Goal: Task Accomplishment & Management: Use online tool/utility

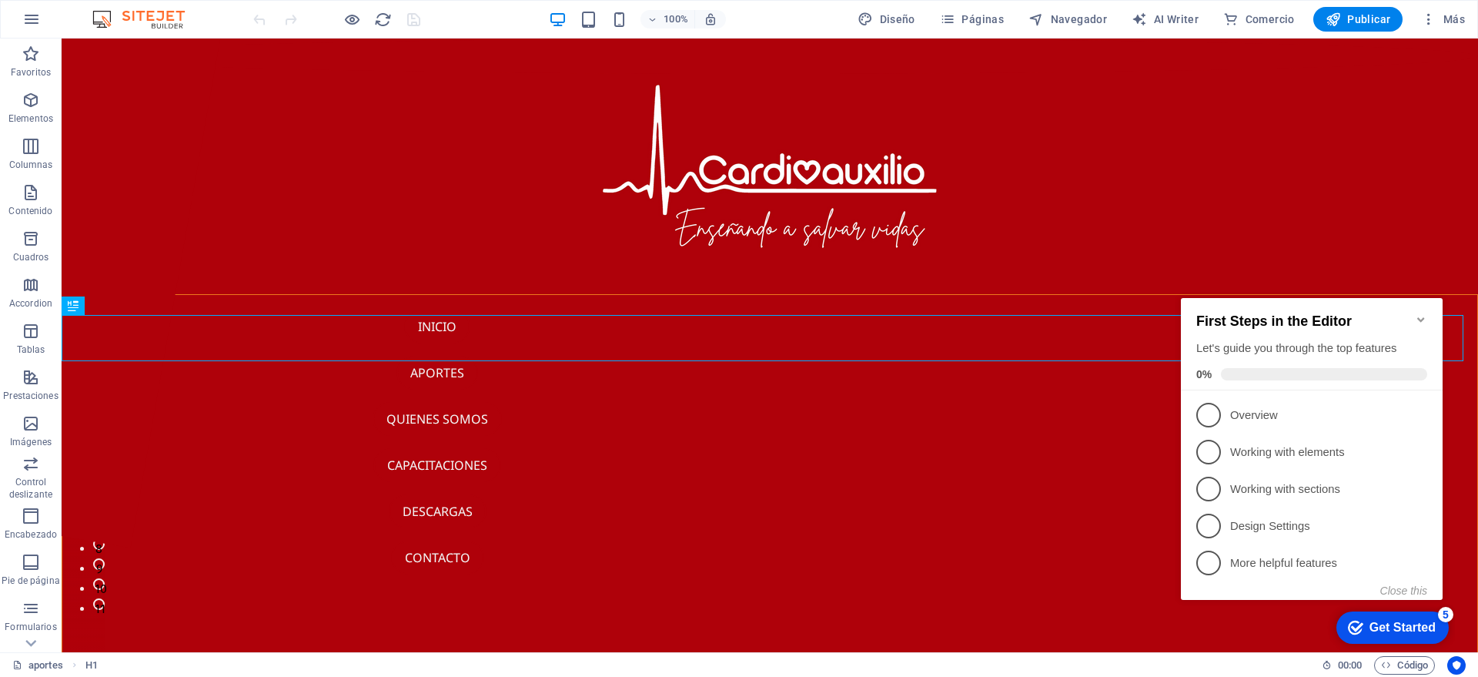
scroll to position [513, 0]
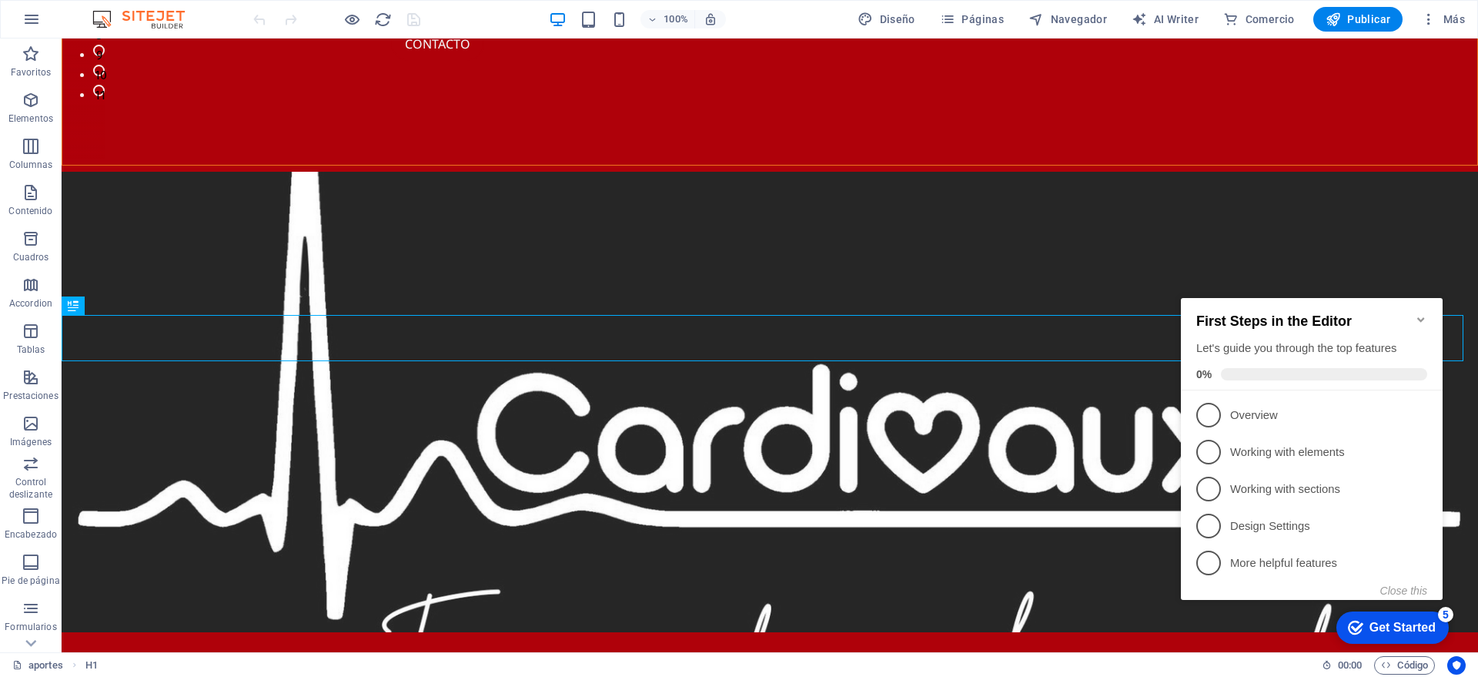
click at [1421, 316] on icon "Minimize checklist" at bounding box center [1421, 319] width 12 height 12
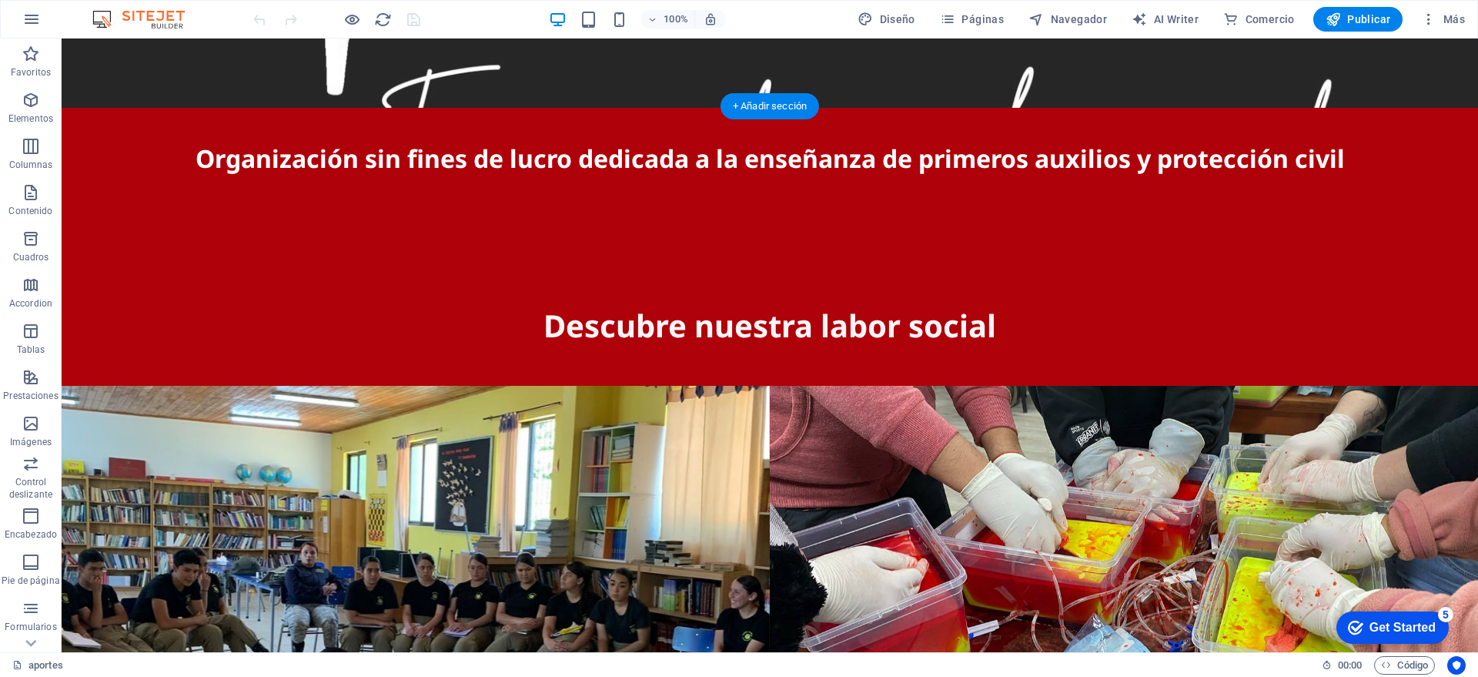
scroll to position [0, 0]
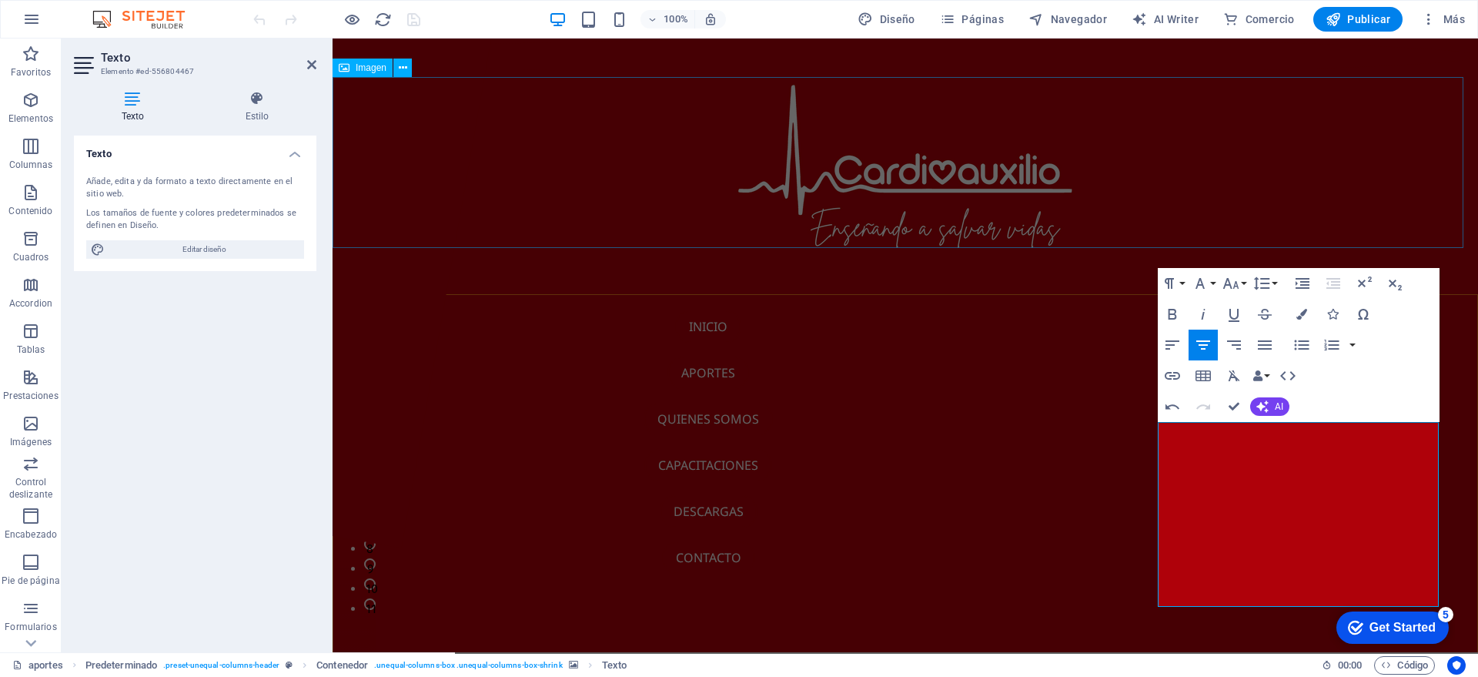
click at [1372, 156] on figure at bounding box center [905, 162] width 1145 height 171
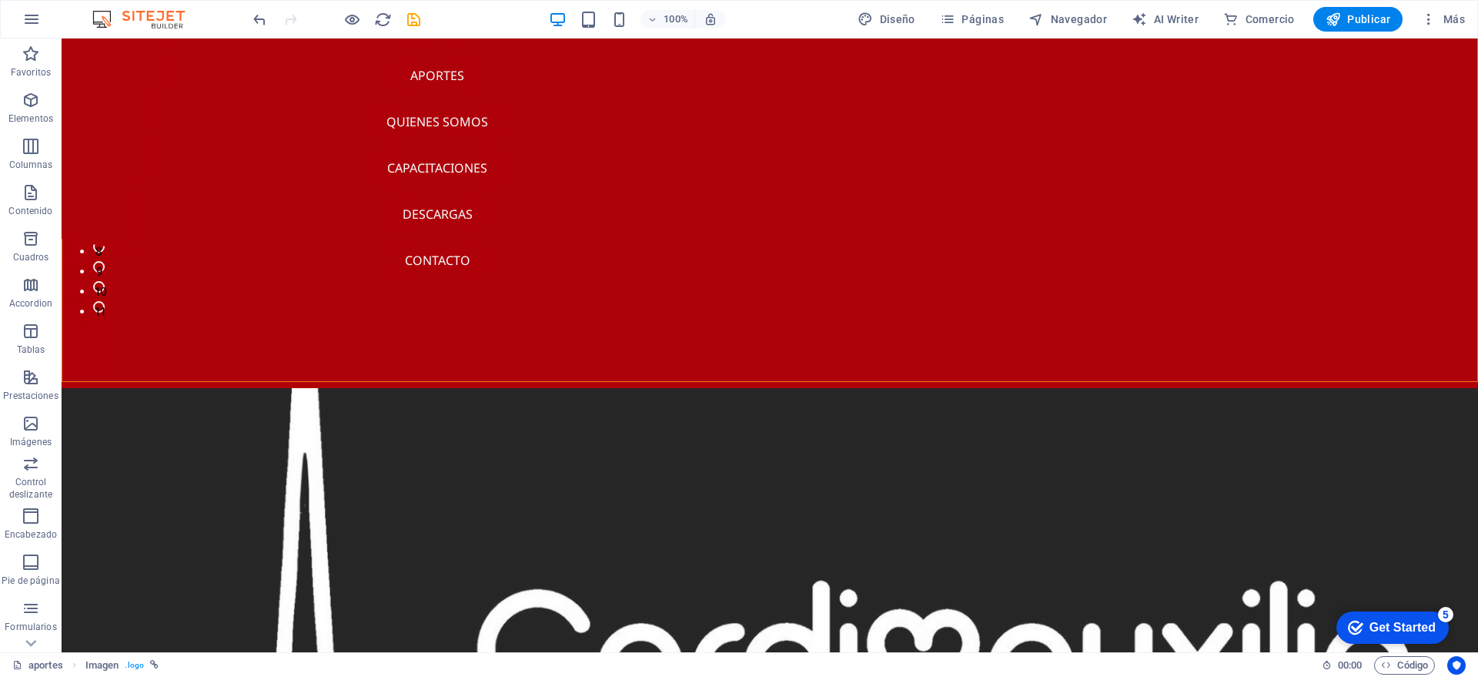
scroll to position [435, 0]
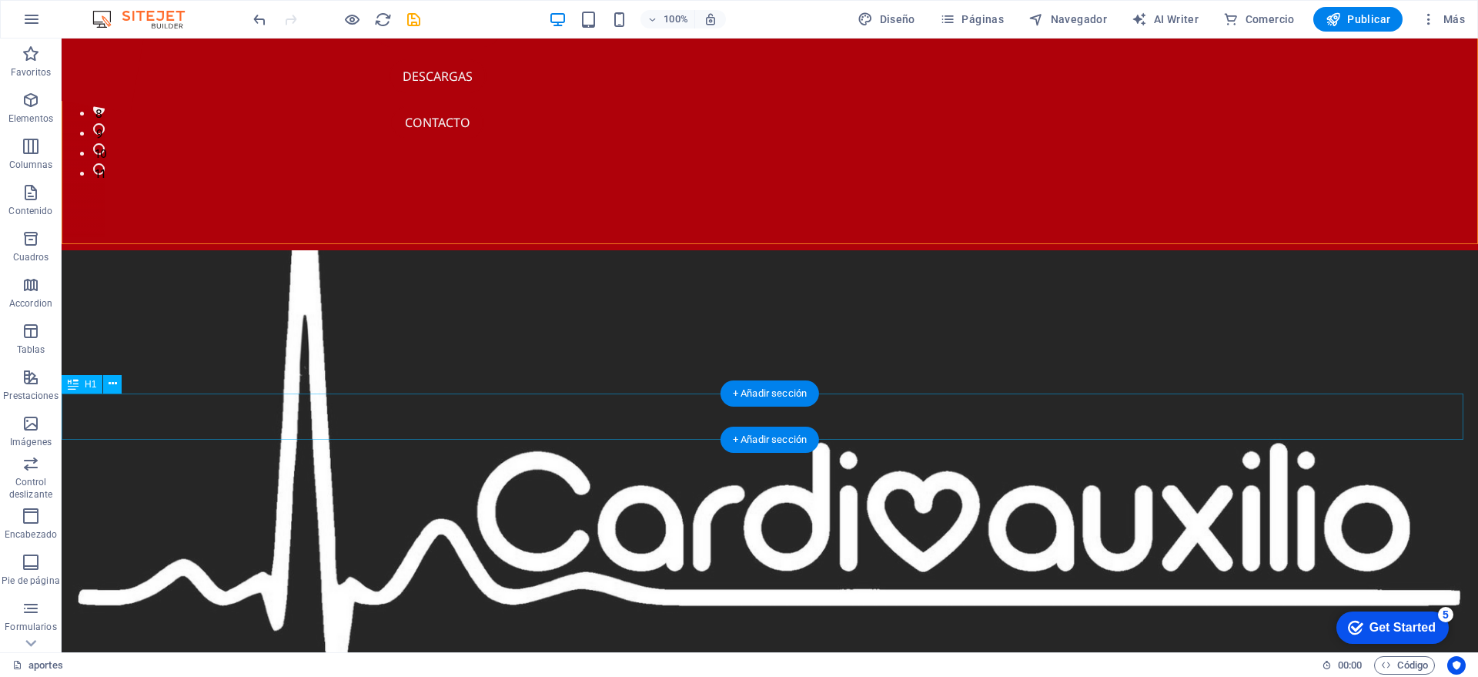
click at [771, 391] on div "+ Añadir sección" at bounding box center [769, 393] width 99 height 26
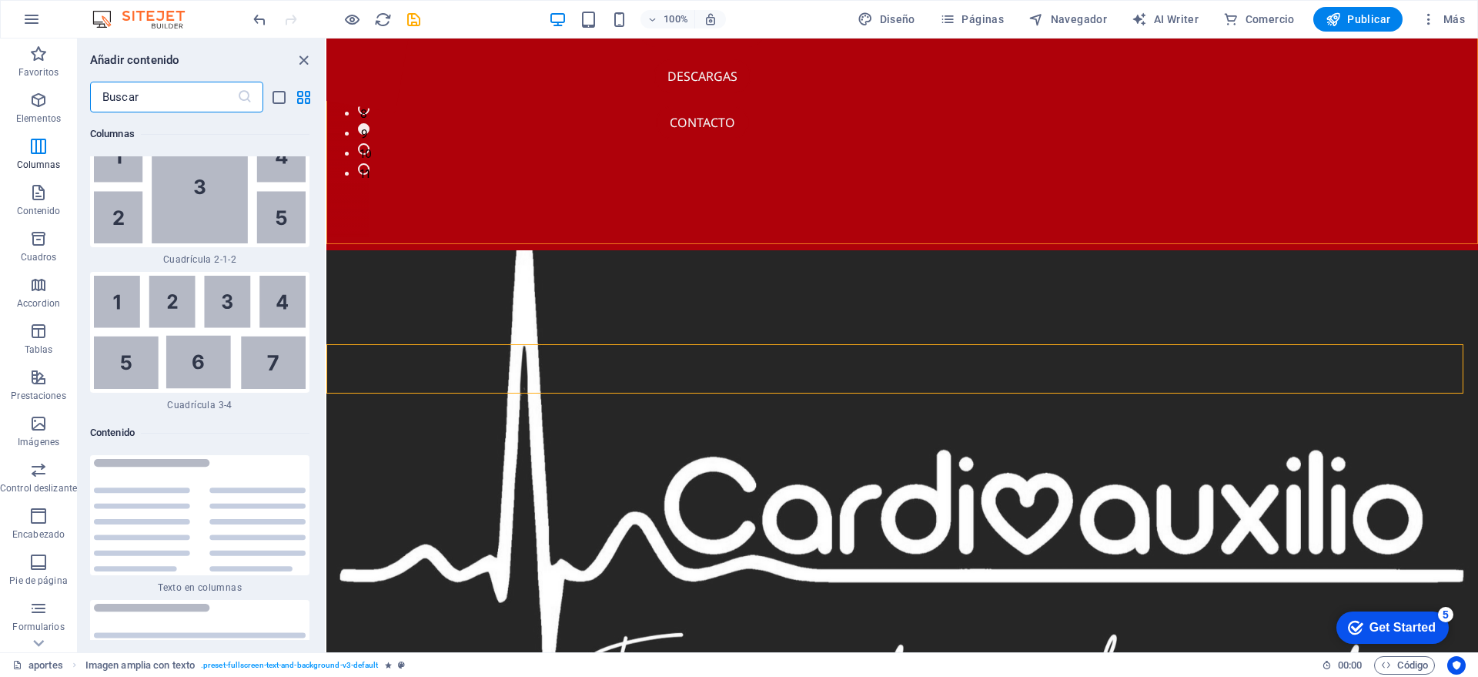
scroll to position [5003, 0]
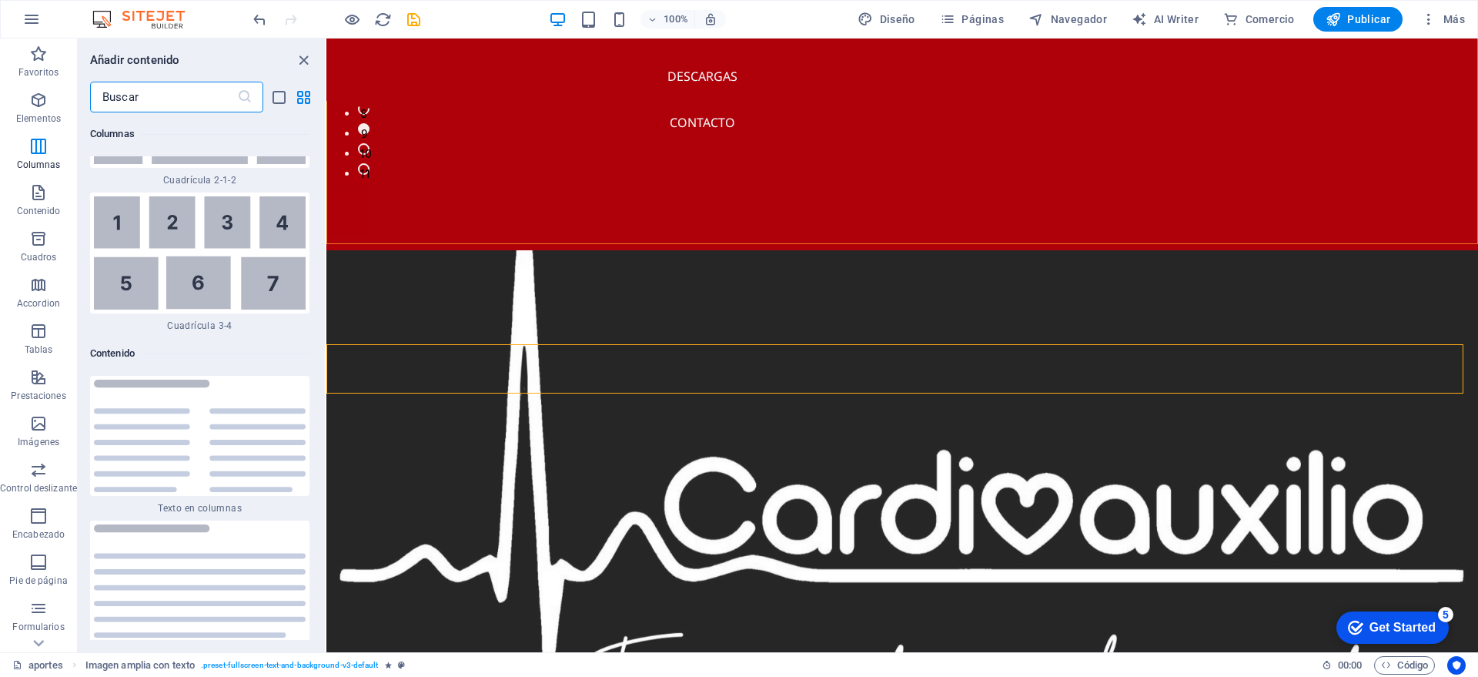
click at [175, 93] on input "text" at bounding box center [163, 97] width 147 height 31
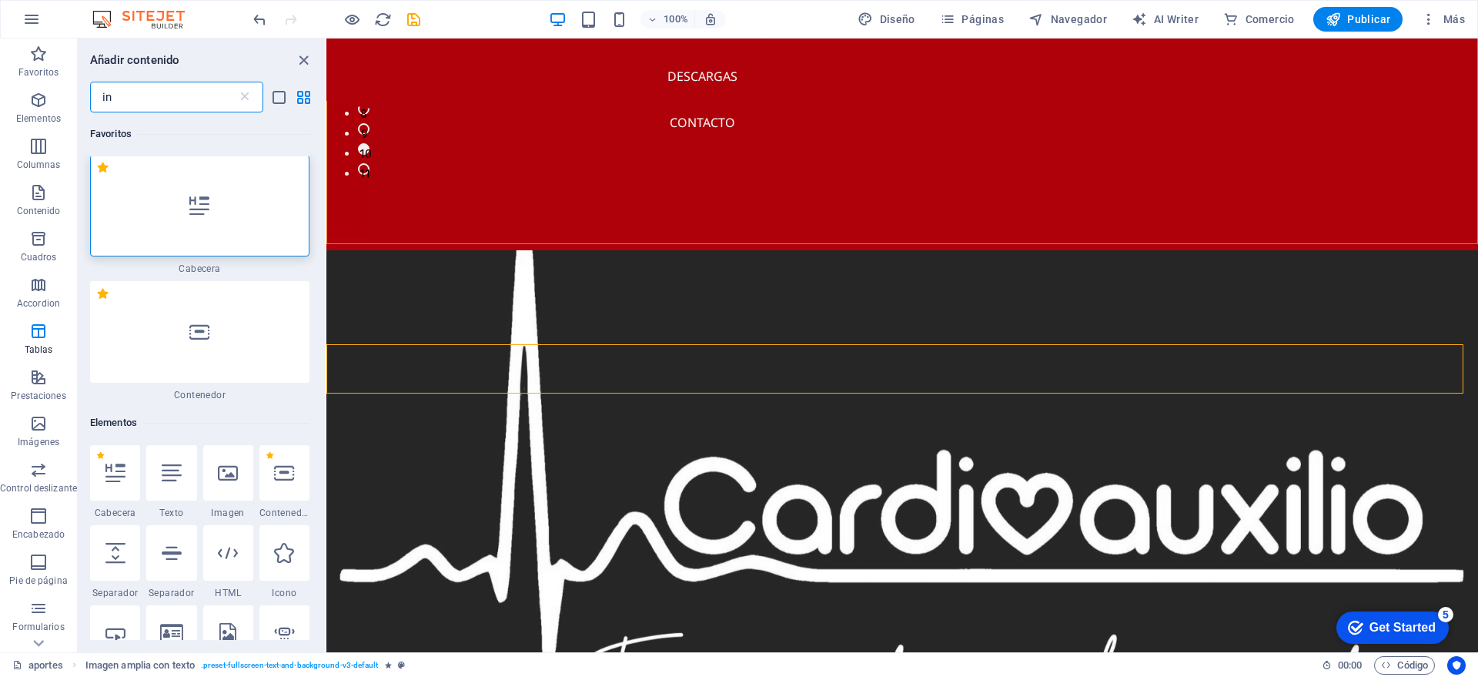
scroll to position [0, 0]
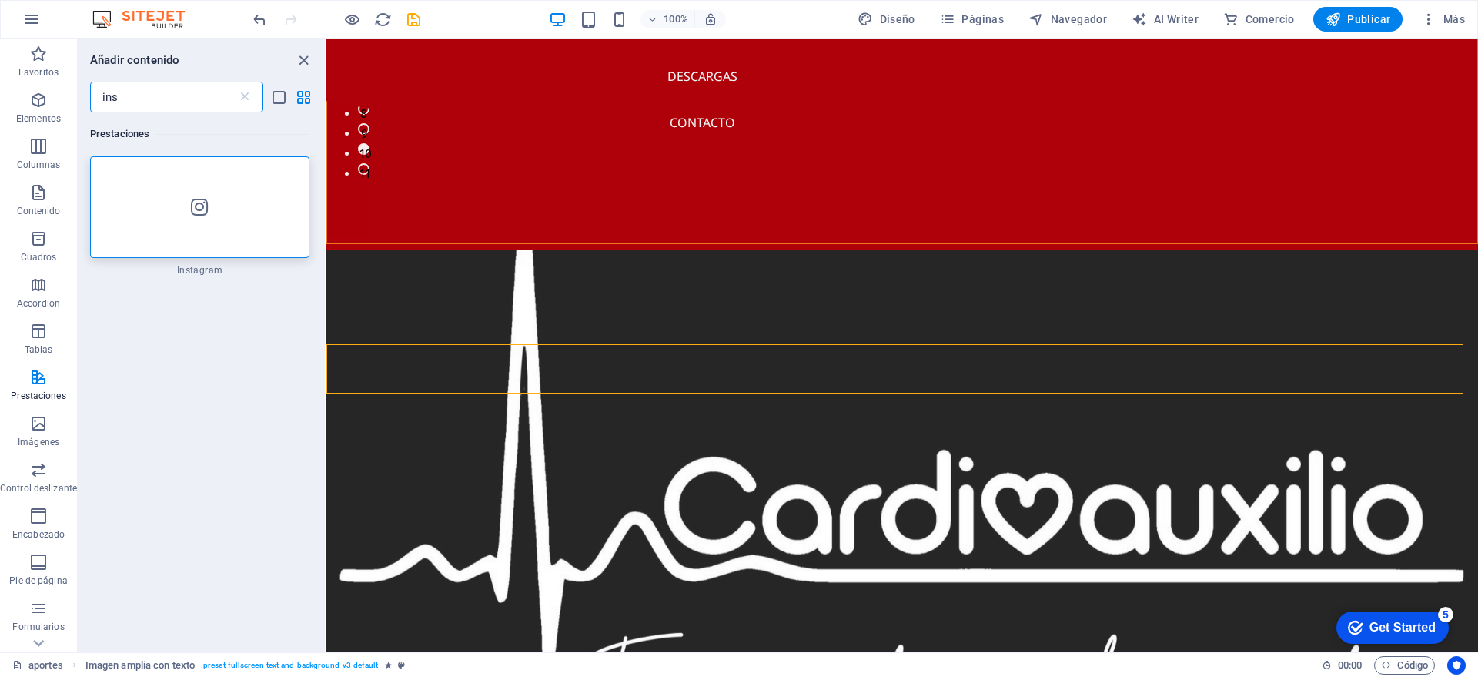
click at [175, 93] on input "ins" at bounding box center [163, 97] width 147 height 31
type input "ins"
click at [199, 202] on icon at bounding box center [199, 207] width 17 height 20
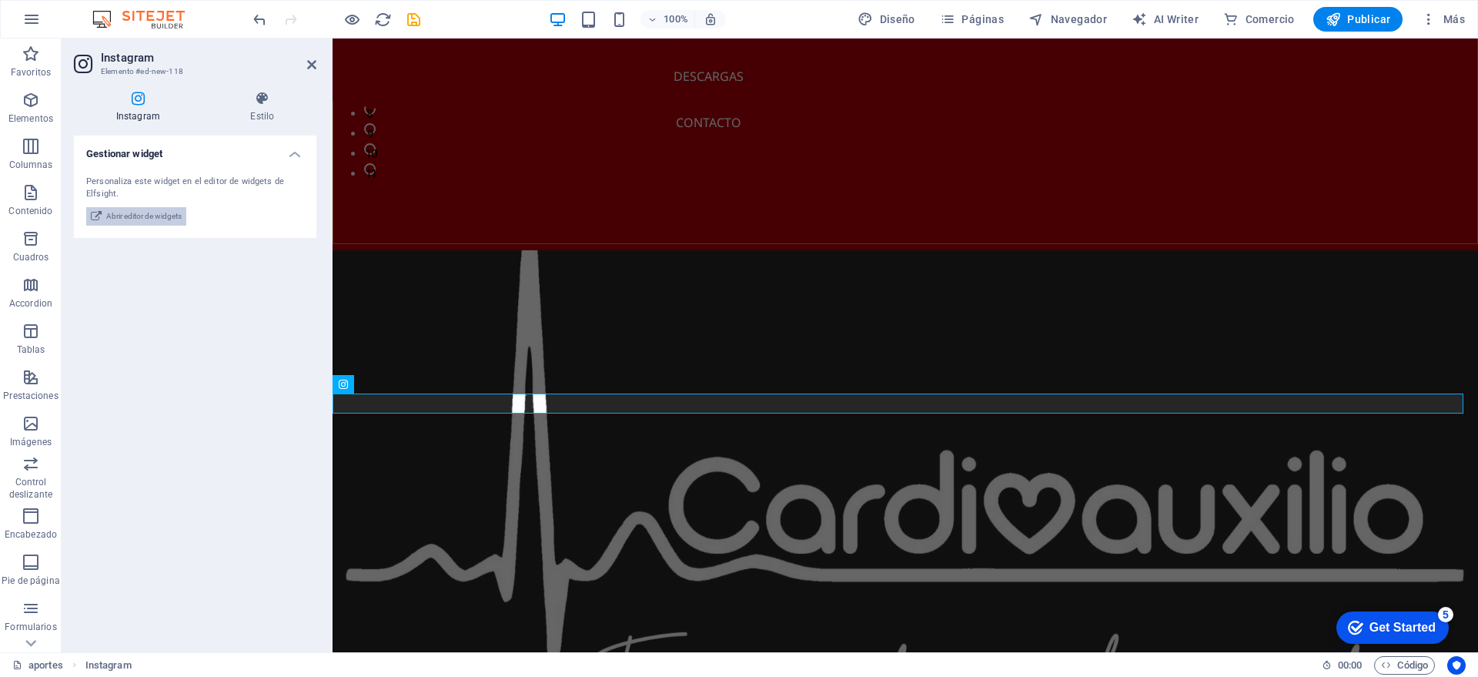
click at [134, 211] on span "Abrir editor de widgets" at bounding box center [143, 216] width 75 height 18
click at [131, 216] on span "Abrir editor de widgets" at bounding box center [143, 216] width 75 height 18
click at [131, 214] on span "Abrir editor de widgets" at bounding box center [143, 216] width 75 height 18
click at [152, 150] on h4 "Gestionar widget" at bounding box center [195, 149] width 242 height 28
click at [152, 150] on h4 "Gestionar widget" at bounding box center [195, 153] width 242 height 37
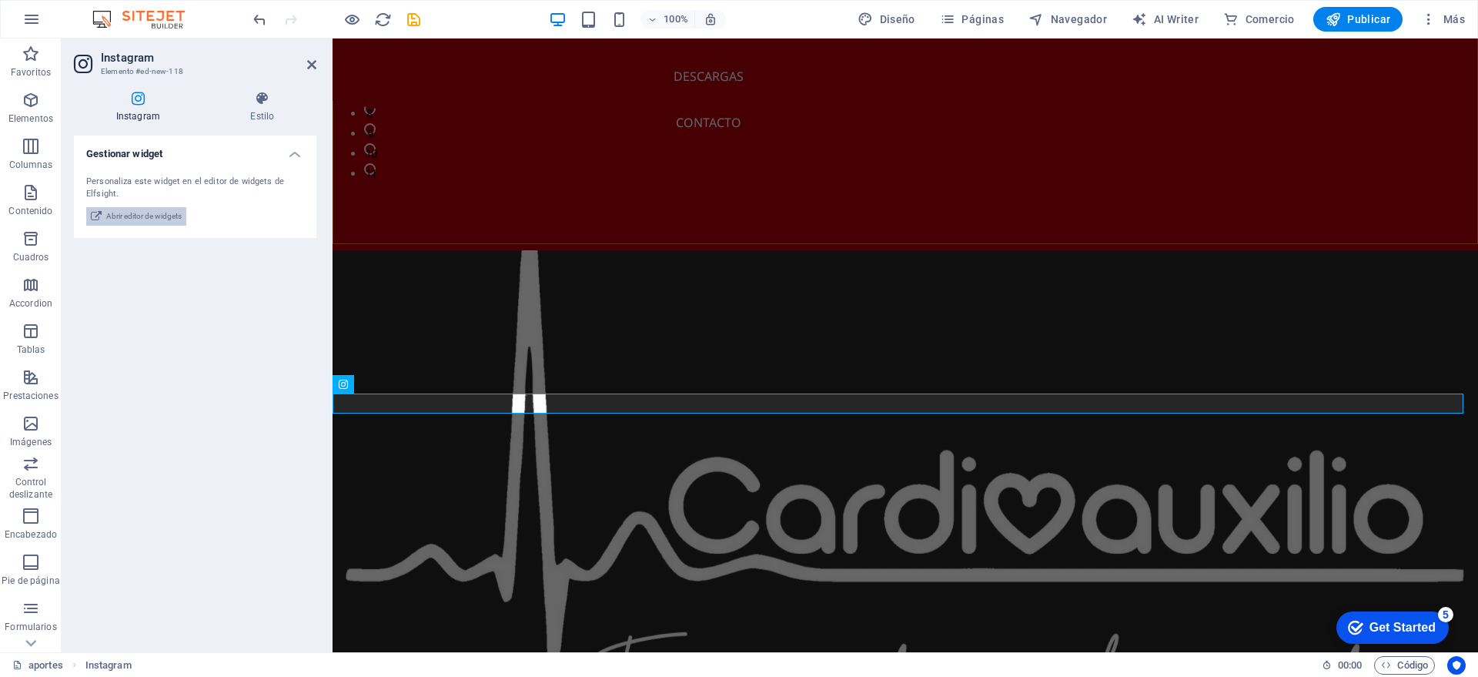
click at [95, 216] on icon at bounding box center [96, 216] width 11 height 18
click at [249, 105] on icon at bounding box center [263, 98] width 108 height 15
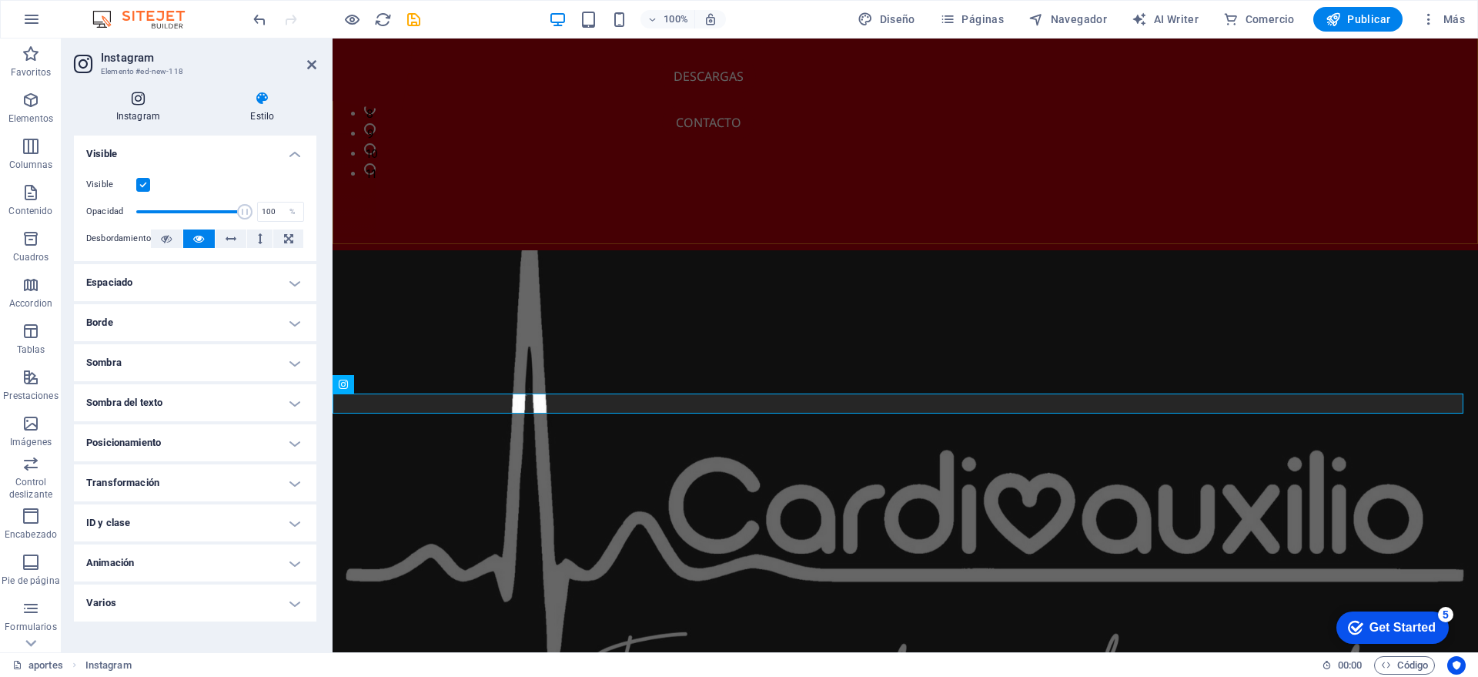
click at [144, 114] on h4 "Instagram" at bounding box center [141, 107] width 135 height 32
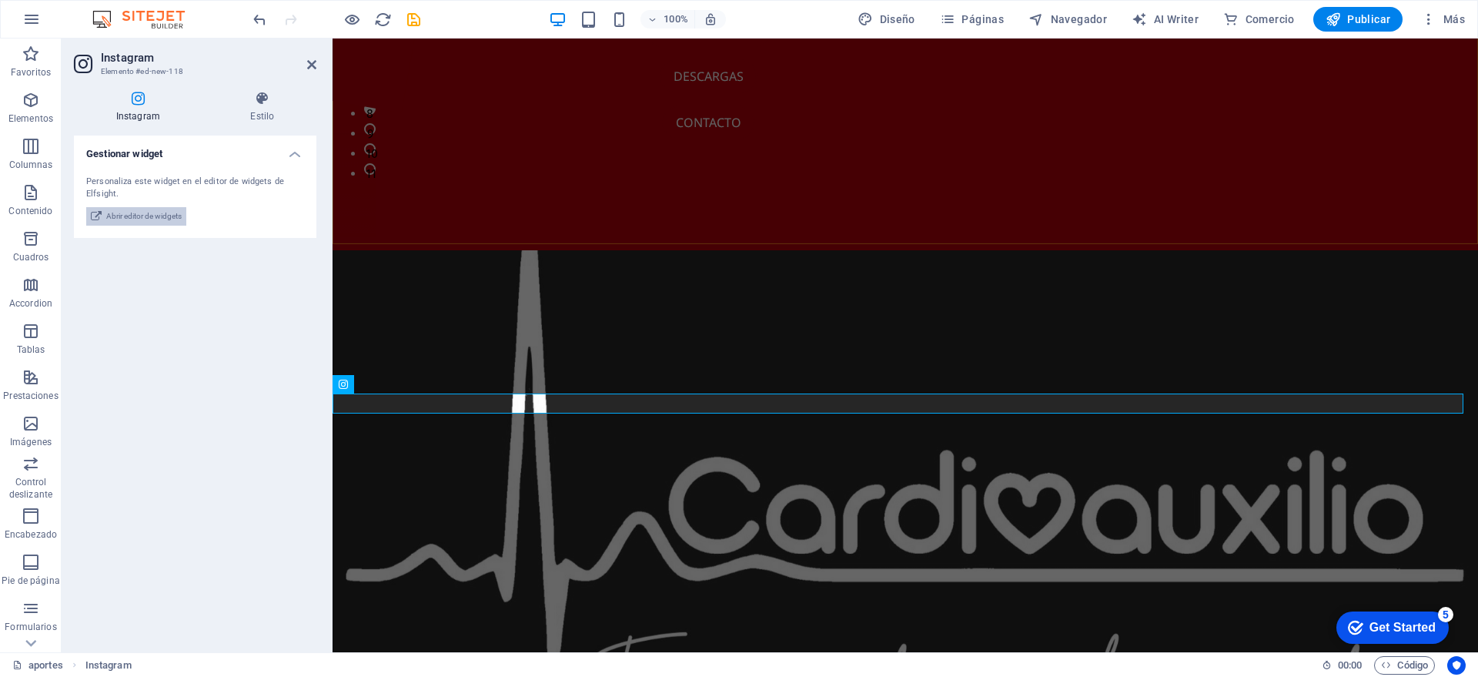
click at [96, 212] on icon at bounding box center [96, 216] width 11 height 18
drag, startPoint x: 96, startPoint y: 212, endPoint x: 163, endPoint y: 217, distance: 67.1
click at [163, 217] on button "Abrir editor de widgets" at bounding box center [136, 216] width 100 height 18
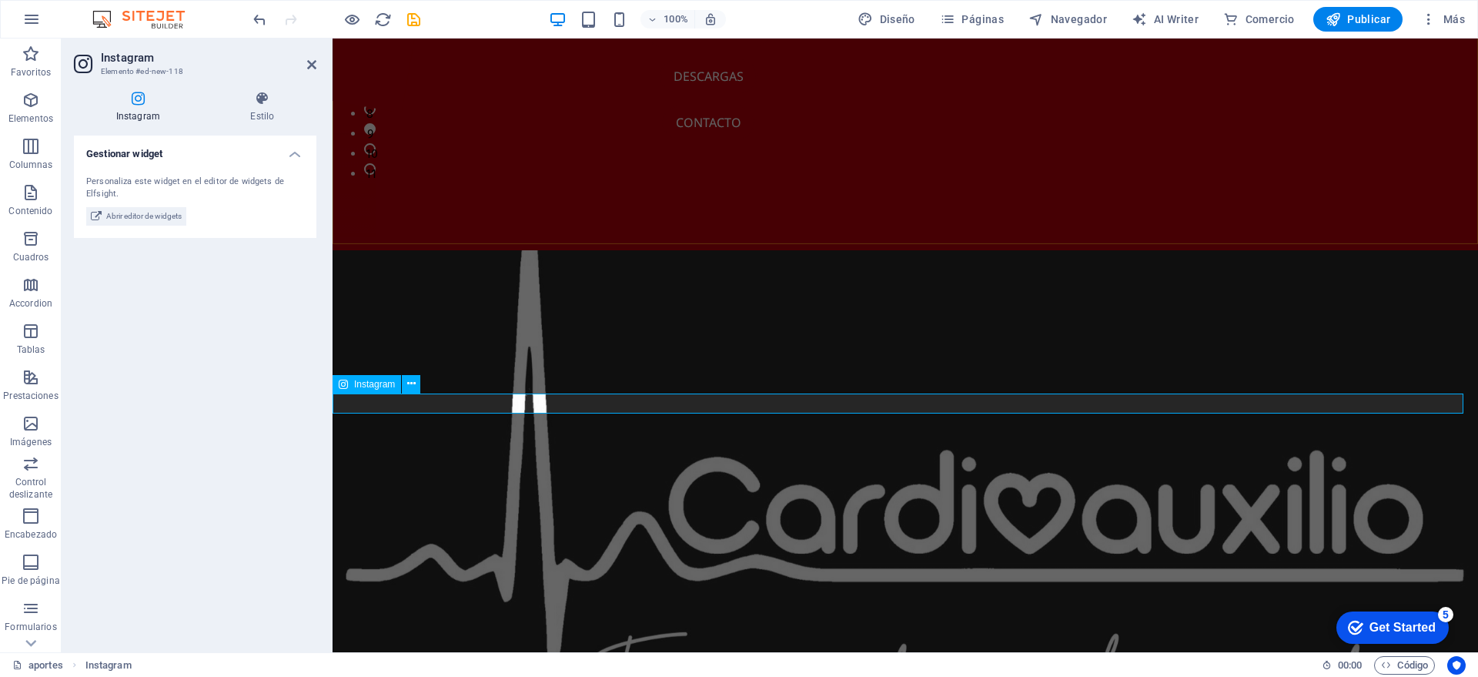
click at [129, 77] on h3 "Elemento #ed-new-118" at bounding box center [193, 72] width 185 height 14
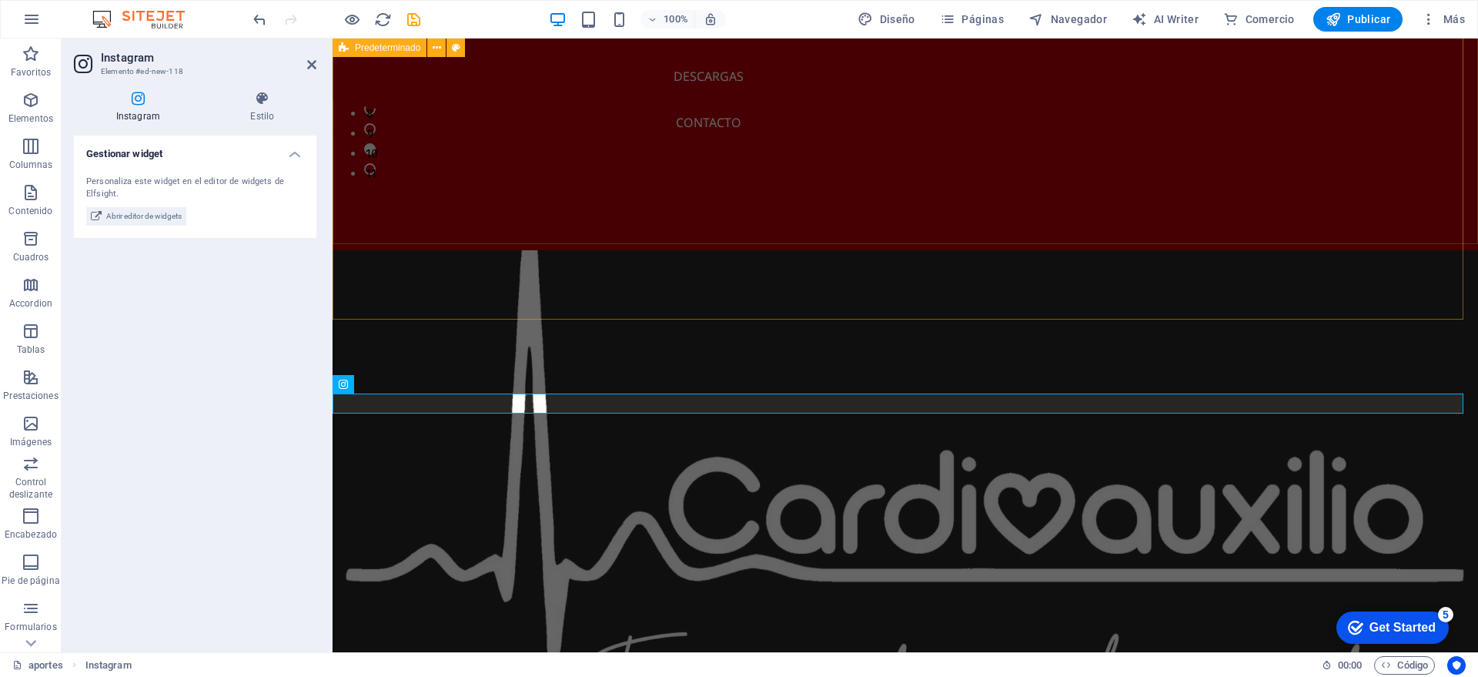
click at [78, 66] on icon at bounding box center [85, 64] width 23 height 22
click at [307, 65] on icon at bounding box center [311, 65] width 9 height 12
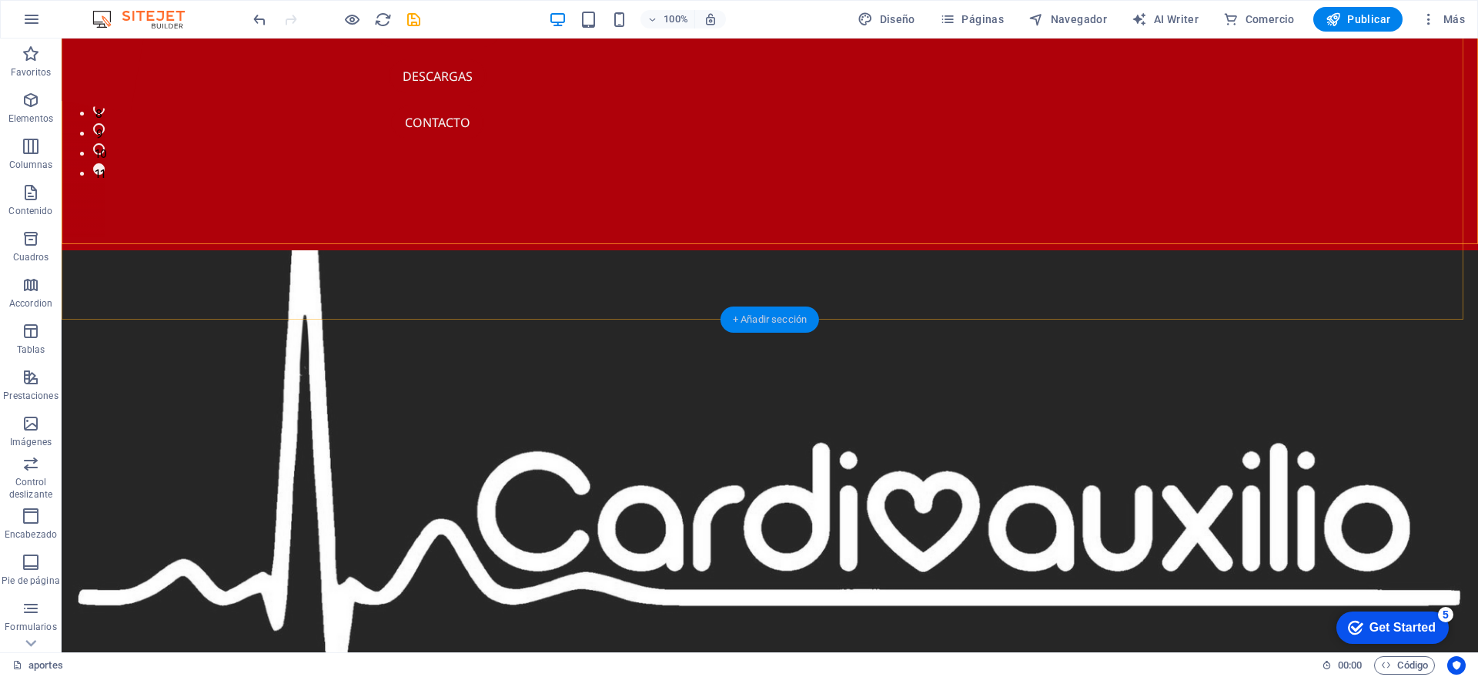
click at [791, 316] on div "+ Añadir sección" at bounding box center [769, 319] width 99 height 26
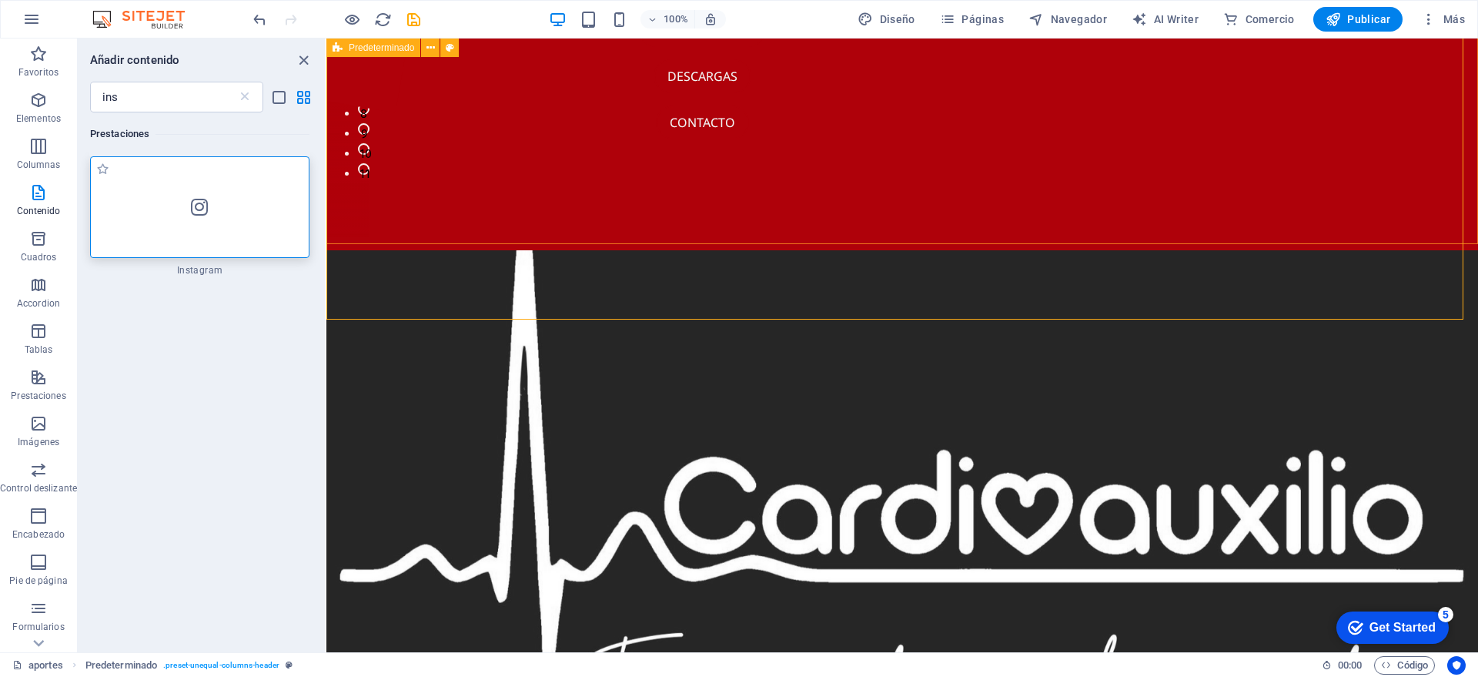
click at [216, 211] on div at bounding box center [199, 207] width 219 height 102
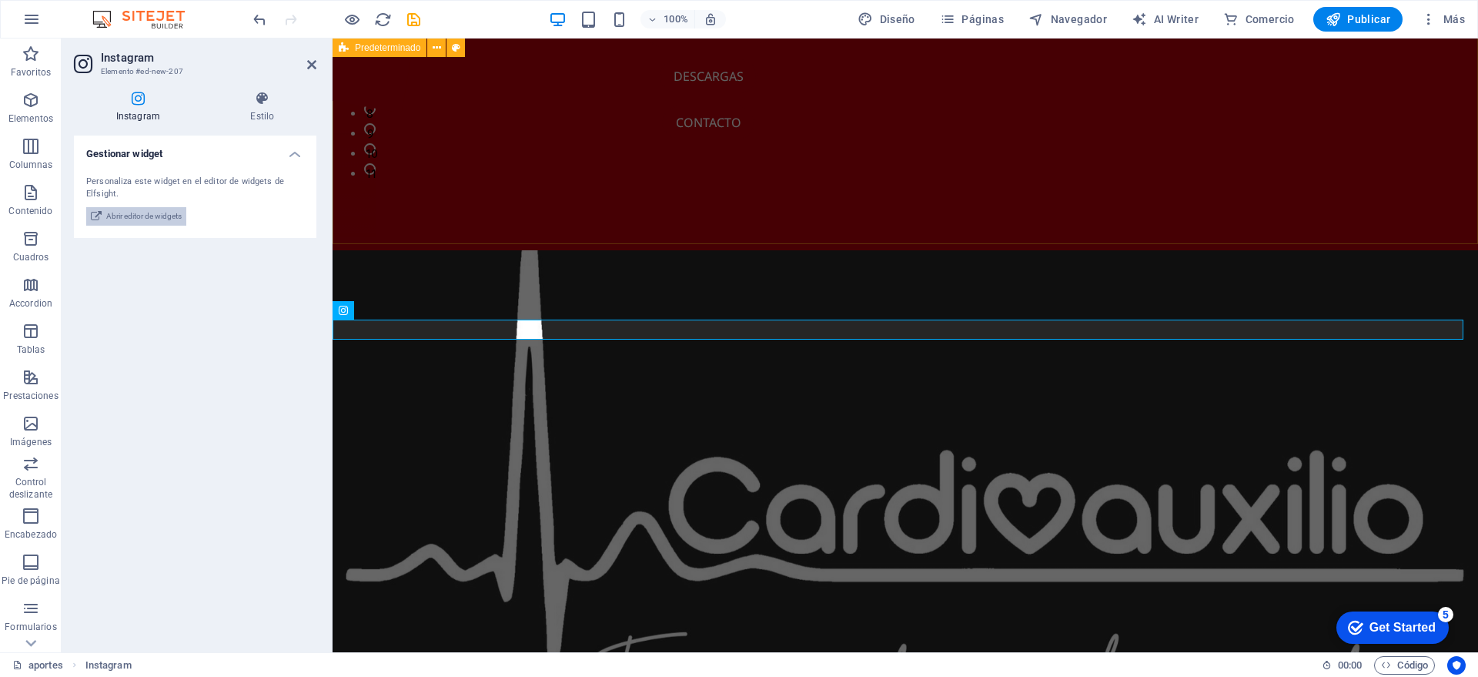
click at [177, 216] on span "Abrir editor de widgets" at bounding box center [143, 216] width 75 height 18
click at [1395, 620] on div "Get Started" at bounding box center [1402, 627] width 66 height 14
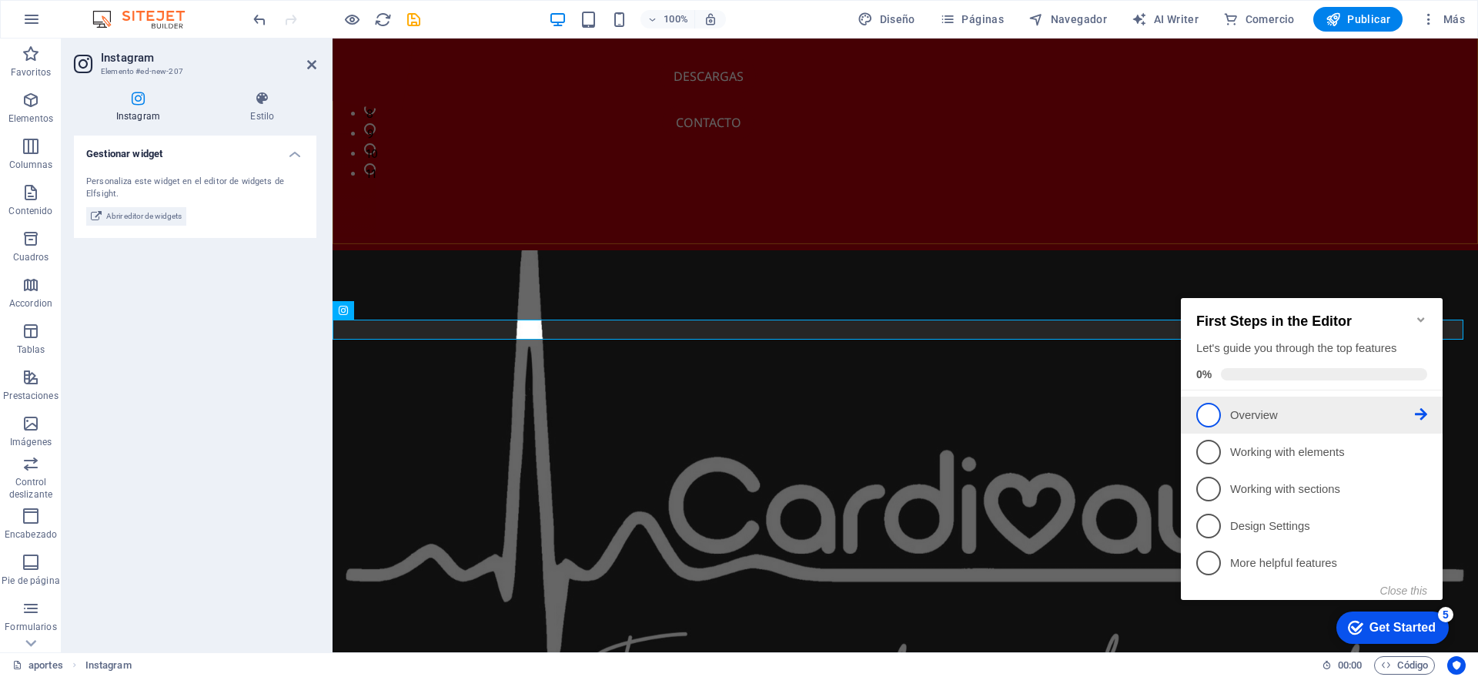
click at [1213, 413] on span "1" at bounding box center [1208, 415] width 25 height 25
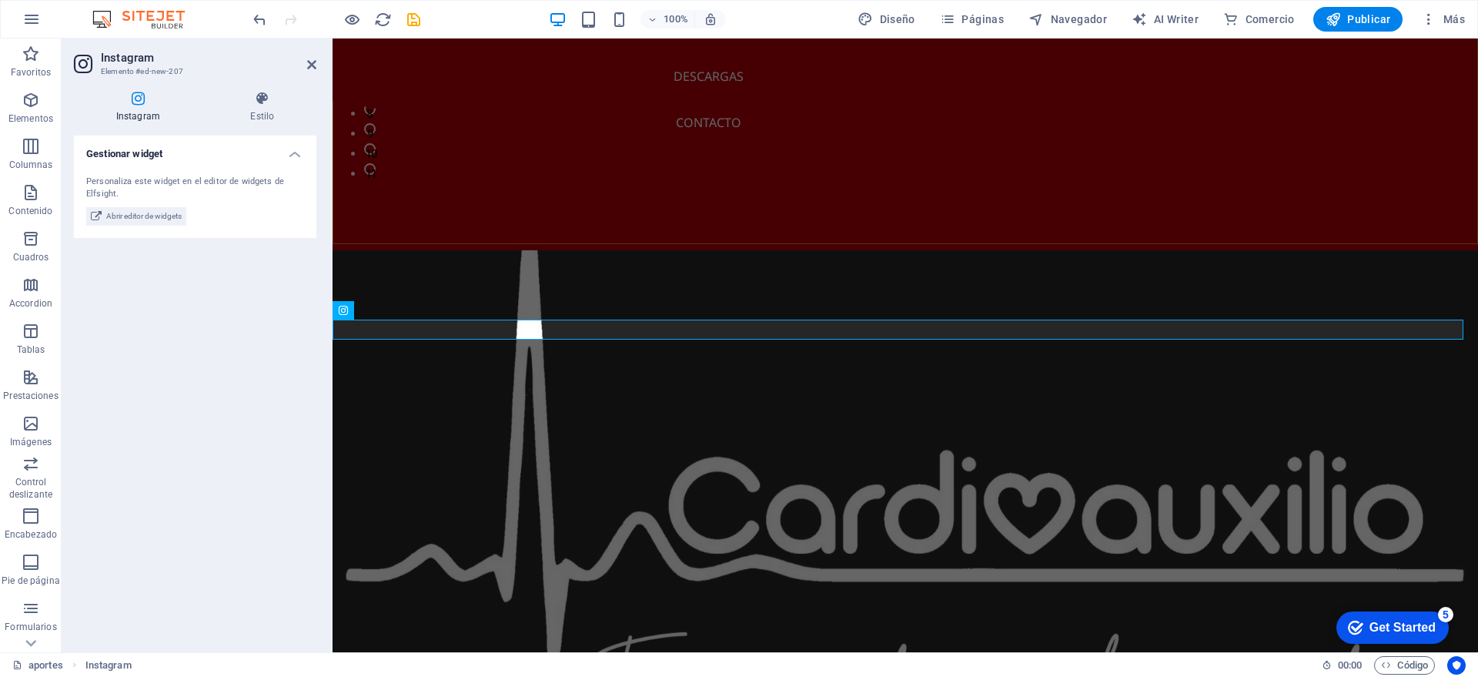
click at [1372, 613] on div "checkmark Get Started 5" at bounding box center [1392, 627] width 112 height 32
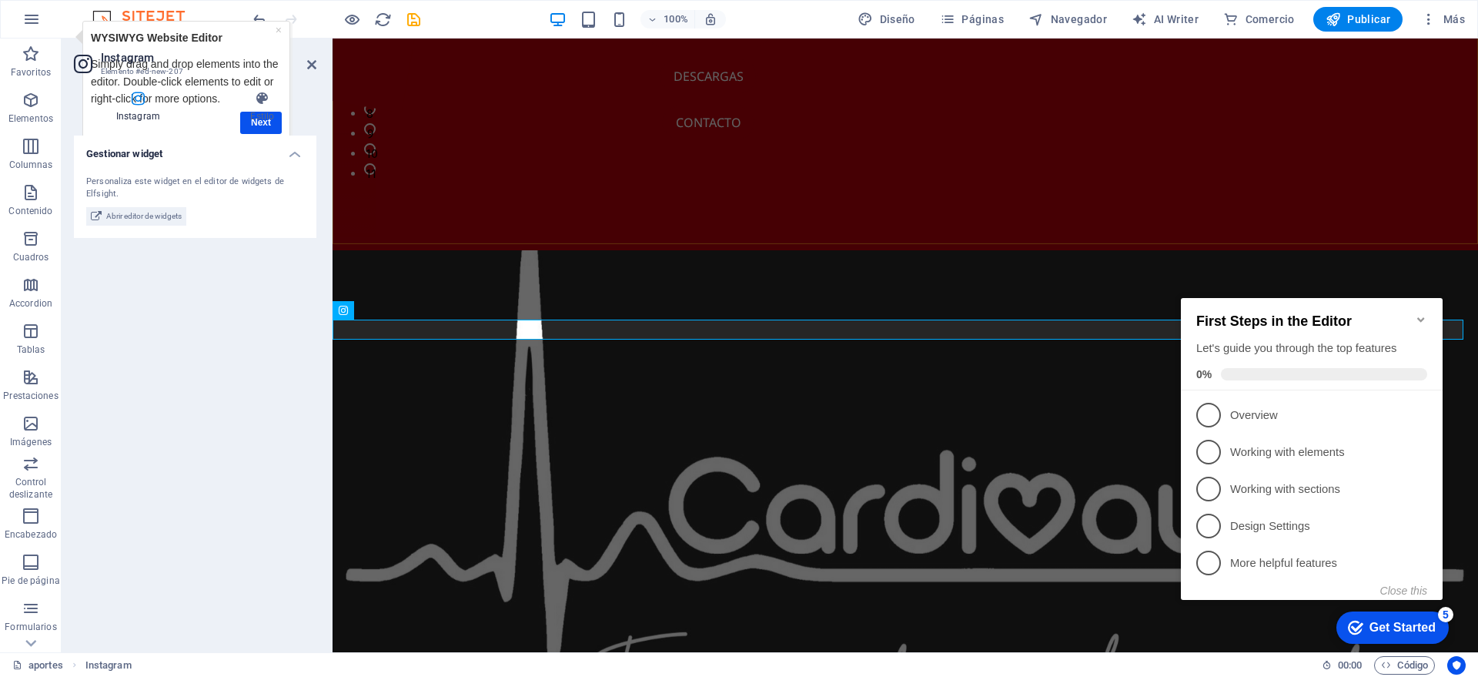
click at [1449, 611] on div "5" at bounding box center [1445, 614] width 15 height 15
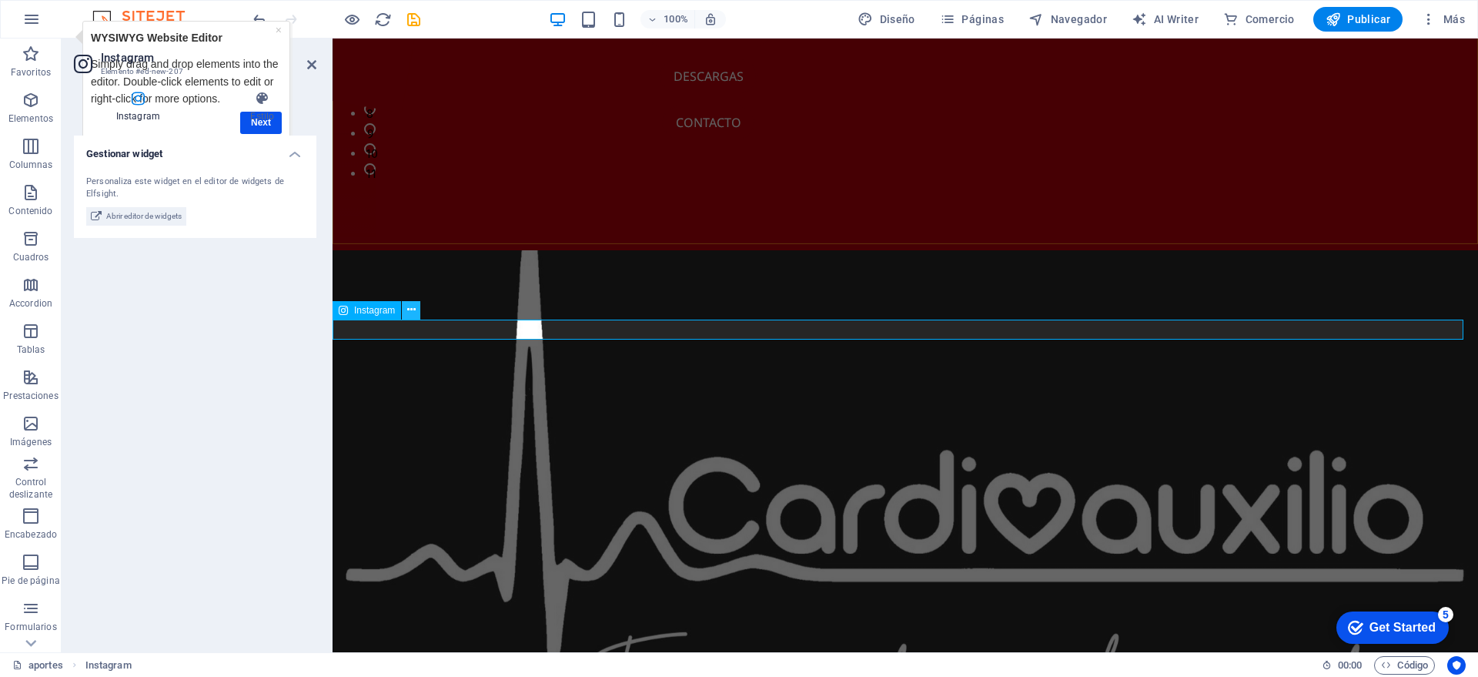
click at [411, 308] on icon at bounding box center [411, 310] width 8 height 16
click at [209, 373] on div "Gestionar widget Personaliza este widget en el editor de widgets de Elfsight. A…" at bounding box center [195, 387] width 242 height 504
click at [307, 61] on icon at bounding box center [311, 65] width 9 height 12
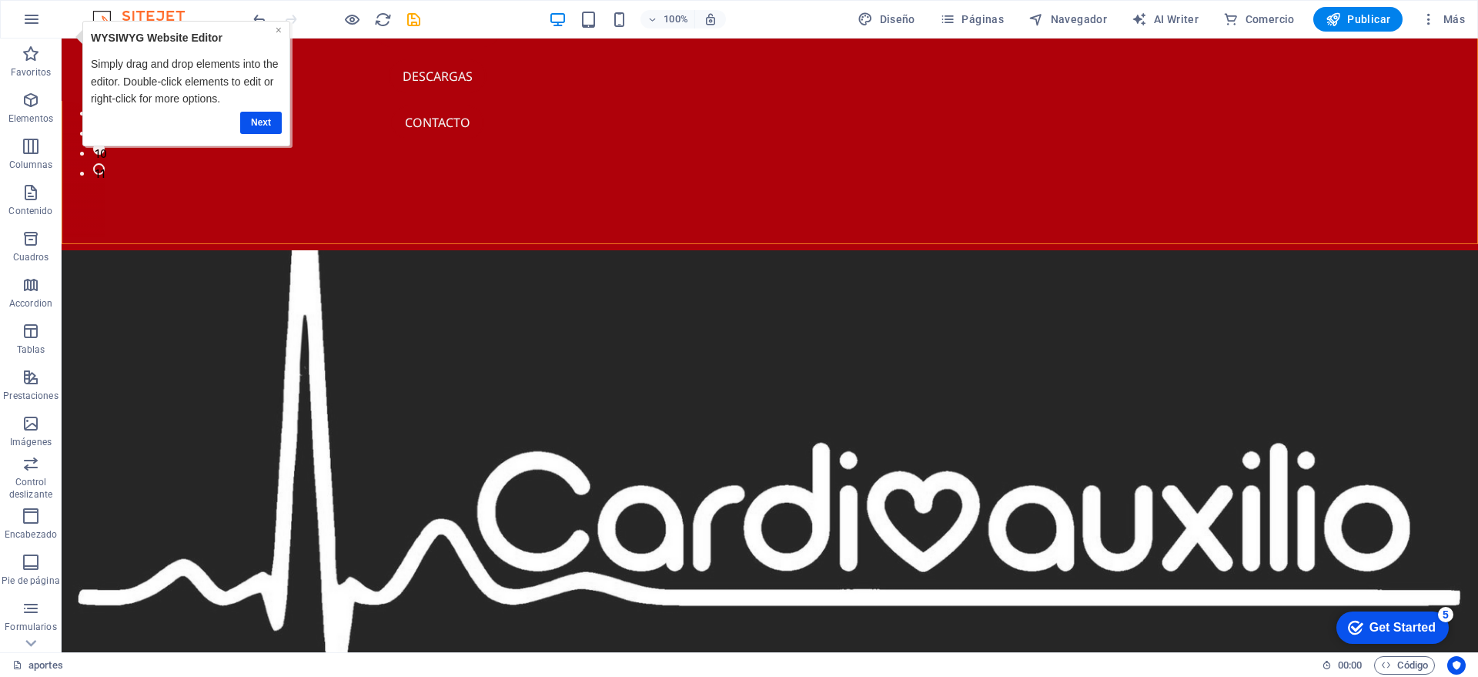
click at [276, 32] on link "×" at bounding box center [279, 30] width 6 height 12
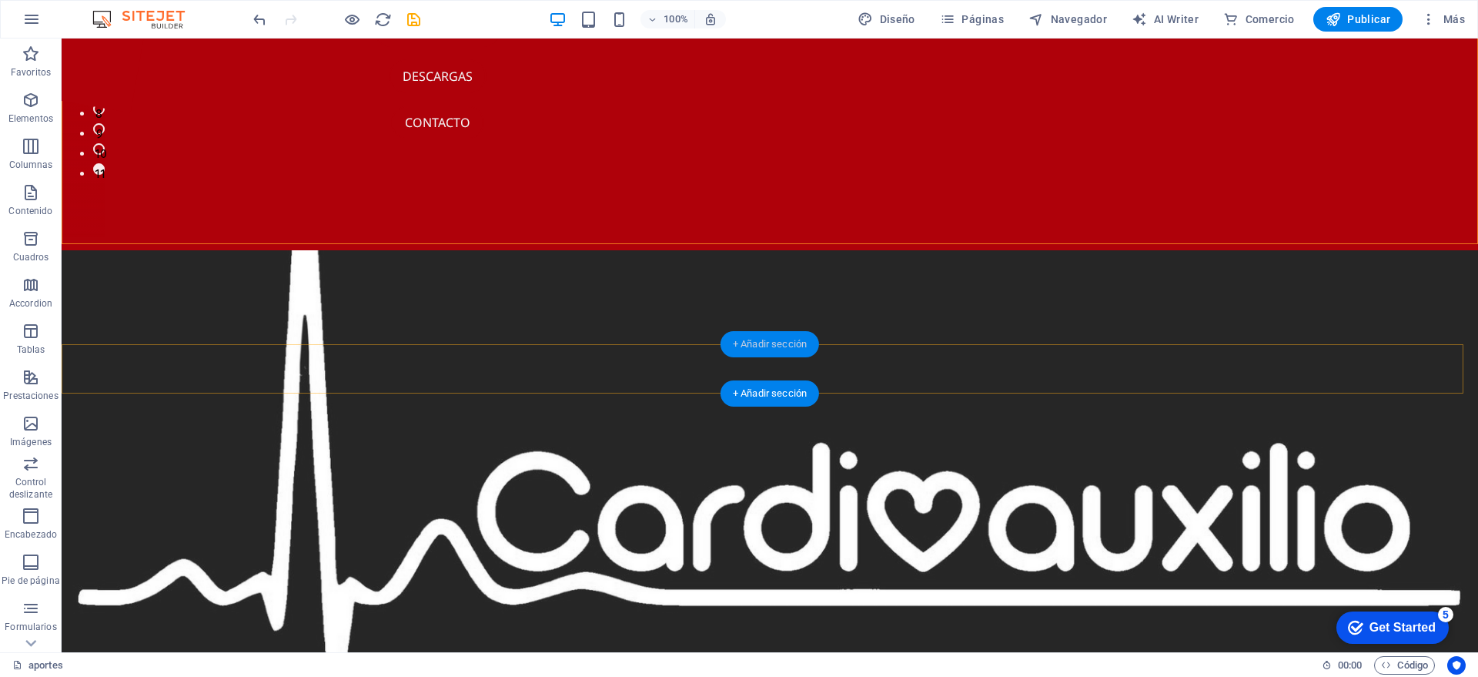
click at [757, 338] on div "+ Añadir sección" at bounding box center [769, 344] width 99 height 26
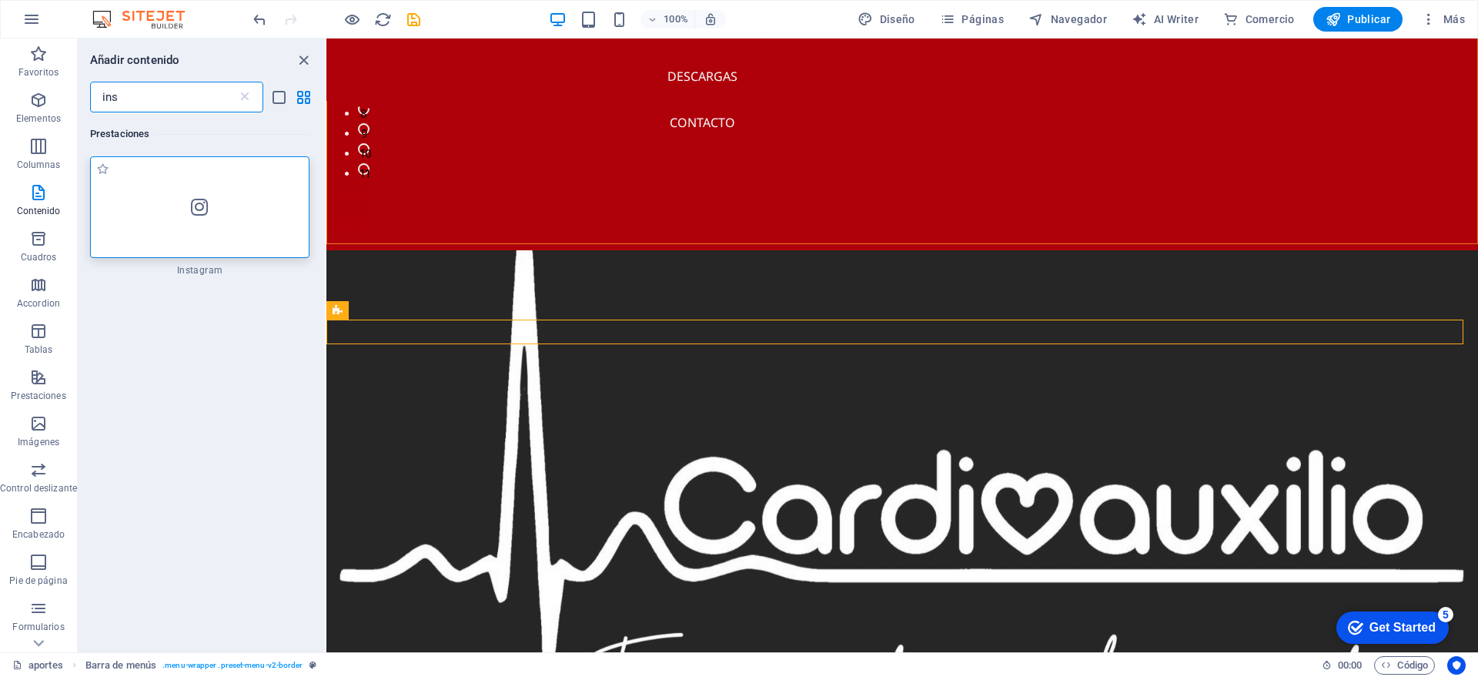
click at [175, 197] on div at bounding box center [199, 207] width 219 height 102
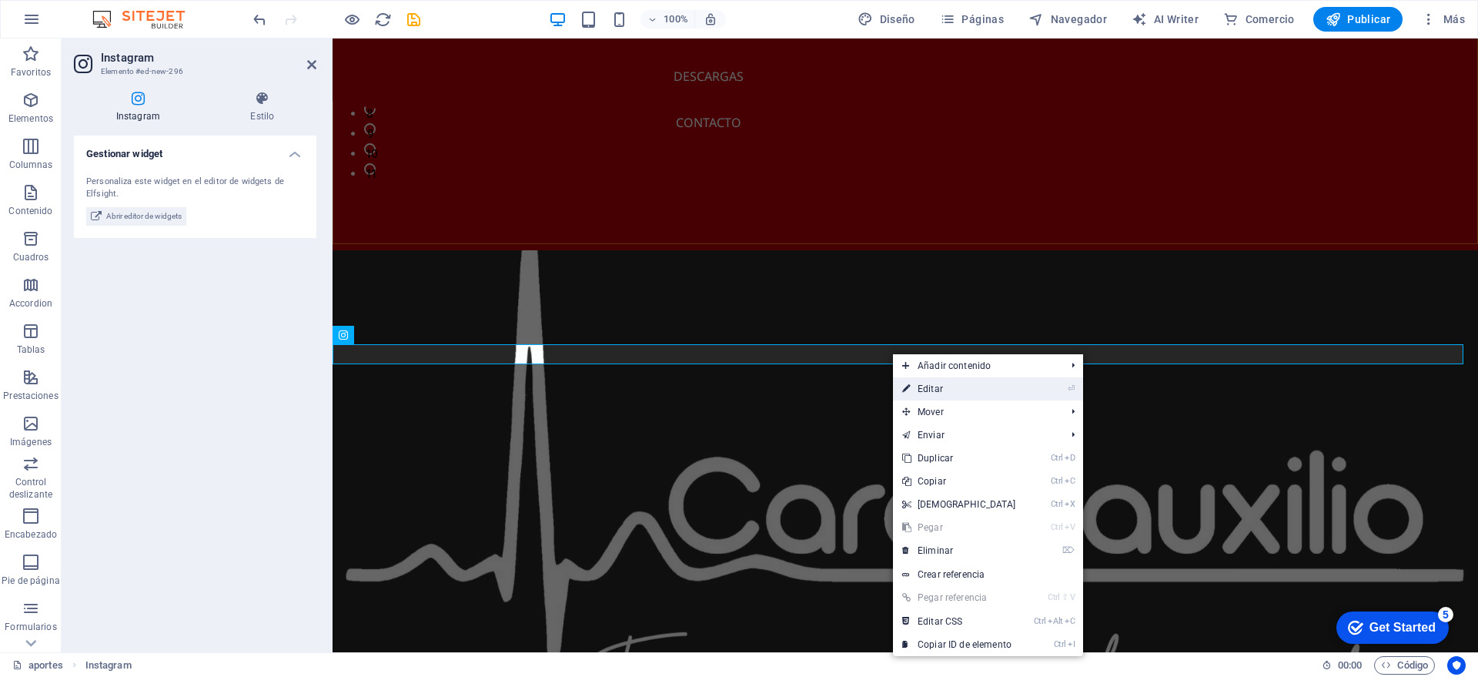
click at [928, 393] on link "⏎ Editar" at bounding box center [959, 388] width 132 height 23
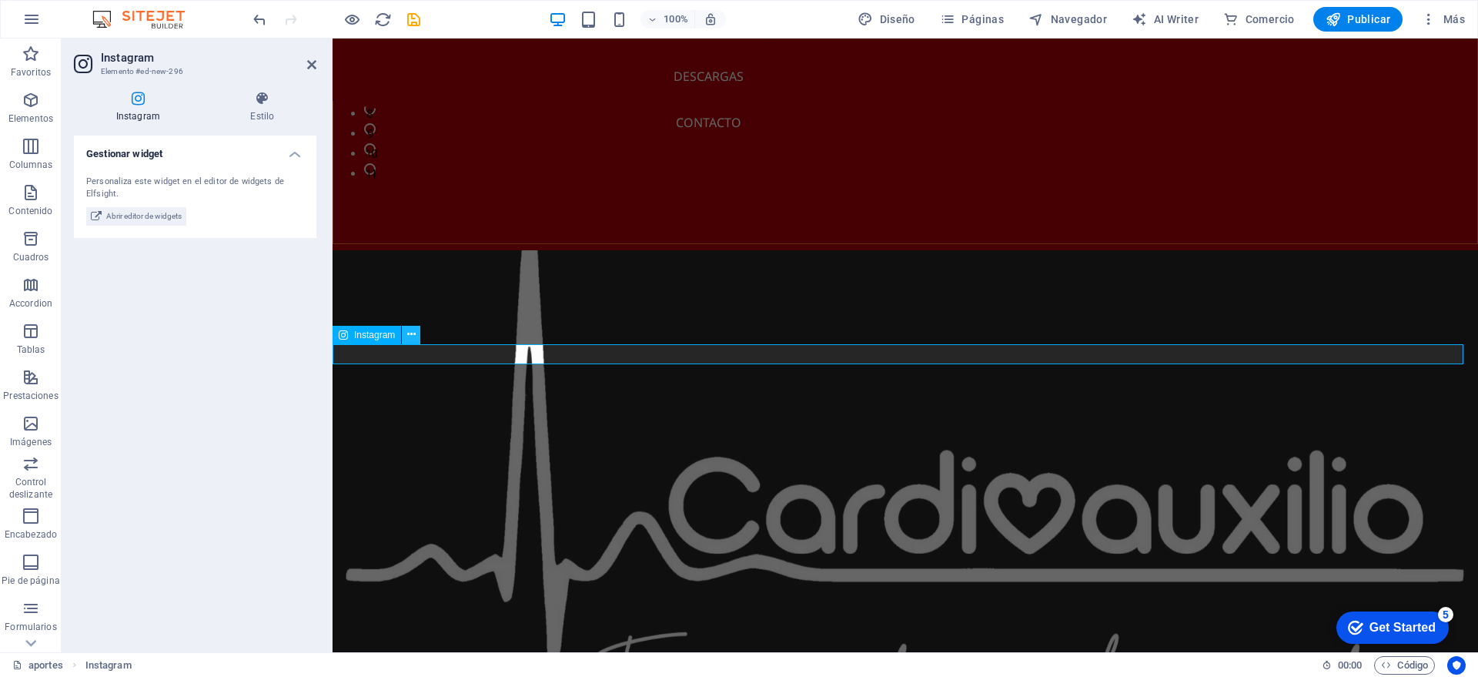
click at [410, 337] on icon at bounding box center [411, 334] width 8 height 16
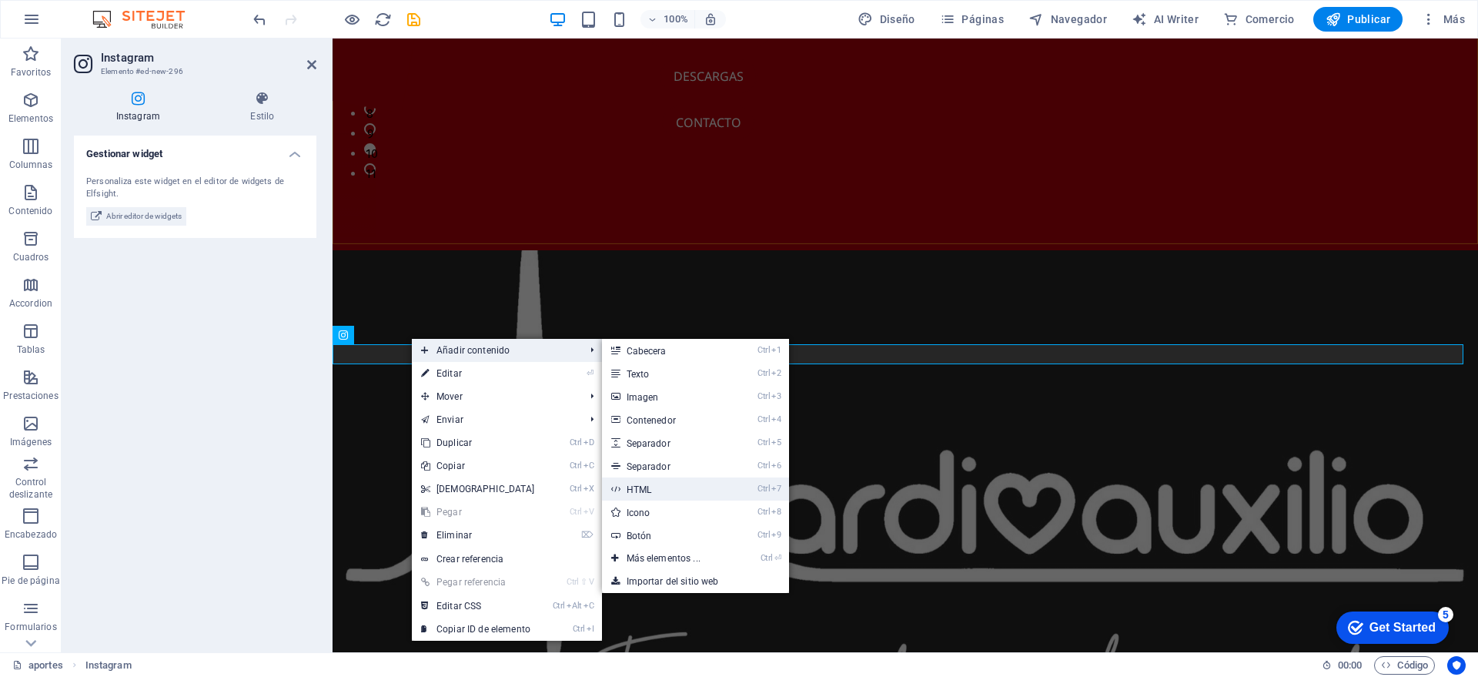
click at [654, 486] on link "Ctrl 7 HTML" at bounding box center [666, 488] width 129 height 23
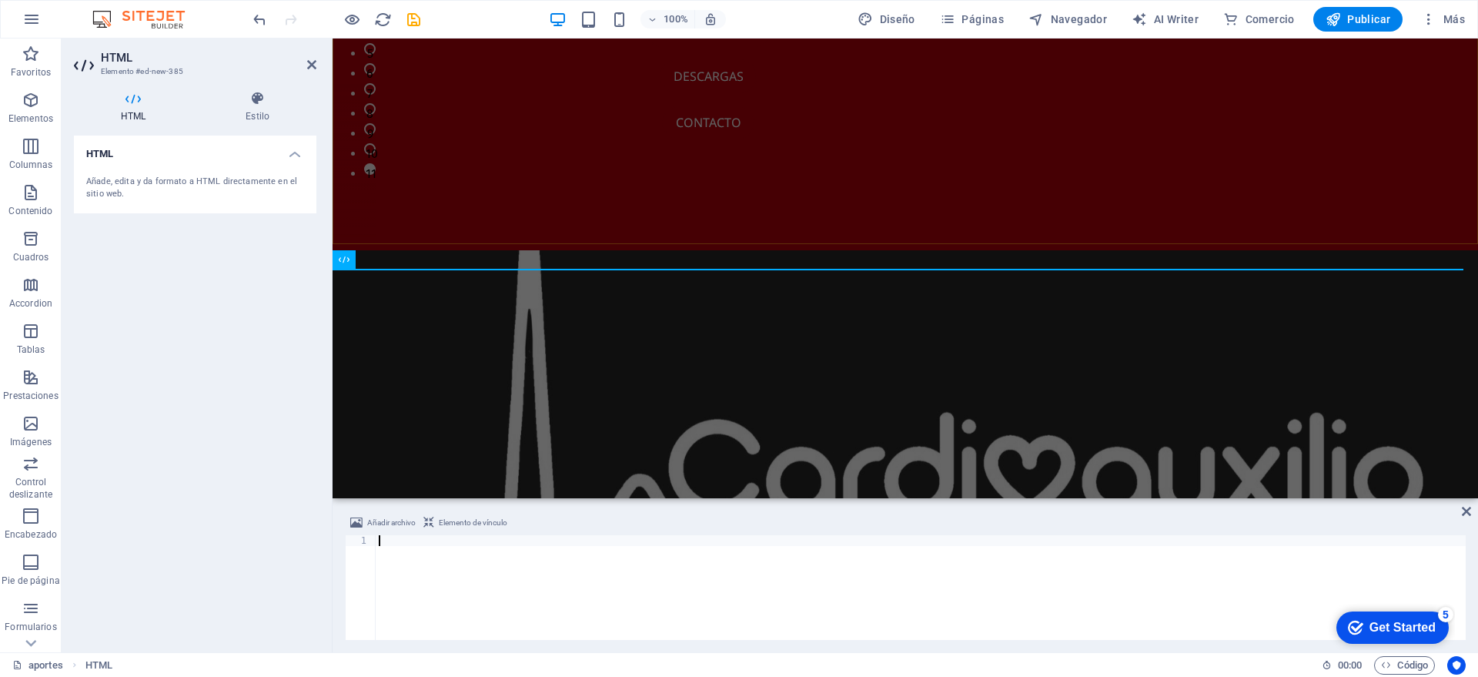
click at [1372, 627] on div "Get Started" at bounding box center [1402, 627] width 66 height 14
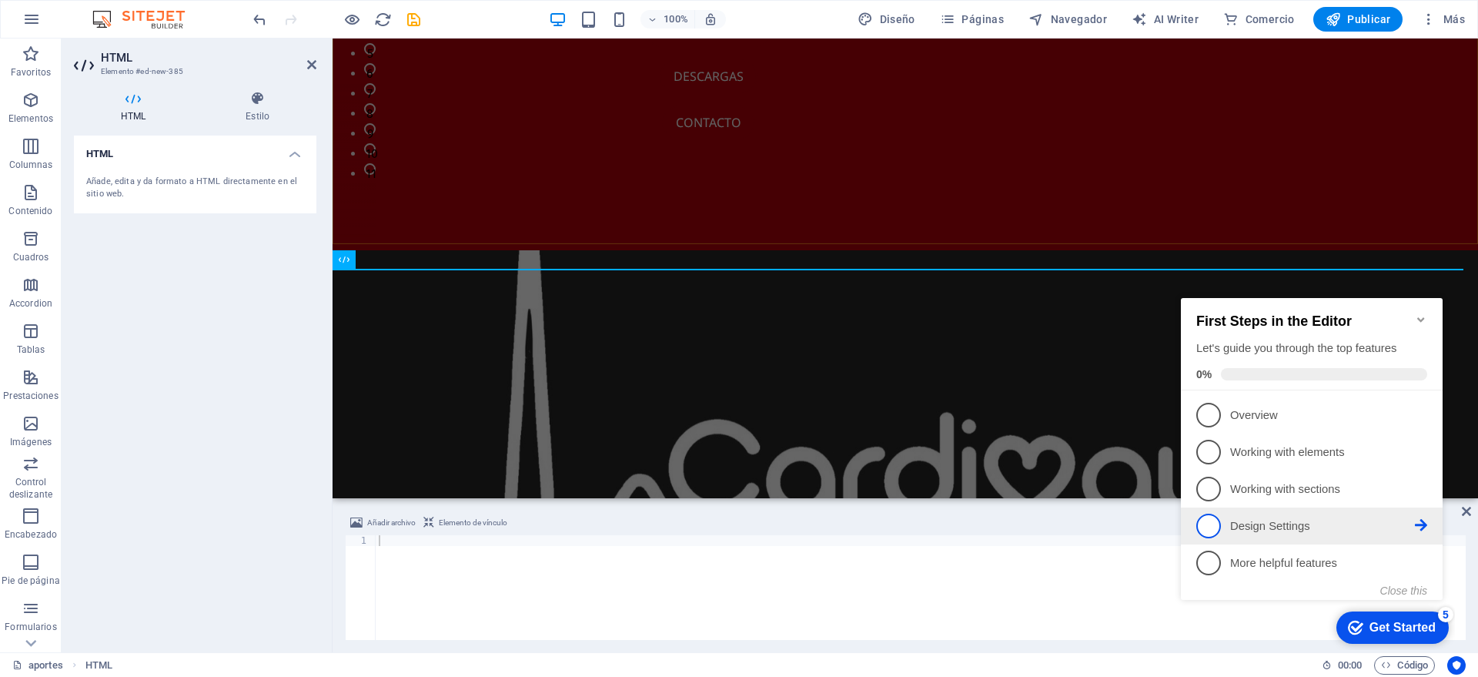
click at [1245, 519] on p "Design Settings - incomplete" at bounding box center [1322, 526] width 185 height 16
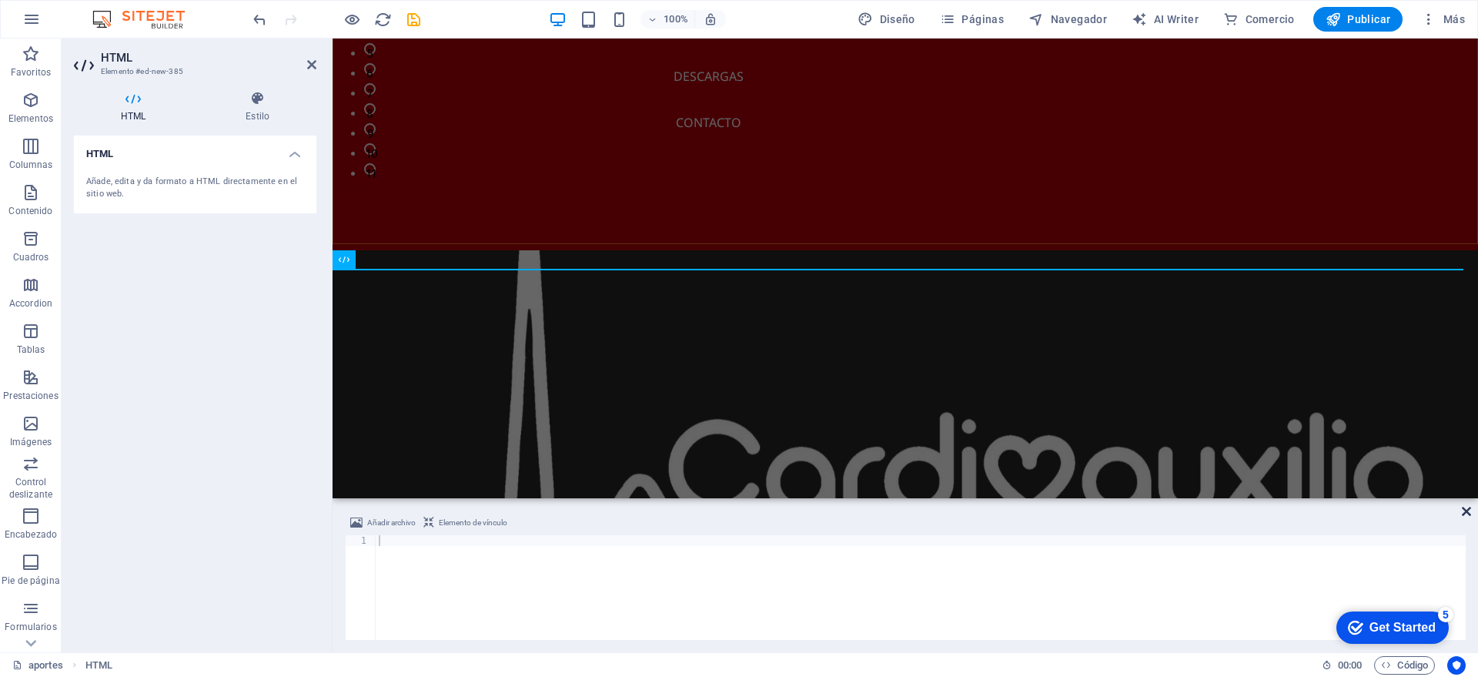
click at [1469, 513] on icon at bounding box center [1466, 511] width 9 height 12
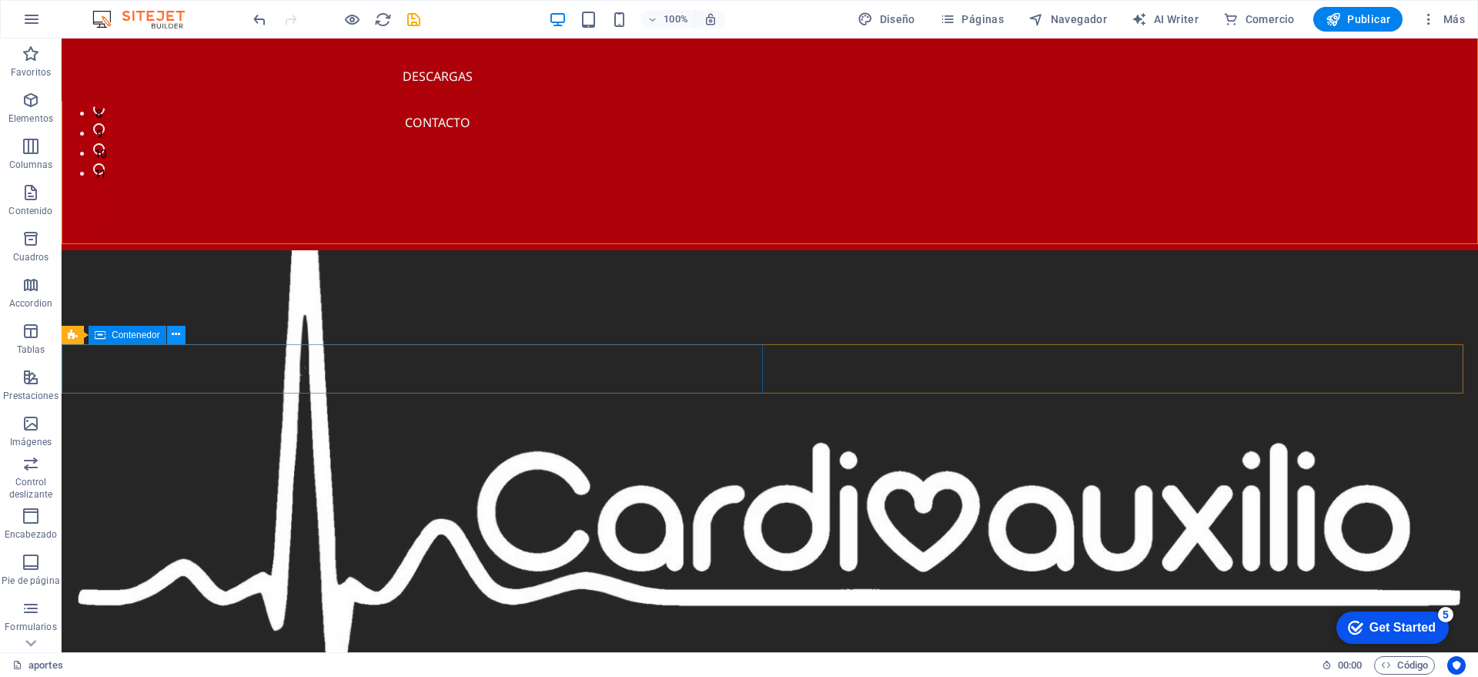
click at [183, 329] on button at bounding box center [176, 335] width 18 height 18
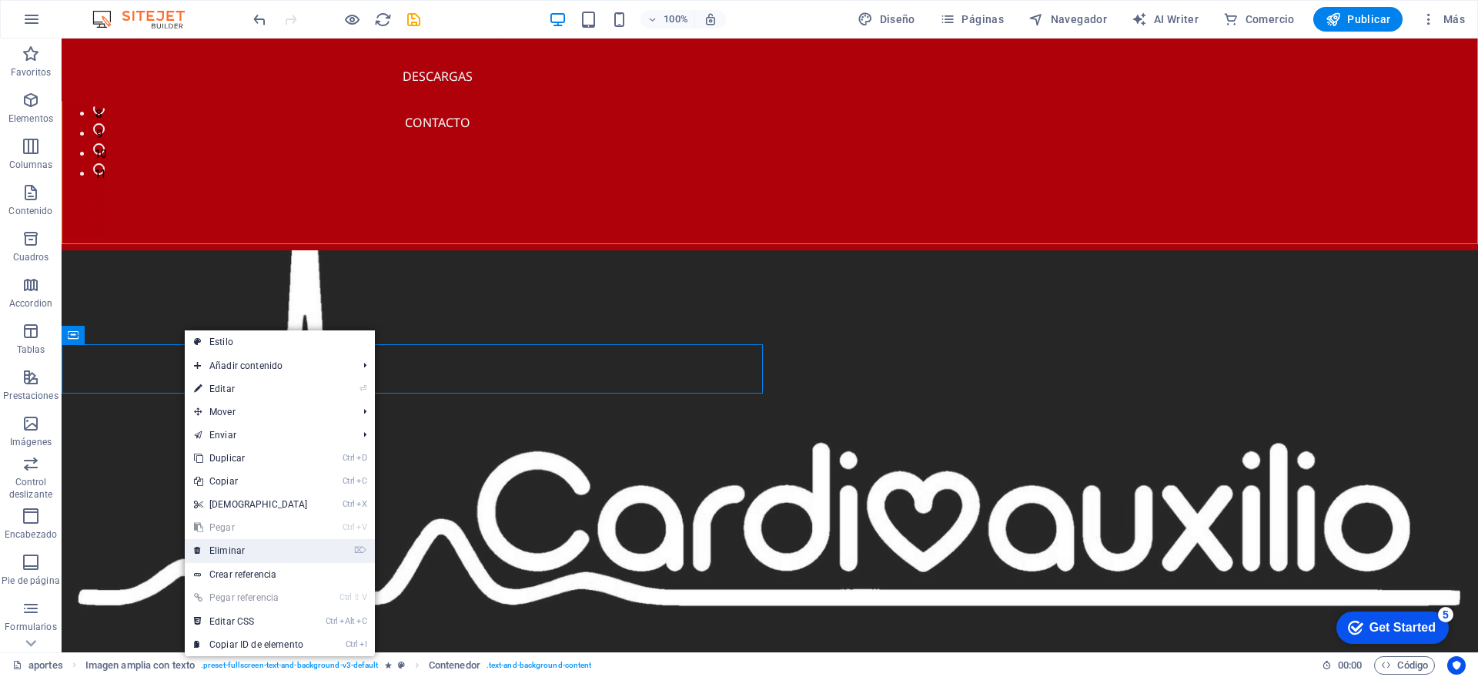
click at [227, 556] on link "⌦ Eliminar" at bounding box center [251, 550] width 132 height 23
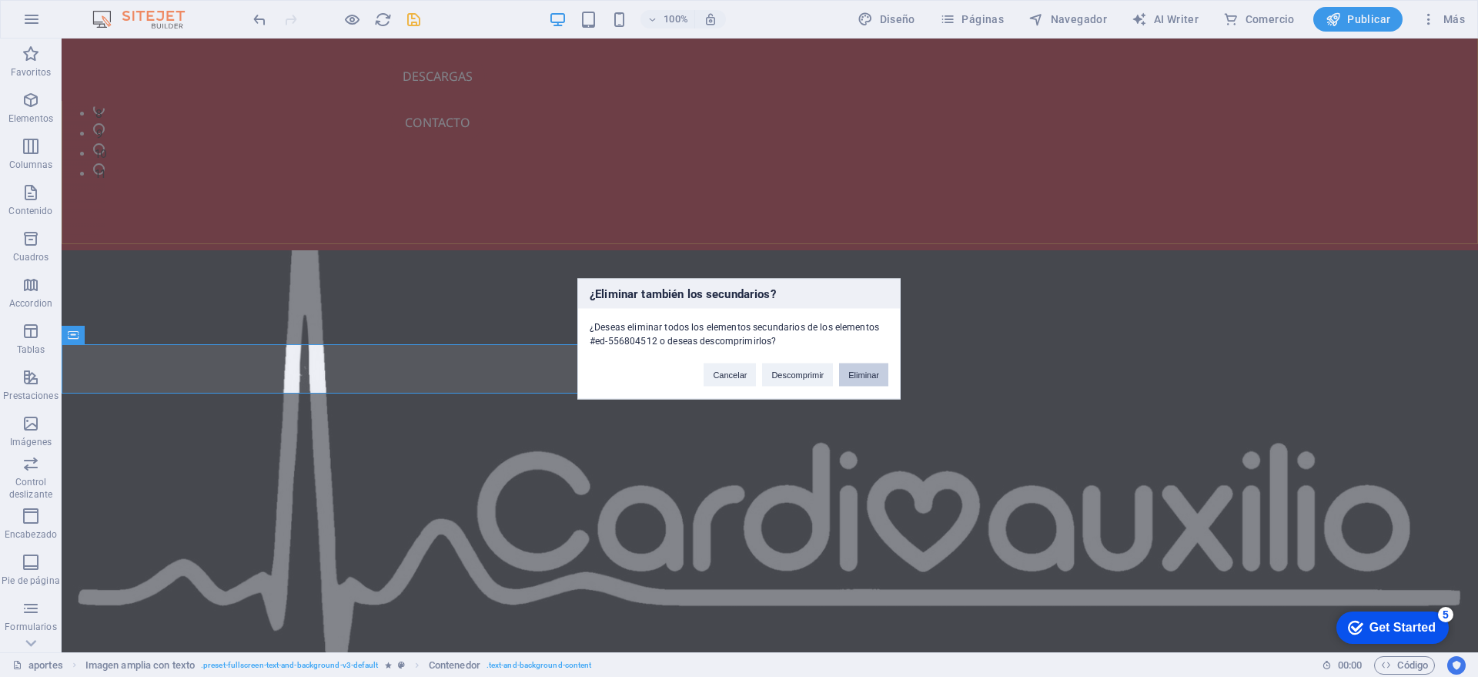
click at [856, 377] on button "Eliminar" at bounding box center [863, 374] width 49 height 23
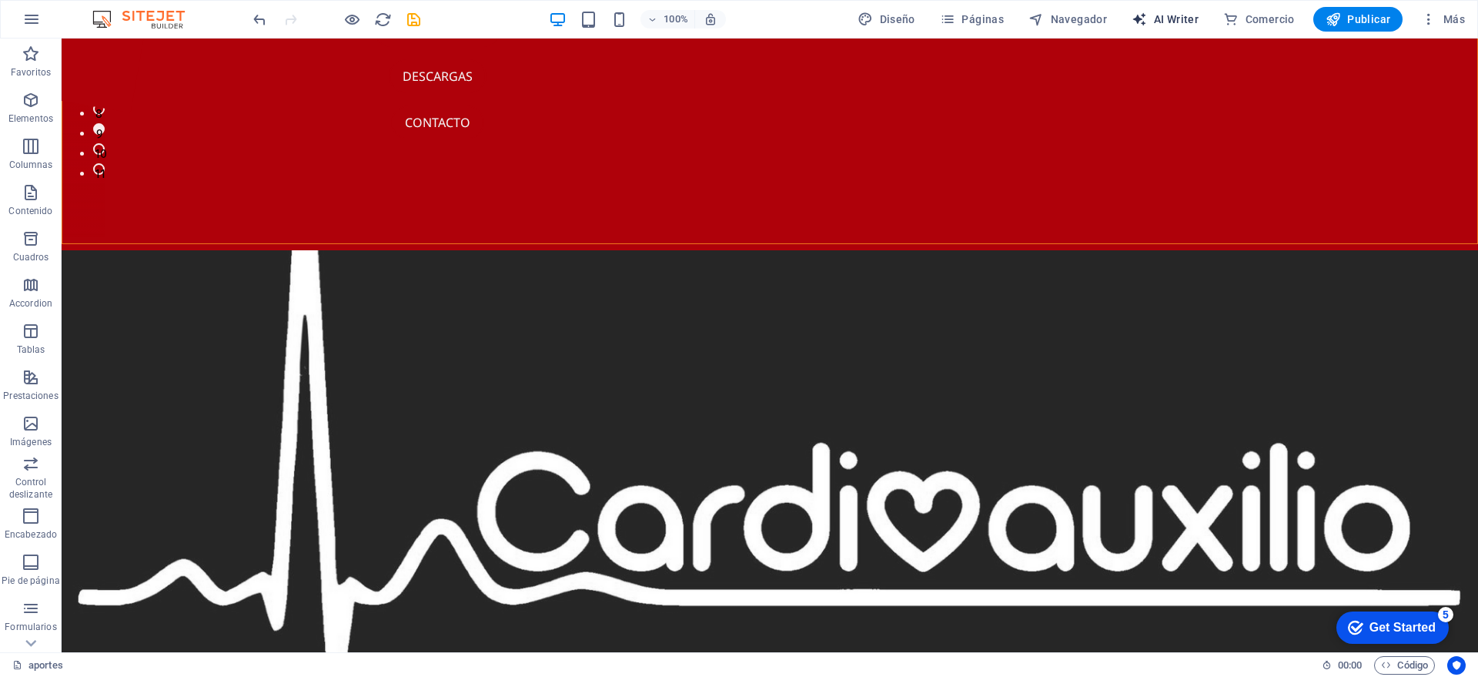
select select "English"
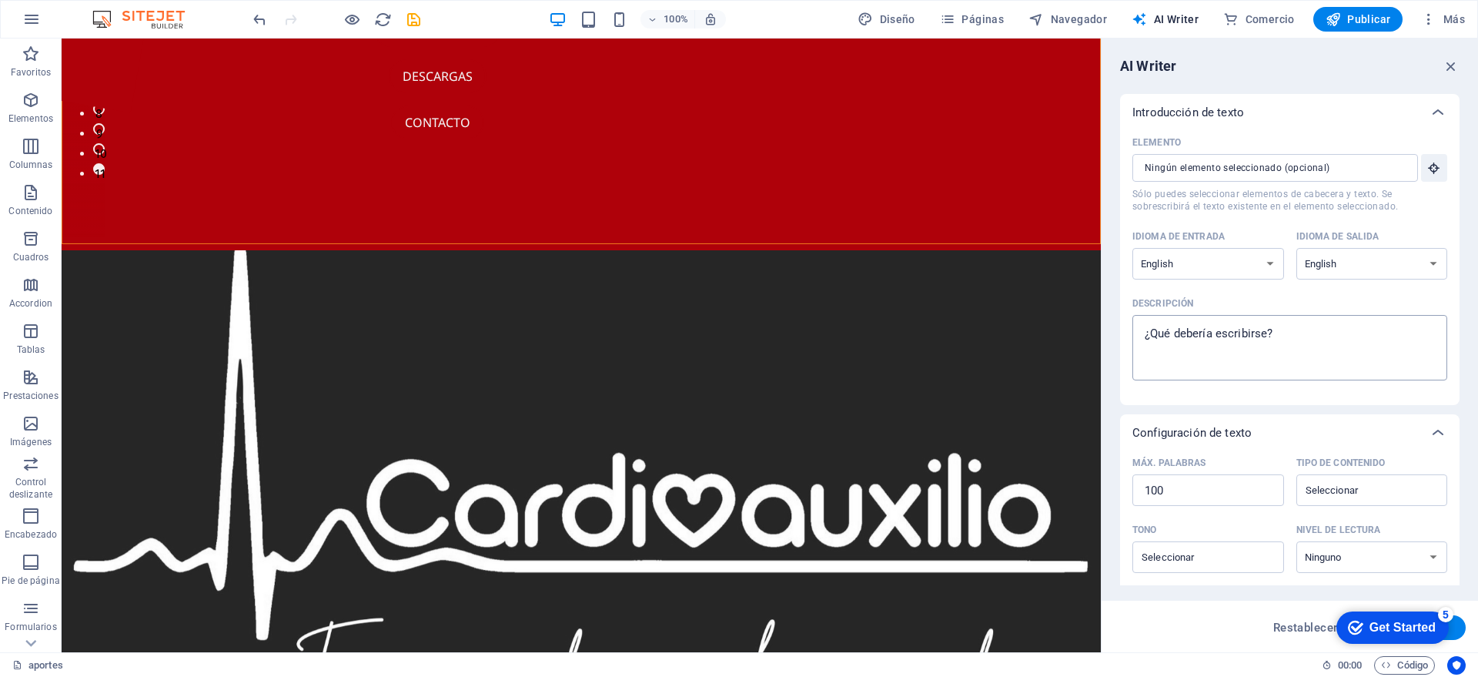
click at [1271, 342] on textarea "Descripción x ​" at bounding box center [1289, 348] width 299 height 50
type textarea "x"
click at [1427, 165] on icon "button" at bounding box center [1434, 168] width 14 height 14
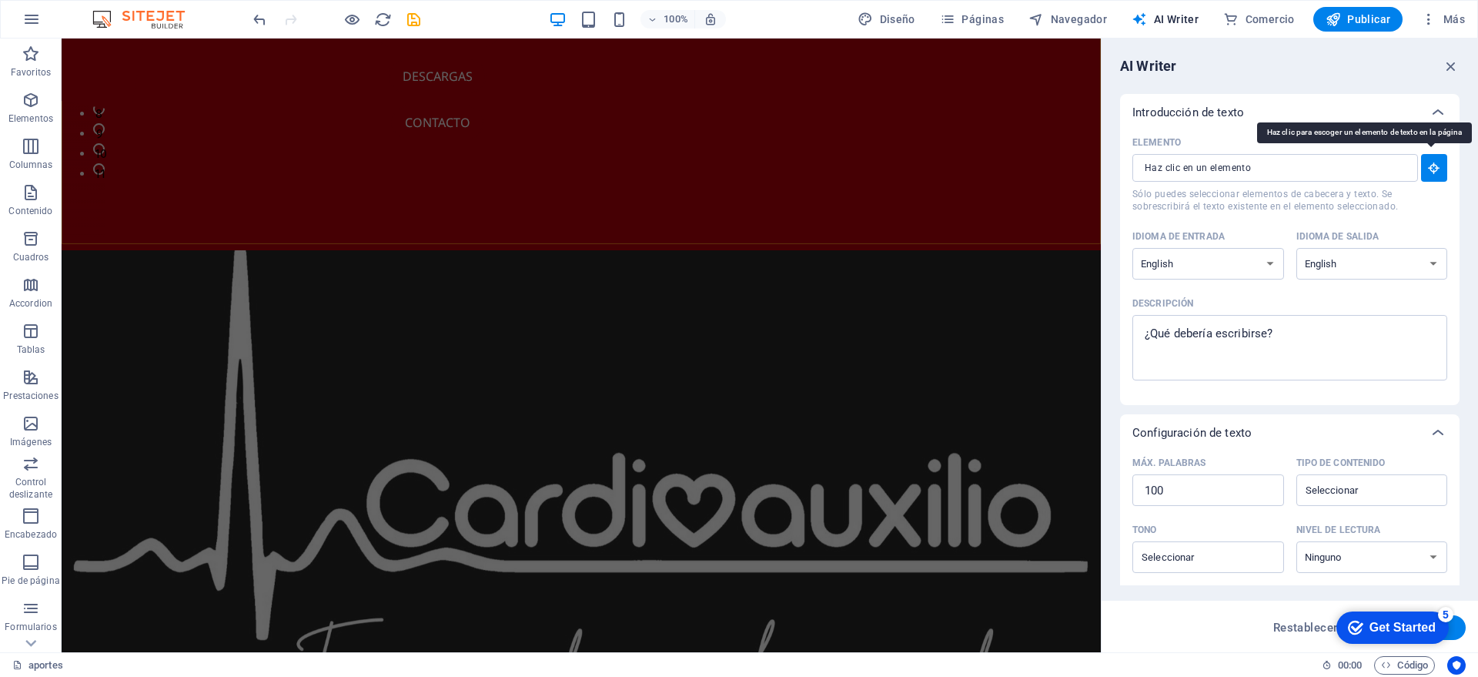
click at [1427, 165] on icon "button" at bounding box center [1434, 168] width 14 height 14
click at [1440, 70] on div "AI Writer" at bounding box center [1289, 66] width 339 height 18
click at [1451, 67] on icon "button" at bounding box center [1451, 66] width 17 height 17
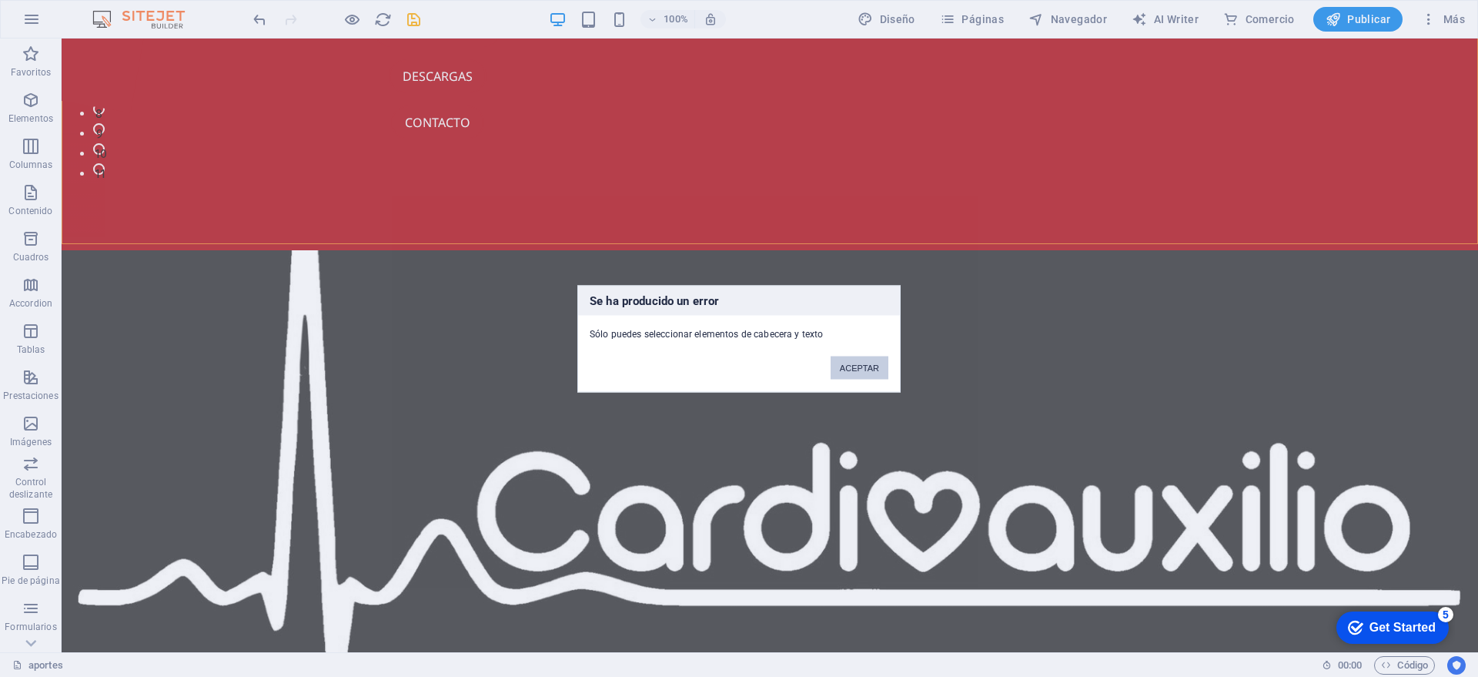
click at [878, 361] on button "ACEPTAR" at bounding box center [860, 367] width 58 height 23
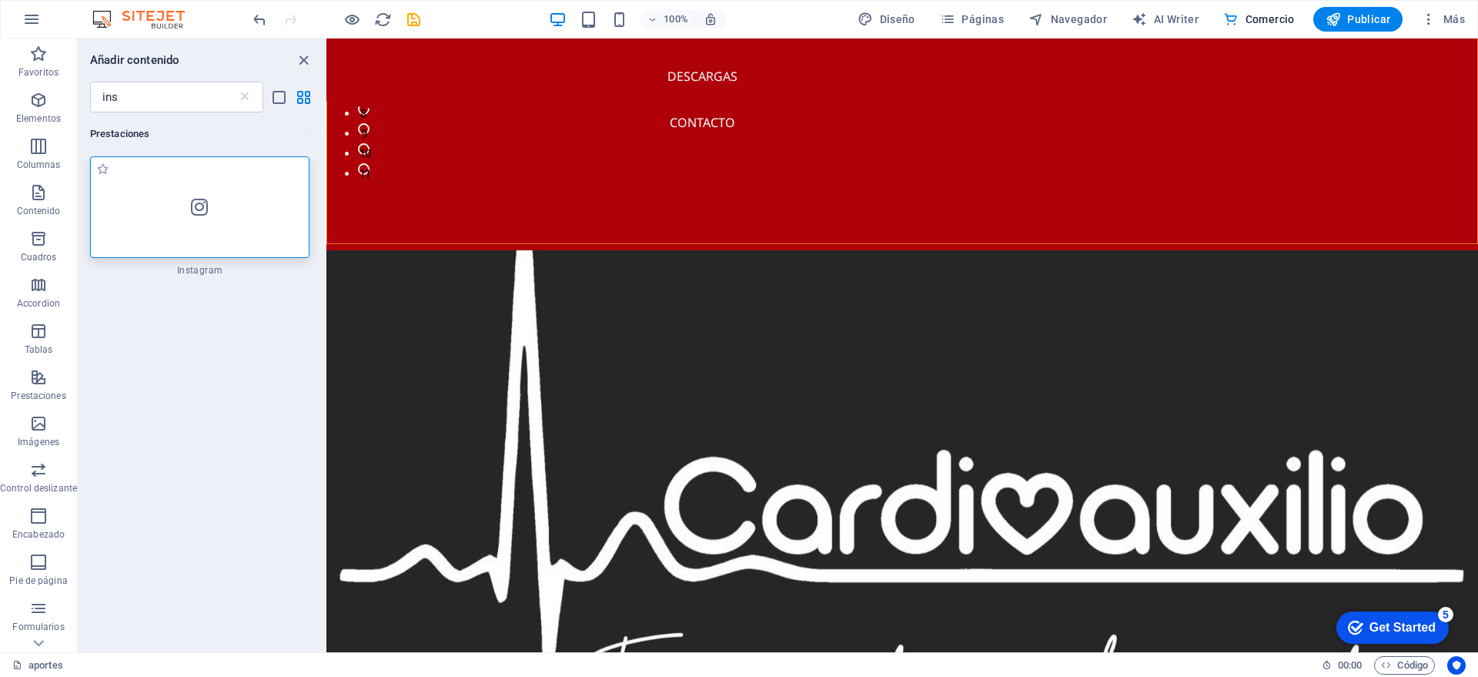
click at [199, 203] on icon at bounding box center [199, 207] width 17 height 20
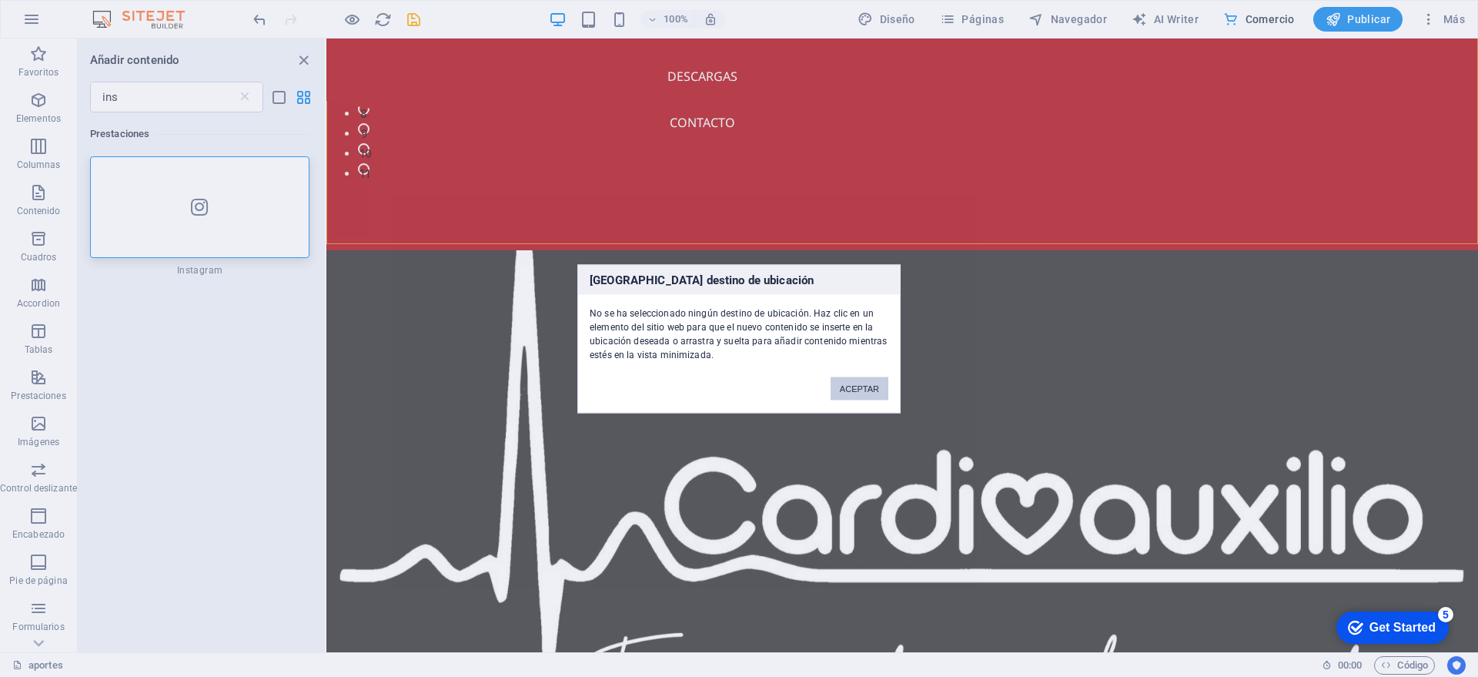
click at [840, 389] on button "ACEPTAR" at bounding box center [860, 387] width 58 height 23
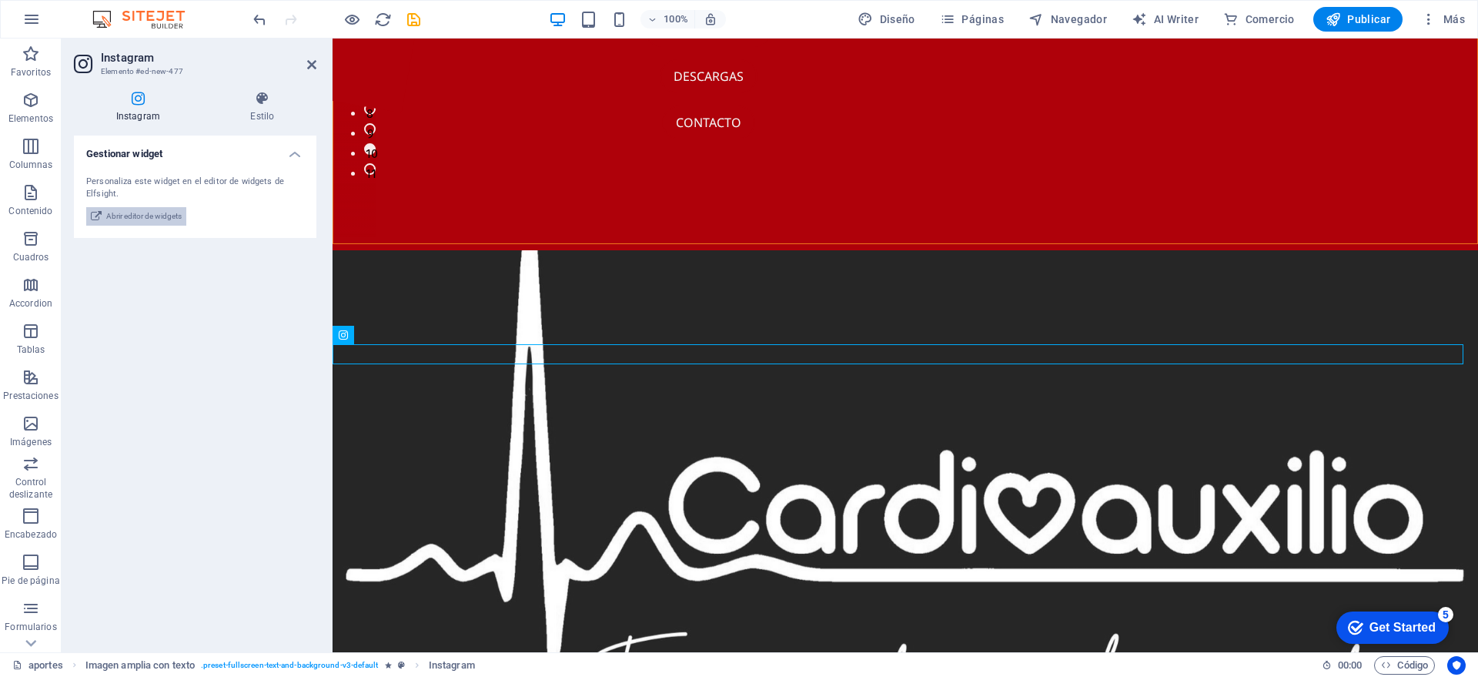
click at [179, 221] on span "Abrir editor de widgets" at bounding box center [143, 216] width 75 height 18
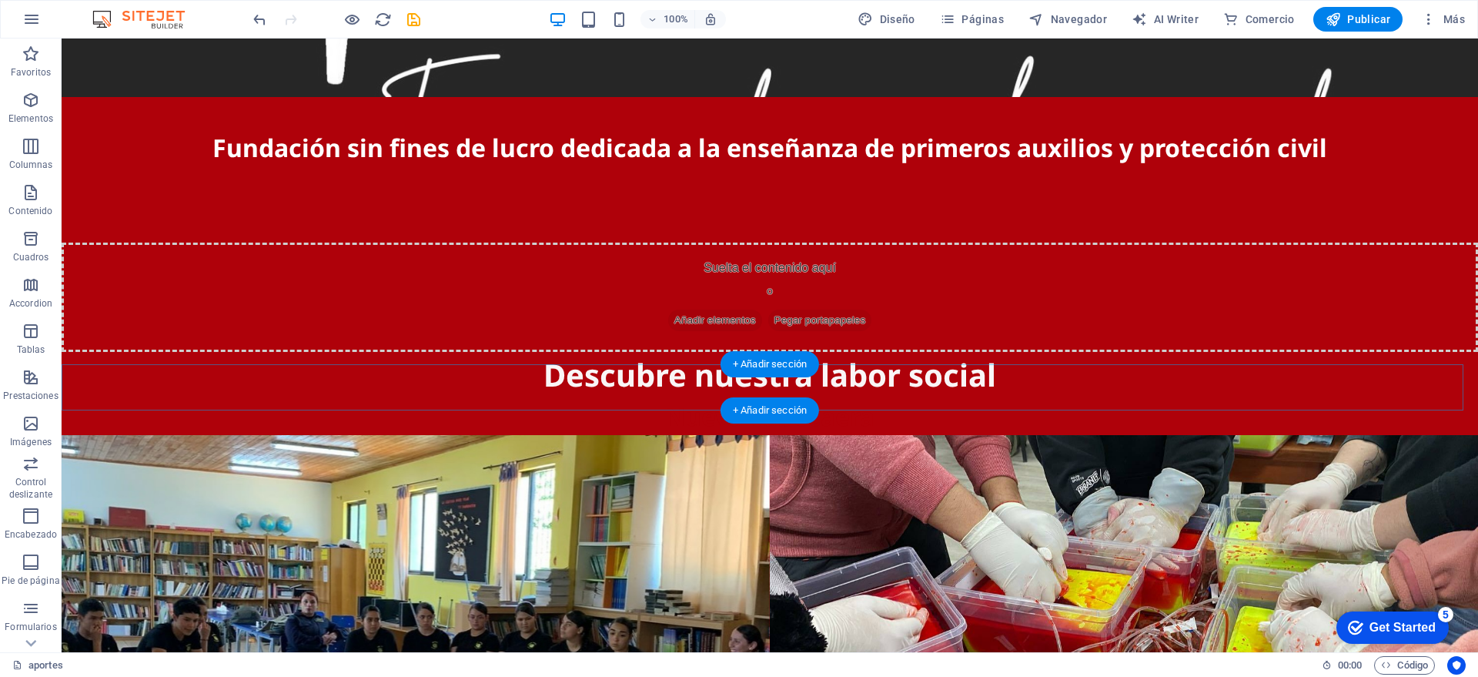
scroll to position [524, 0]
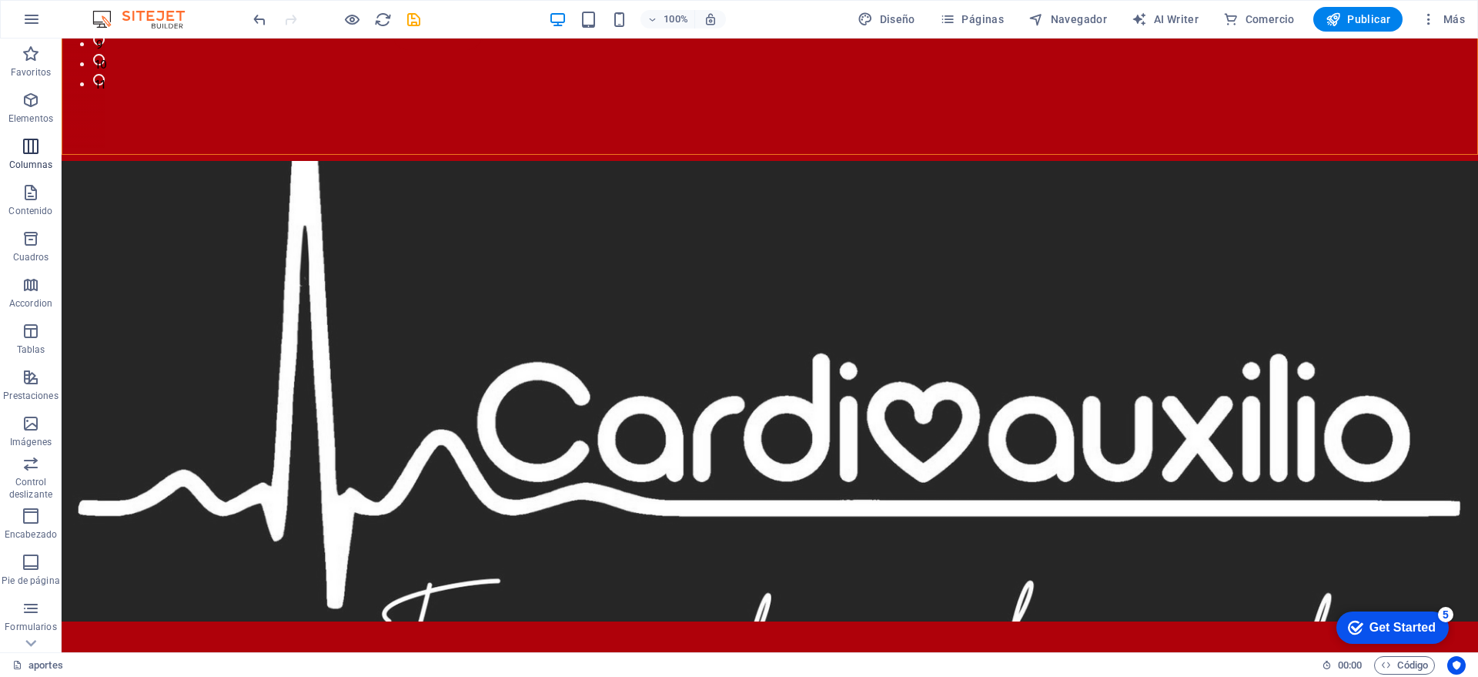
click at [29, 159] on p "Columnas" at bounding box center [31, 165] width 44 height 12
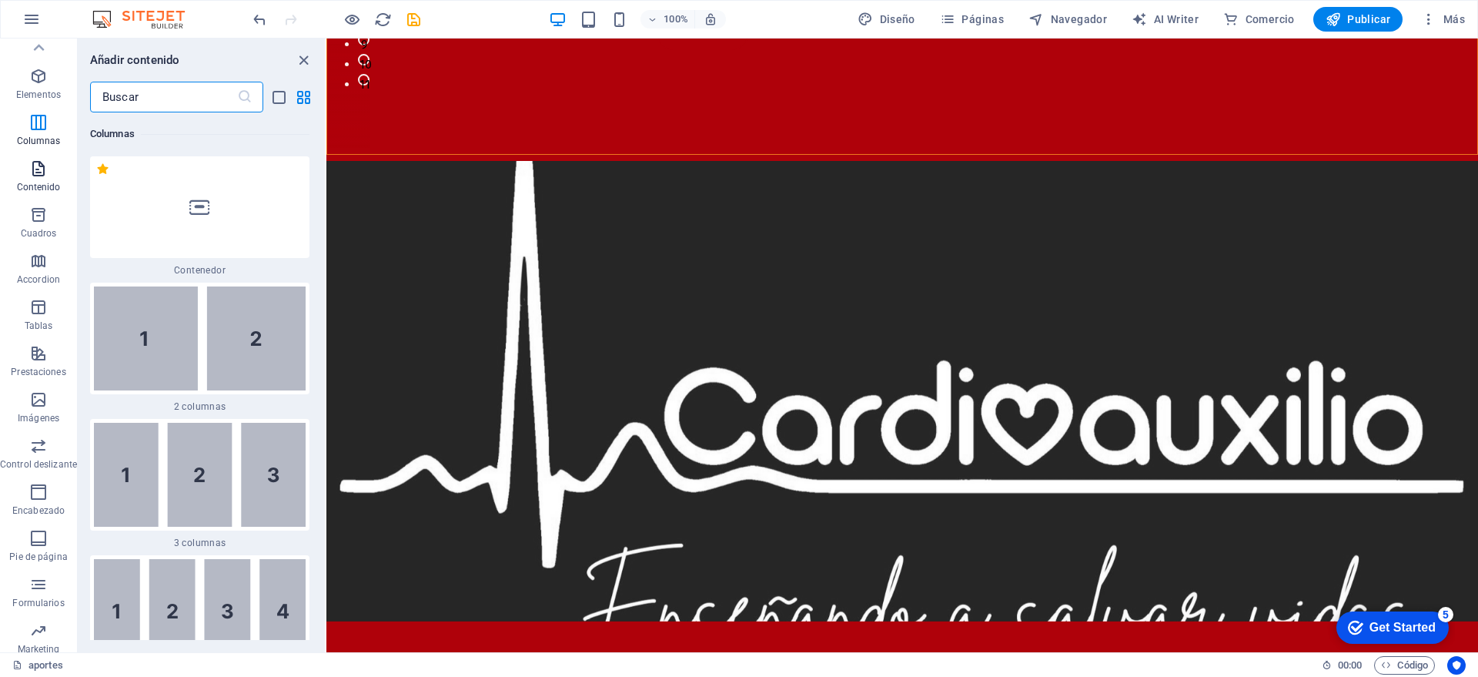
scroll to position [0, 0]
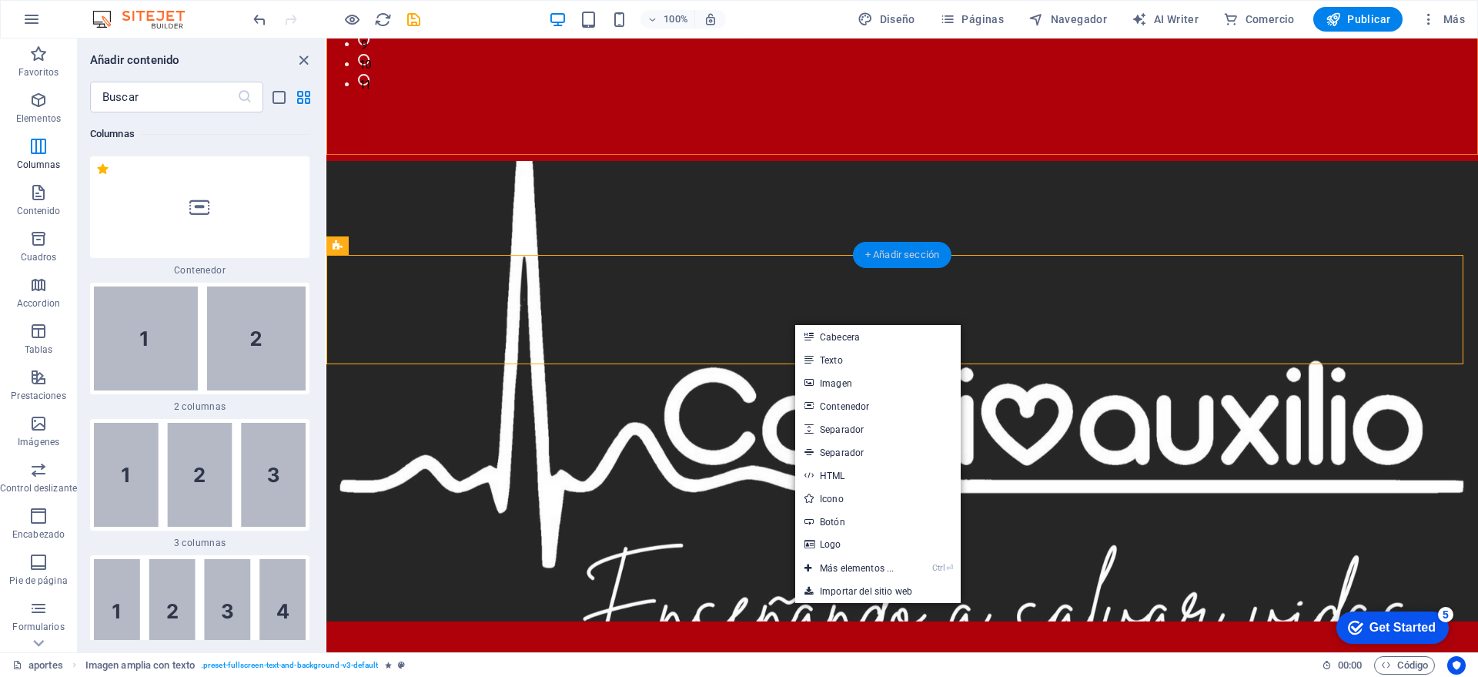
click at [898, 244] on div "+ Añadir sección" at bounding box center [902, 255] width 99 height 26
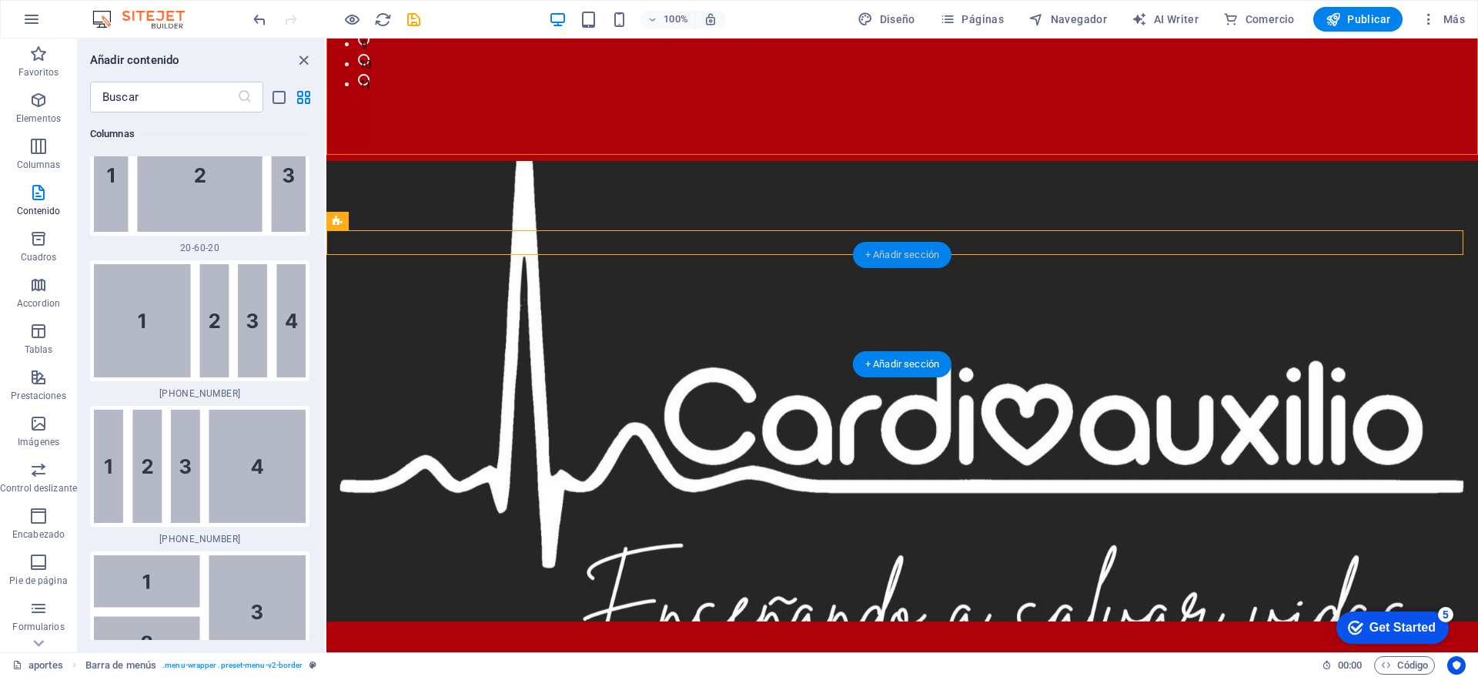
scroll to position [5221, 0]
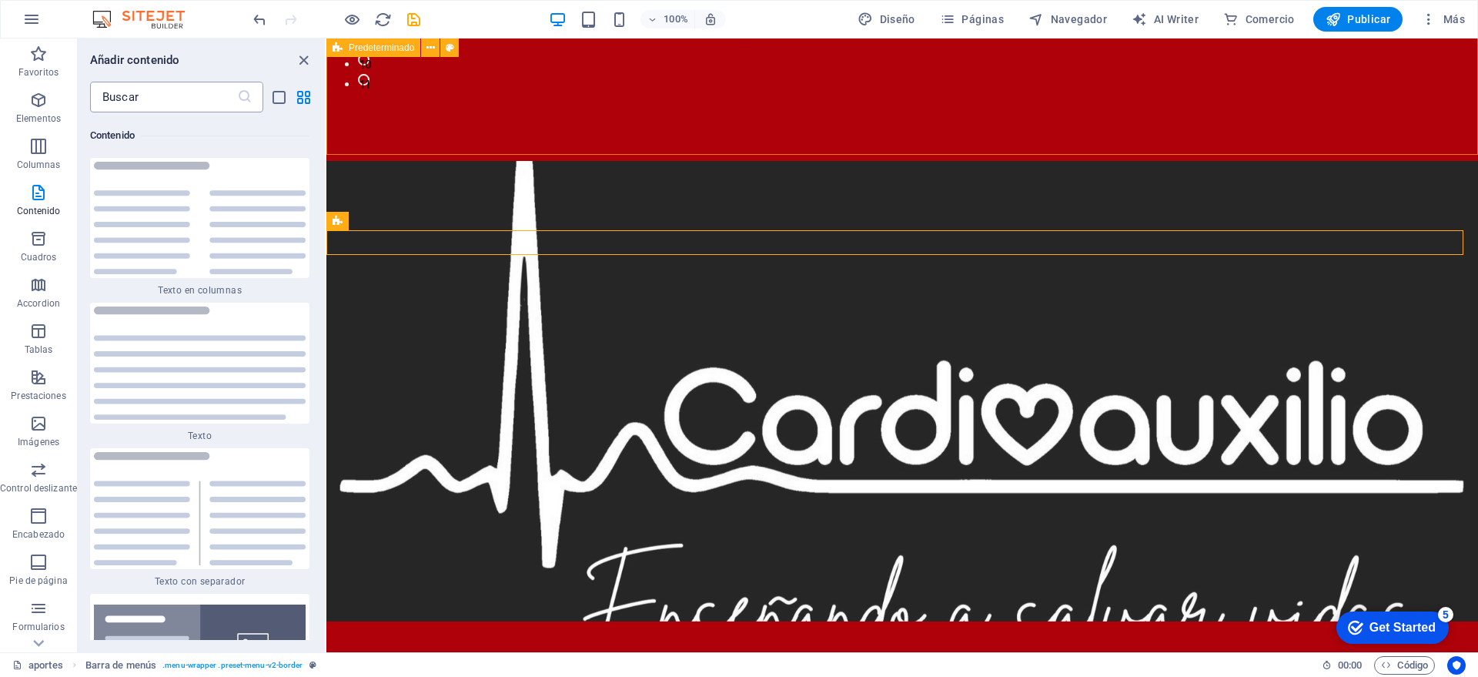
click at [158, 103] on input "text" at bounding box center [163, 97] width 147 height 31
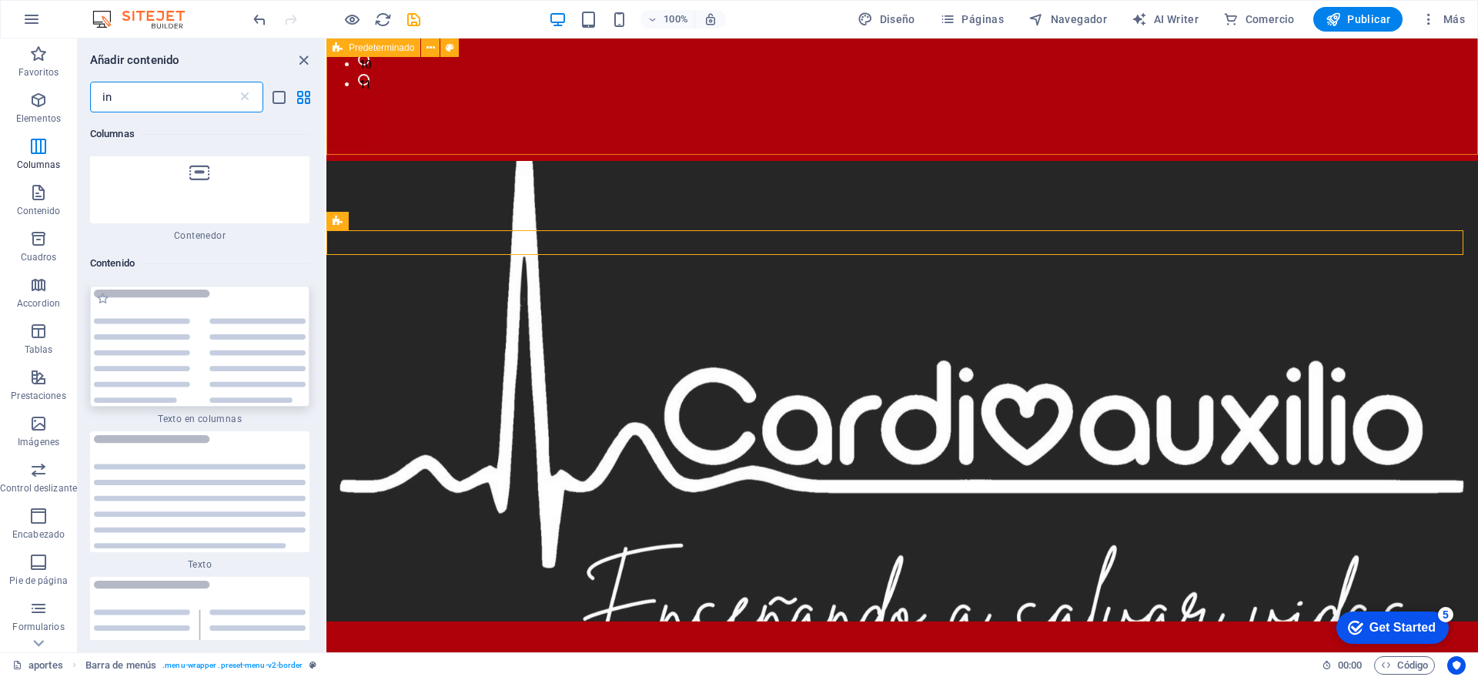
scroll to position [461, 0]
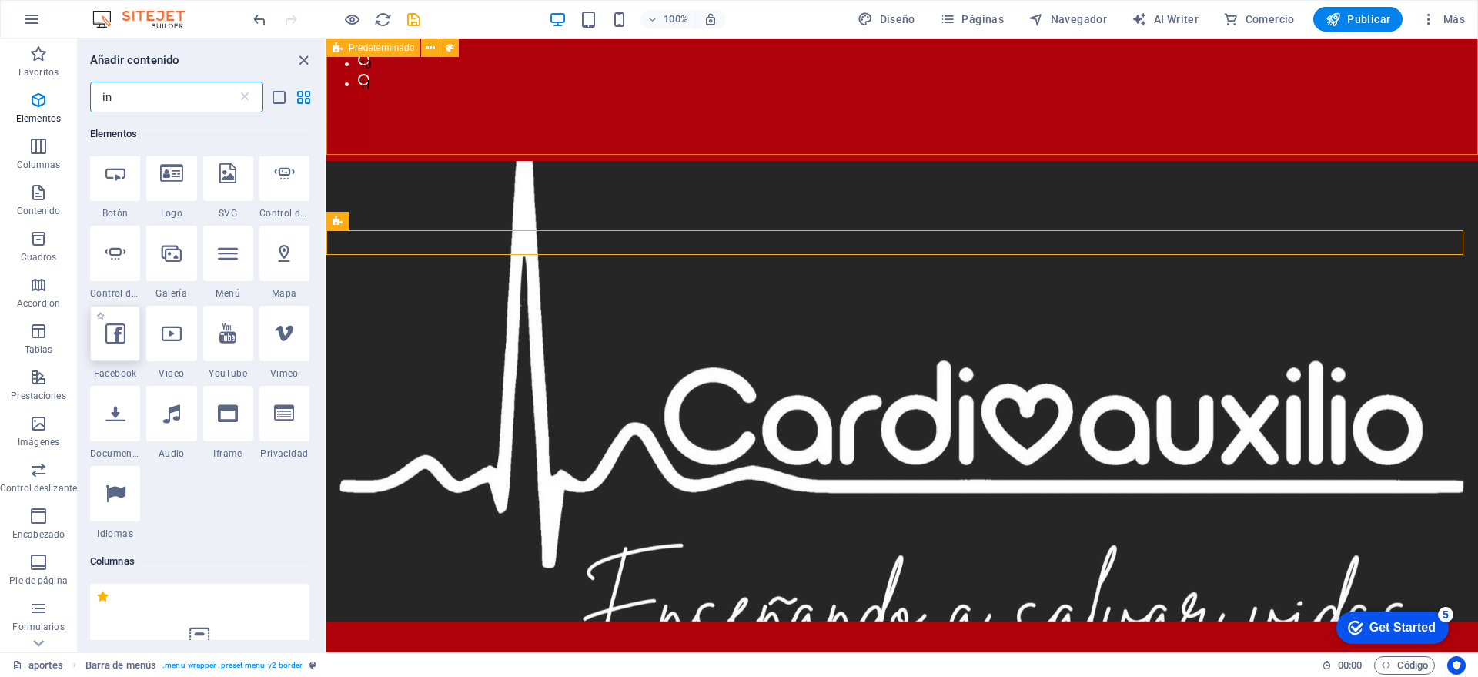
type input "in"
click at [128, 336] on div at bounding box center [115, 333] width 50 height 55
select select "%"
select select "px"
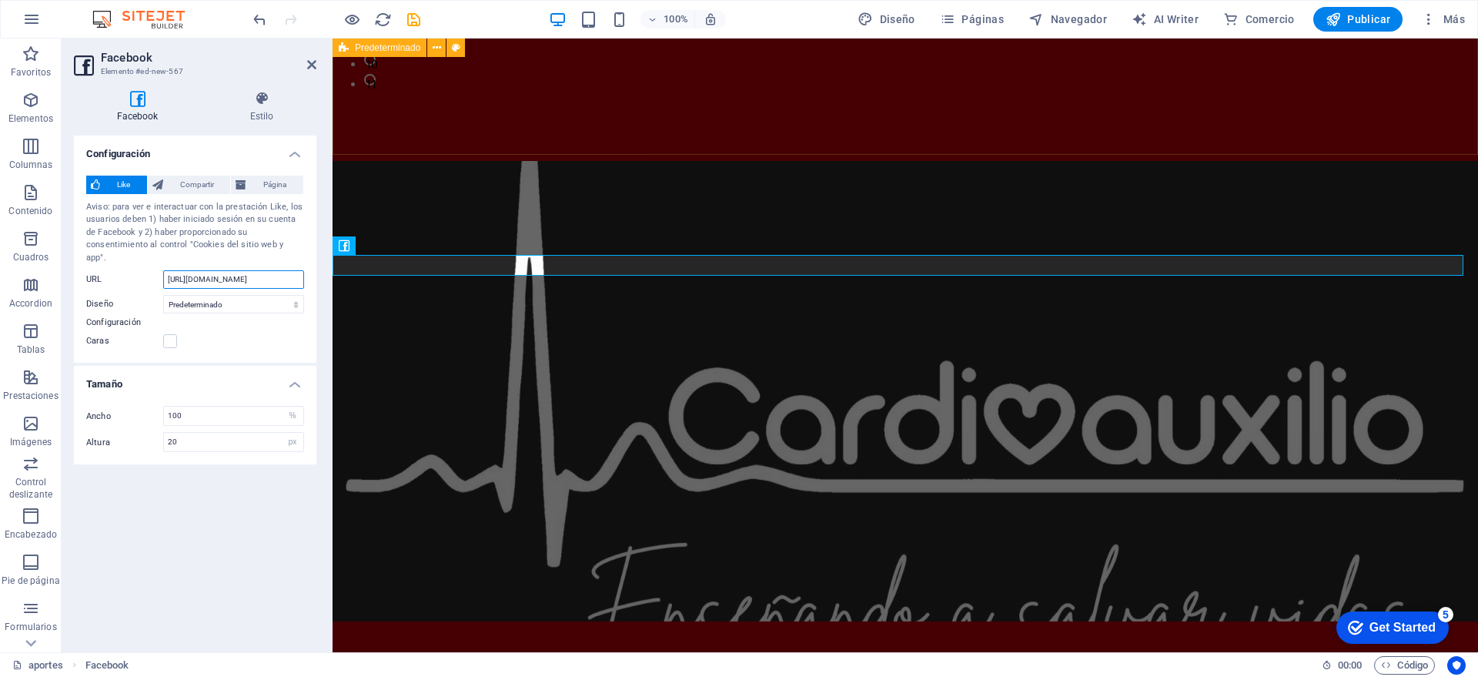
click at [258, 270] on input "[URL][DOMAIN_NAME]" at bounding box center [233, 279] width 141 height 18
click at [263, 295] on select "Predeterminado Botón Contador [PERSON_NAME] Contador de botones" at bounding box center [233, 304] width 141 height 18
select select "box_count"
click at [163, 295] on select "Predeterminado Botón Contador [PERSON_NAME] Contador de botones" at bounding box center [233, 304] width 141 height 18
type input "61"
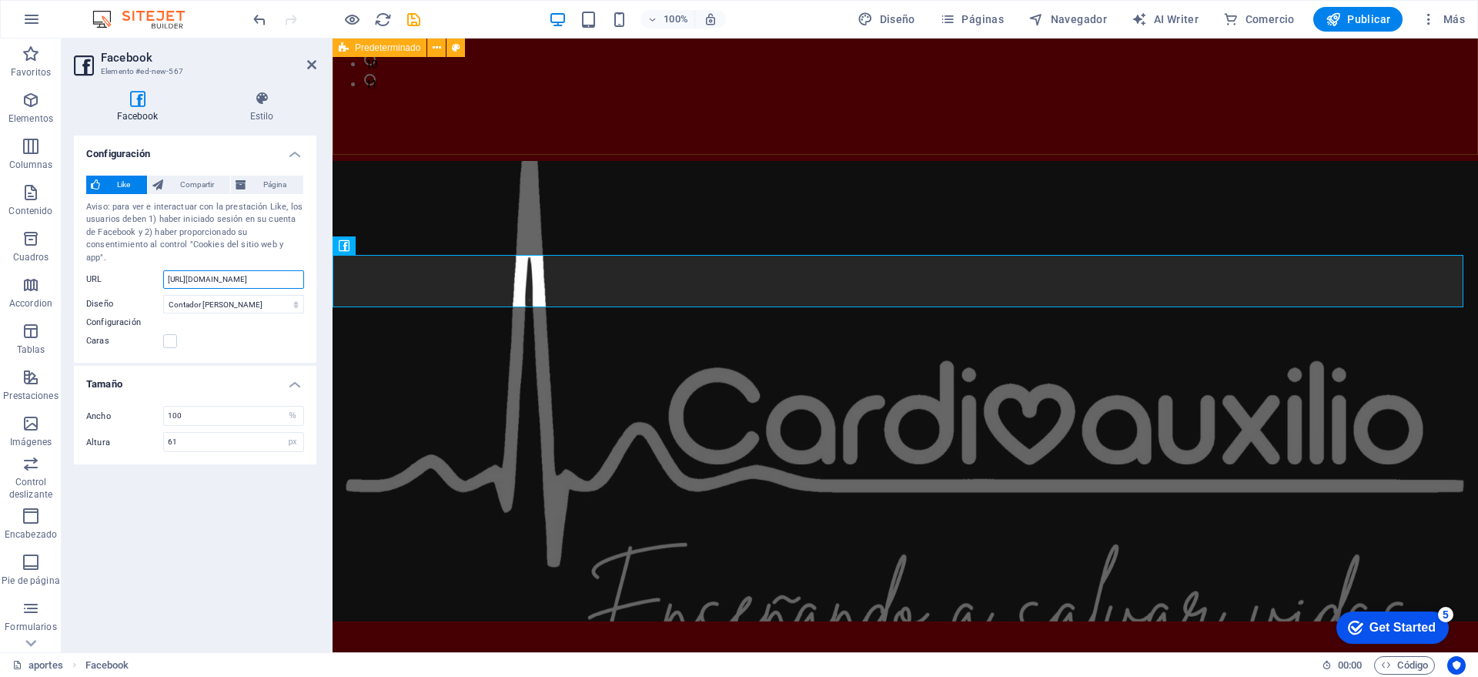
drag, startPoint x: 299, startPoint y: 266, endPoint x: 102, endPoint y: 266, distance: 197.8
click at [102, 270] on div "URL [URL][DOMAIN_NAME]" at bounding box center [195, 279] width 218 height 18
click at [275, 272] on input "[URL][DOMAIN_NAME]" at bounding box center [233, 279] width 141 height 18
drag, startPoint x: 301, startPoint y: 269, endPoint x: 72, endPoint y: 266, distance: 228.6
click at [72, 266] on div "Facebook Estilo Configuración Like Compartir Página Aviso: para ver e interactu…" at bounding box center [195, 365] width 267 height 573
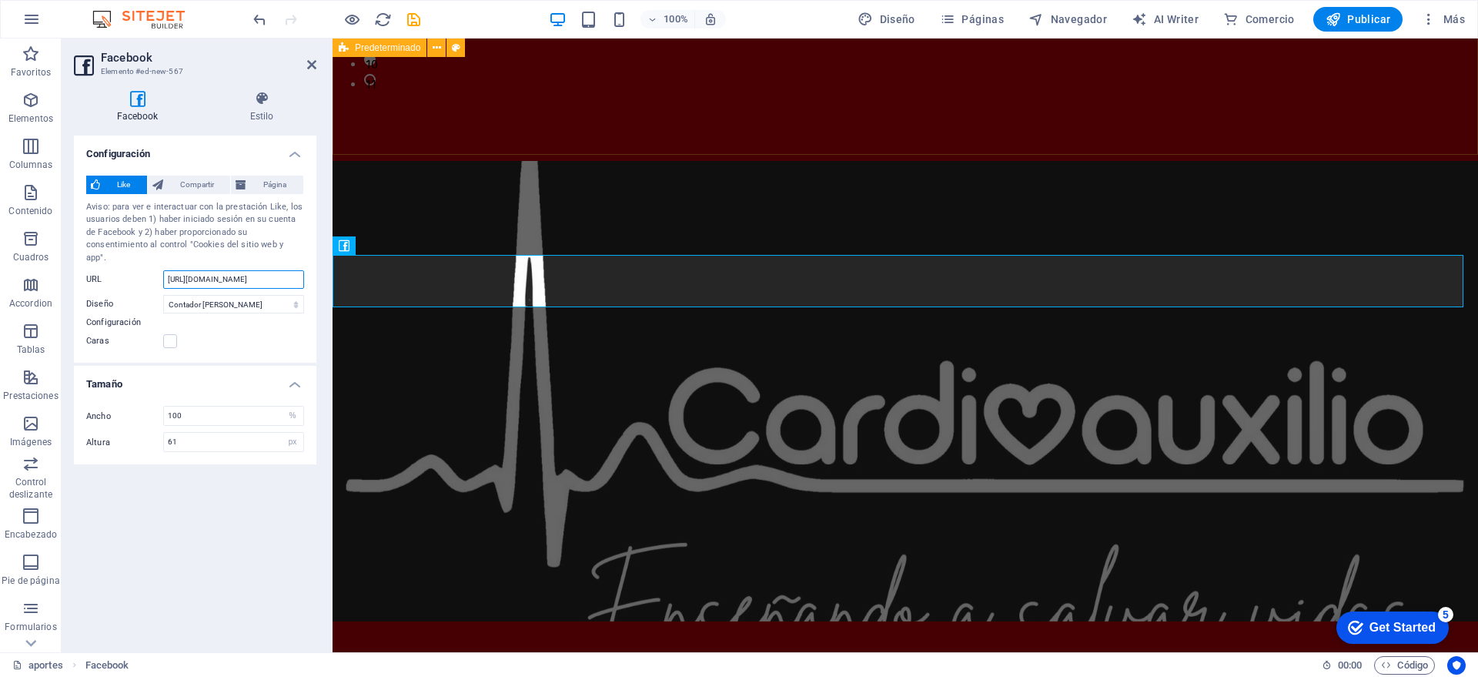
paste input "[DOMAIN_NAME][URL]"
type input "[URL][DOMAIN_NAME]"
click at [176, 334] on label at bounding box center [170, 341] width 14 height 14
click at [0, 0] on input "Caras" at bounding box center [0, 0] width 0 height 0
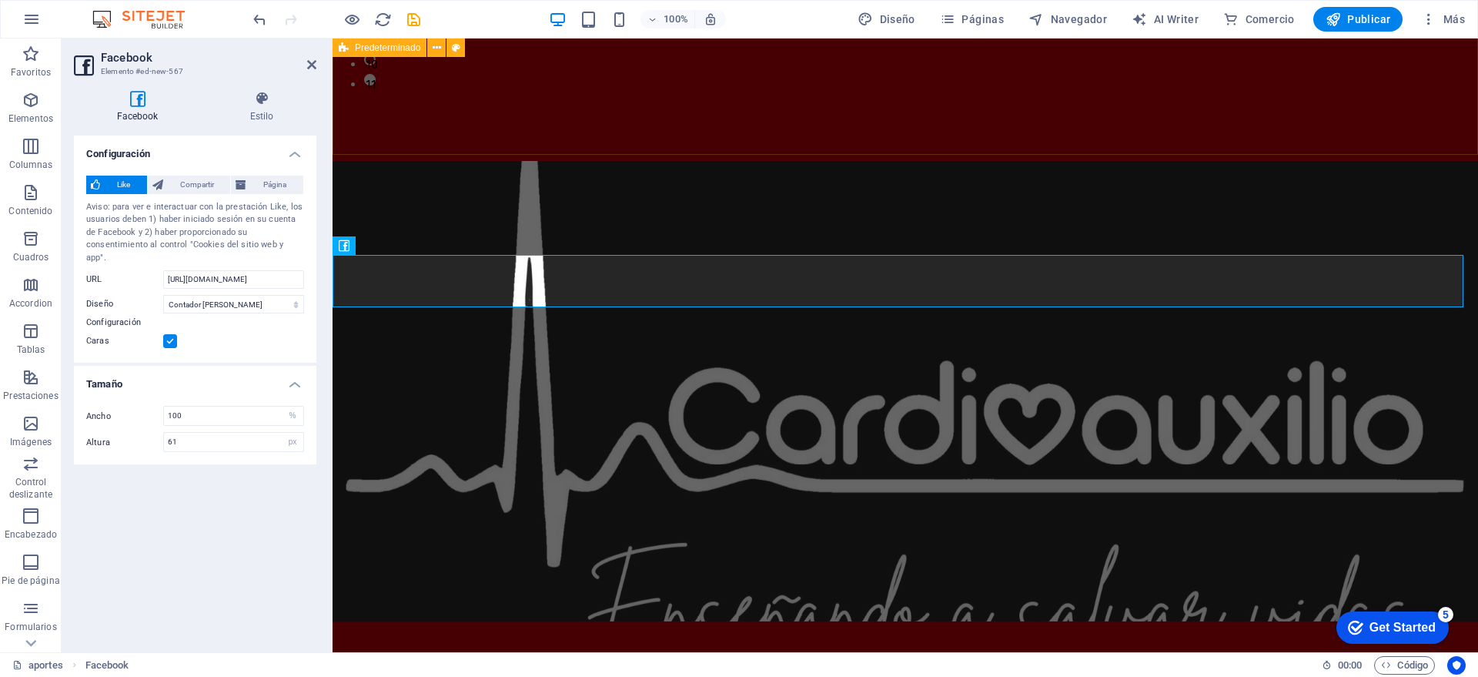
scroll to position [0, 0]
click at [170, 334] on label at bounding box center [170, 341] width 14 height 14
click at [0, 0] on input "Caras" at bounding box center [0, 0] width 0 height 0
click at [185, 191] on span "Compartir" at bounding box center [197, 185] width 59 height 18
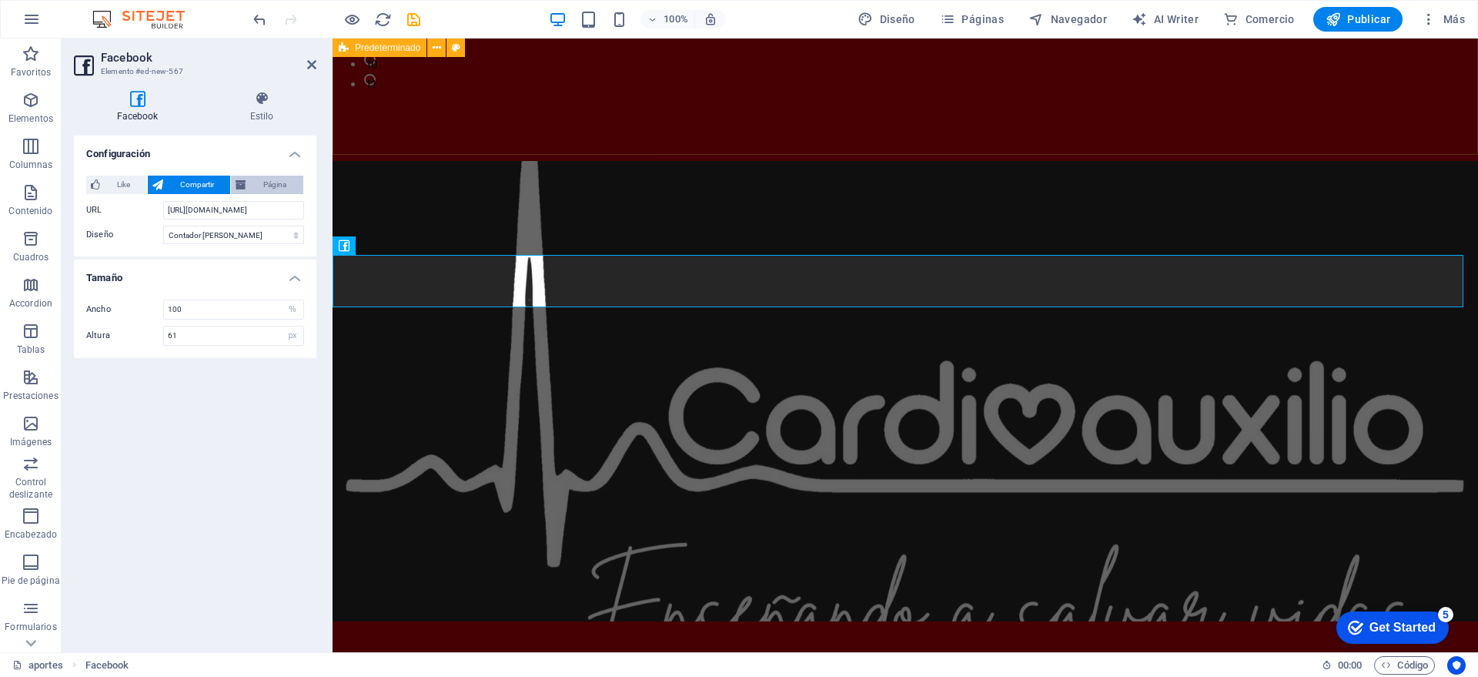
click at [279, 187] on span "Página" at bounding box center [275, 185] width 48 height 18
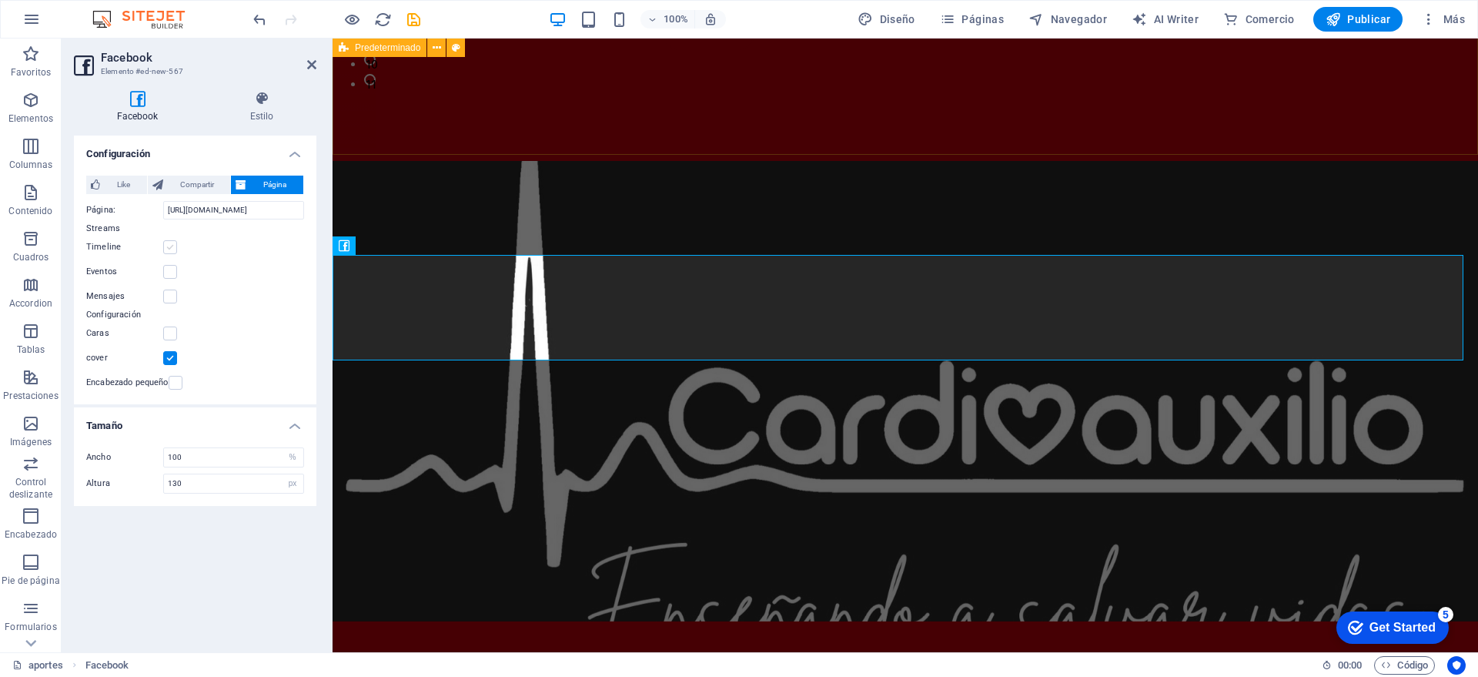
click at [169, 249] on label at bounding box center [170, 247] width 14 height 14
click at [0, 0] on input "Timeline" at bounding box center [0, 0] width 0 height 0
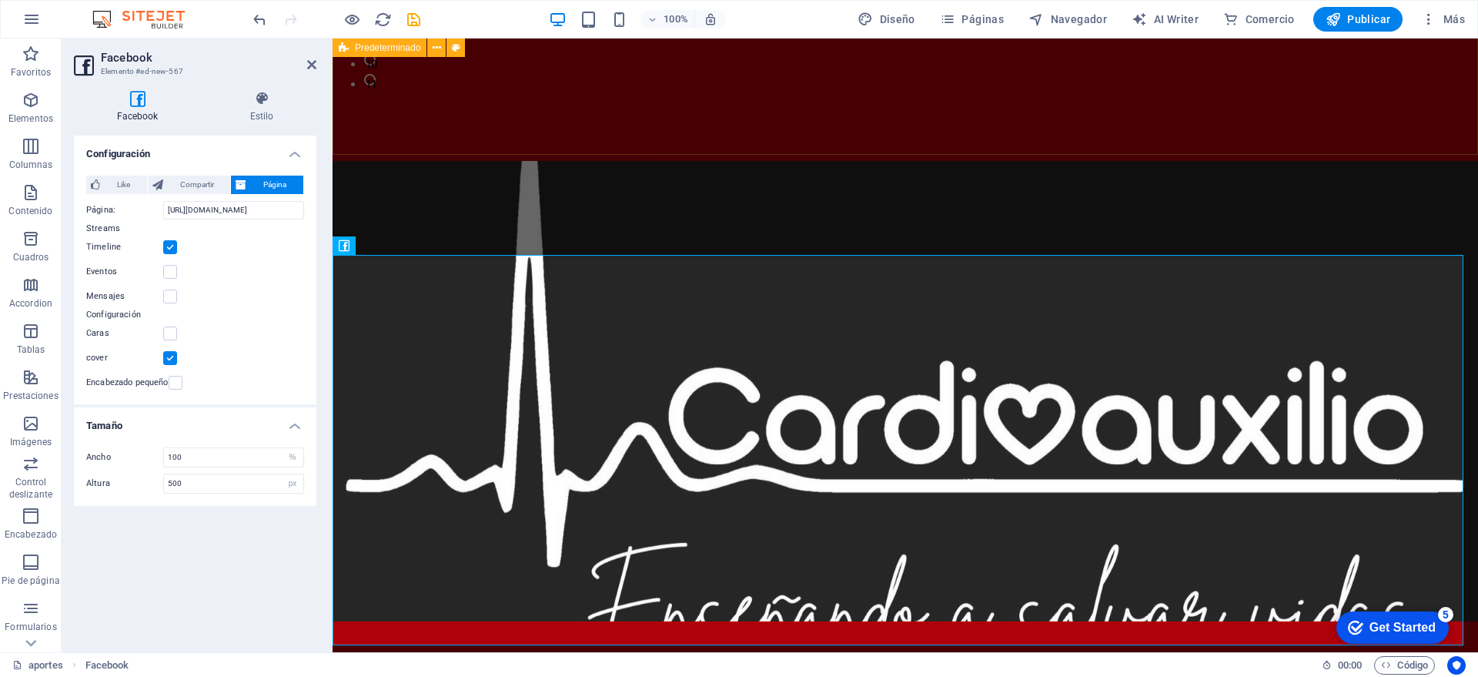
click at [169, 252] on label at bounding box center [170, 247] width 14 height 14
click at [0, 0] on input "Timeline" at bounding box center [0, 0] width 0 height 0
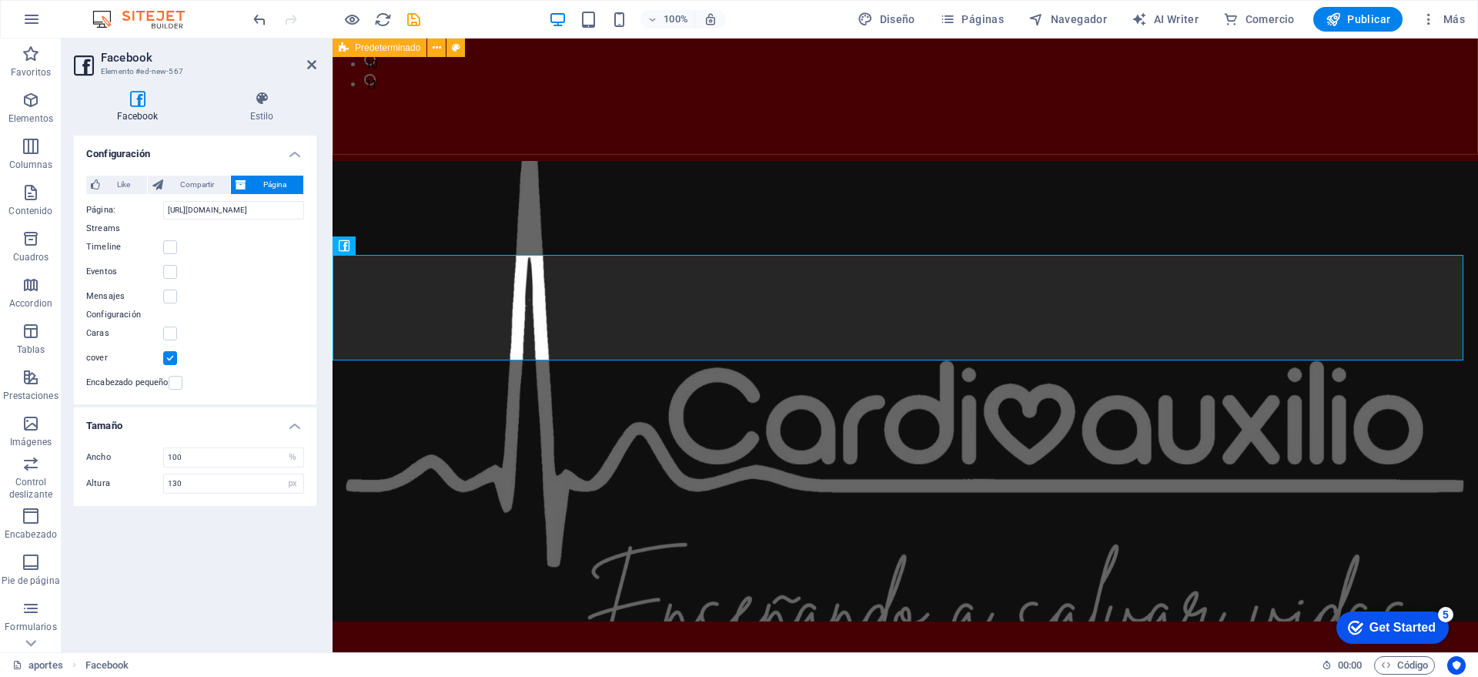
click at [172, 253] on div "Timeline" at bounding box center [195, 247] width 218 height 18
click at [173, 253] on div "Timeline" at bounding box center [195, 247] width 218 height 18
click at [176, 247] on label at bounding box center [170, 247] width 14 height 14
click at [0, 0] on input "Timeline" at bounding box center [0, 0] width 0 height 0
type input "500"
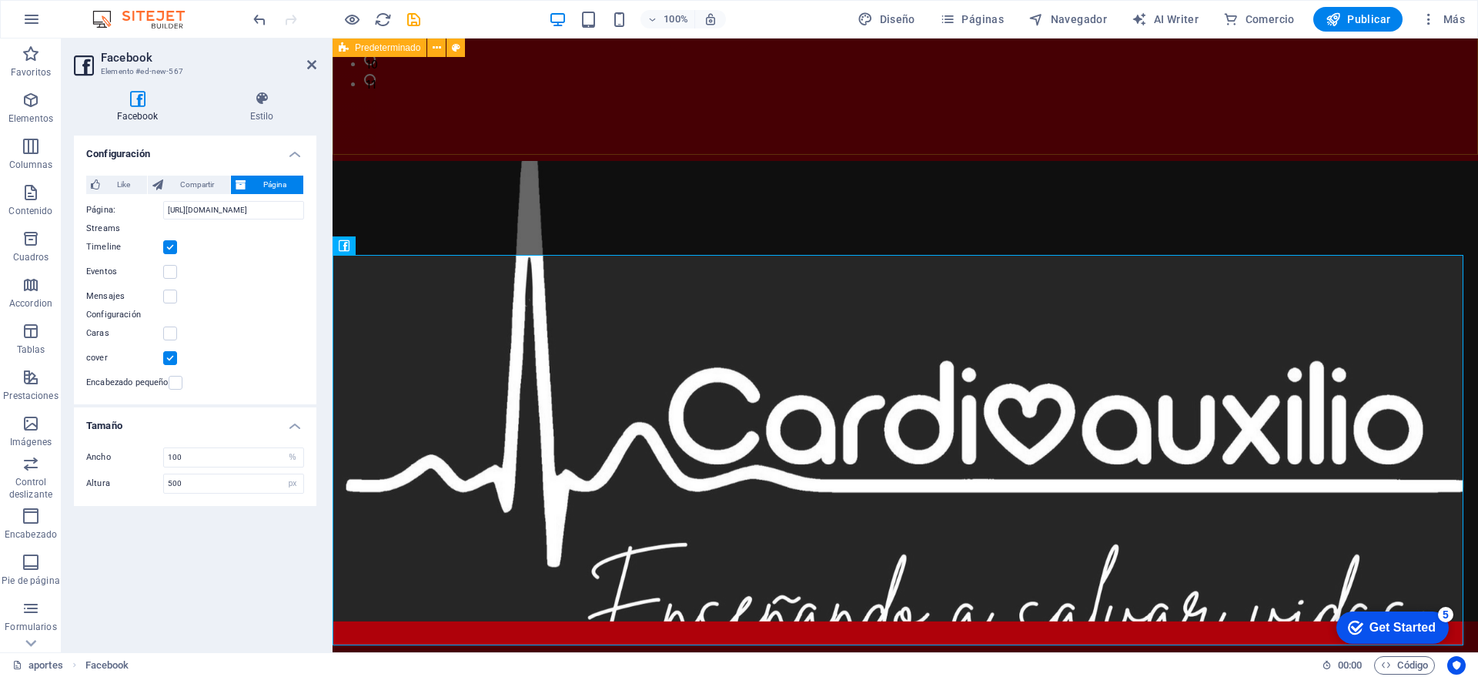
click at [177, 247] on div "Timeline" at bounding box center [195, 247] width 218 height 18
click at [171, 293] on label at bounding box center [170, 296] width 14 height 14
click at [0, 0] on input "Mensajes" at bounding box center [0, 0] width 0 height 0
click at [171, 293] on label at bounding box center [170, 296] width 14 height 14
click at [0, 0] on input "Mensajes" at bounding box center [0, 0] width 0 height 0
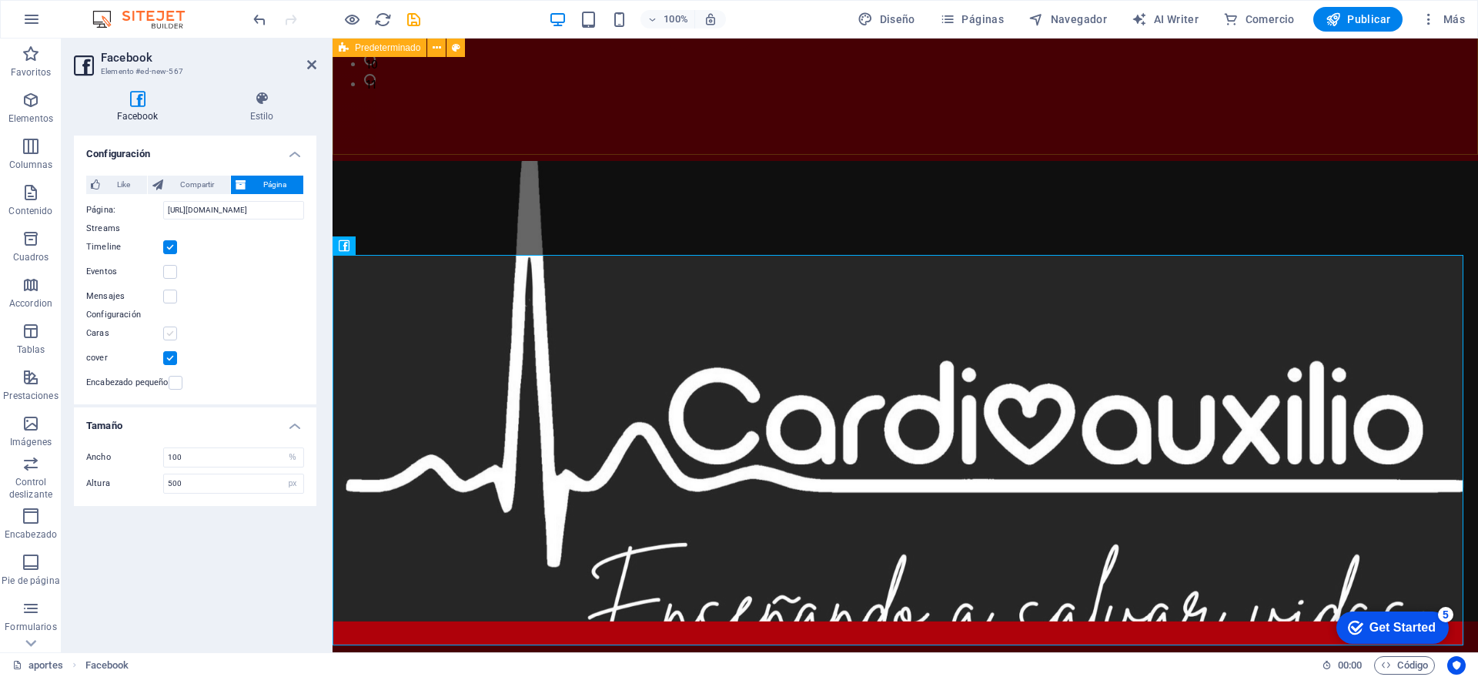
click at [171, 327] on label at bounding box center [170, 333] width 14 height 14
click at [0, 0] on input "Caras" at bounding box center [0, 0] width 0 height 0
click at [176, 333] on label at bounding box center [170, 333] width 14 height 14
click at [0, 0] on input "Caras" at bounding box center [0, 0] width 0 height 0
click at [176, 380] on label at bounding box center [176, 383] width 14 height 14
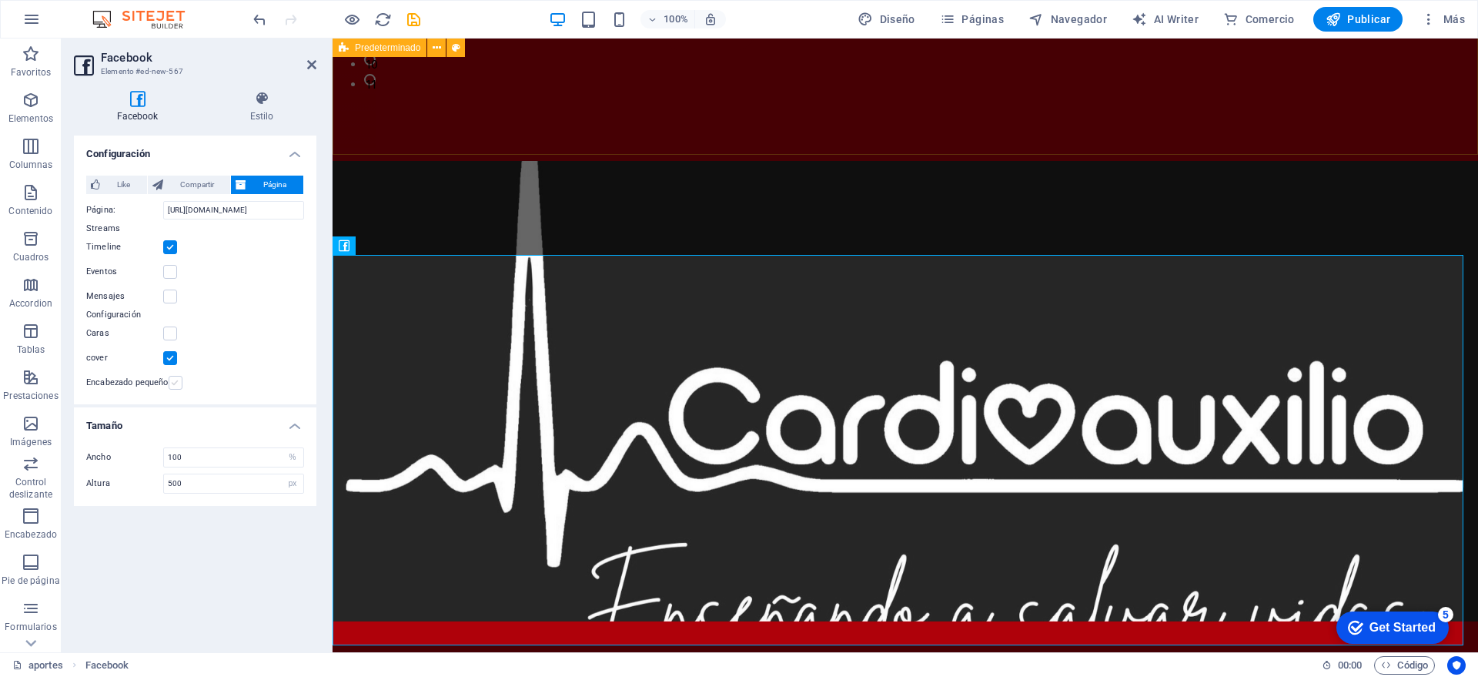
click at [0, 0] on input "Encabezado pequeño" at bounding box center [0, 0] width 0 height 0
click at [176, 376] on label at bounding box center [176, 383] width 14 height 14
click at [0, 0] on input "Encabezado pequeño" at bounding box center [0, 0] width 0 height 0
click at [176, 376] on label at bounding box center [176, 383] width 14 height 14
click at [0, 0] on input "Encabezado pequeño" at bounding box center [0, 0] width 0 height 0
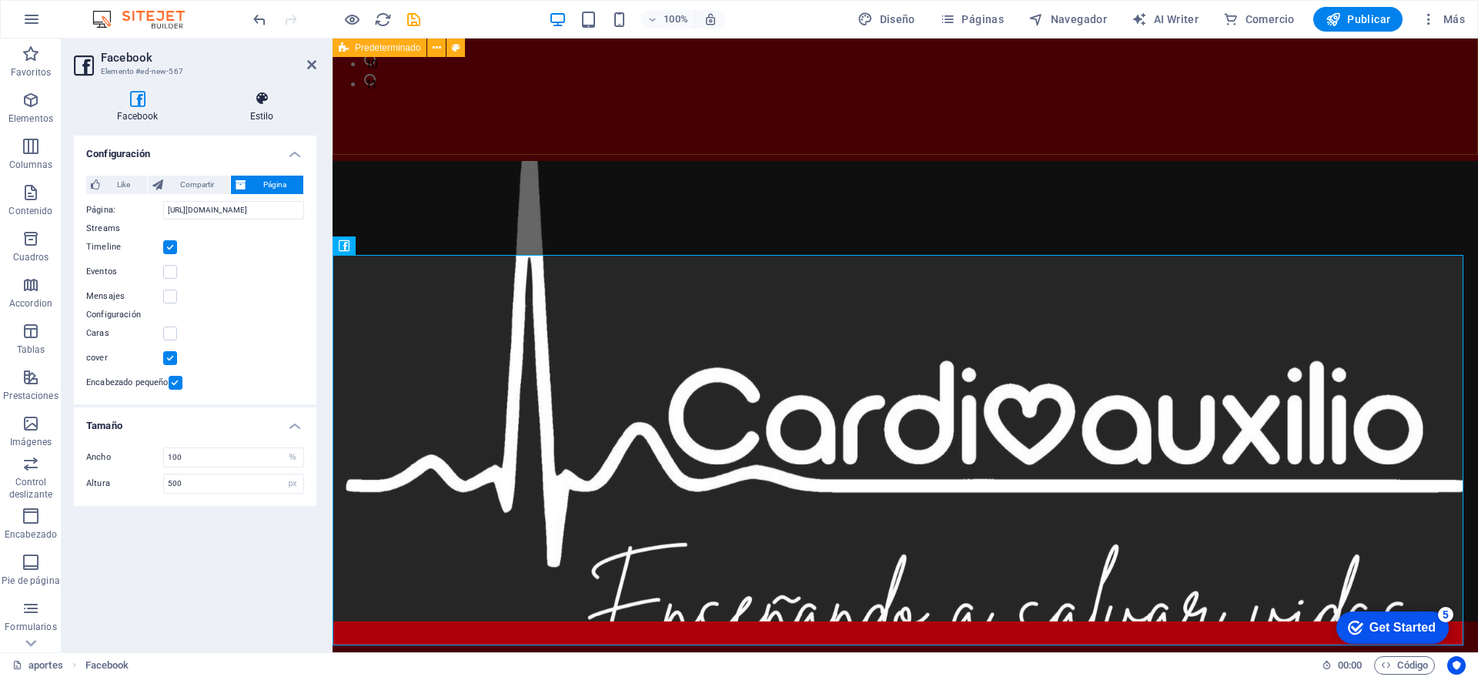
click at [257, 101] on icon at bounding box center [261, 98] width 109 height 15
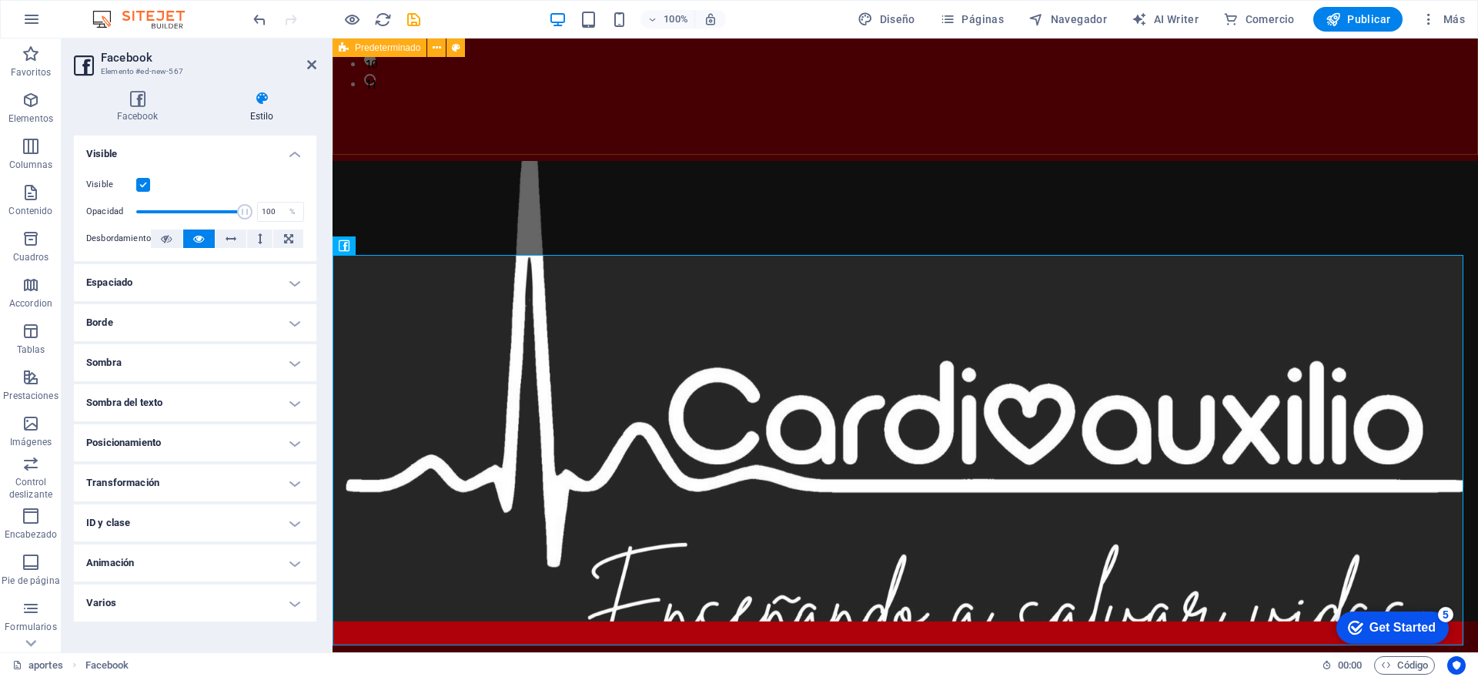
click at [239, 444] on h4 "Posicionamiento" at bounding box center [195, 442] width 242 height 37
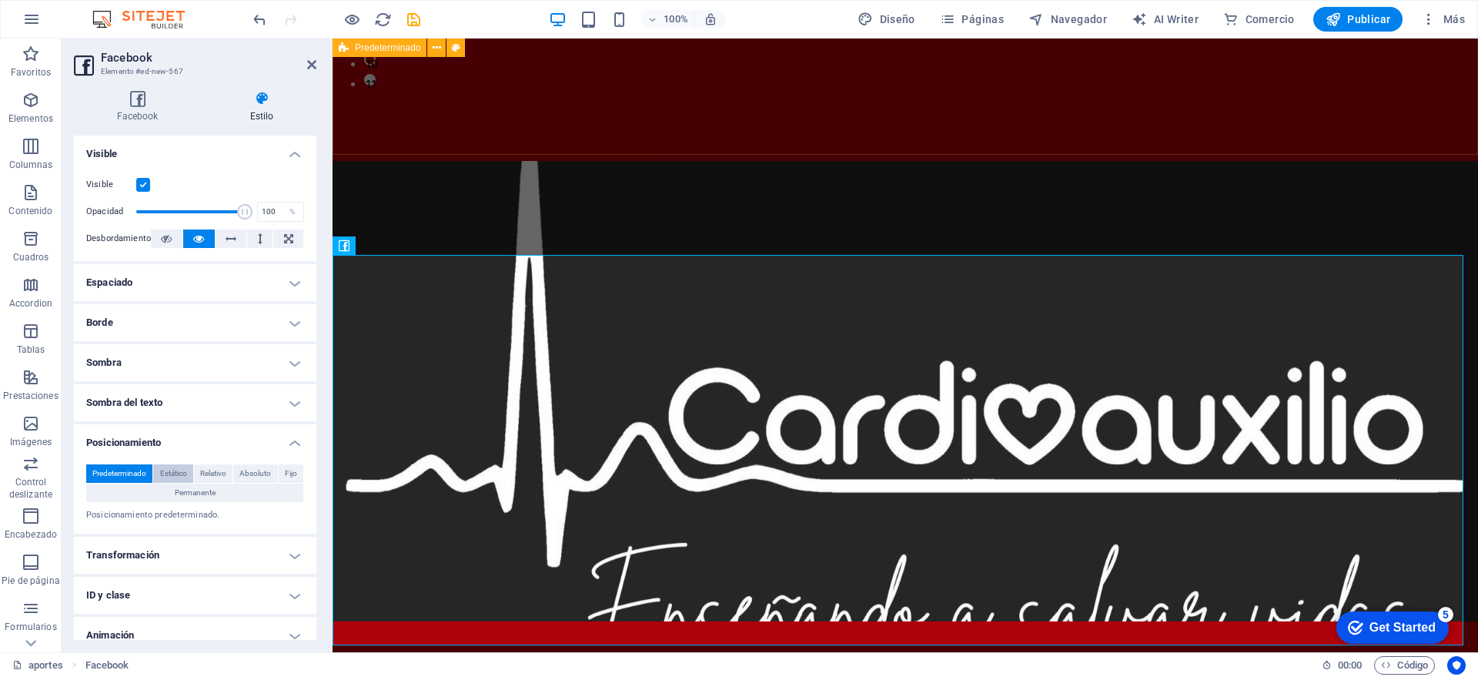
click at [177, 468] on span "Estático" at bounding box center [173, 473] width 27 height 18
click at [209, 467] on span "Relativo" at bounding box center [213, 473] width 26 height 18
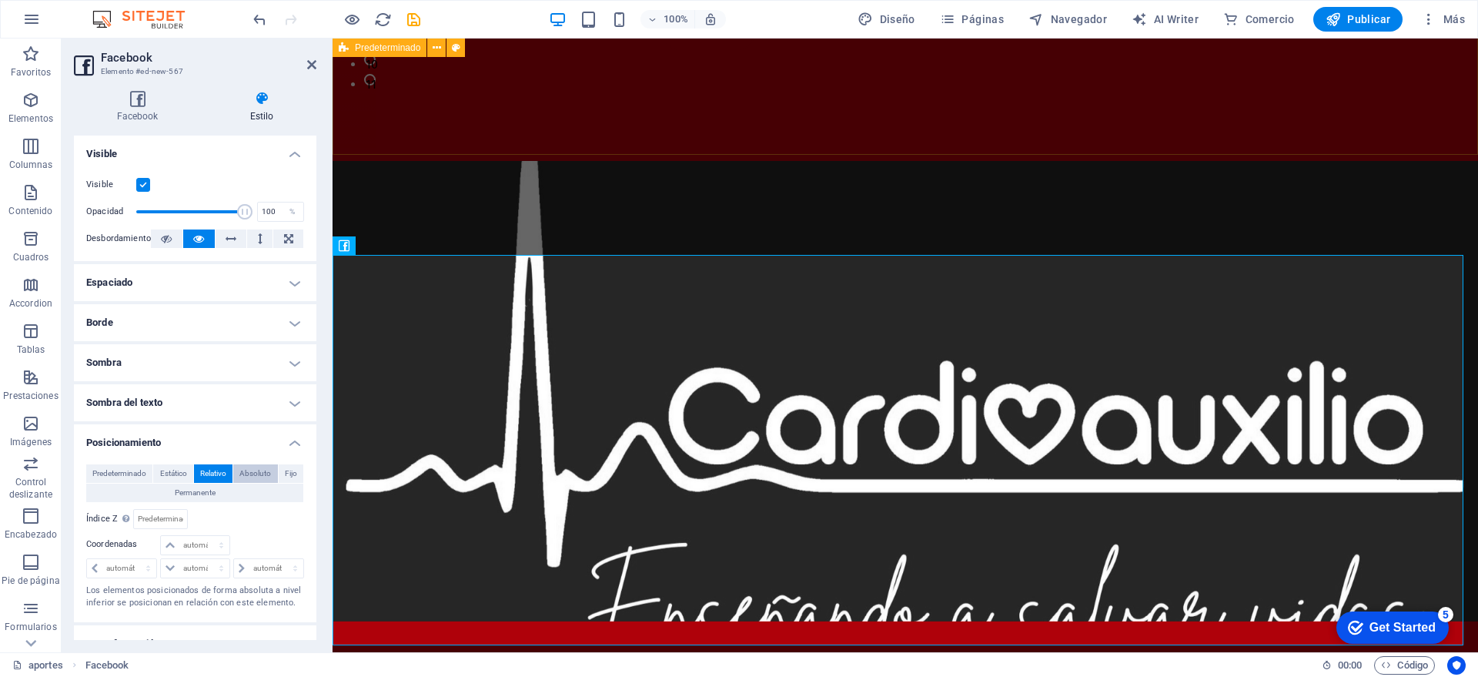
click at [233, 472] on button "Absoluto" at bounding box center [255, 473] width 44 height 18
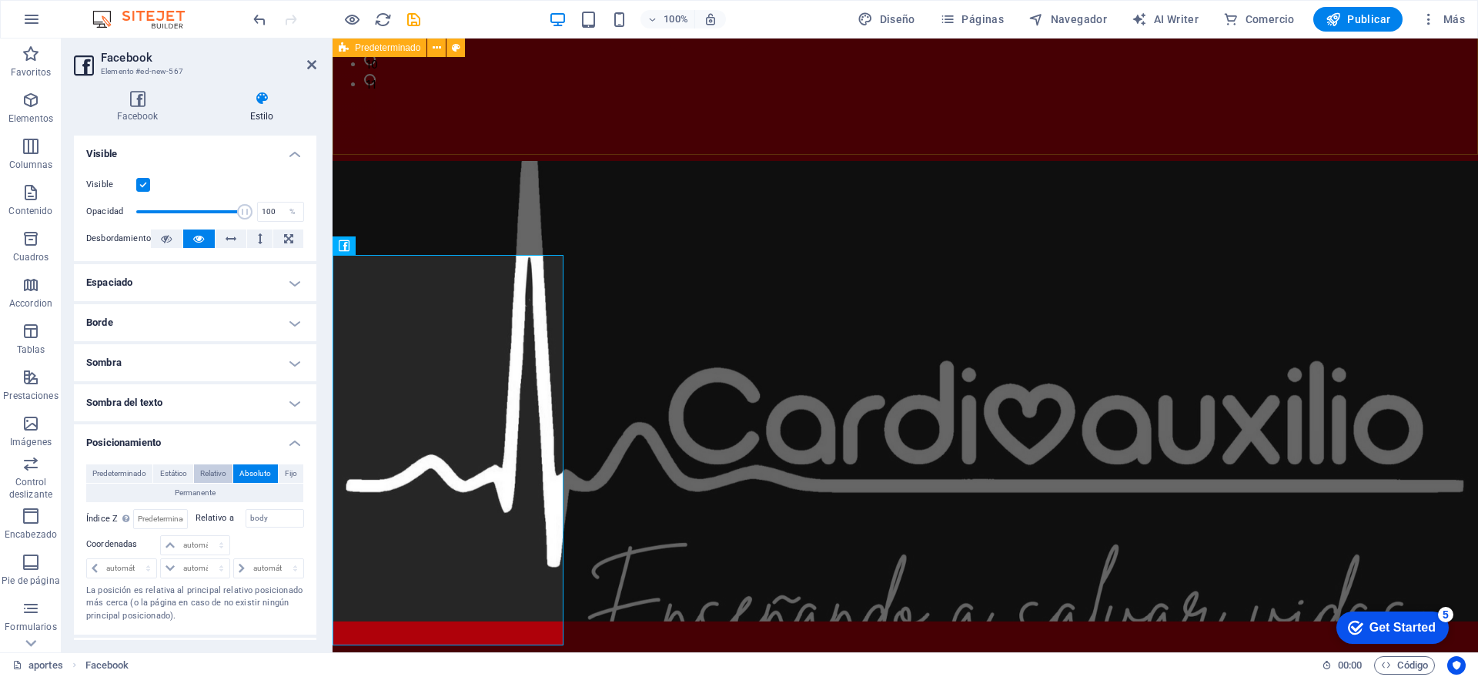
click at [210, 471] on span "Relativo" at bounding box center [213, 473] width 26 height 18
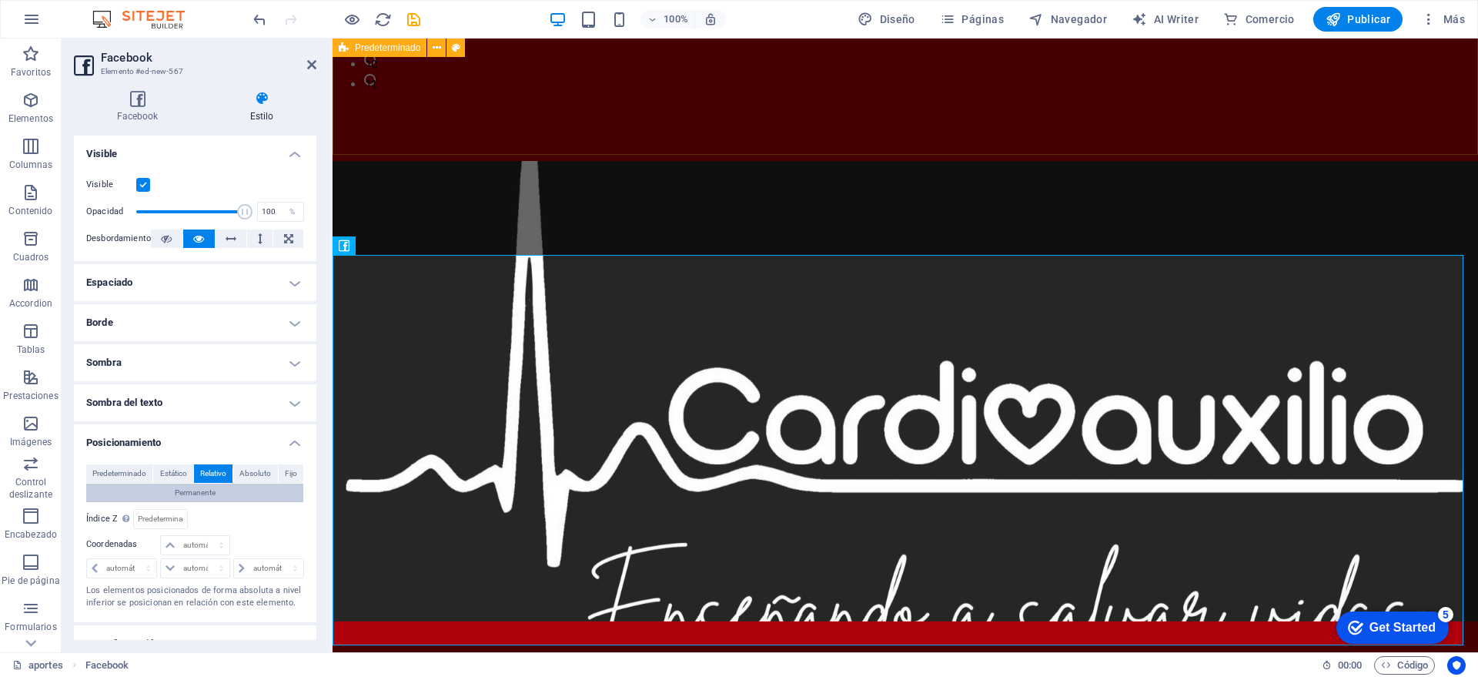
click at [206, 486] on span "Permanente" at bounding box center [195, 492] width 41 height 18
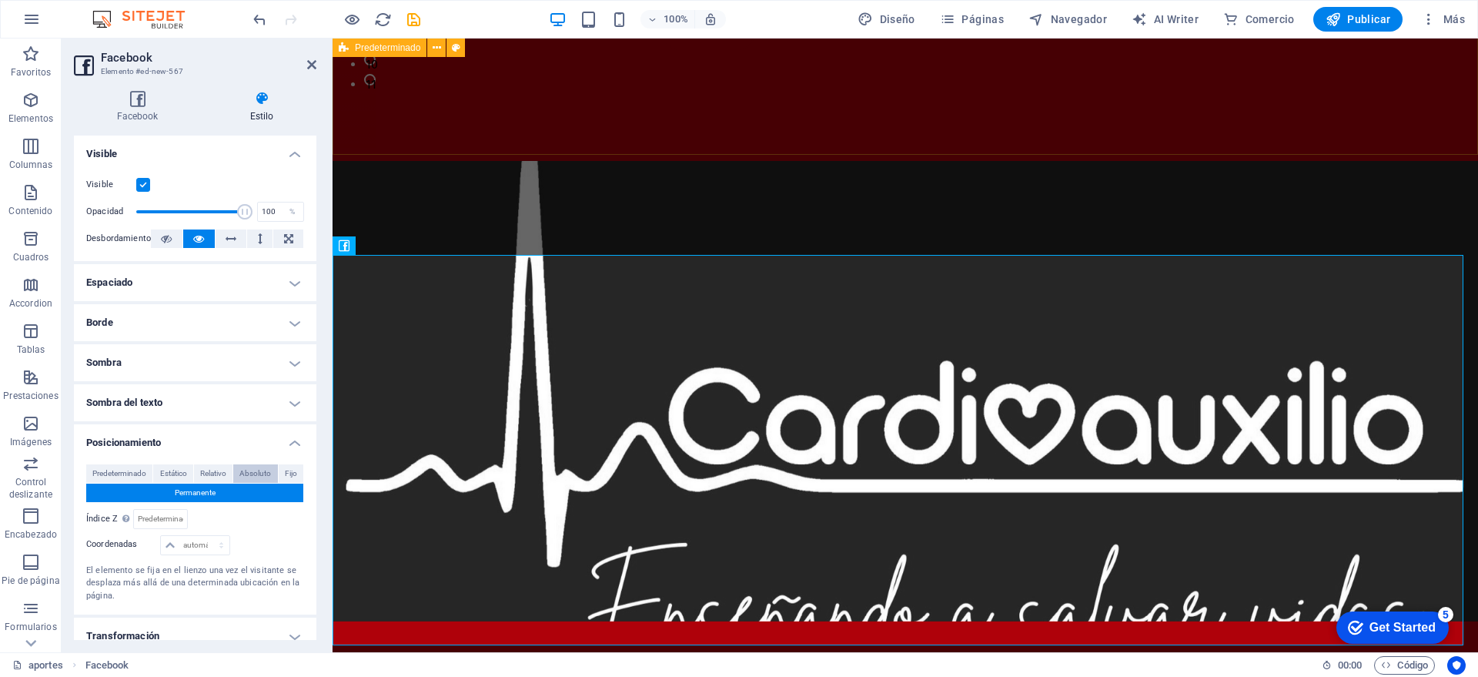
click at [252, 472] on span "Absoluto" at bounding box center [255, 473] width 32 height 18
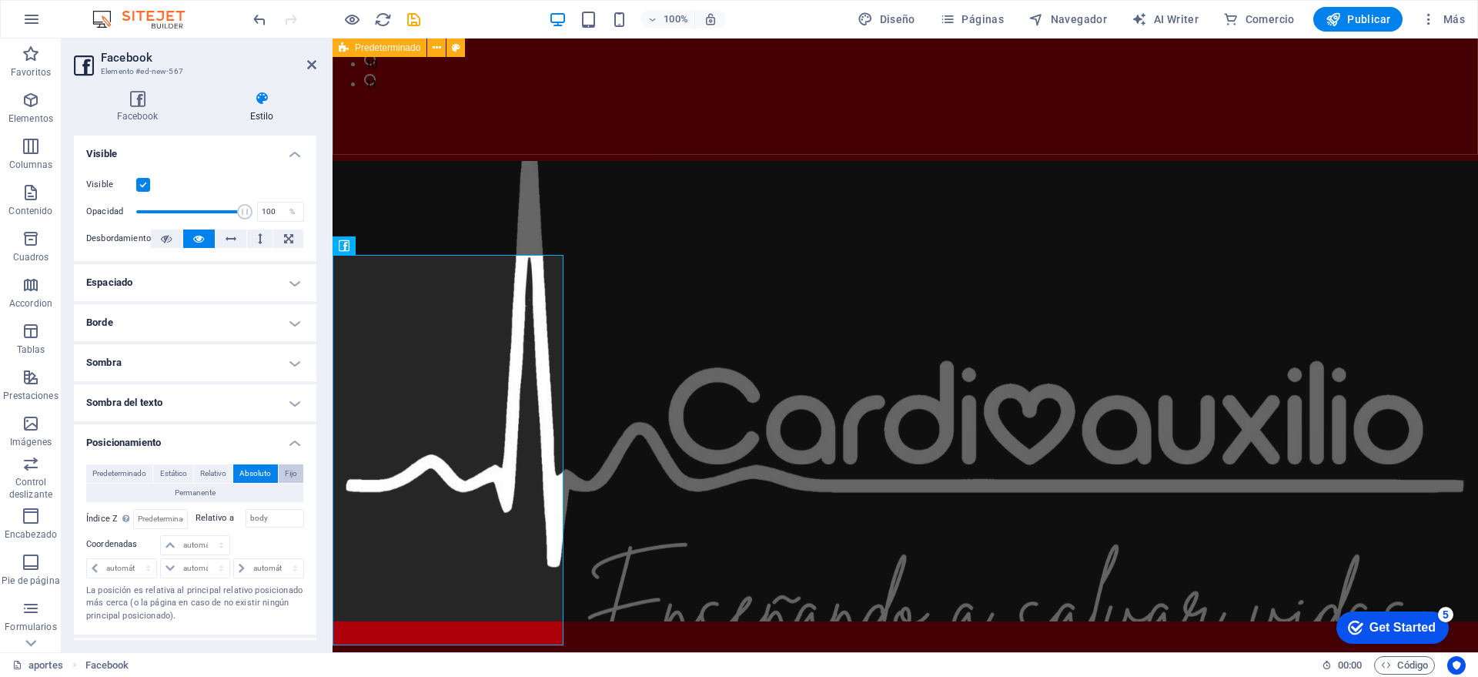
click at [289, 470] on span "Fijo" at bounding box center [291, 473] width 12 height 18
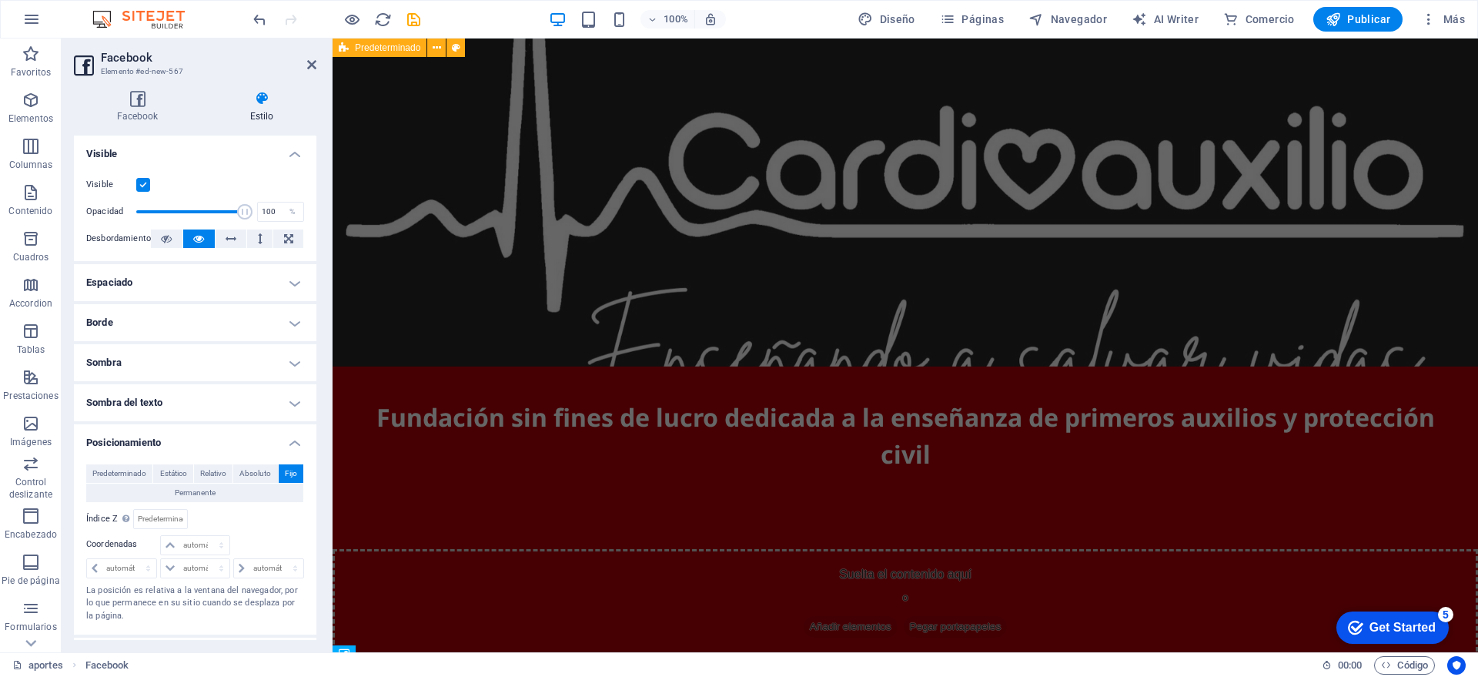
scroll to position [1796, 0]
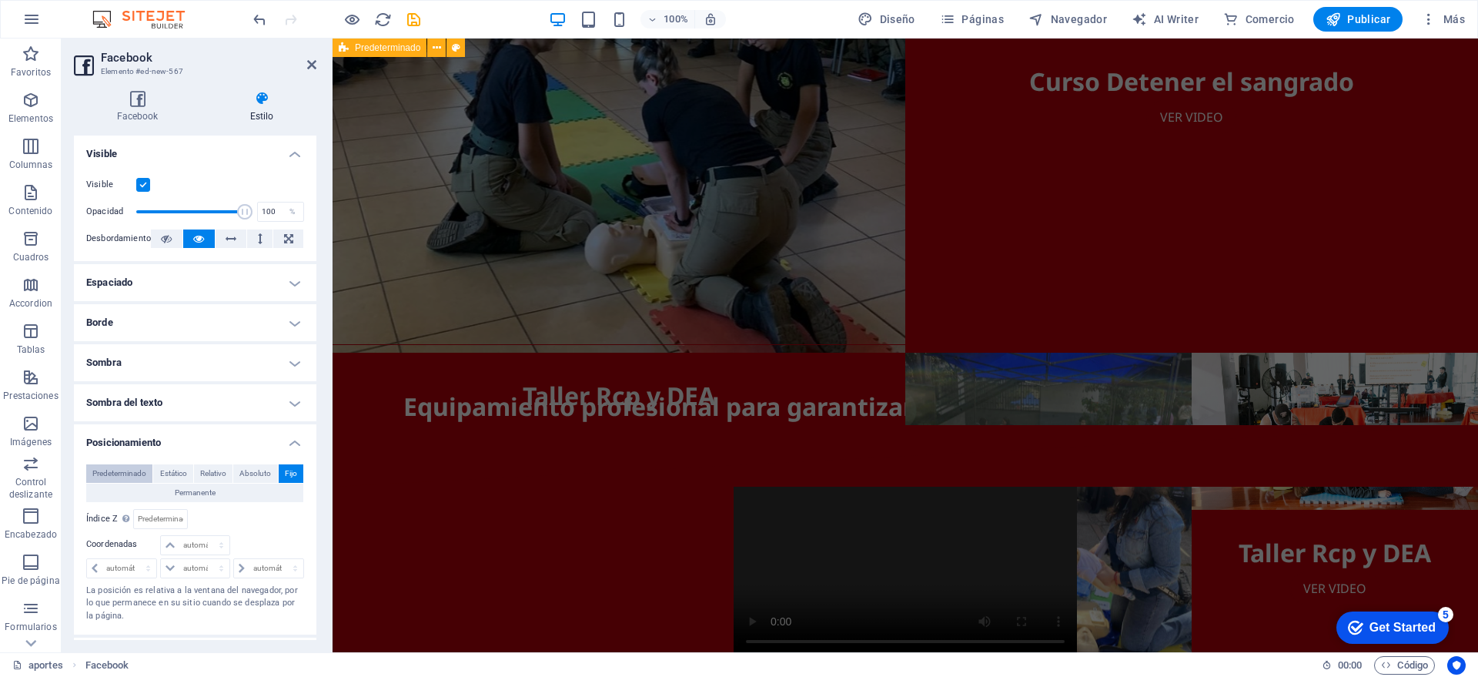
click at [130, 465] on span "Predeterminado" at bounding box center [119, 473] width 54 height 18
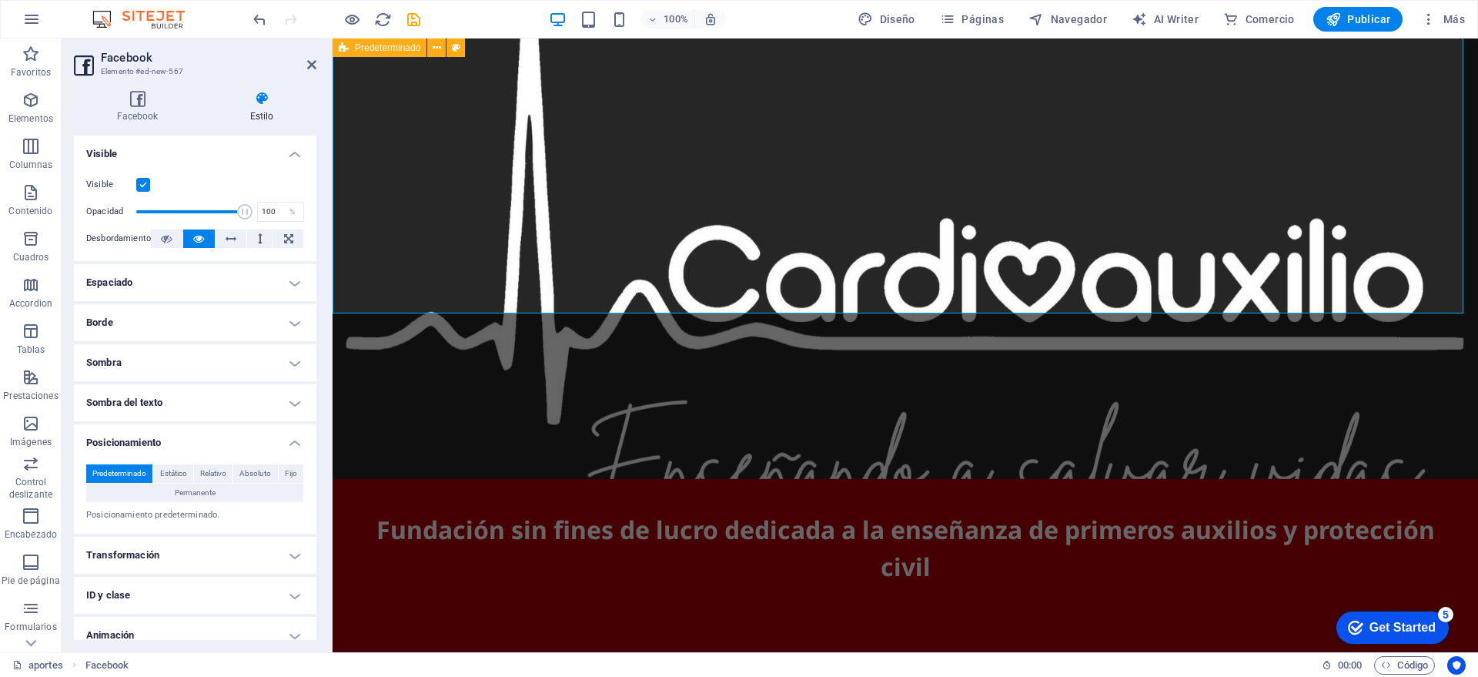
scroll to position [636, 0]
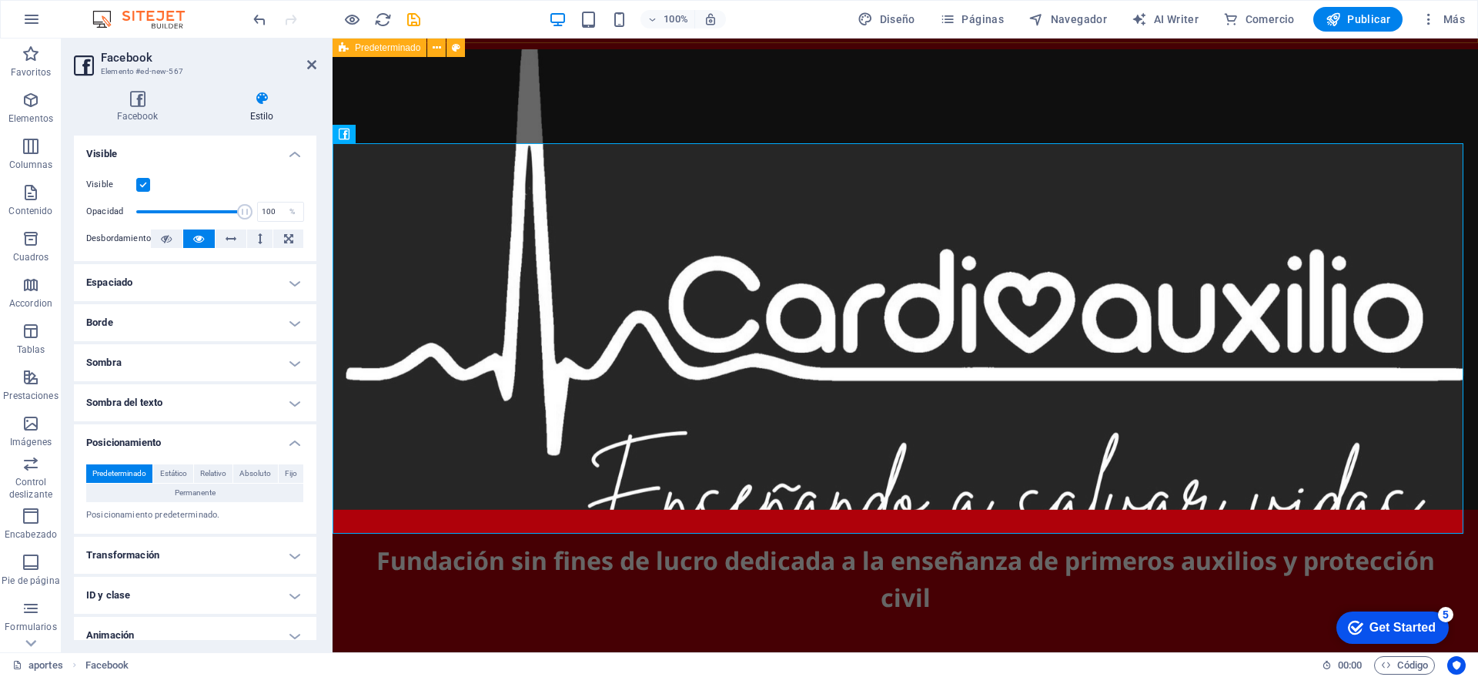
click at [173, 552] on h4 "Transformación" at bounding box center [195, 555] width 242 height 37
click at [152, 587] on span "Mover" at bounding box center [202, 586] width 193 height 18
drag, startPoint x: 313, startPoint y: 456, endPoint x: 303, endPoint y: 506, distance: 50.1
click at [307, 501] on div "Predeterminado Estático Relativo Absoluto Fijo Permanente Índice Z Define el or…" at bounding box center [195, 493] width 242 height 82
click at [250, 582] on span "Mover" at bounding box center [202, 586] width 193 height 18
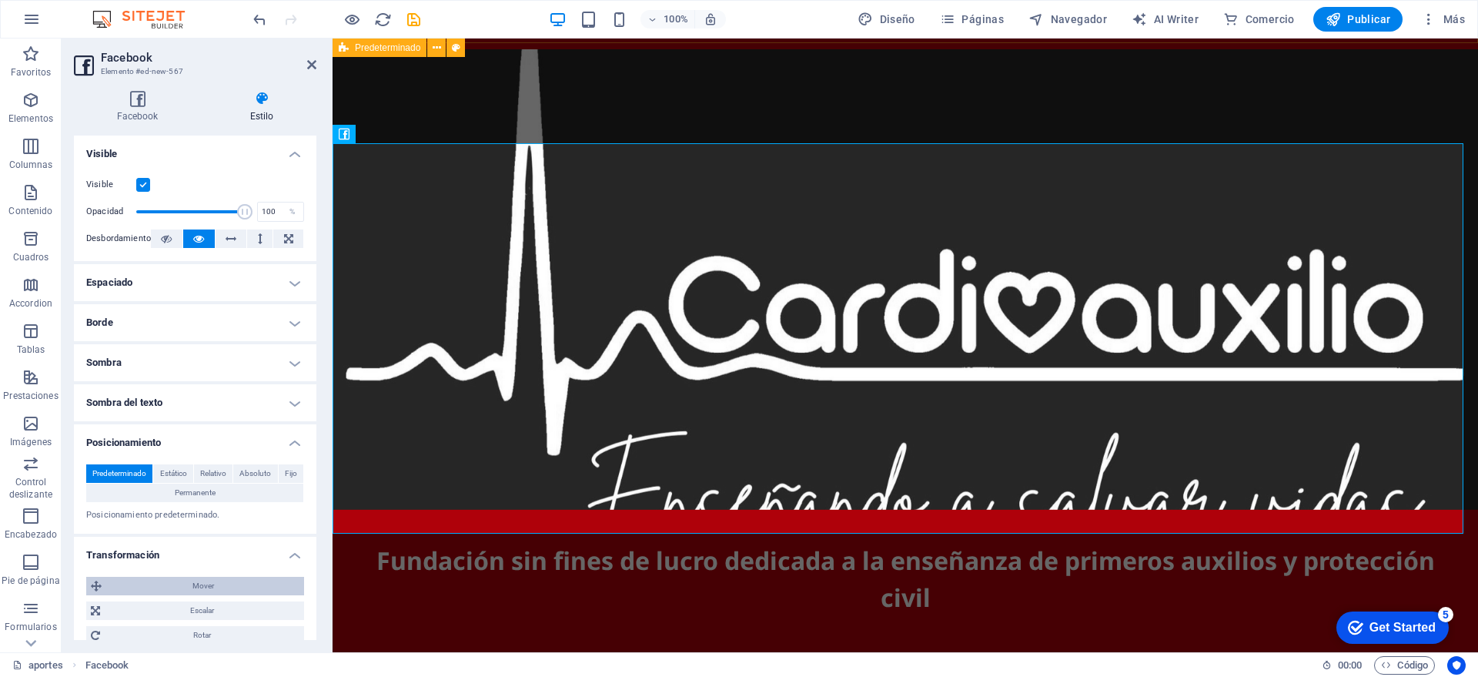
click at [250, 582] on span "Mover" at bounding box center [202, 586] width 193 height 18
click at [206, 613] on span "Escalar" at bounding box center [202, 610] width 195 height 18
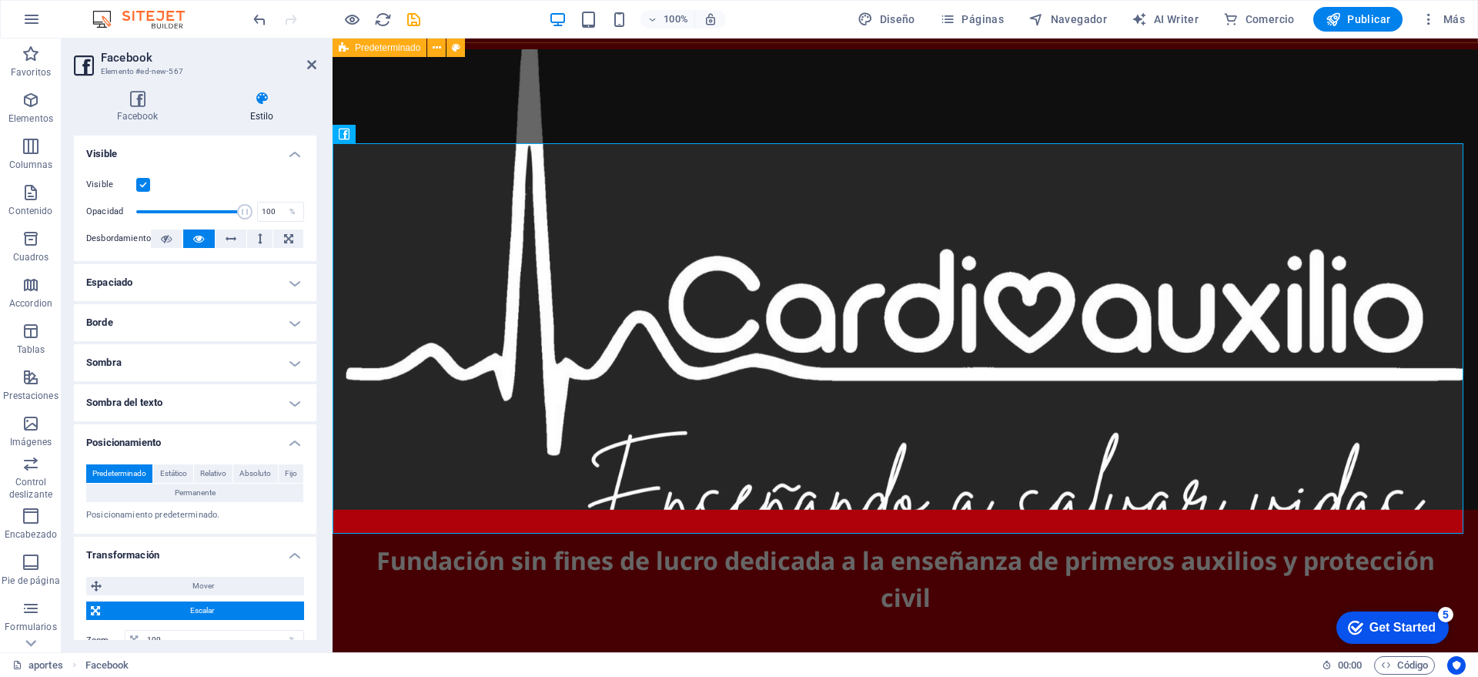
drag, startPoint x: 202, startPoint y: 602, endPoint x: 246, endPoint y: 605, distance: 44.0
click at [246, 605] on span "Escalar" at bounding box center [202, 610] width 195 height 18
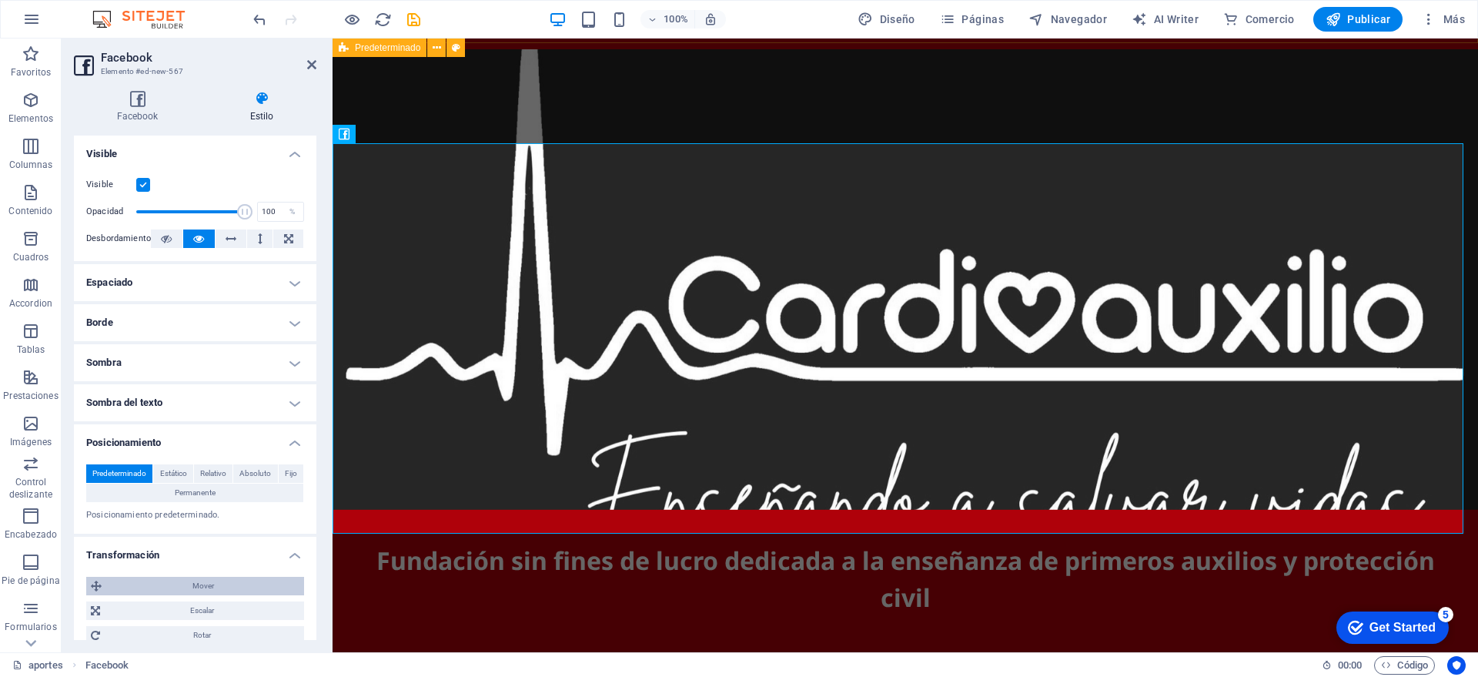
click at [226, 594] on span "Mover" at bounding box center [202, 586] width 193 height 18
click at [138, 611] on icon at bounding box center [134, 614] width 9 height 9
click at [139, 613] on icon at bounding box center [134, 614] width 9 height 9
click at [182, 615] on select "px rem % em vh vw" at bounding box center [180, 615] width 22 height 18
select select "%"
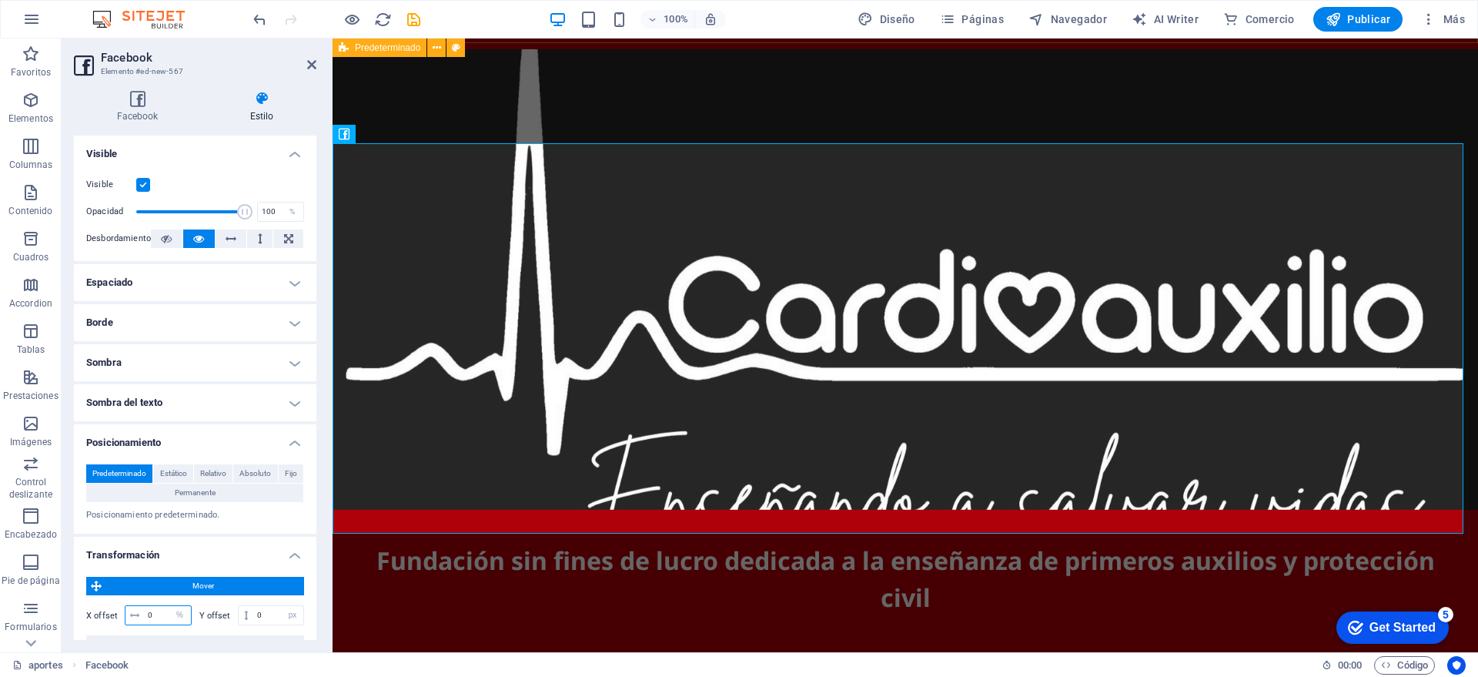
click at [169, 606] on select "px rem % em vh vw" at bounding box center [180, 615] width 22 height 18
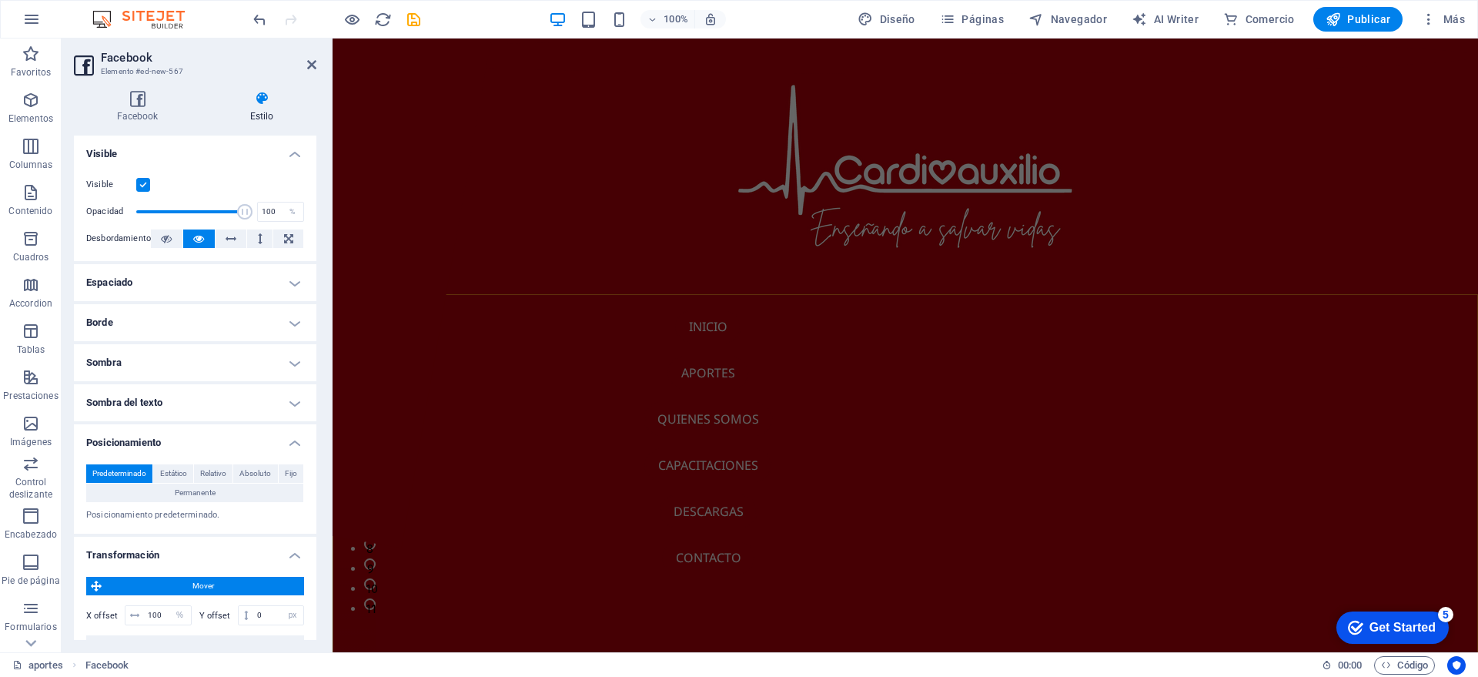
scroll to position [196, 0]
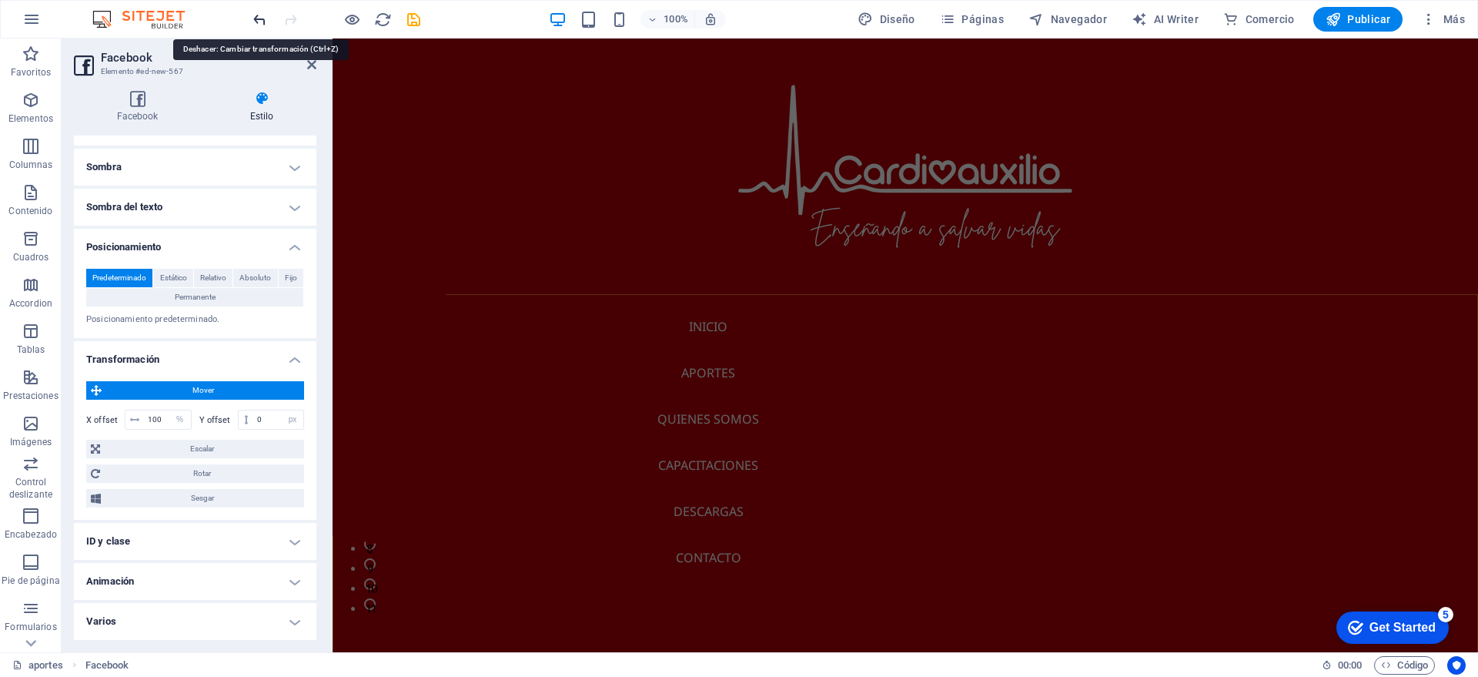
type input "0"
select select "px"
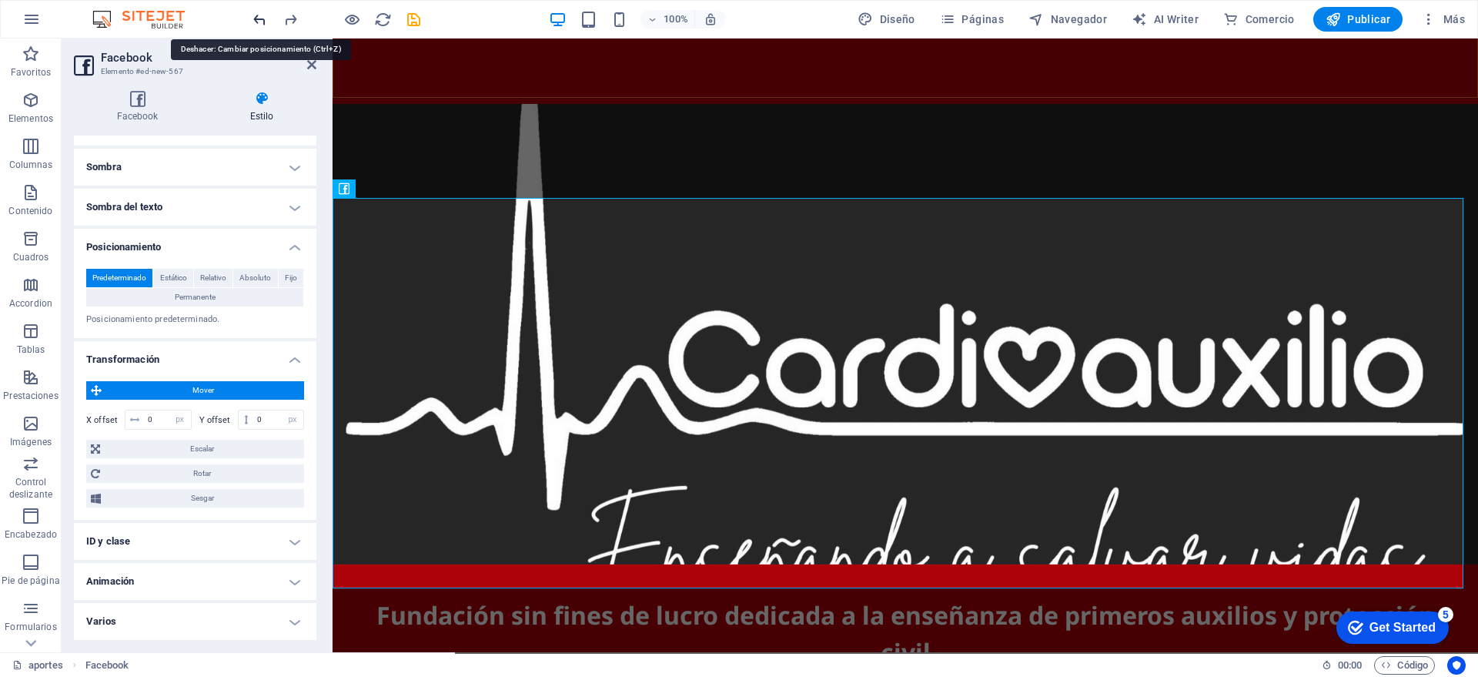
scroll to position [636, 0]
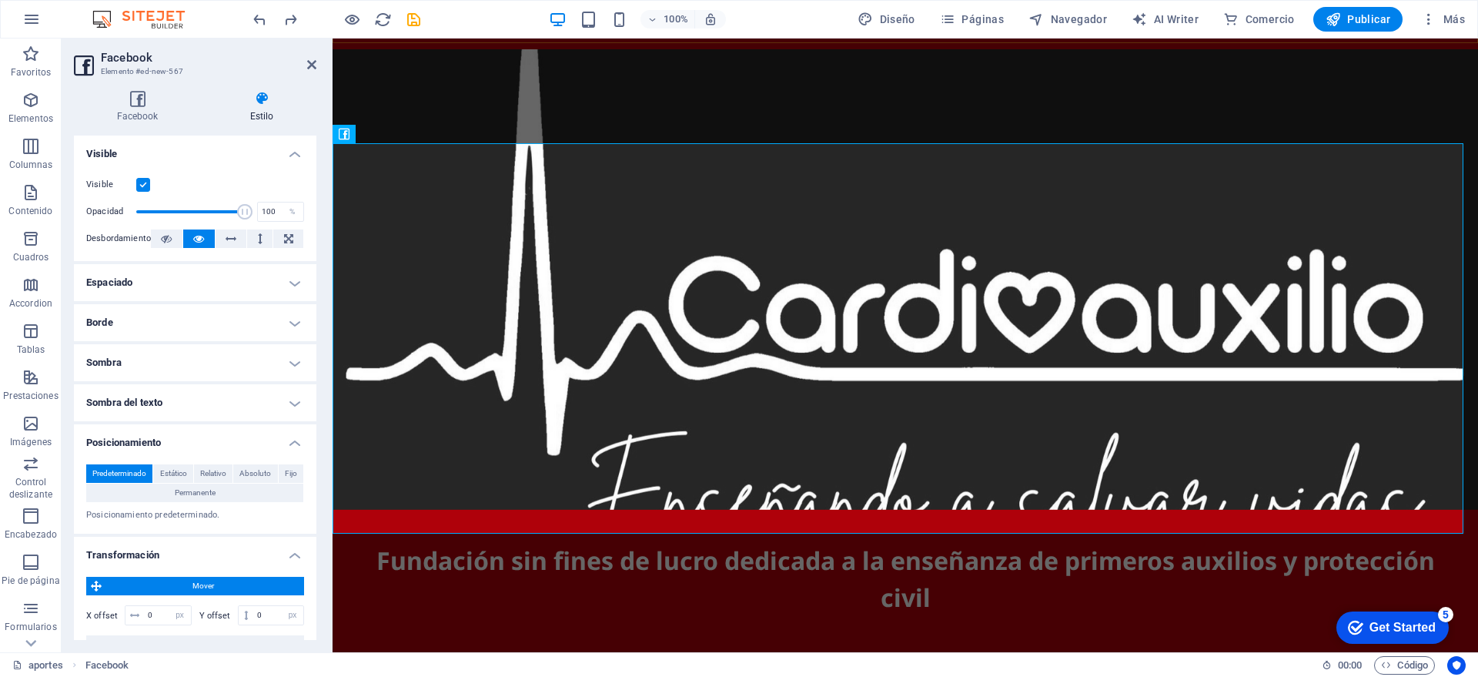
click at [178, 286] on h4 "Espaciado" at bounding box center [195, 282] width 242 height 37
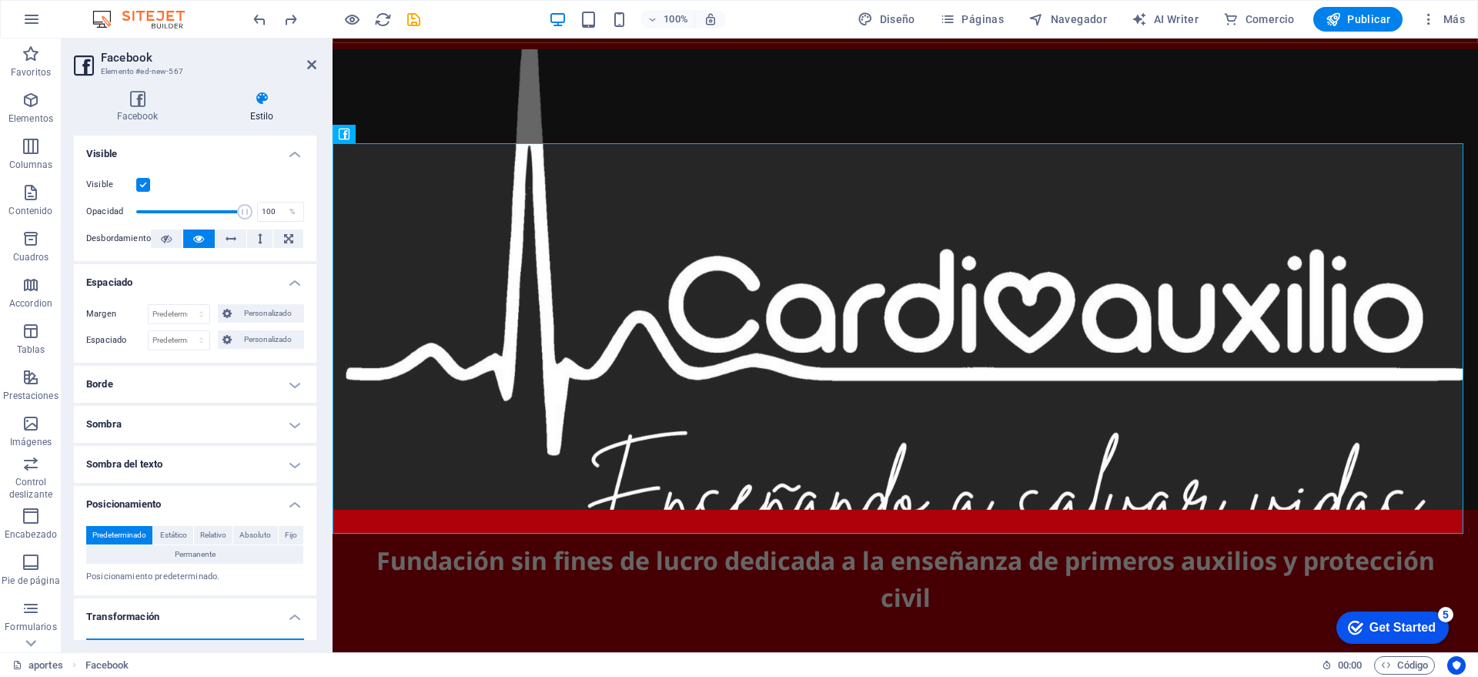
click at [159, 379] on h4 "Borde" at bounding box center [195, 384] width 242 height 37
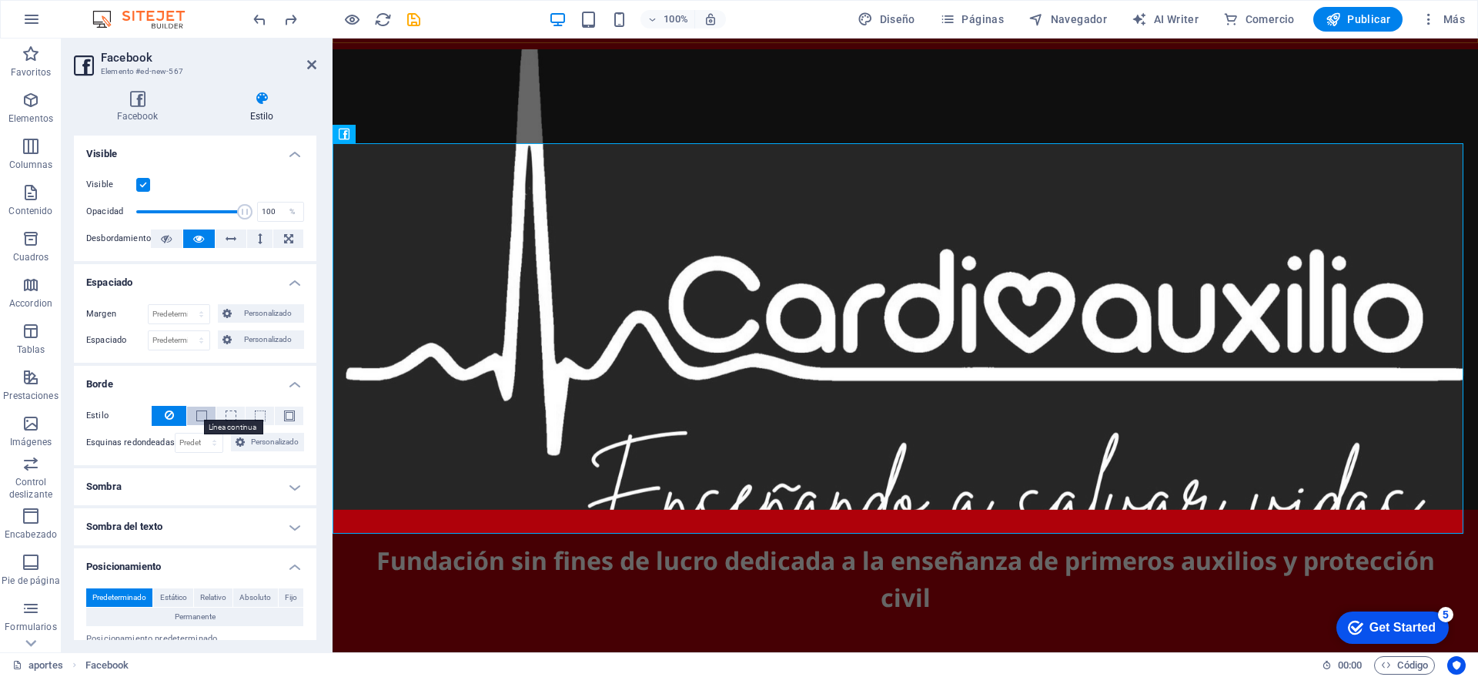
click at [201, 412] on span at bounding box center [201, 415] width 11 height 11
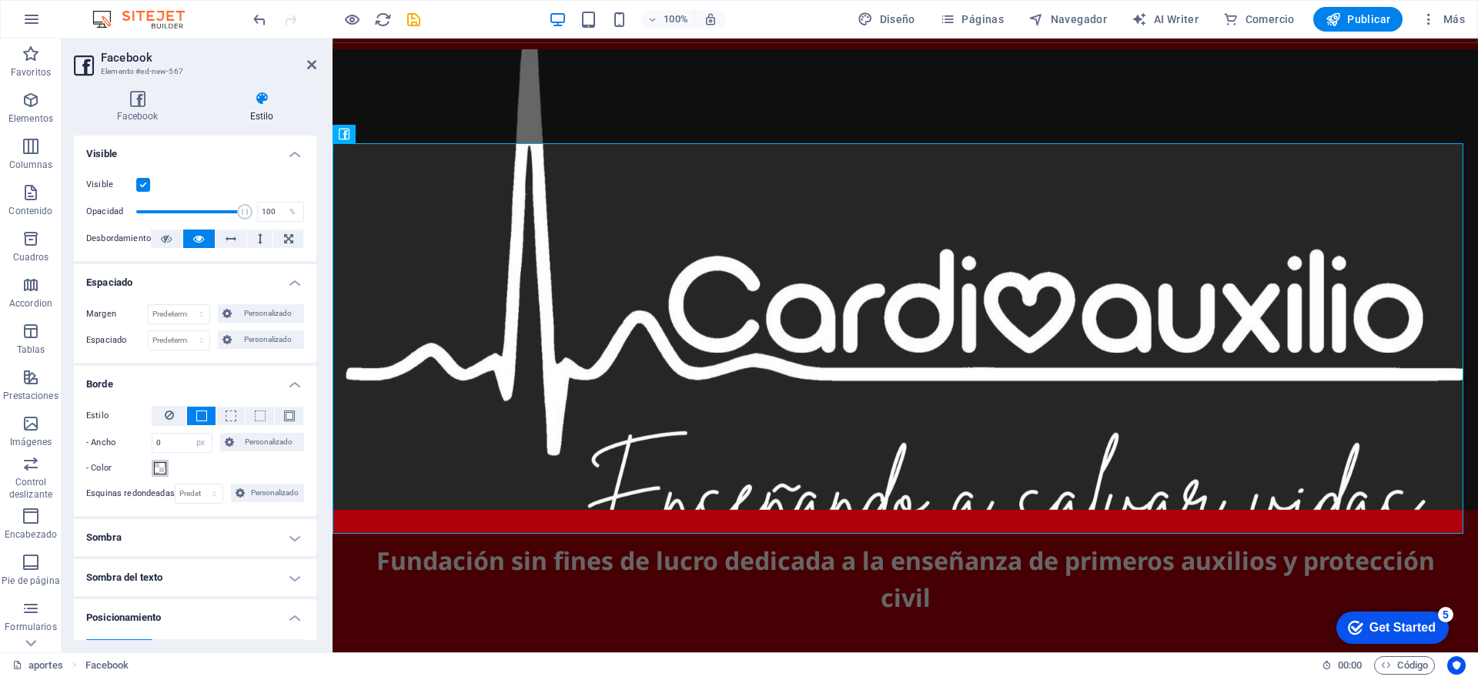
click at [155, 470] on span at bounding box center [160, 468] width 12 height 12
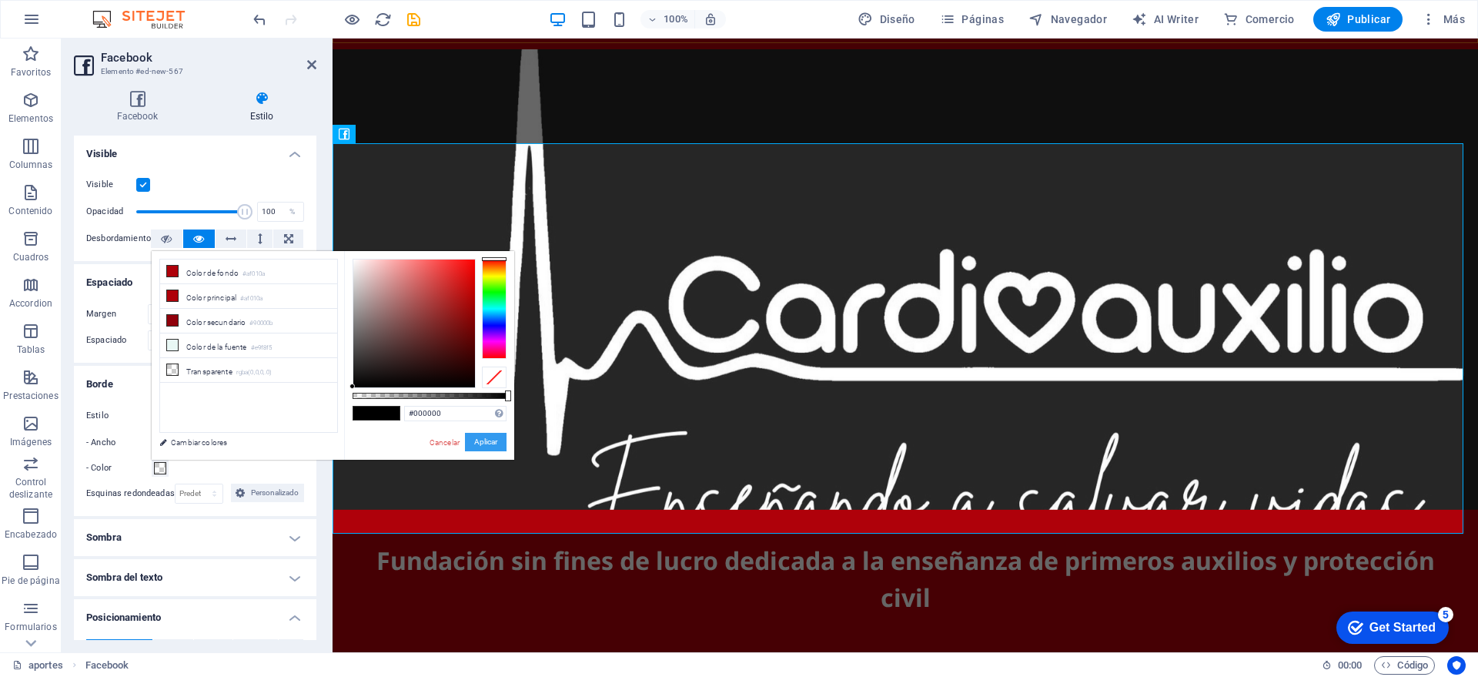
click at [479, 438] on button "Aplicar" at bounding box center [486, 442] width 42 height 18
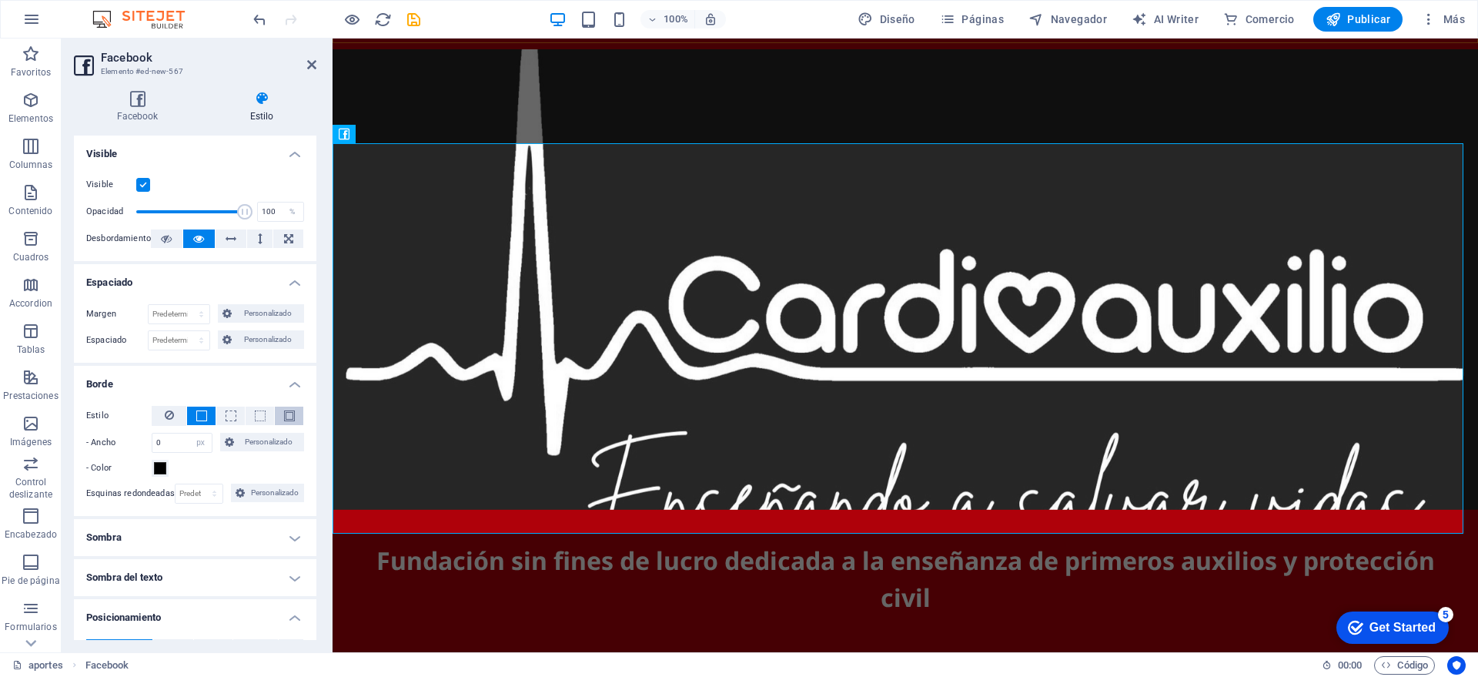
click at [286, 415] on span at bounding box center [289, 415] width 11 height 11
click at [168, 418] on icon at bounding box center [169, 415] width 9 height 18
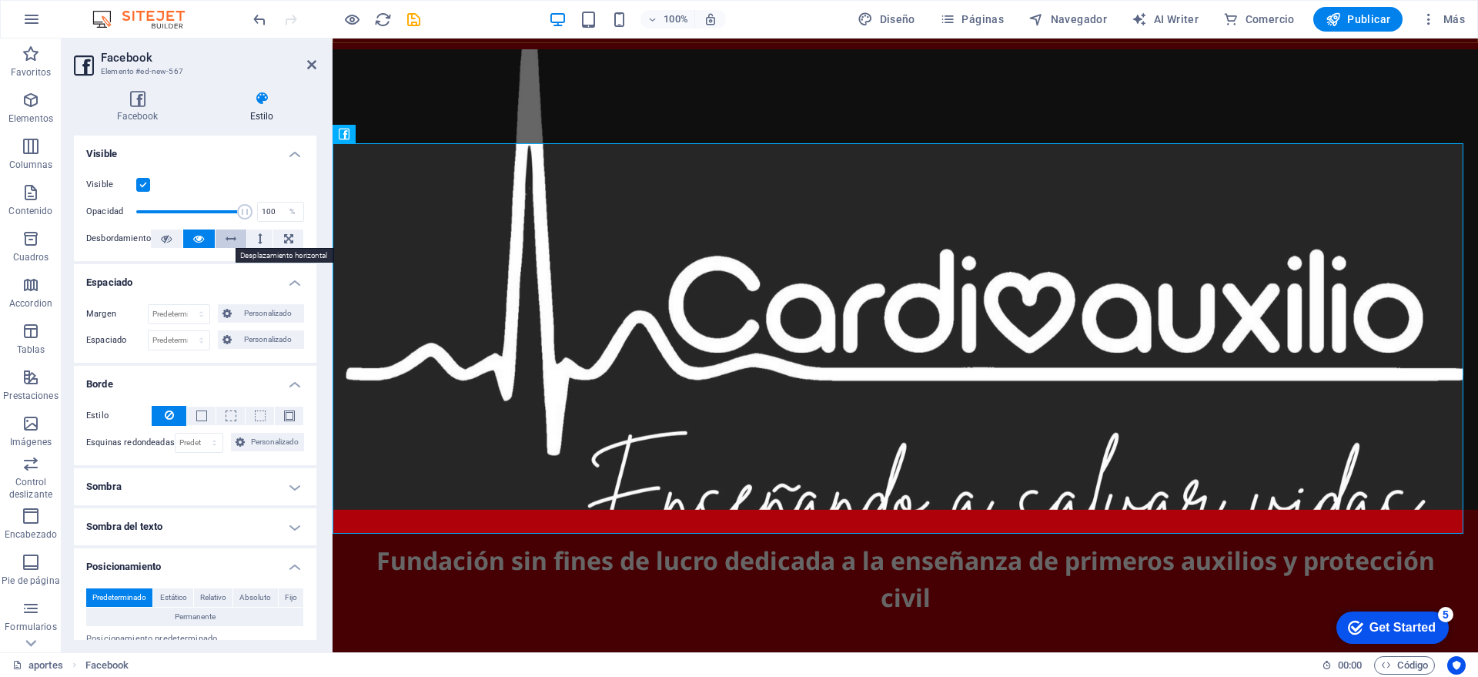
click at [243, 242] on button at bounding box center [232, 238] width 32 height 18
click at [261, 238] on button at bounding box center [259, 238] width 25 height 18
click at [296, 246] on button at bounding box center [288, 238] width 30 height 18
click at [293, 236] on button at bounding box center [288, 238] width 30 height 18
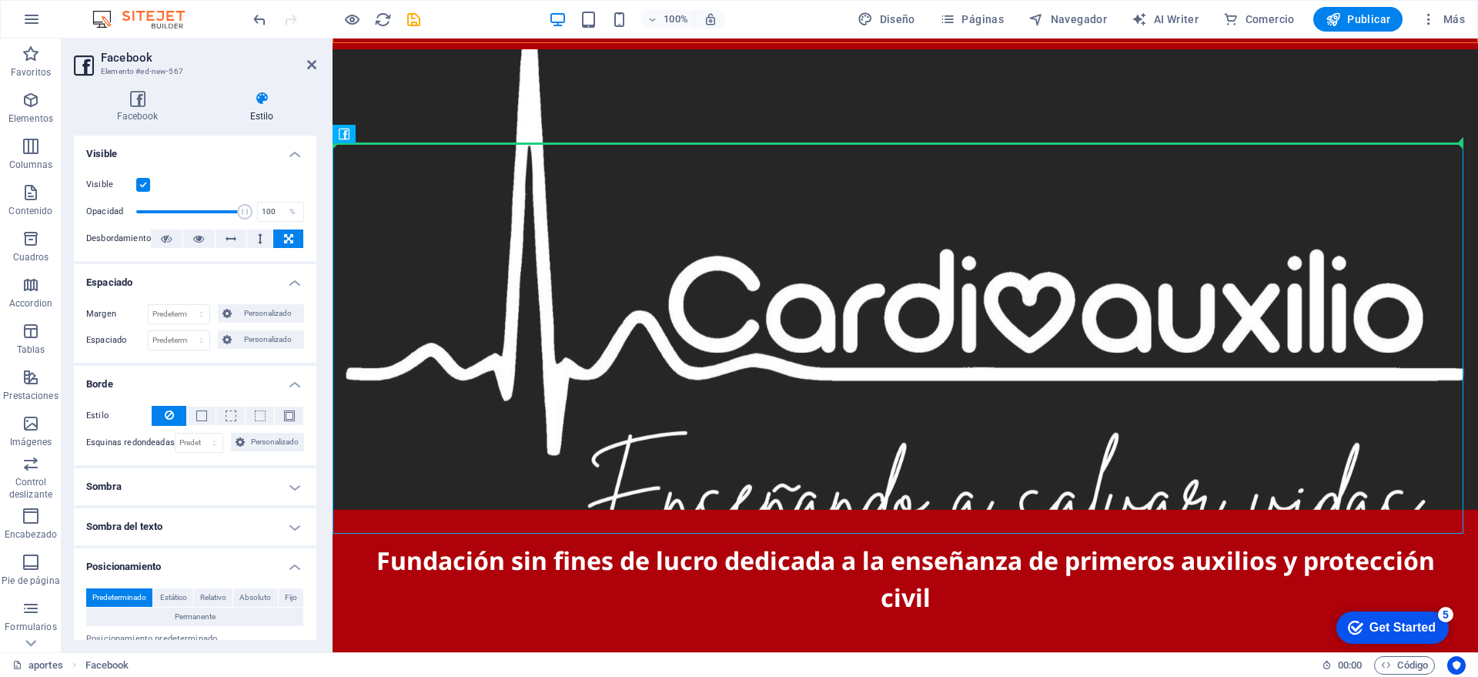
drag, startPoint x: 707, startPoint y: 176, endPoint x: 503, endPoint y: 135, distance: 208.2
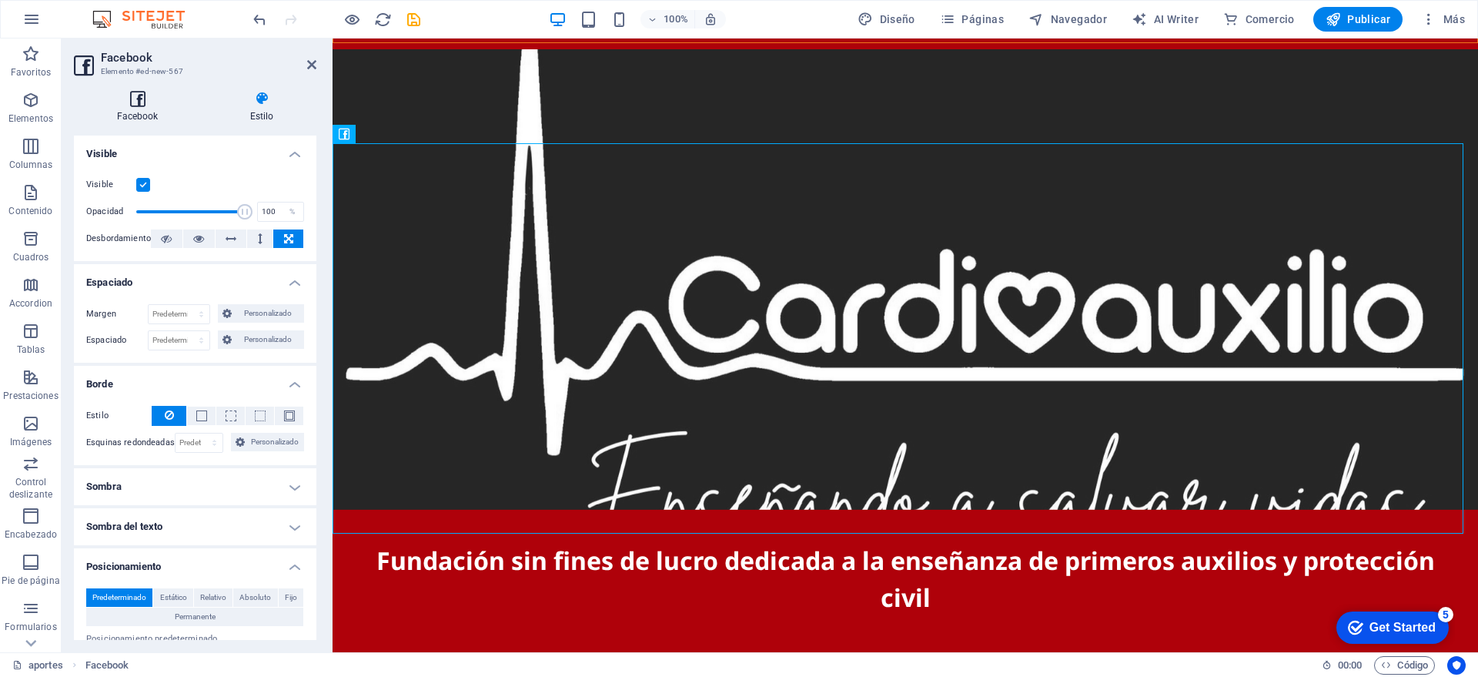
click at [157, 96] on icon at bounding box center [137, 98] width 127 height 15
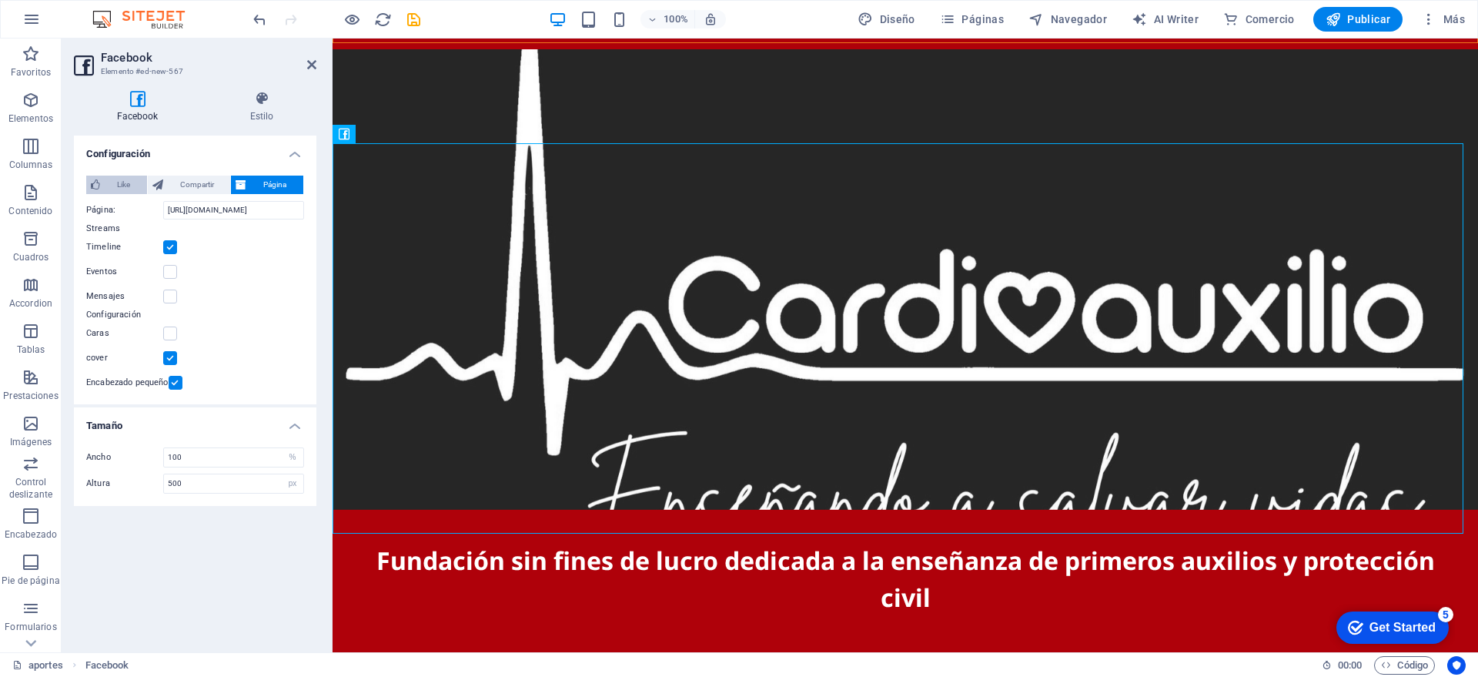
click at [134, 185] on span "Like" at bounding box center [124, 185] width 38 height 18
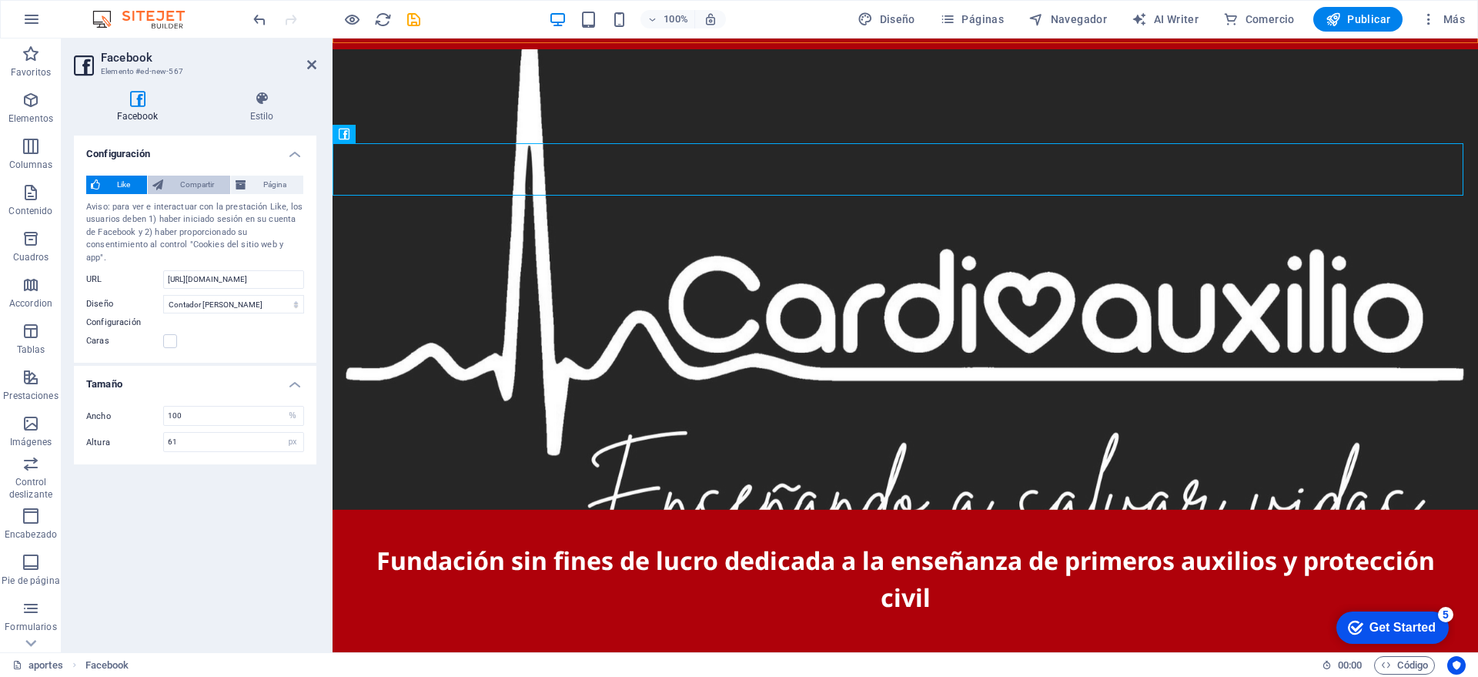
click at [183, 182] on span "Compartir" at bounding box center [197, 185] width 59 height 18
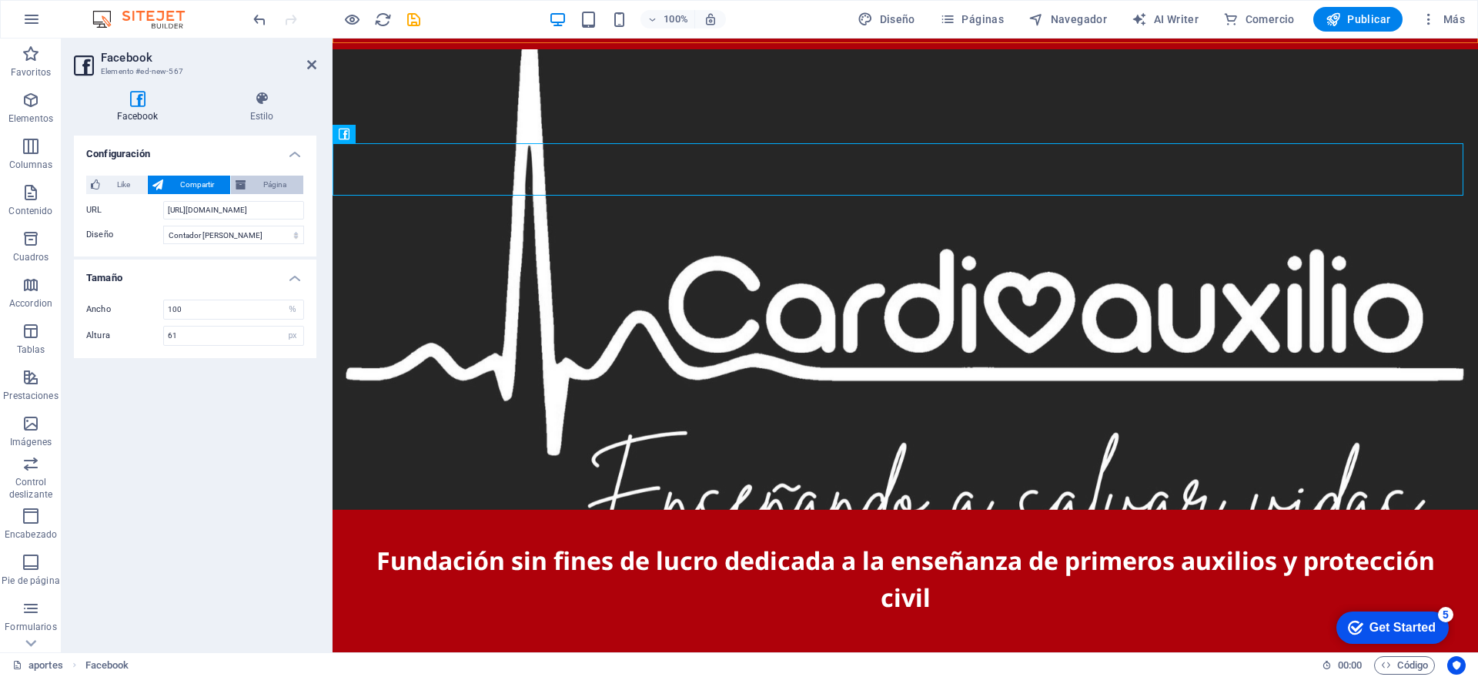
click at [261, 182] on span "Página" at bounding box center [275, 185] width 48 height 18
type input "500"
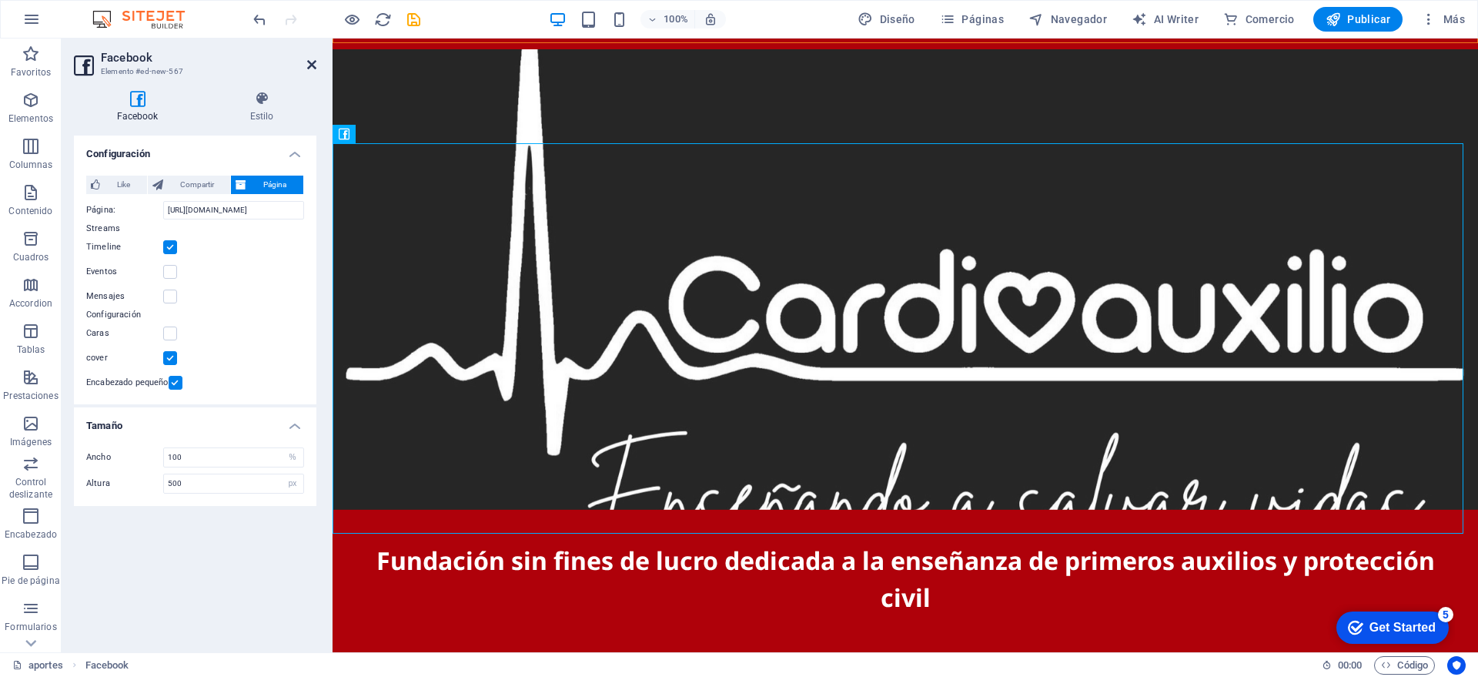
click at [311, 65] on icon at bounding box center [311, 65] width 9 height 12
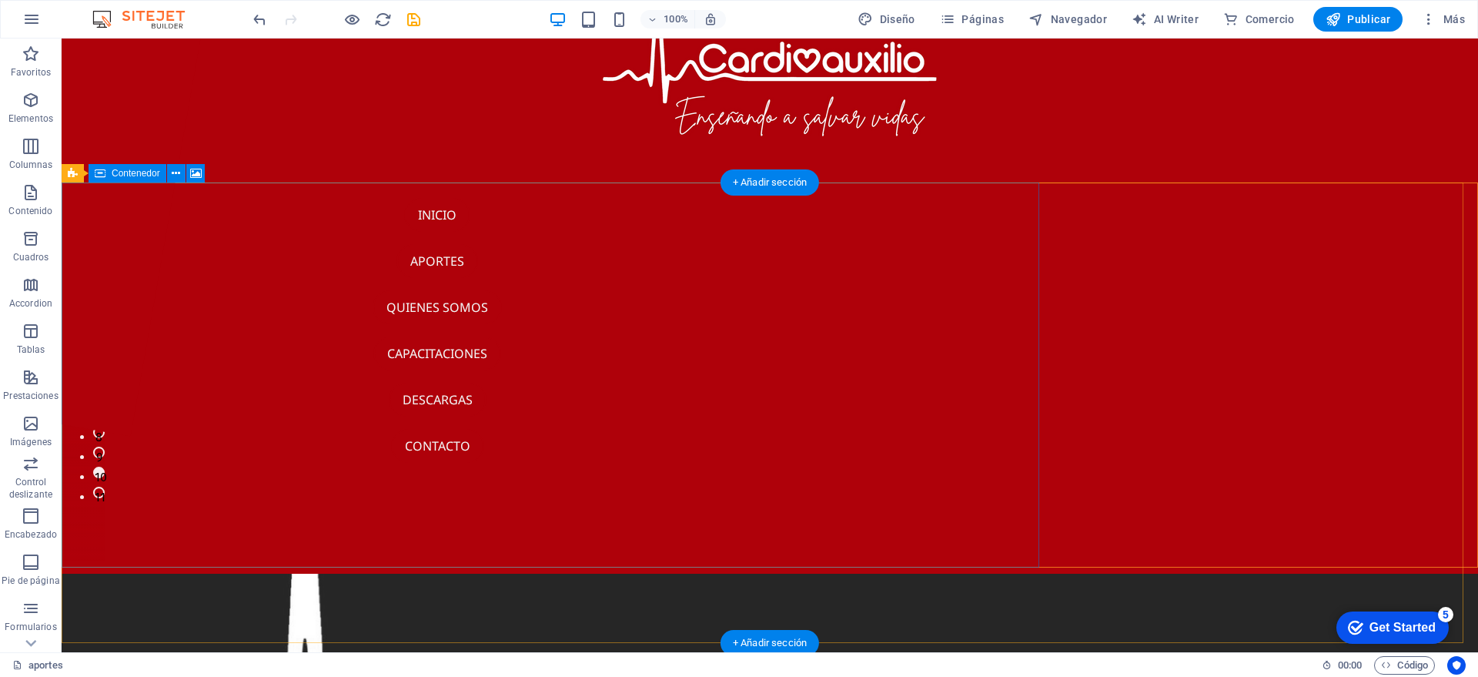
scroll to position [636, 0]
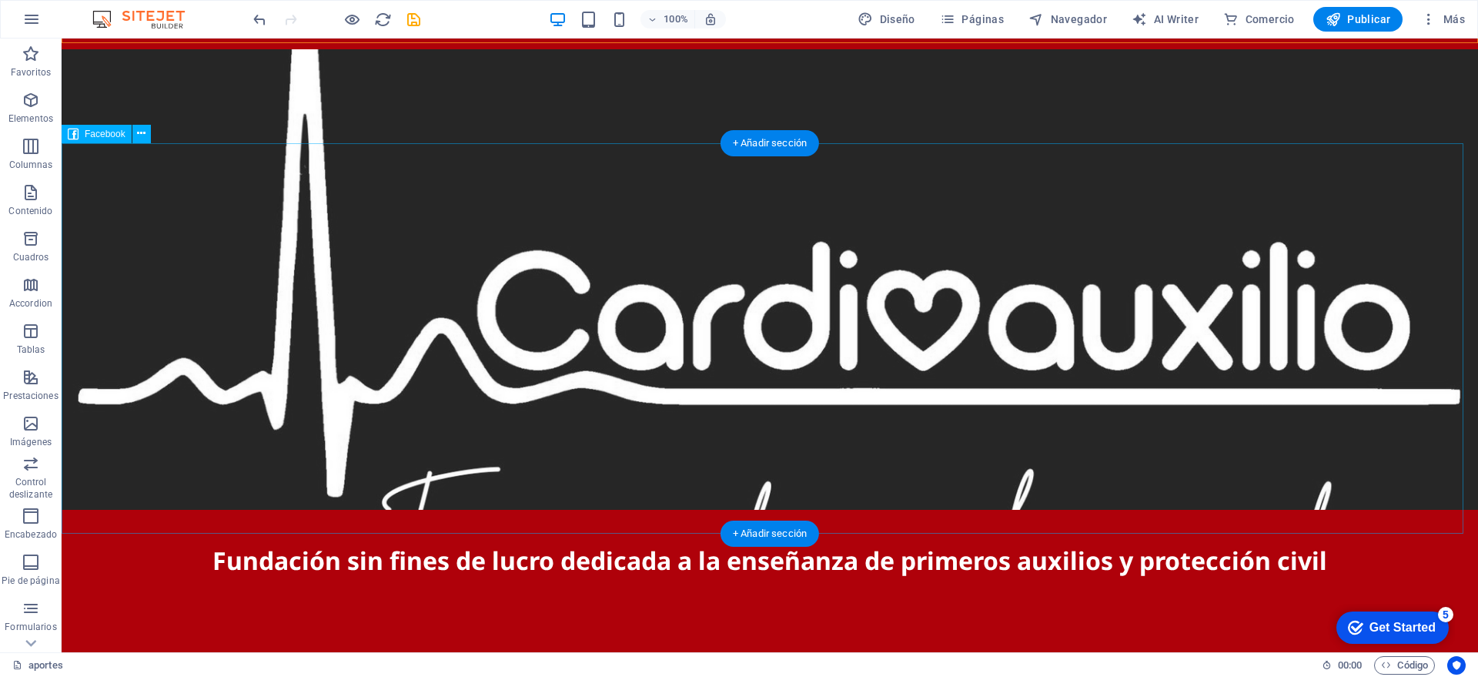
select select "%"
select select "px"
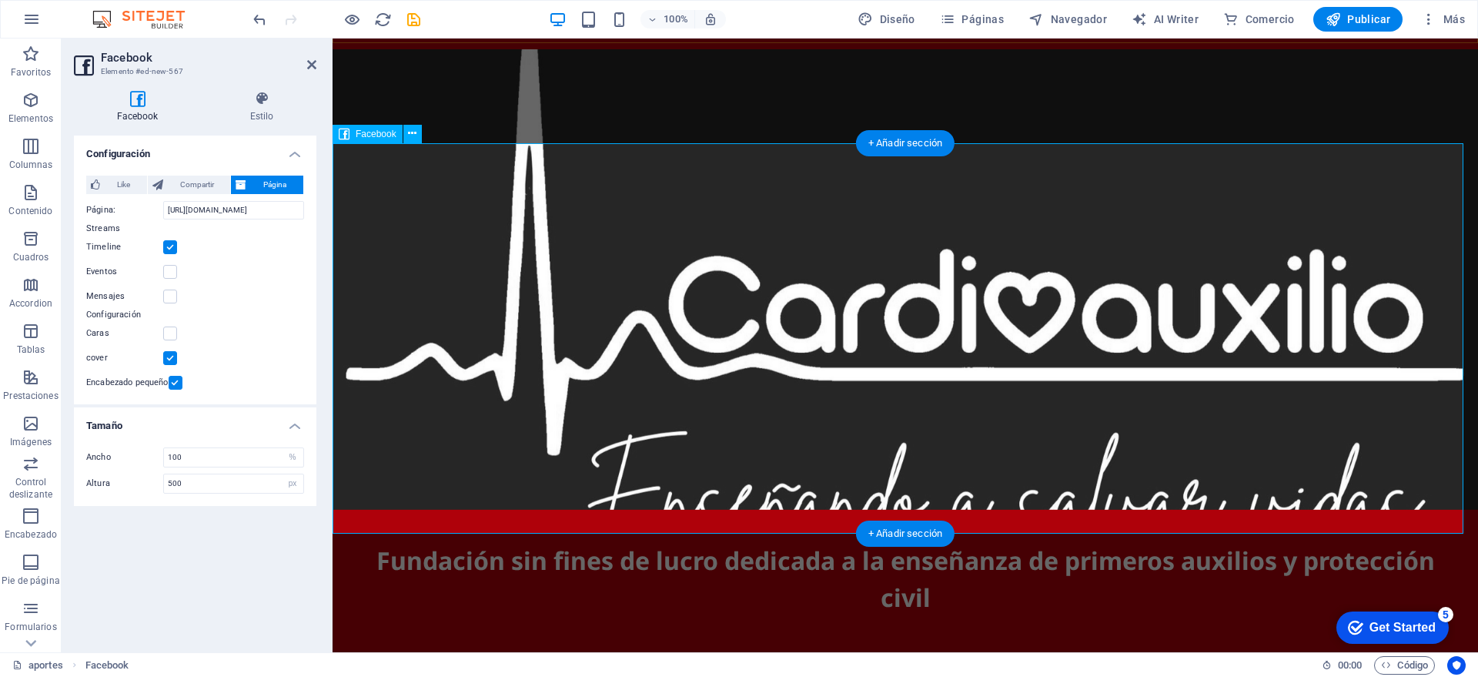
click at [314, 59] on icon at bounding box center [311, 65] width 9 height 12
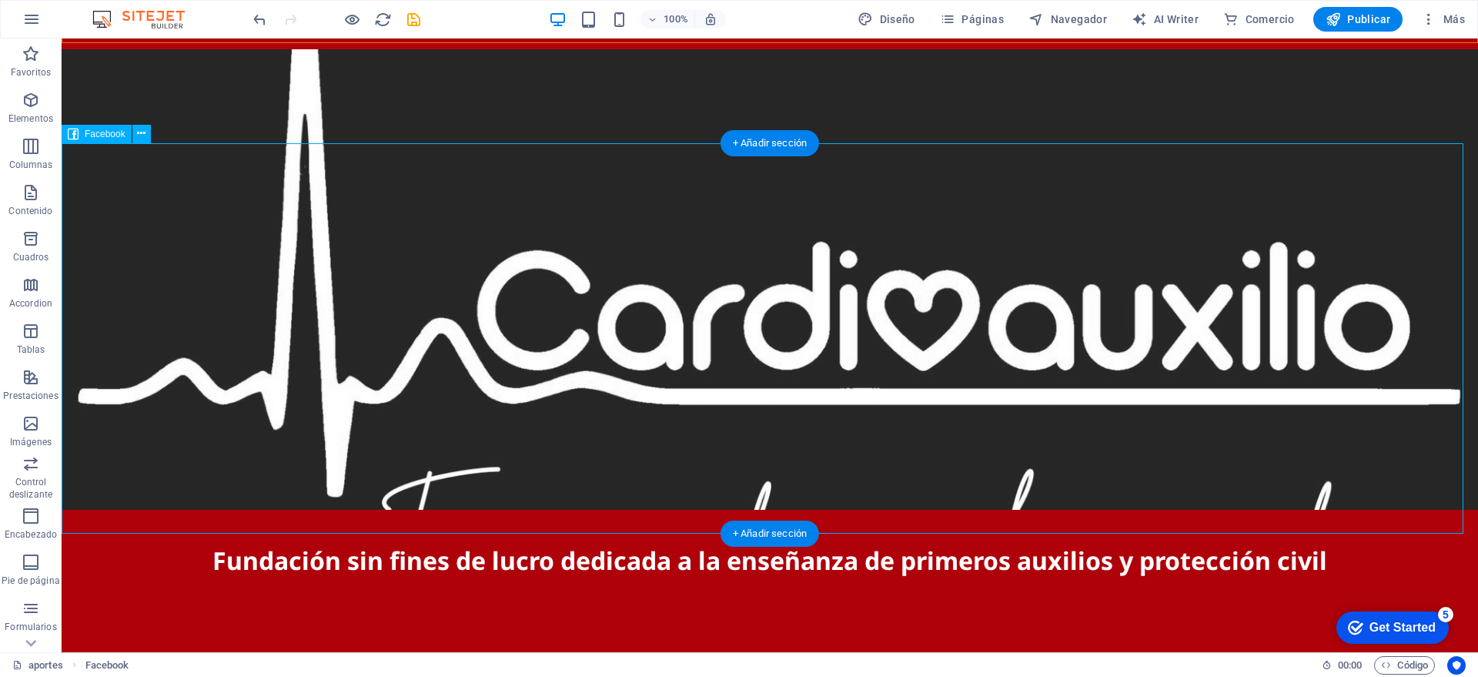
click at [746, 145] on div "+ Añadir sección" at bounding box center [769, 143] width 99 height 26
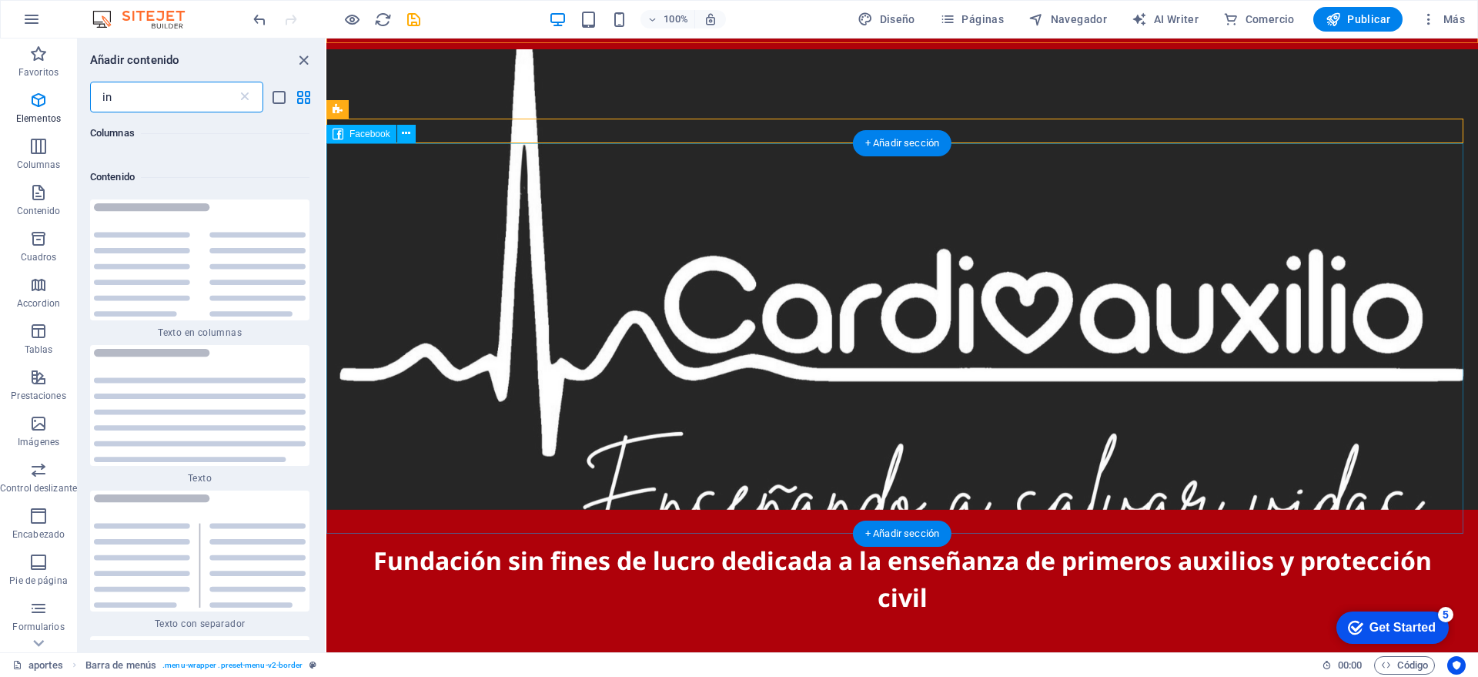
scroll to position [1052, 0]
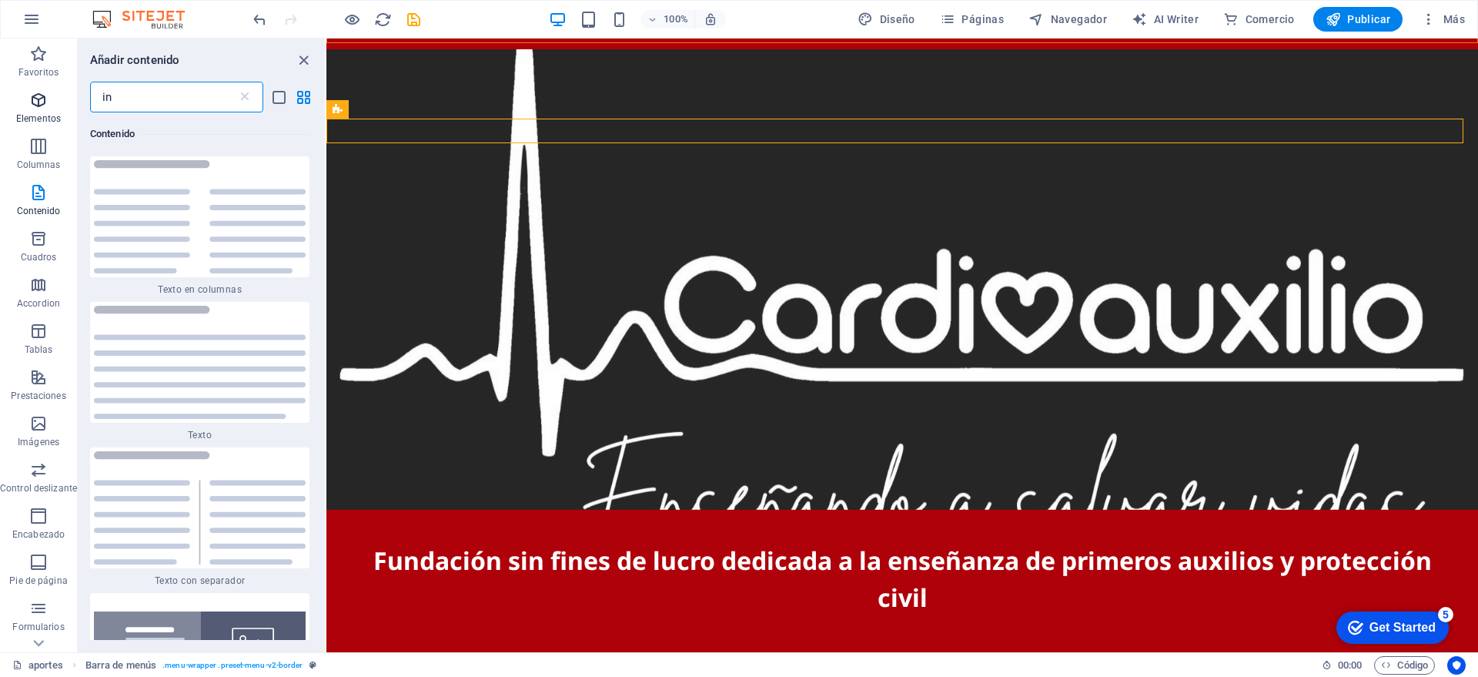
drag, startPoint x: 208, startPoint y: 99, endPoint x: 57, endPoint y: 105, distance: 151.0
click at [57, 105] on div "Favoritos Elementos Columnas Contenido Cuadros Accordion Tablas Prestaciones Im…" at bounding box center [163, 344] width 326 height 613
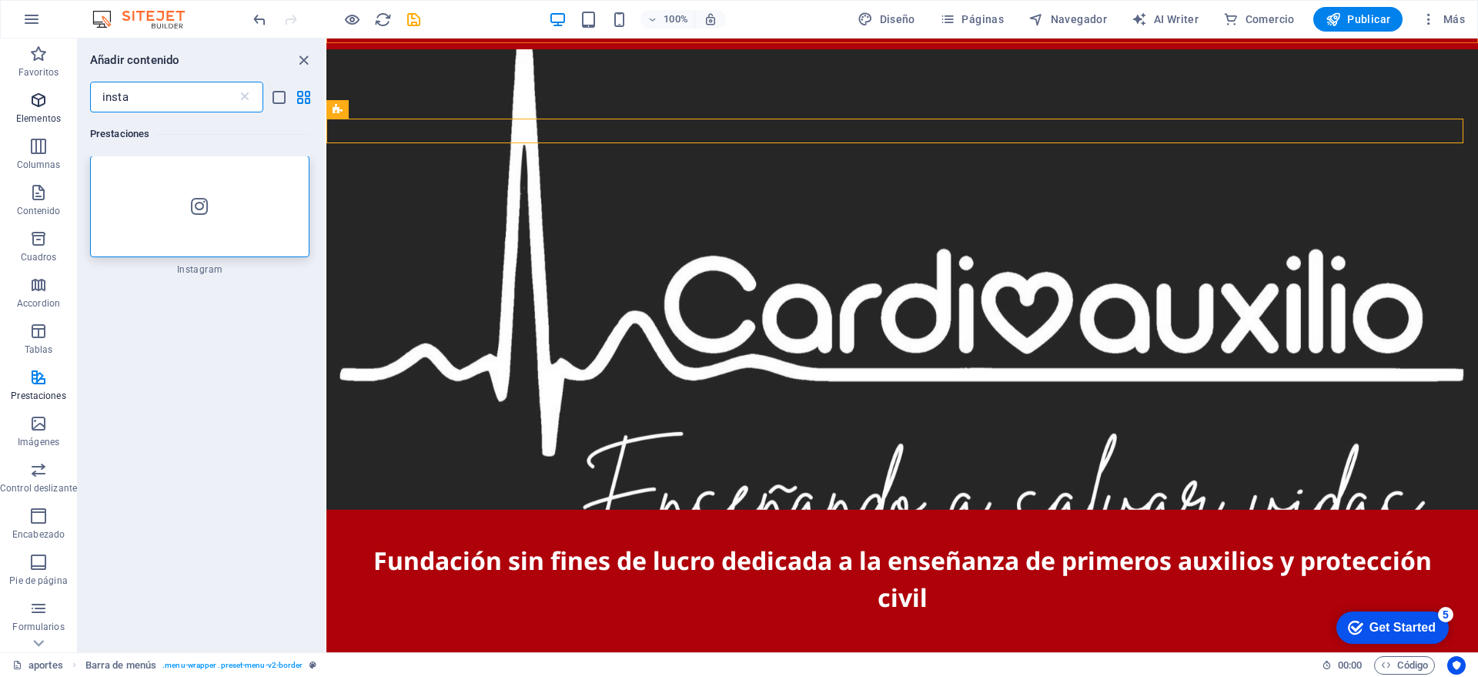
scroll to position [0, 0]
type input "insta"
click at [199, 229] on div at bounding box center [199, 207] width 219 height 102
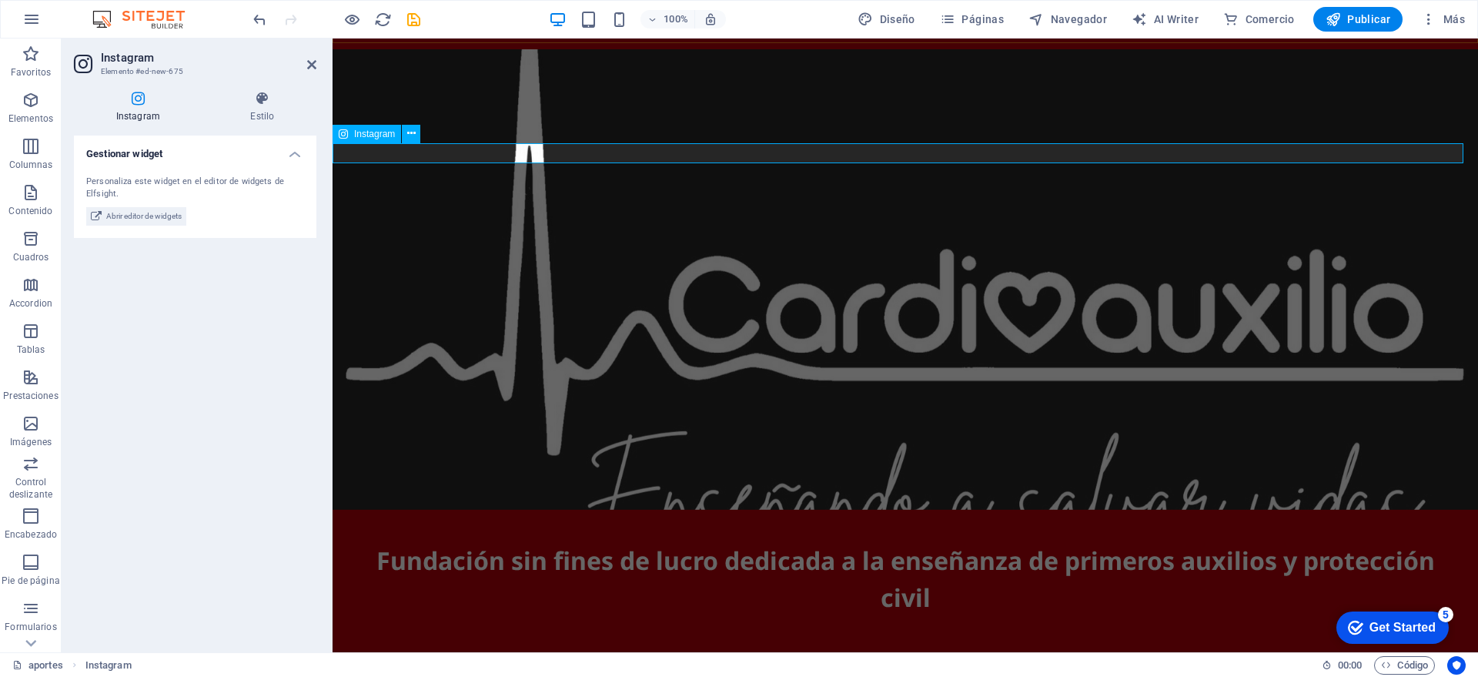
click at [349, 135] on div "Instagram" at bounding box center [367, 134] width 69 height 18
click at [124, 213] on span "Abrir editor de widgets" at bounding box center [143, 216] width 75 height 18
click at [96, 213] on icon at bounding box center [96, 216] width 11 height 18
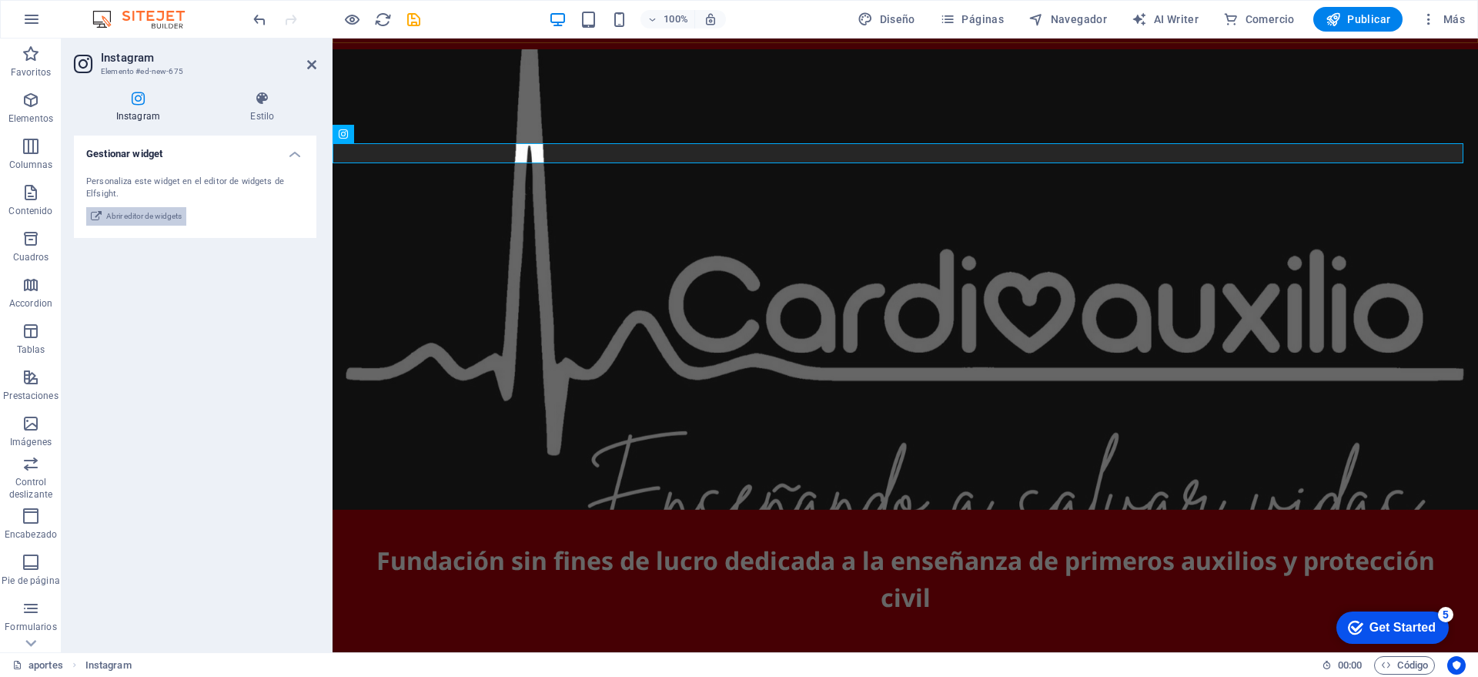
click at [96, 213] on icon at bounding box center [96, 216] width 11 height 18
click at [129, 215] on span "Abrir editor de widgets" at bounding box center [143, 216] width 75 height 18
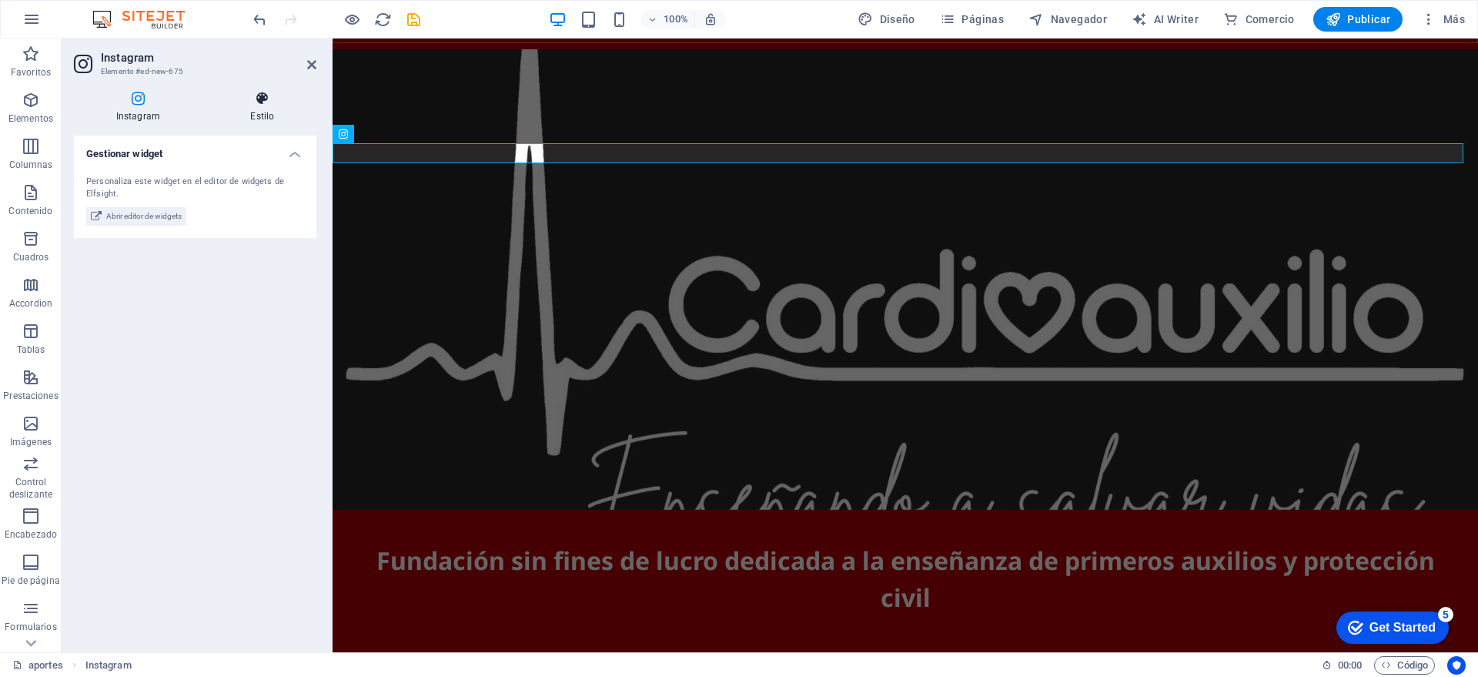
click at [254, 110] on h4 "Estilo" at bounding box center [263, 107] width 108 height 32
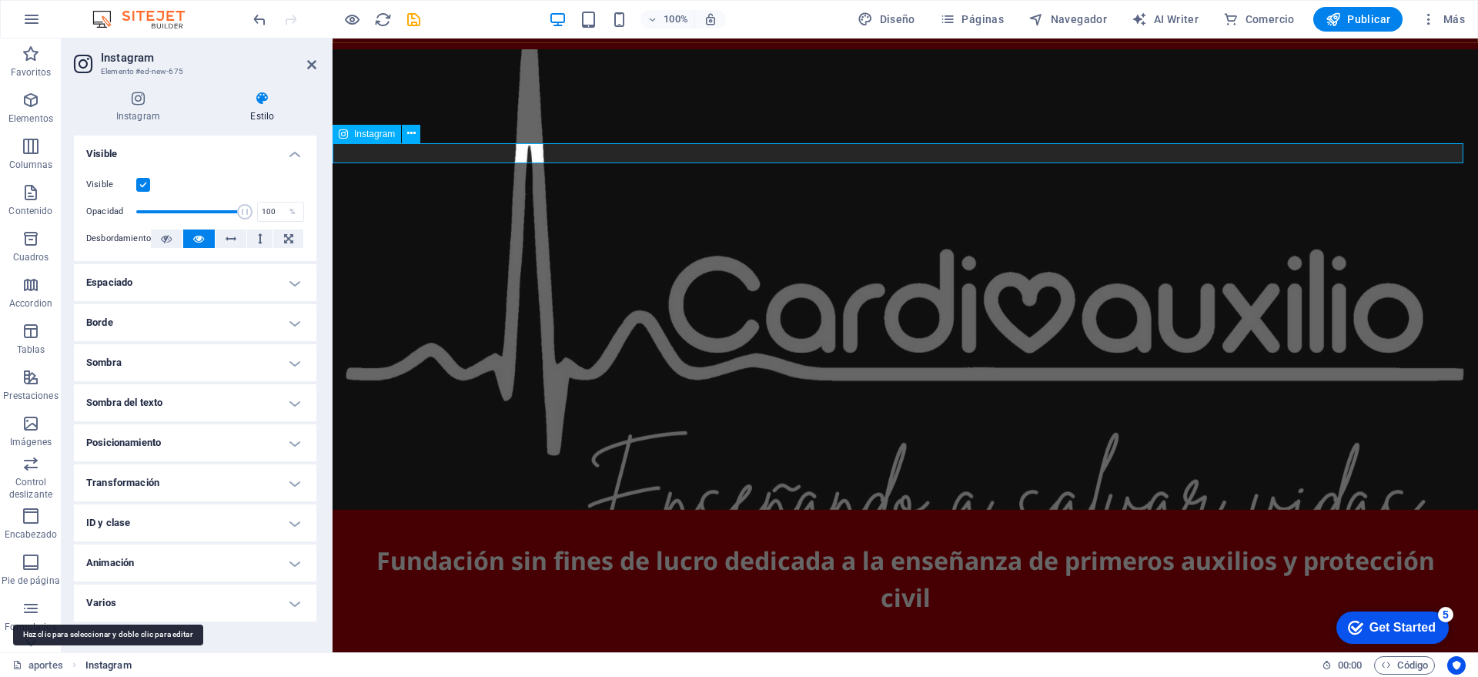
click at [99, 665] on span "Instagram" at bounding box center [108, 665] width 46 height 18
click at [101, 665] on span "Instagram" at bounding box center [108, 665] width 46 height 18
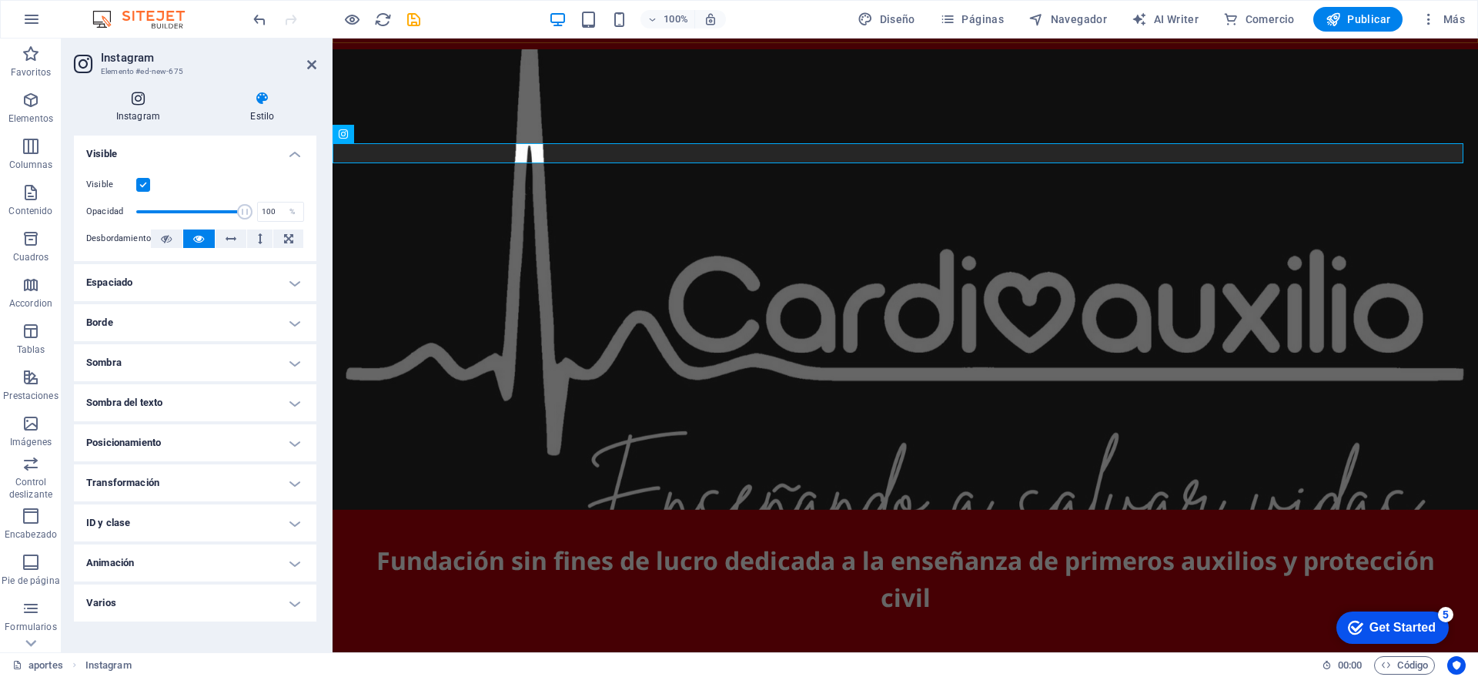
click at [130, 107] on h4 "Instagram" at bounding box center [141, 107] width 135 height 32
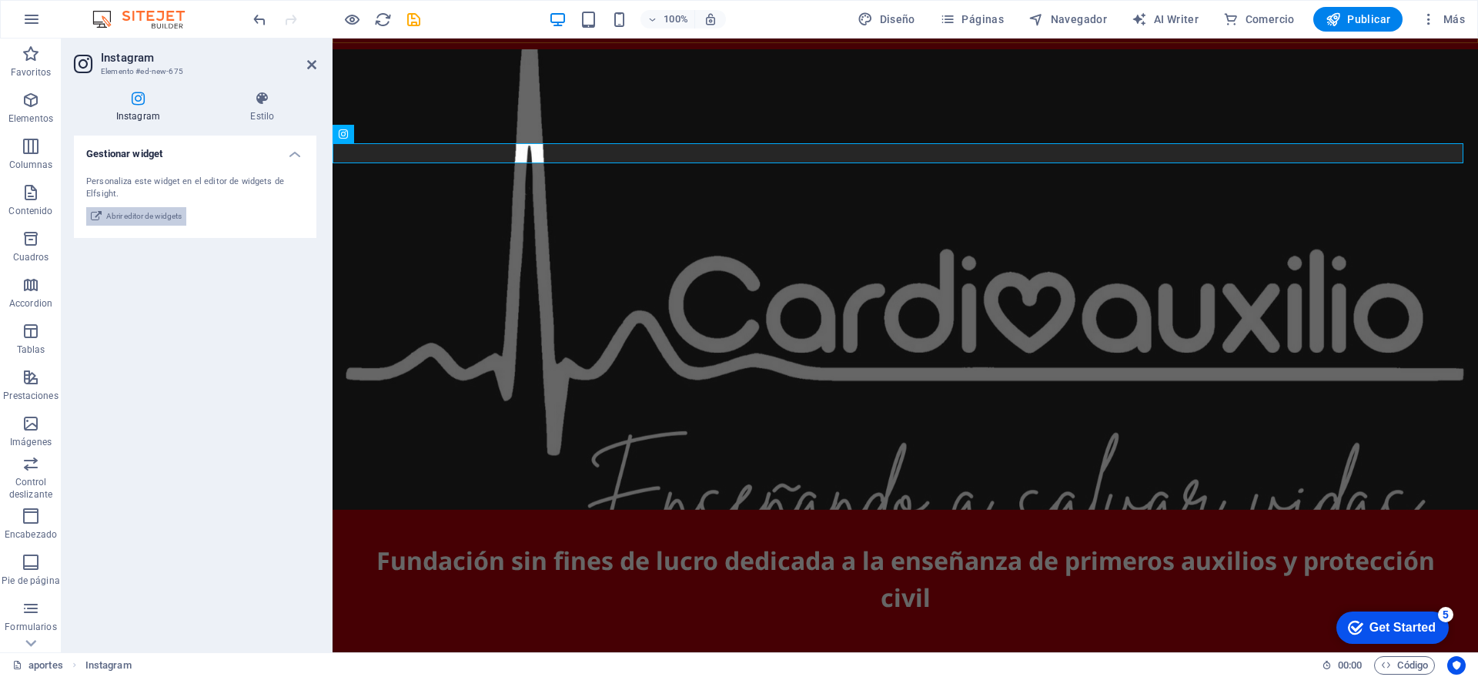
drag, startPoint x: 136, startPoint y: 212, endPoint x: 125, endPoint y: 209, distance: 11.9
click at [125, 209] on span "Abrir editor de widgets" at bounding box center [143, 216] width 75 height 18
click at [125, 211] on span "Abrir editor de widgets" at bounding box center [143, 216] width 75 height 18
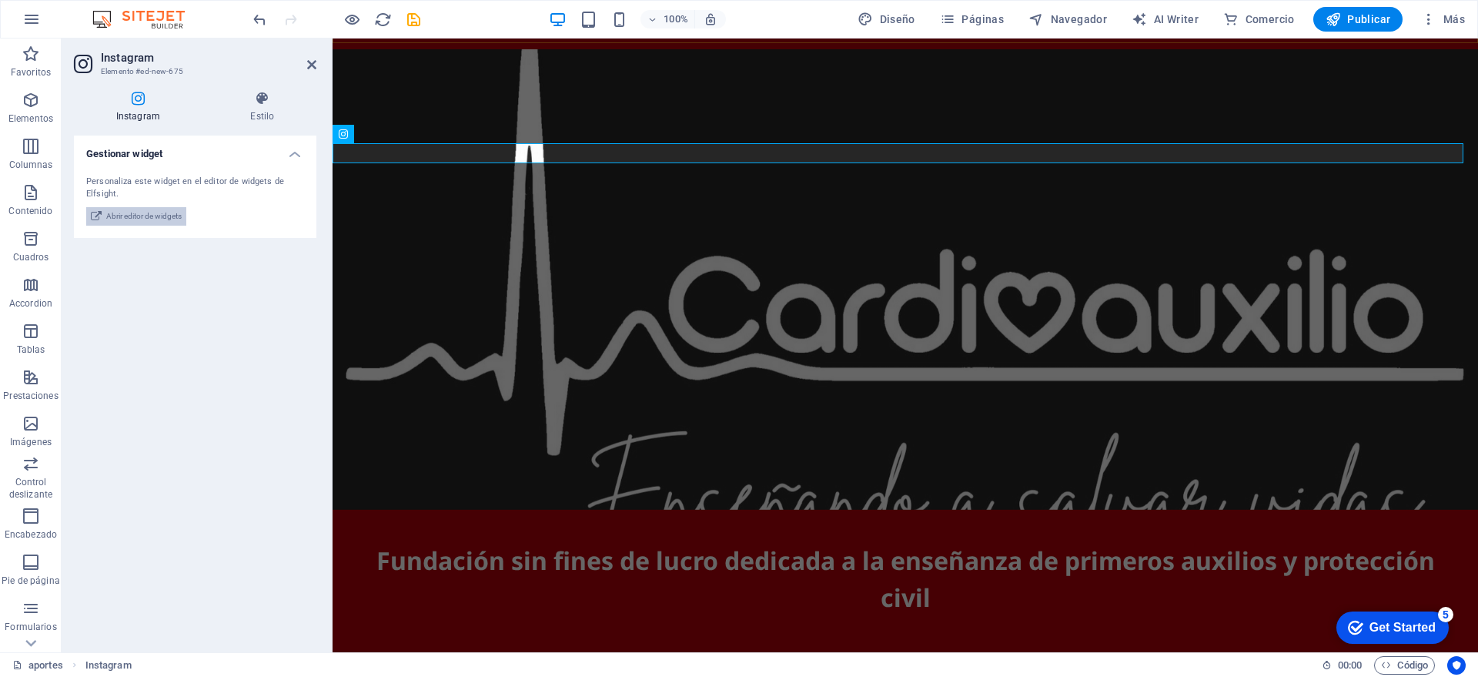
click at [125, 211] on span "Abrir editor de widgets" at bounding box center [143, 216] width 75 height 18
click at [125, 180] on div "Personaliza este widget en el editor de widgets de Elfsight." at bounding box center [195, 188] width 218 height 25
click at [352, 135] on div "Instagram" at bounding box center [367, 134] width 69 height 18
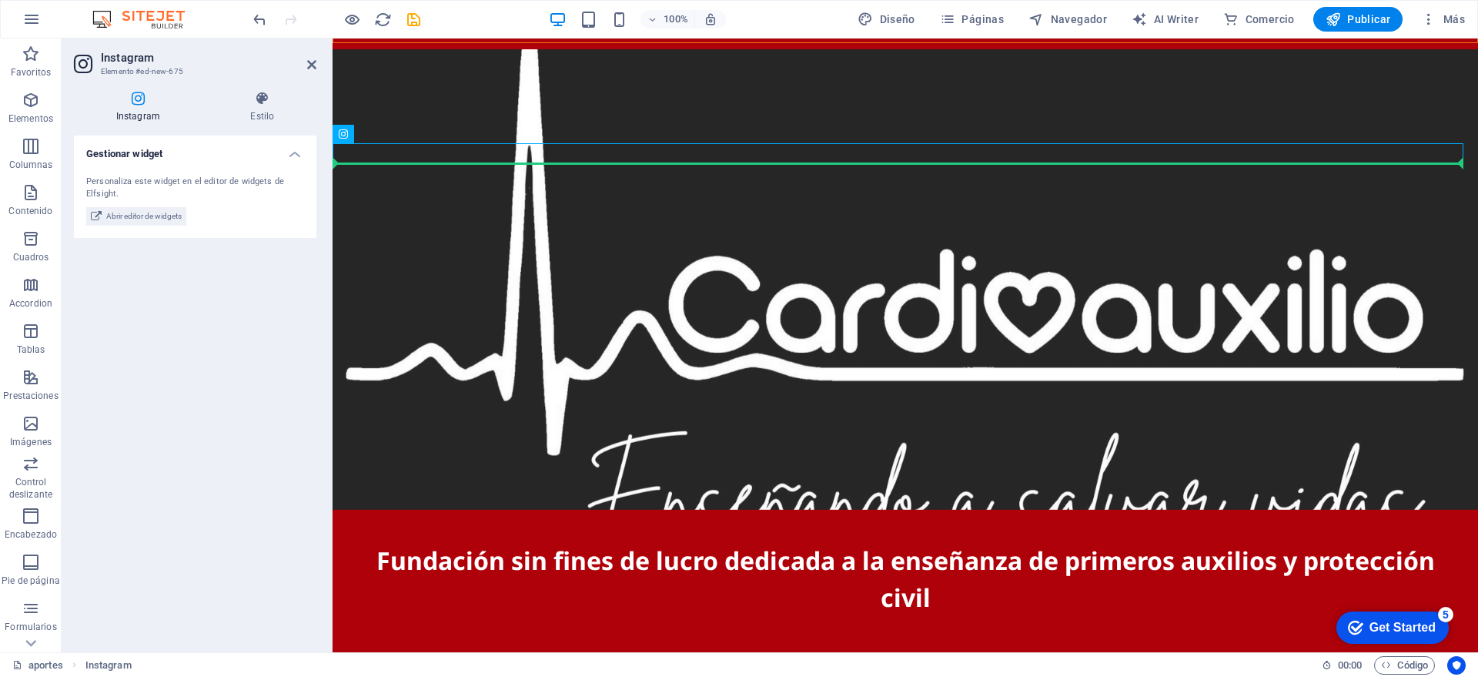
drag, startPoint x: 684, startPoint y: 173, endPoint x: 631, endPoint y: 191, distance: 56.0
drag, startPoint x: 676, startPoint y: 168, endPoint x: 624, endPoint y: 215, distance: 70.3
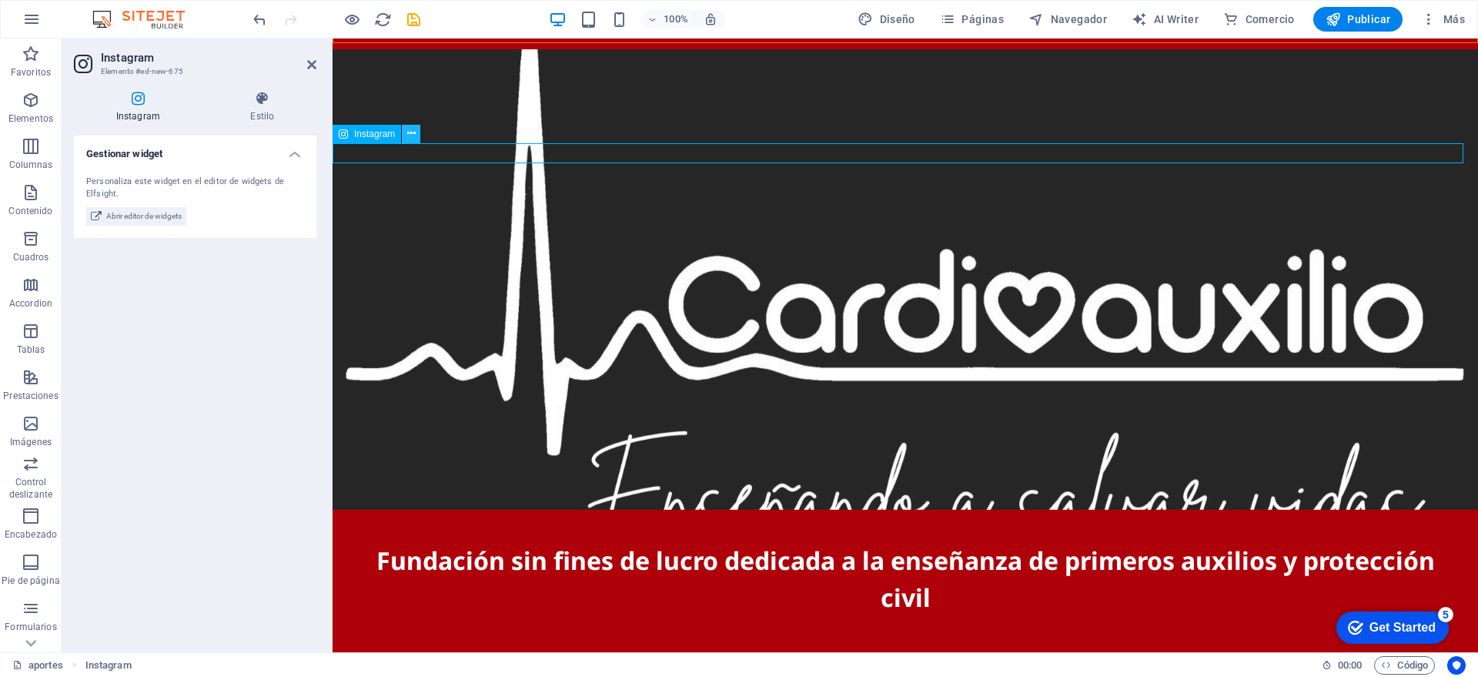
click at [413, 135] on icon at bounding box center [411, 133] width 8 height 16
click at [620, 85] on div "1 2 3 4 5 6 7 8 9 10 11 Suelta el contenido aquí o Añadir elementos Pegar porta…" at bounding box center [905, 162] width 1145 height 1009
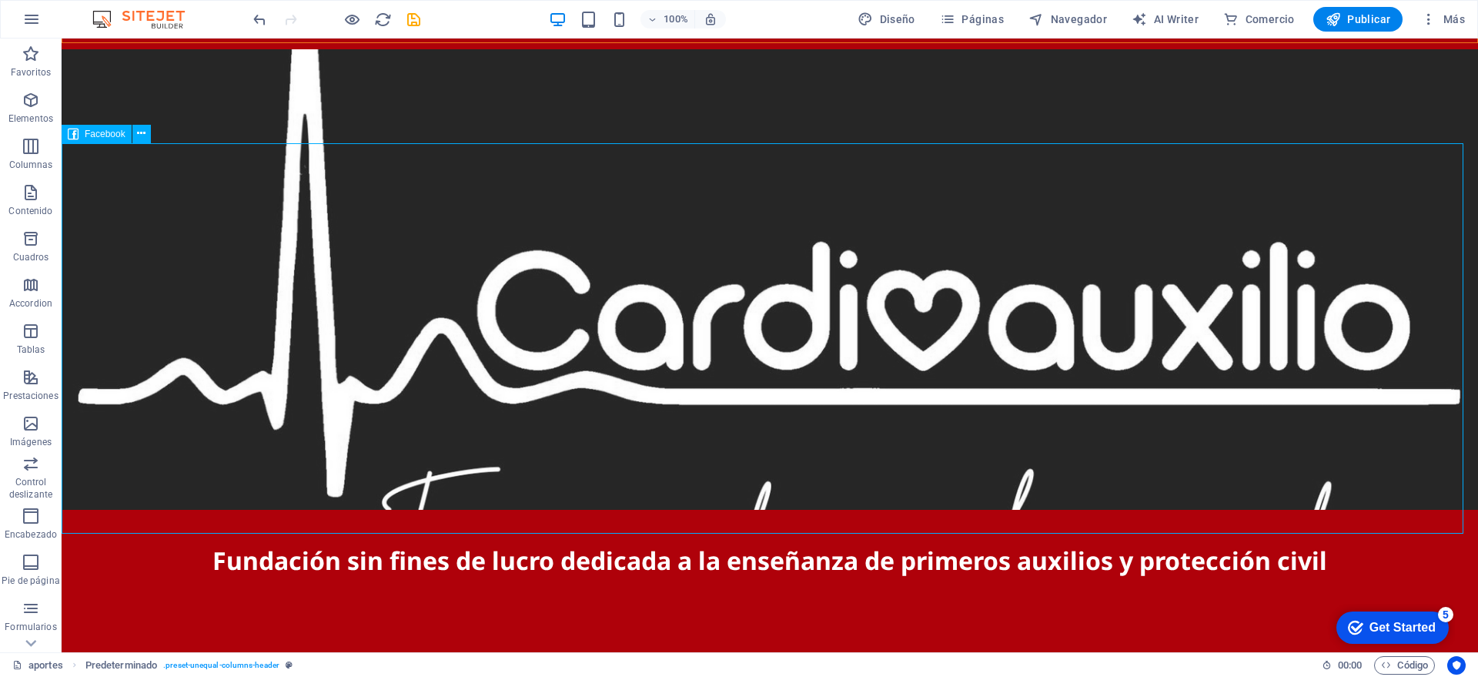
drag, startPoint x: 377, startPoint y: 276, endPoint x: 650, endPoint y: 276, distance: 272.5
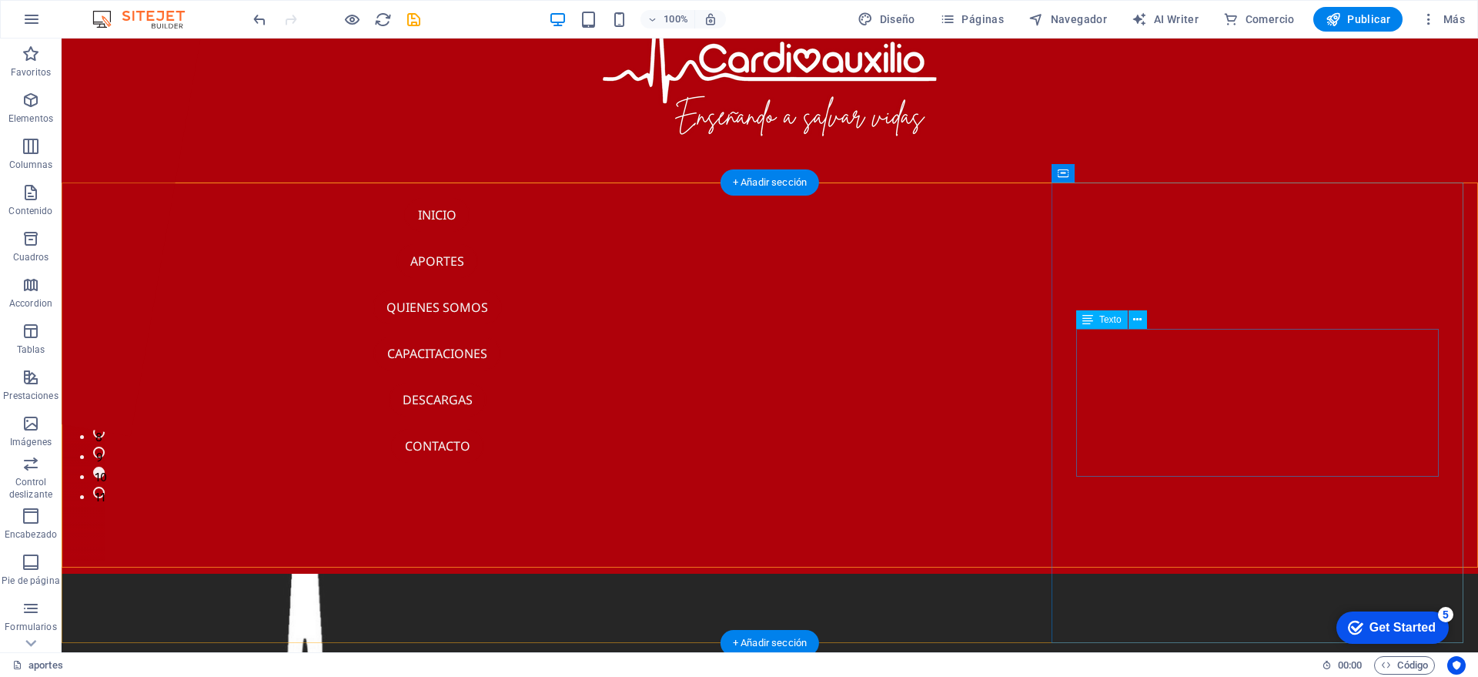
scroll to position [636, 0]
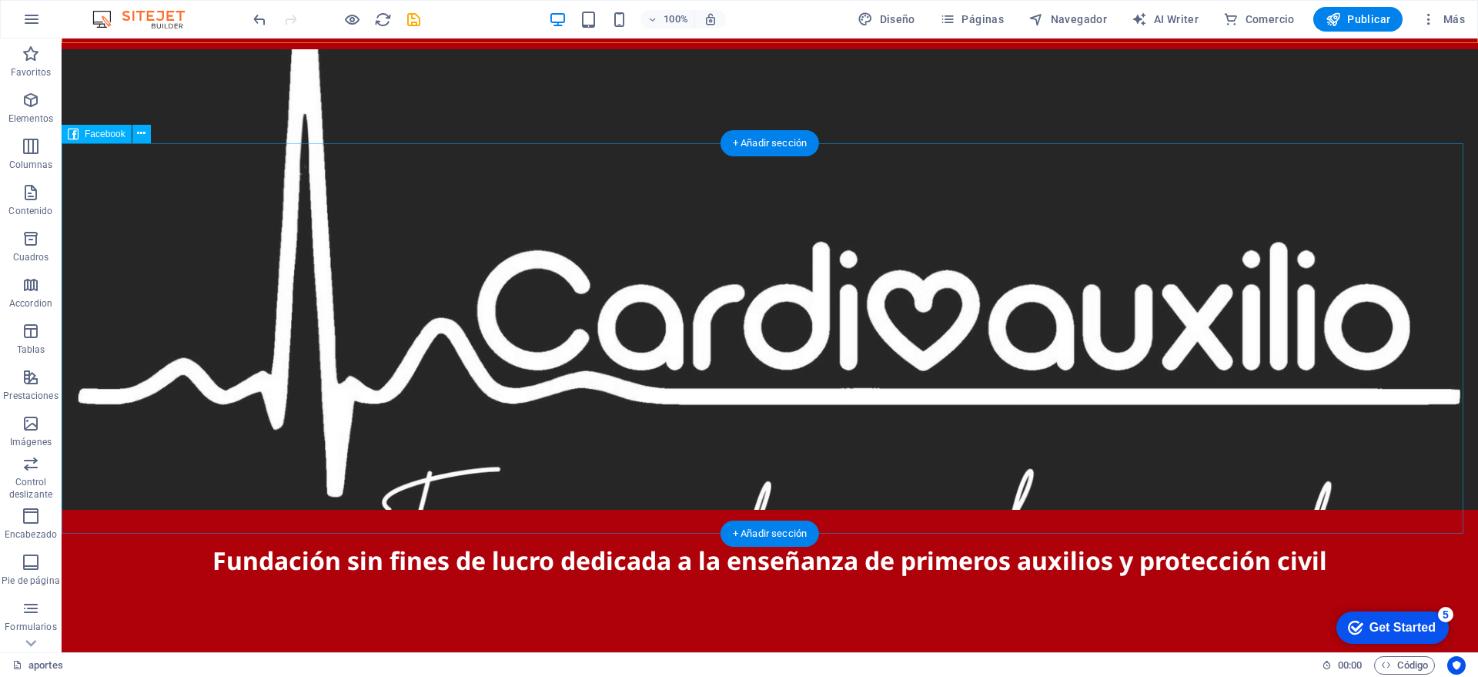
drag, startPoint x: 1128, startPoint y: 215, endPoint x: 1063, endPoint y: 281, distance: 92.5
drag, startPoint x: 1133, startPoint y: 103, endPoint x: 975, endPoint y: 262, distance: 224.8
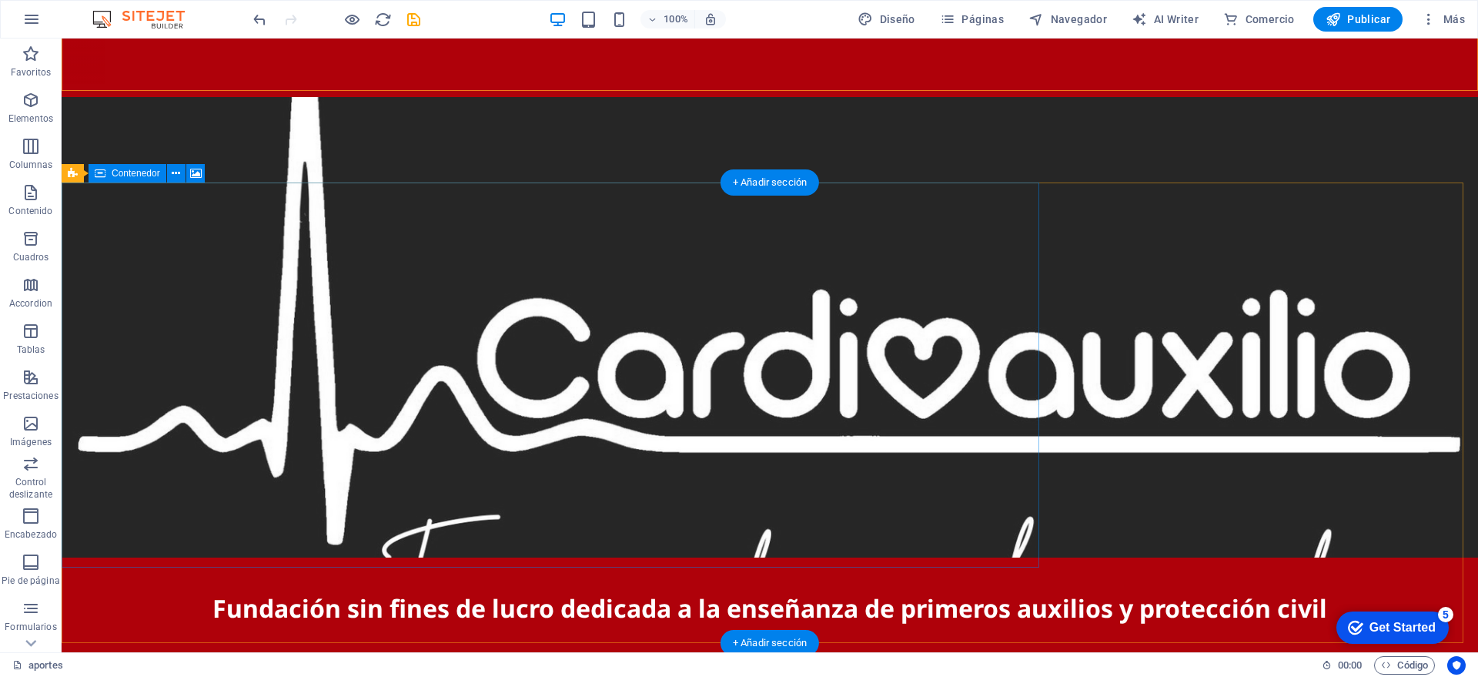
scroll to position [112, 0]
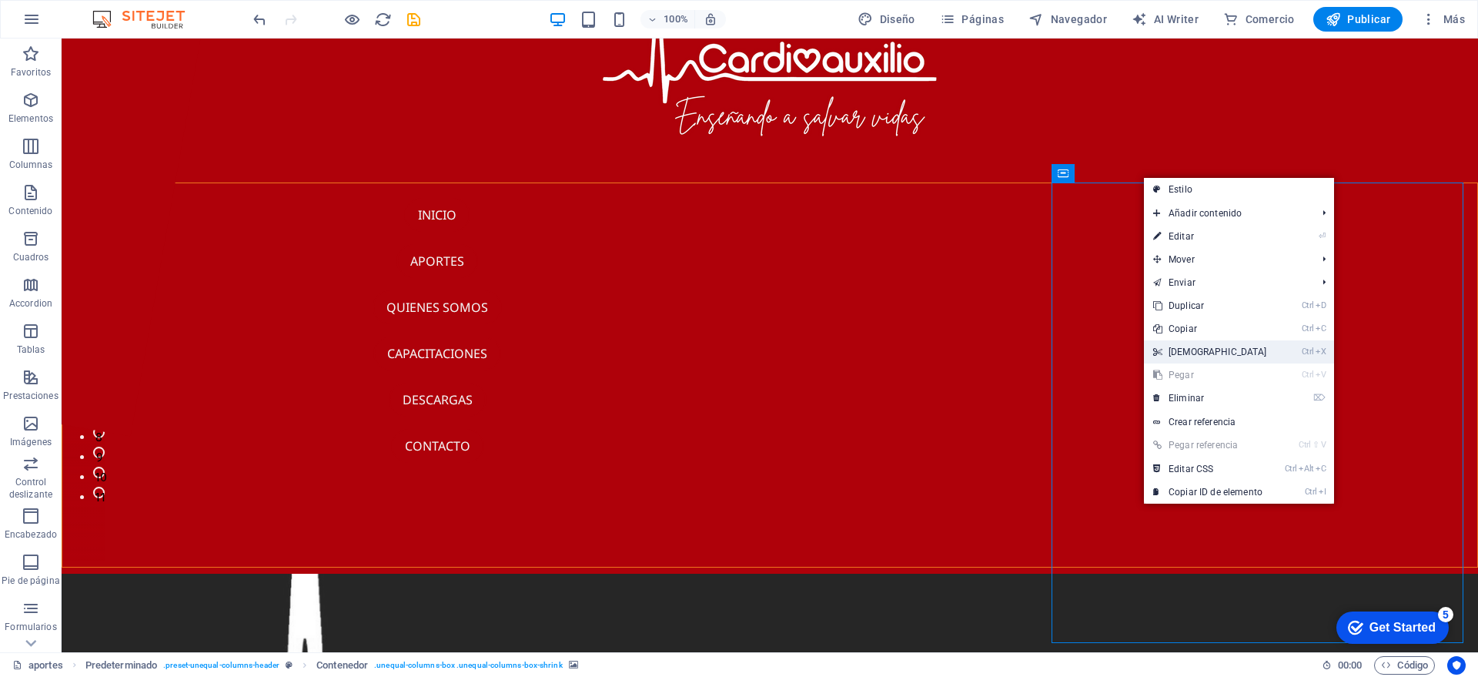
click at [1216, 348] on link "Ctrl X Cortar" at bounding box center [1210, 351] width 132 height 23
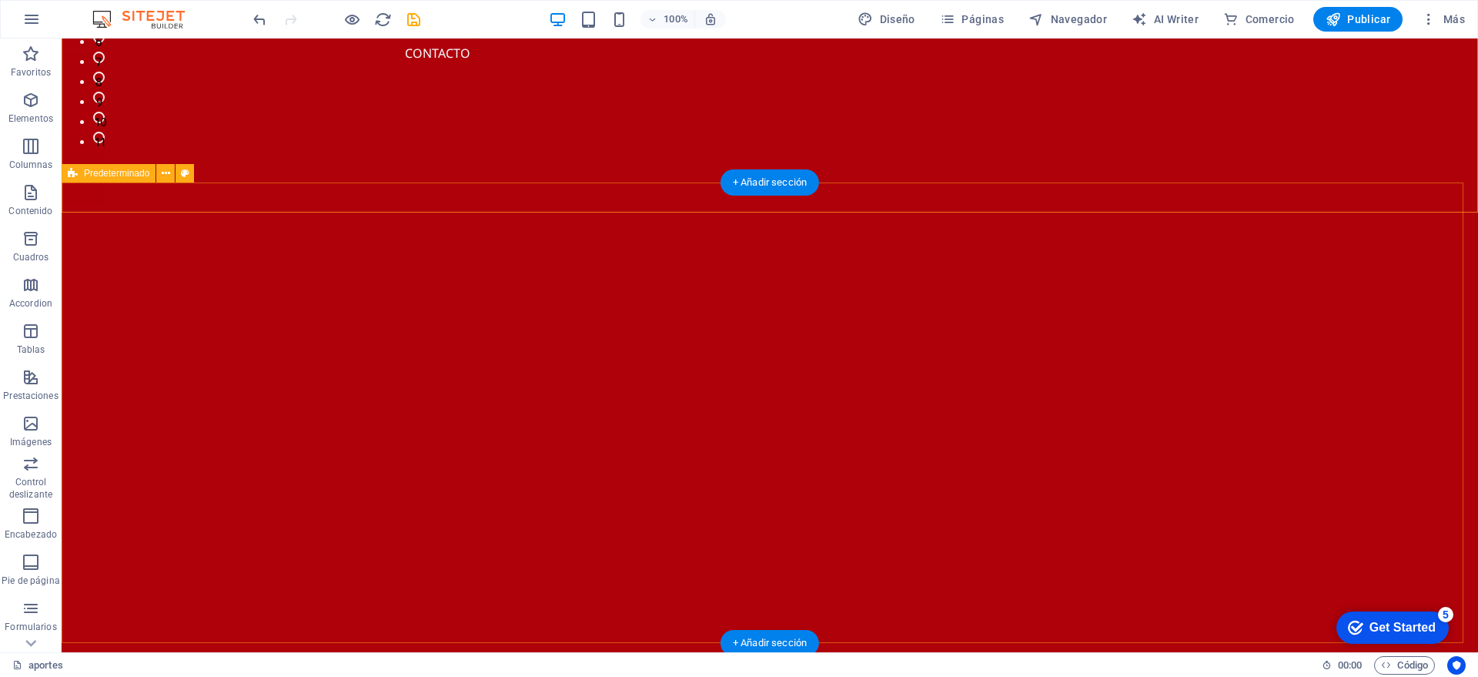
scroll to position [636, 0]
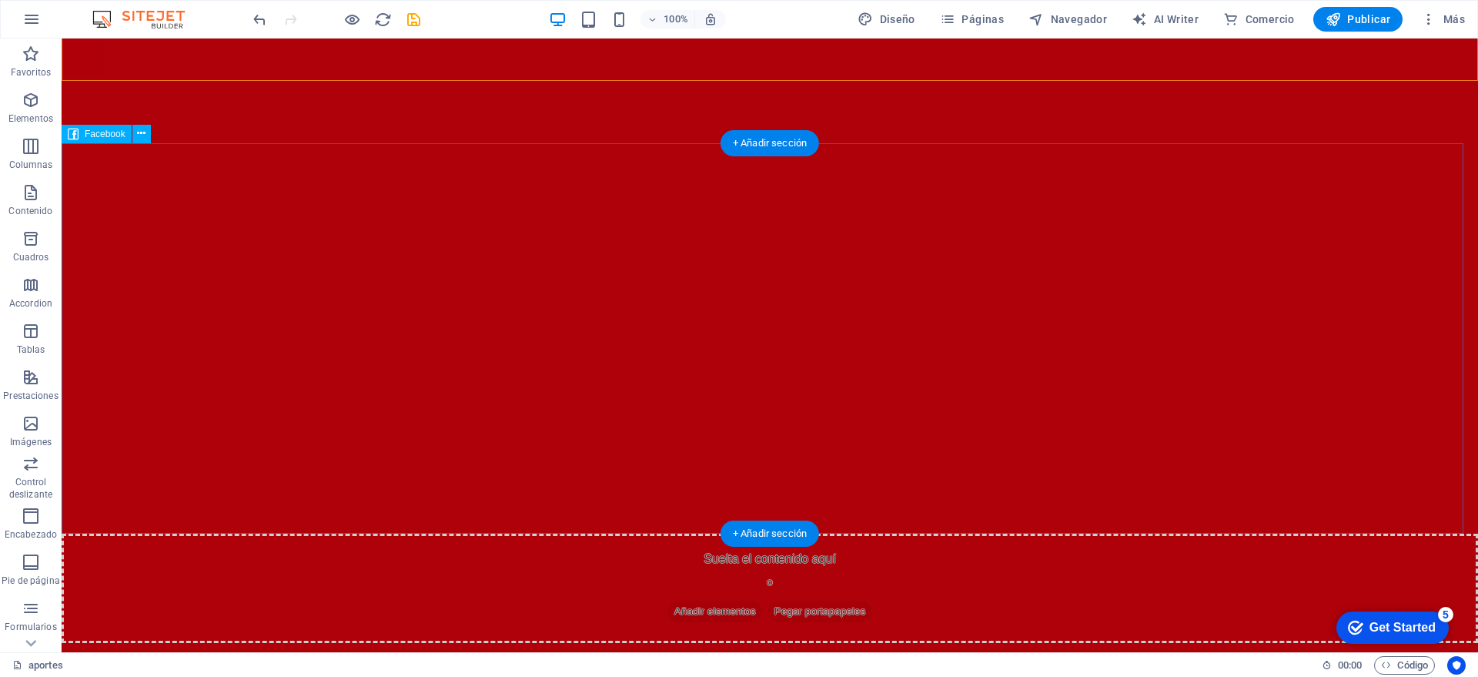
click at [864, 318] on div at bounding box center [770, 338] width 1416 height 390
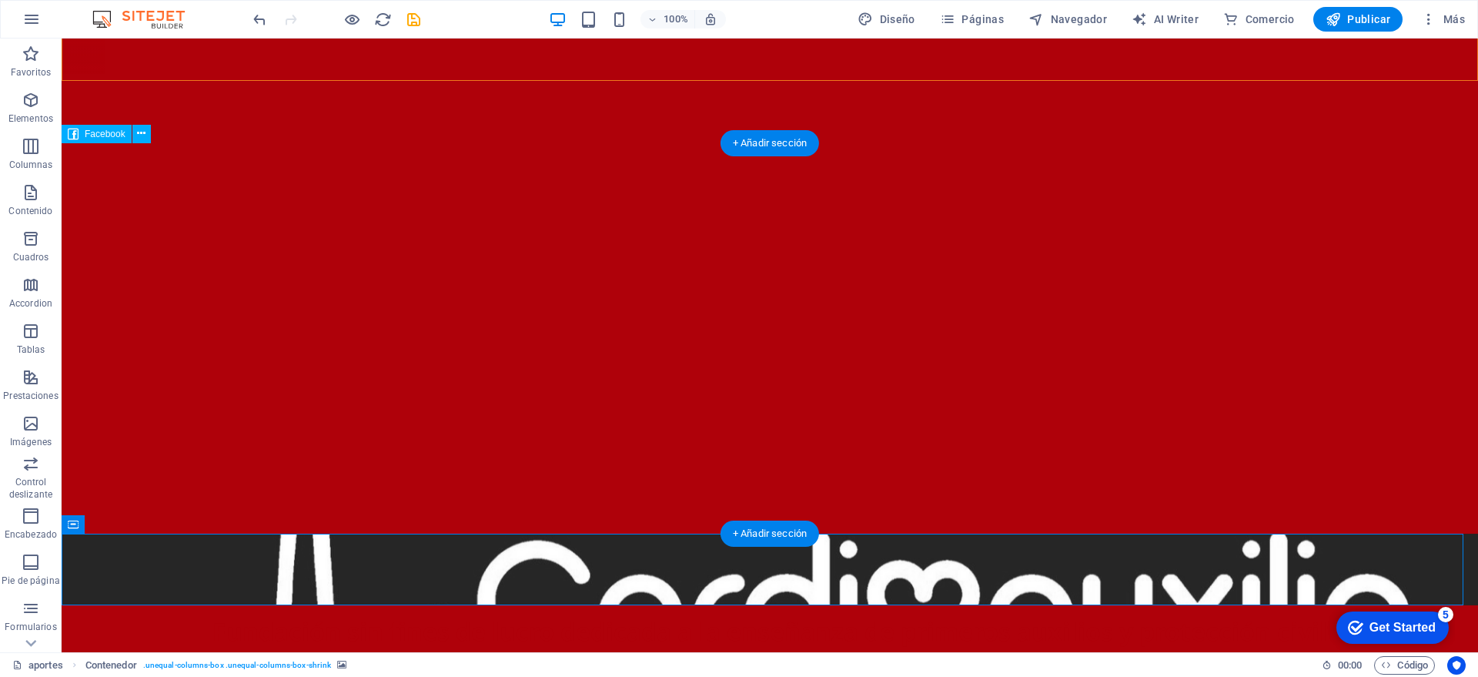
click at [238, 158] on div at bounding box center [770, 338] width 1416 height 390
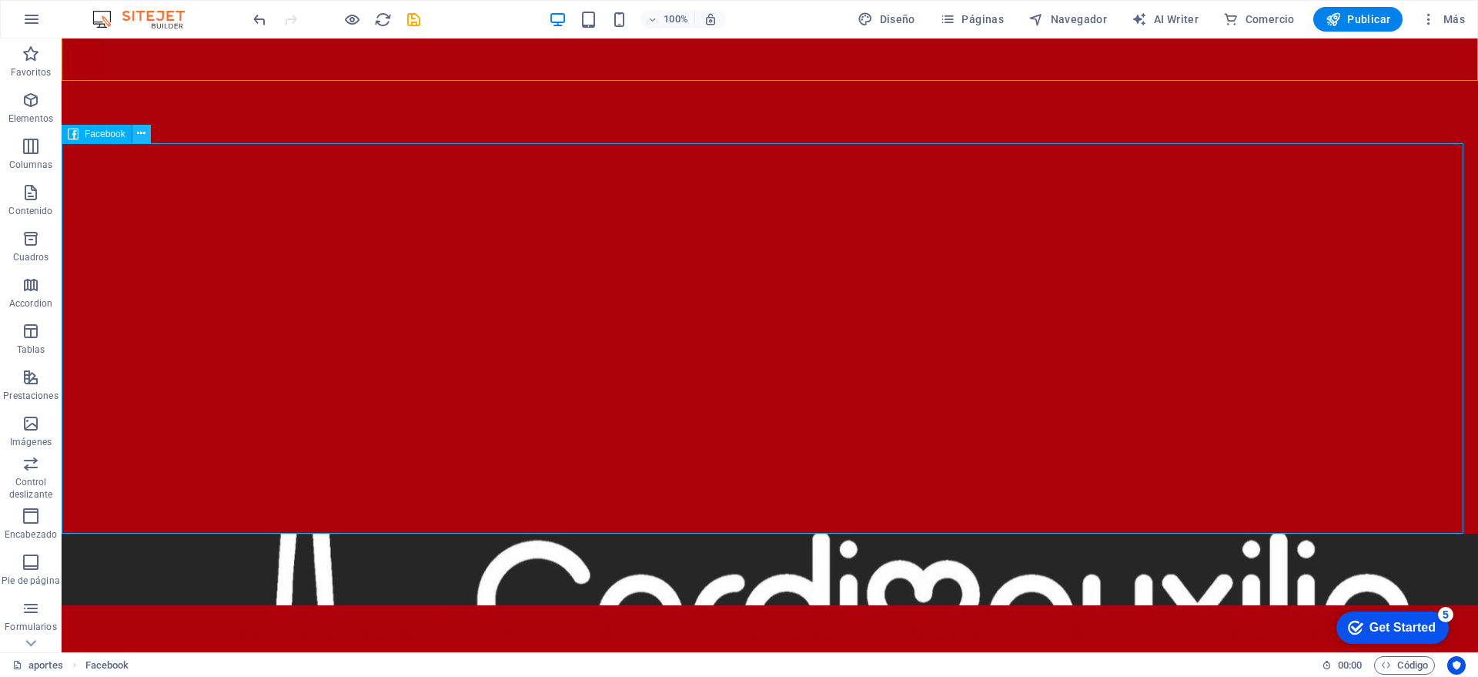
click at [149, 130] on button at bounding box center [141, 134] width 18 height 18
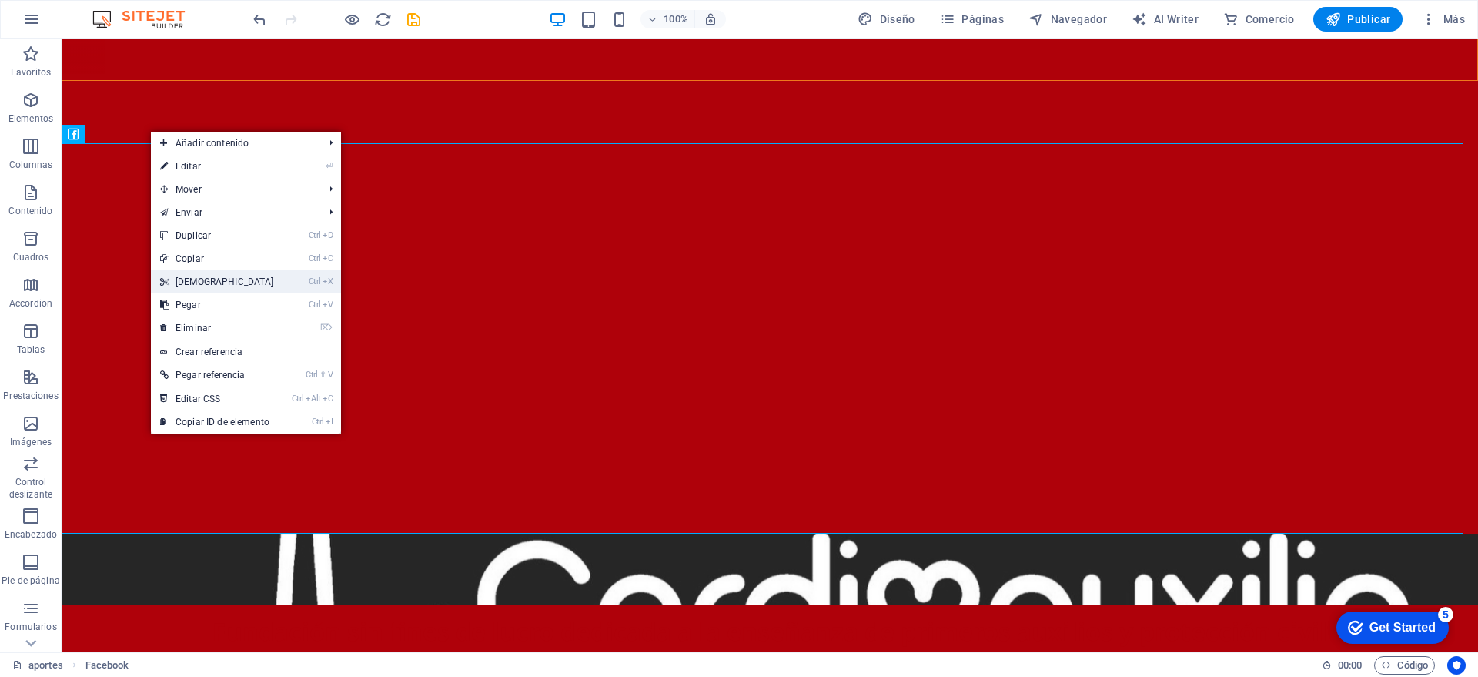
click at [226, 272] on link "Ctrl X Cortar" at bounding box center [217, 281] width 132 height 23
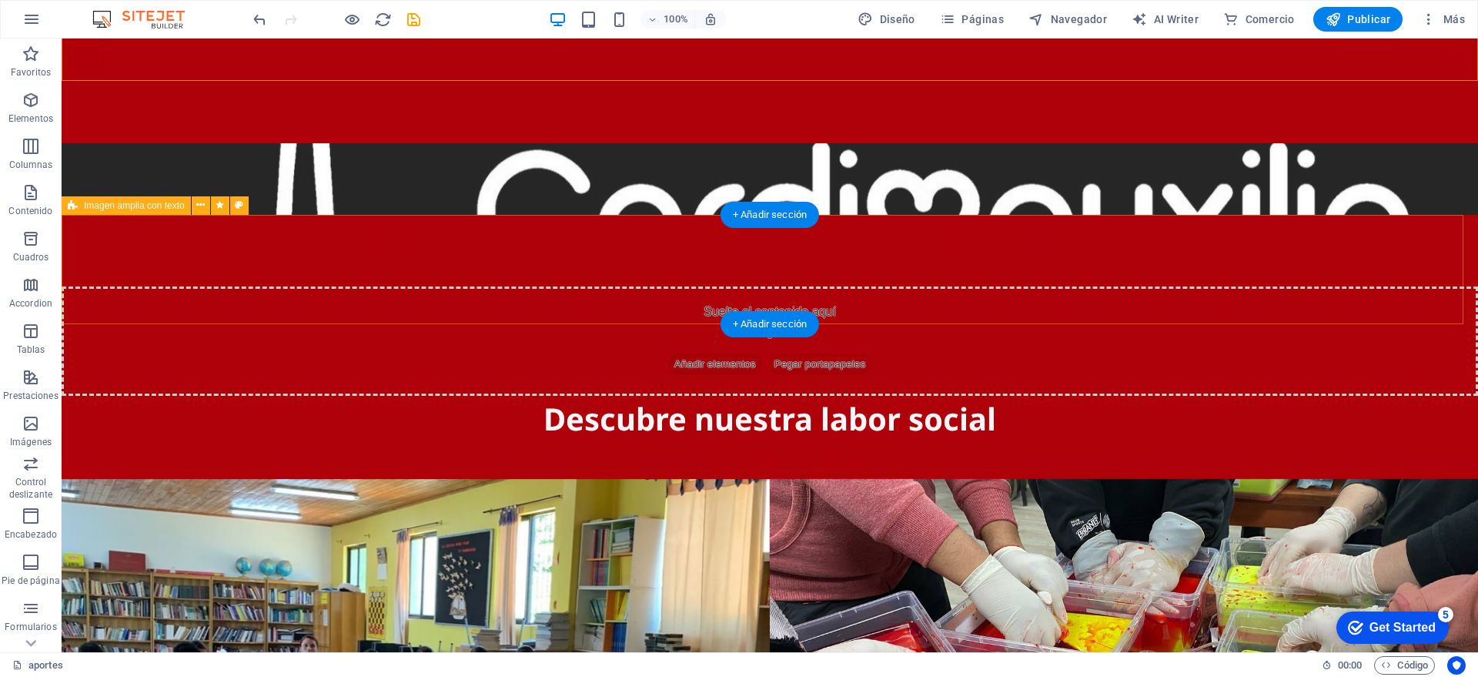
scroll to position [0, 0]
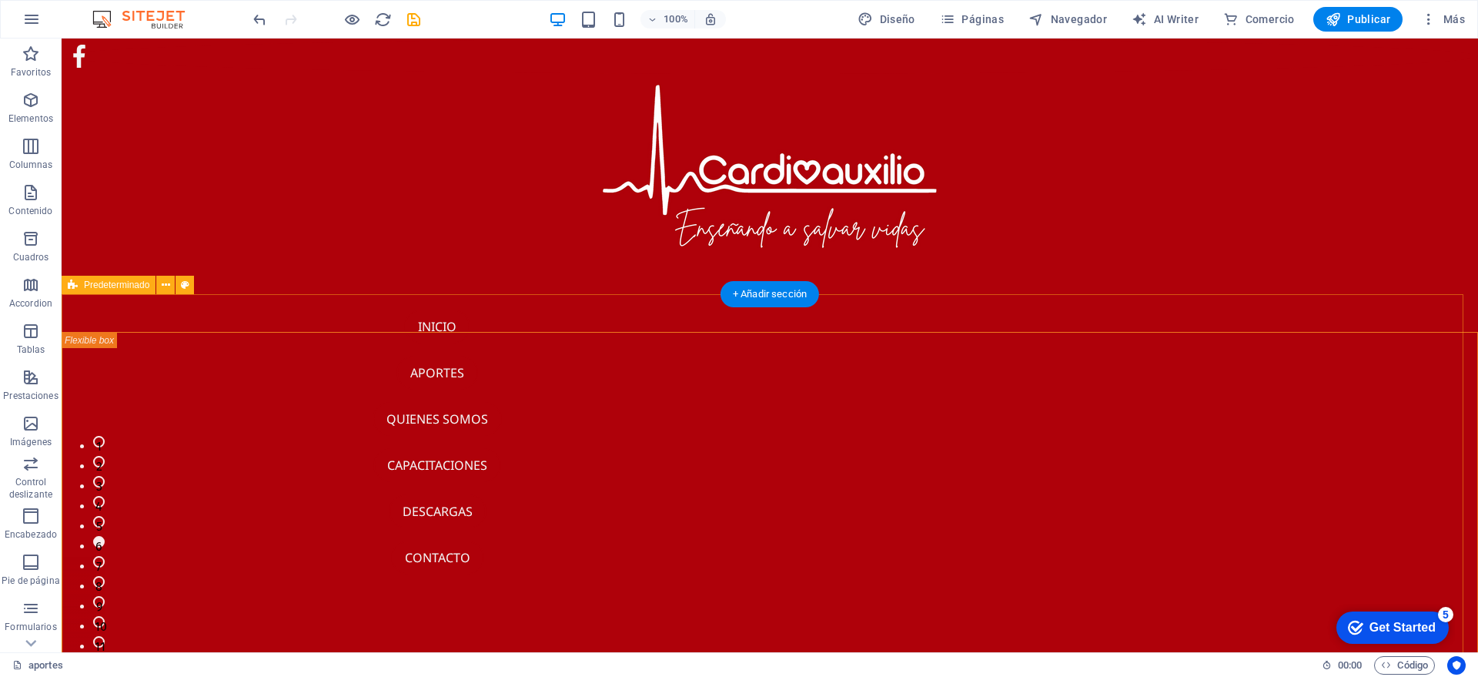
click at [1152, 313] on div "1 2 3 4 5 6 7 8 9 10 11 Suelta el contenido aquí o Añadir elementos Pegar porta…" at bounding box center [770, 524] width 1416 height 460
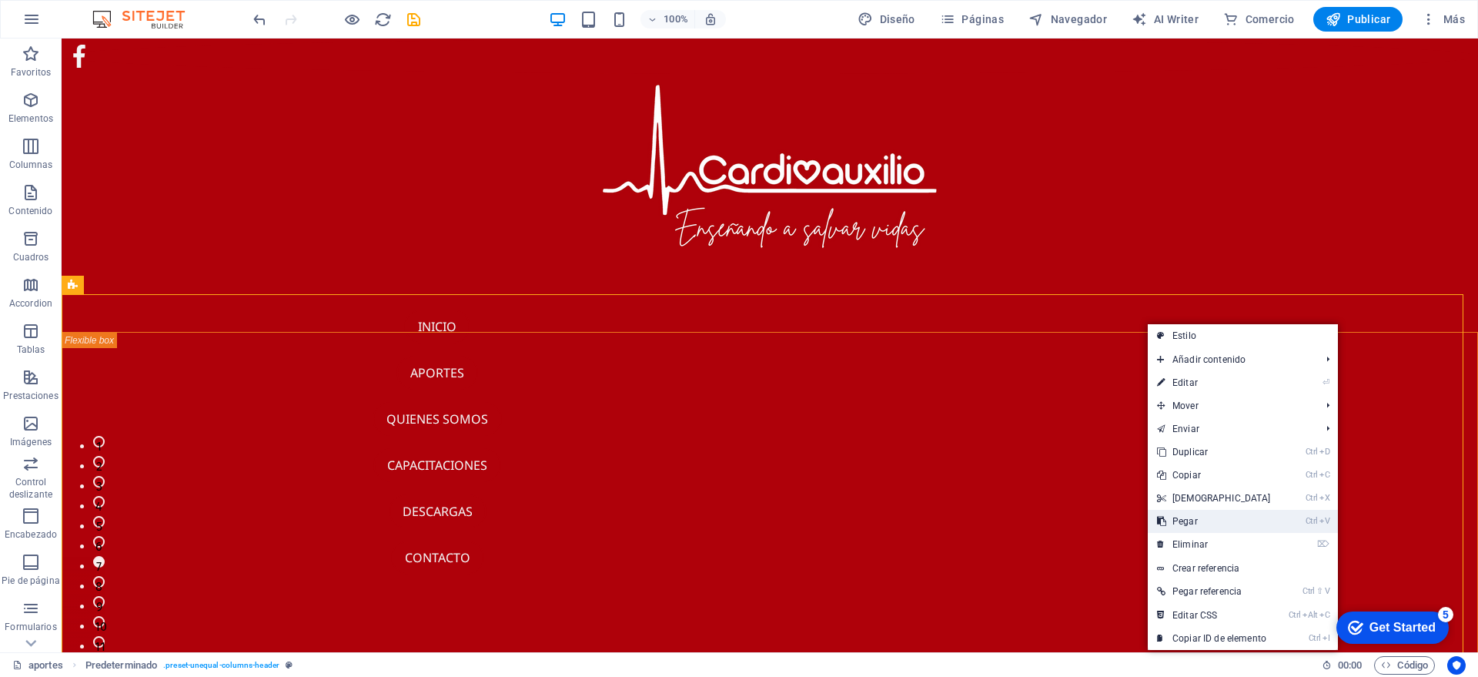
click at [1222, 522] on link "Ctrl V Pegar" at bounding box center [1214, 521] width 132 height 23
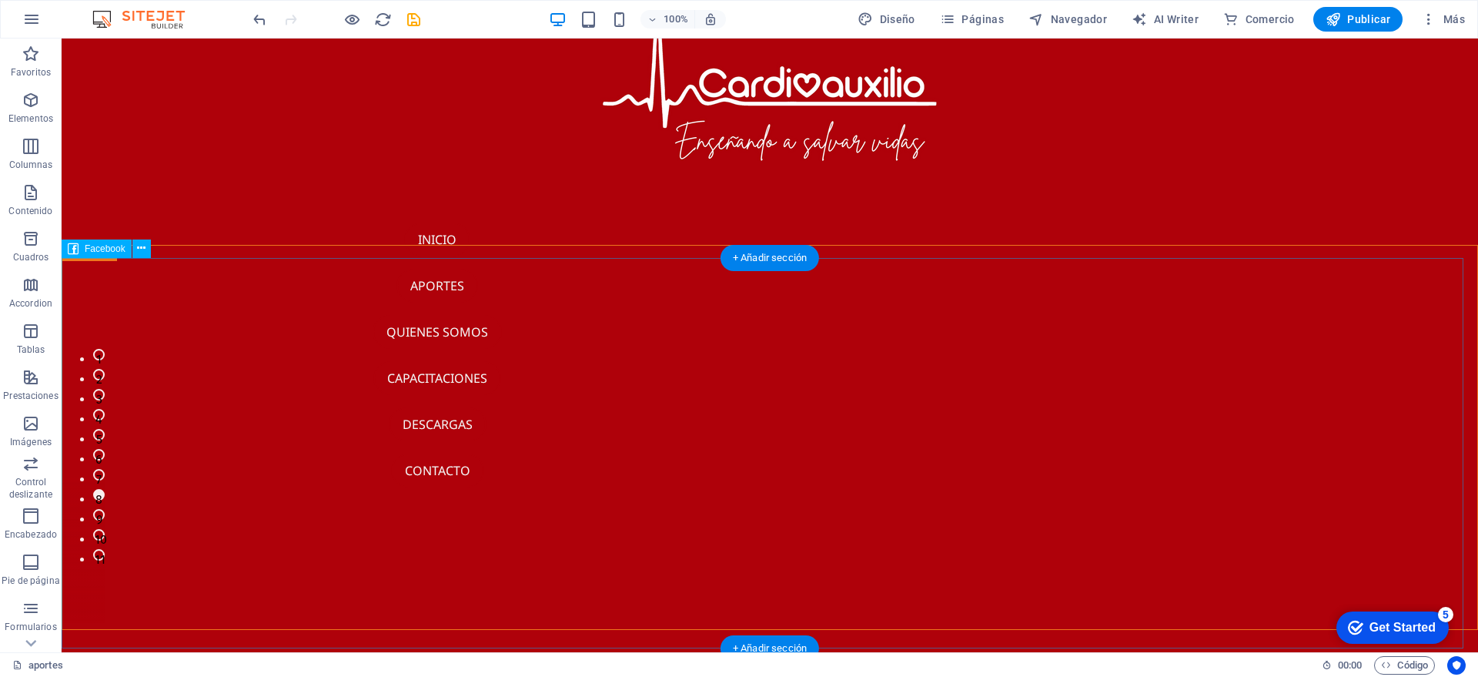
scroll to position [611, 0]
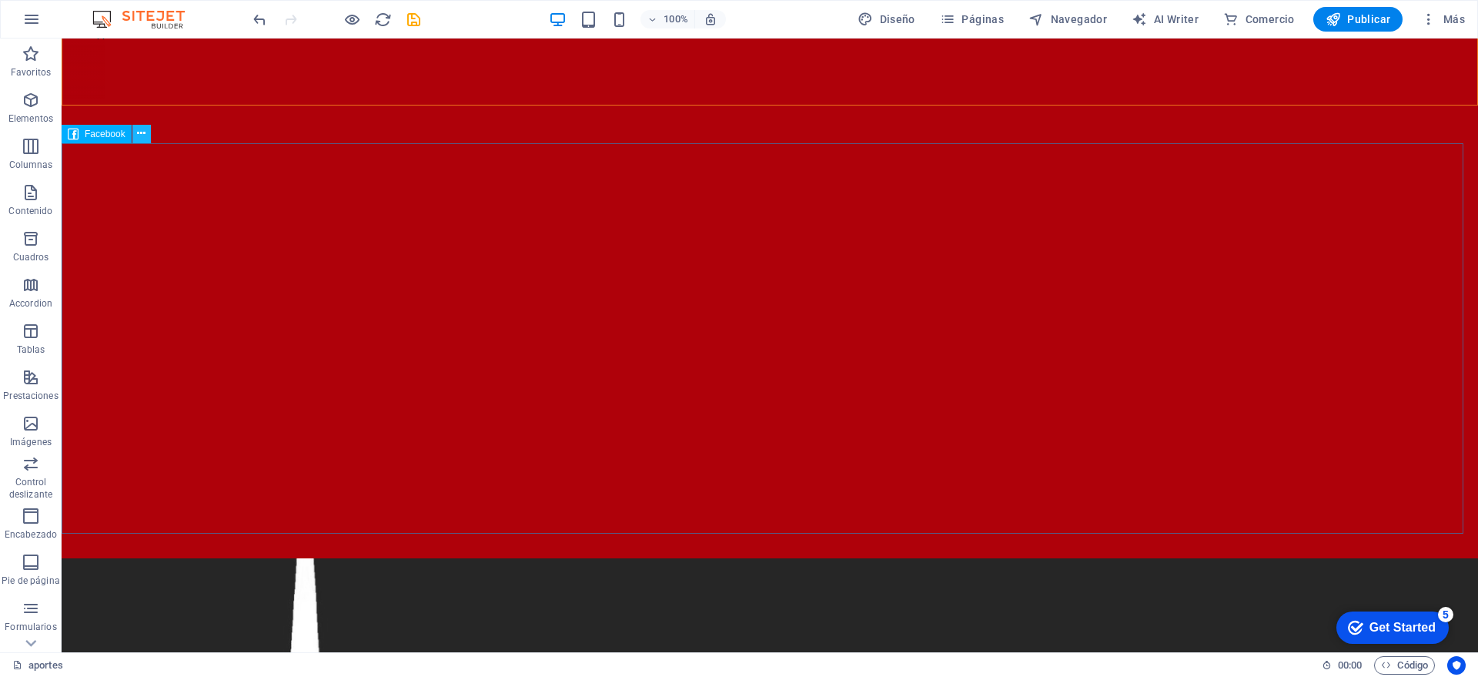
click at [145, 135] on icon at bounding box center [141, 133] width 8 height 16
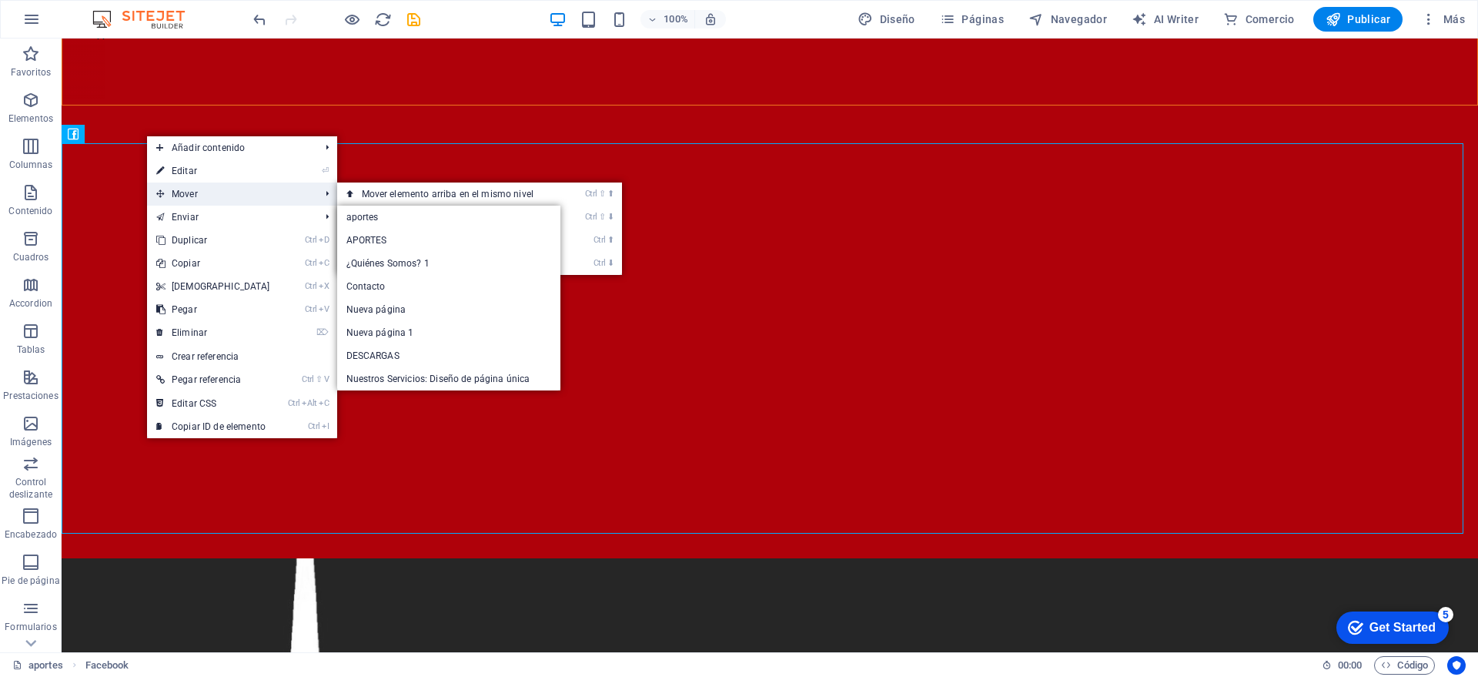
click at [219, 189] on span "Mover" at bounding box center [230, 193] width 167 height 23
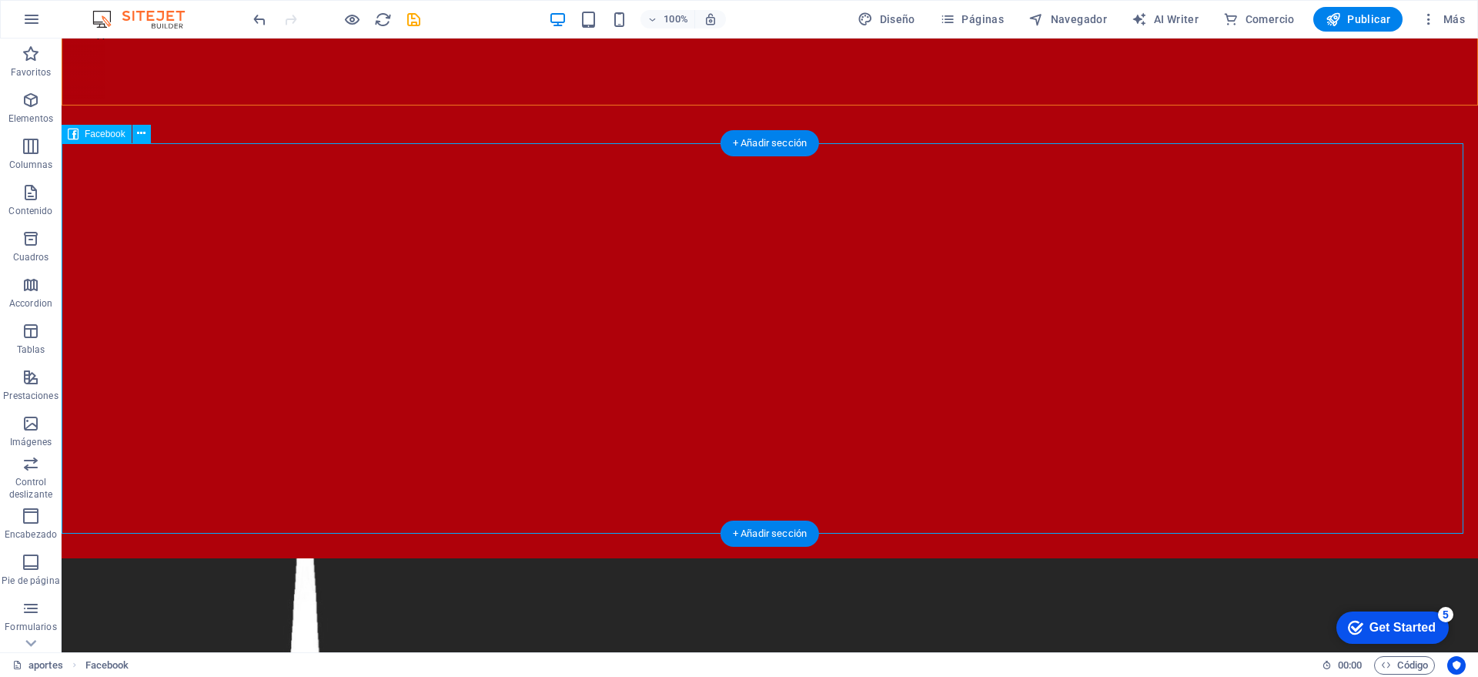
click at [1048, 195] on div at bounding box center [770, 338] width 1416 height 390
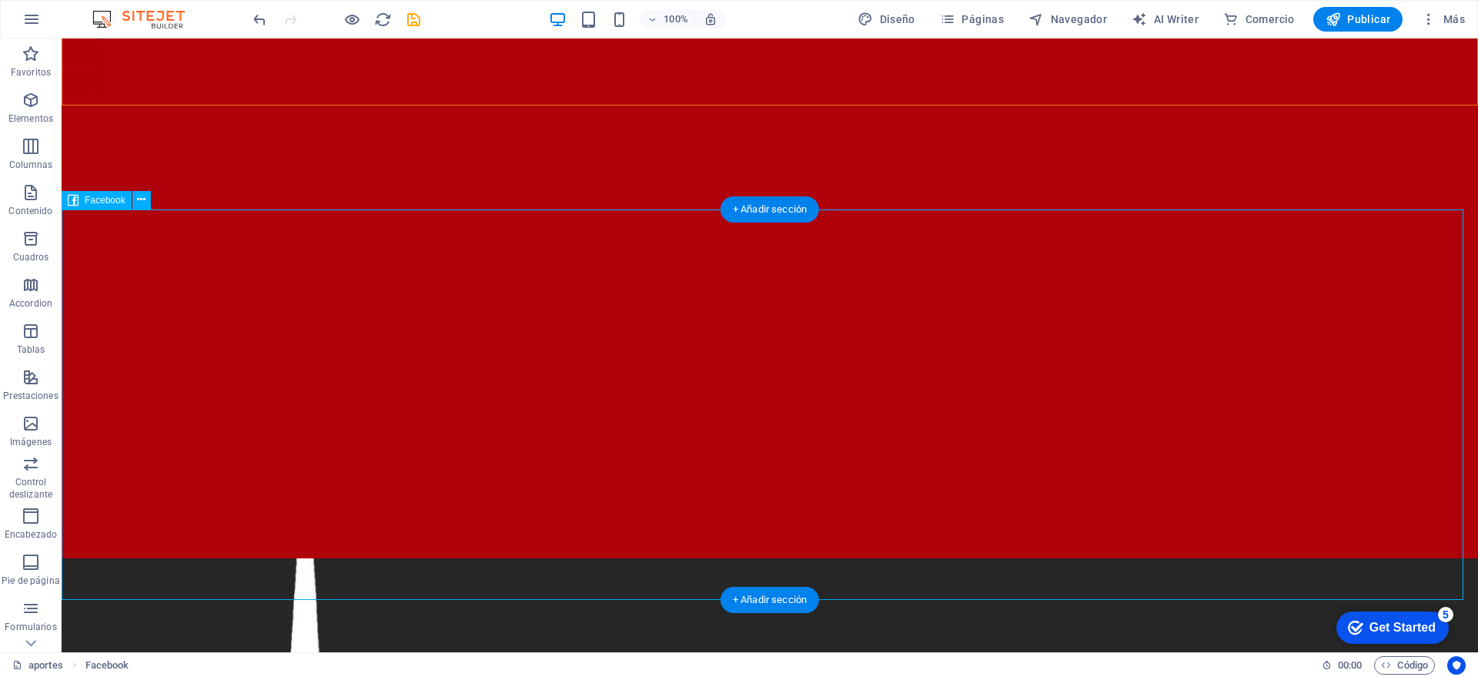
scroll to position [87, 0]
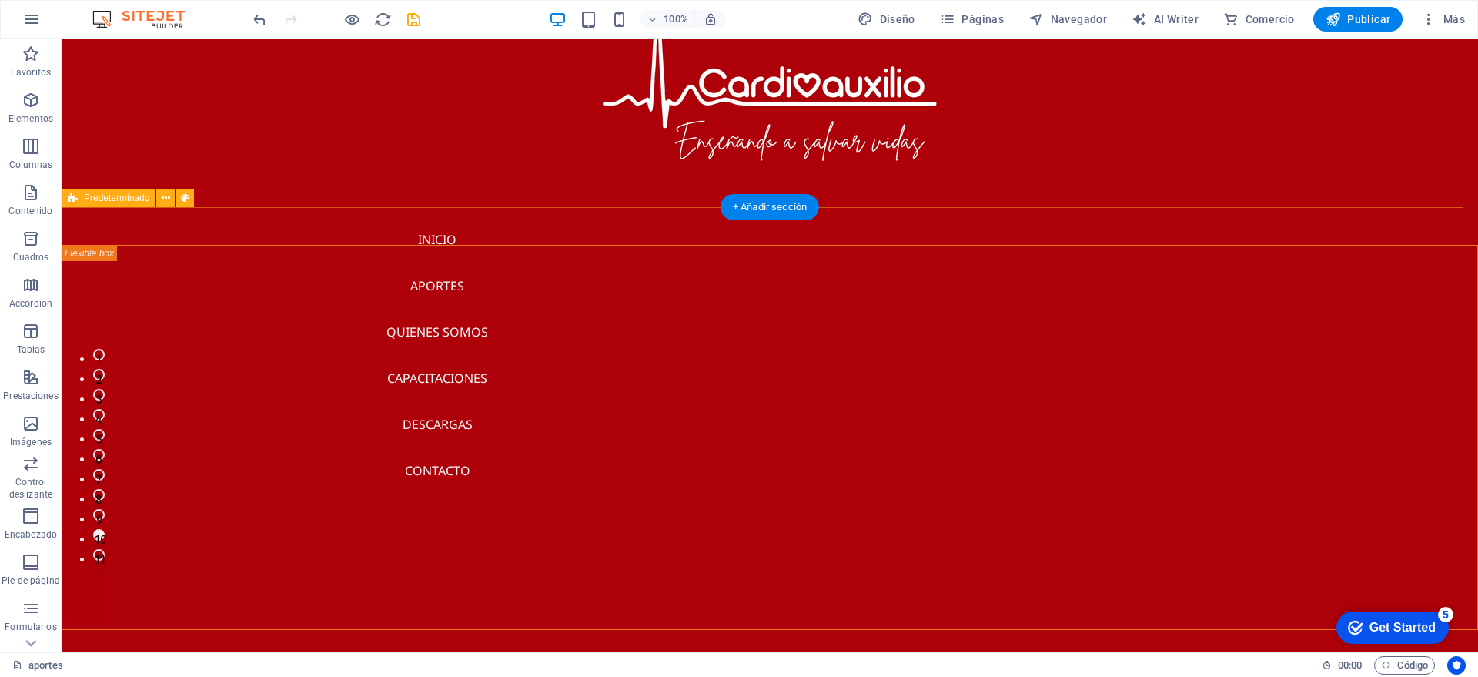
click at [1073, 229] on div "1 2 3 4 5 6 7 8 9 10 11 Suelta el contenido aquí o Añadir elementos Pegar porta…" at bounding box center [770, 437] width 1416 height 460
click at [1134, 236] on div "1 2 3 4 5 6 7 8 9 10 11 Suelta el contenido aquí o Añadir elementos Pegar porta…" at bounding box center [770, 437] width 1416 height 460
select select "vh"
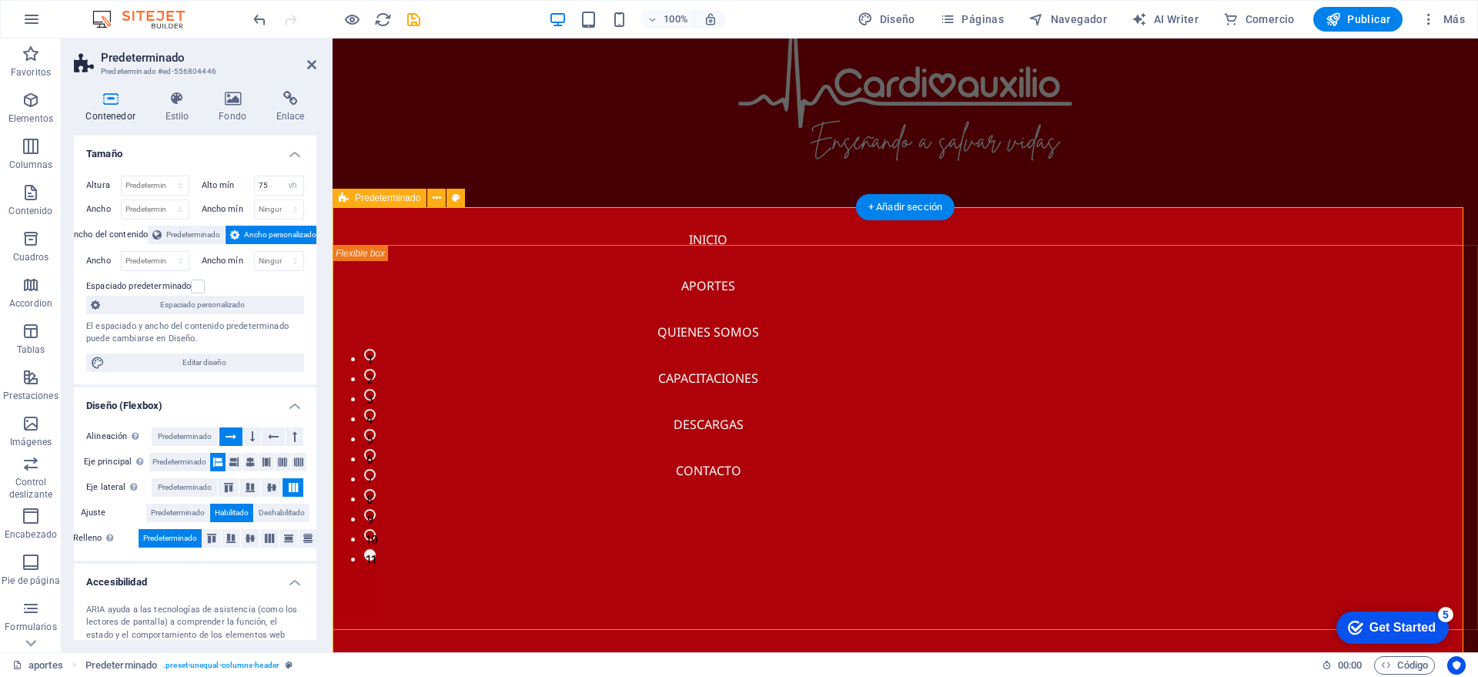
click at [1172, 240] on div "1 2 3 4 5 6 7 8 9 10 11 Suelta el contenido aquí o Añadir elementos Pegar porta…" at bounding box center [905, 437] width 1145 height 460
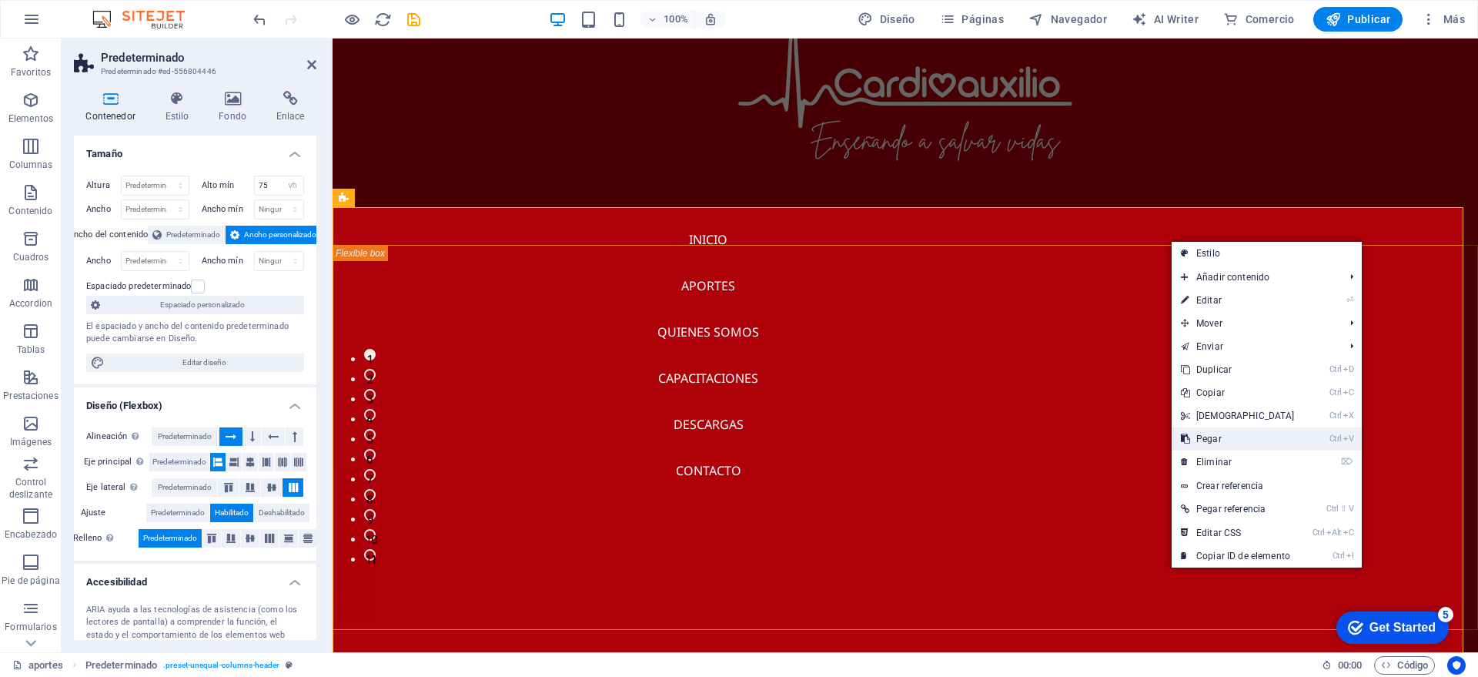
click at [1230, 436] on link "Ctrl V Pegar" at bounding box center [1238, 438] width 132 height 23
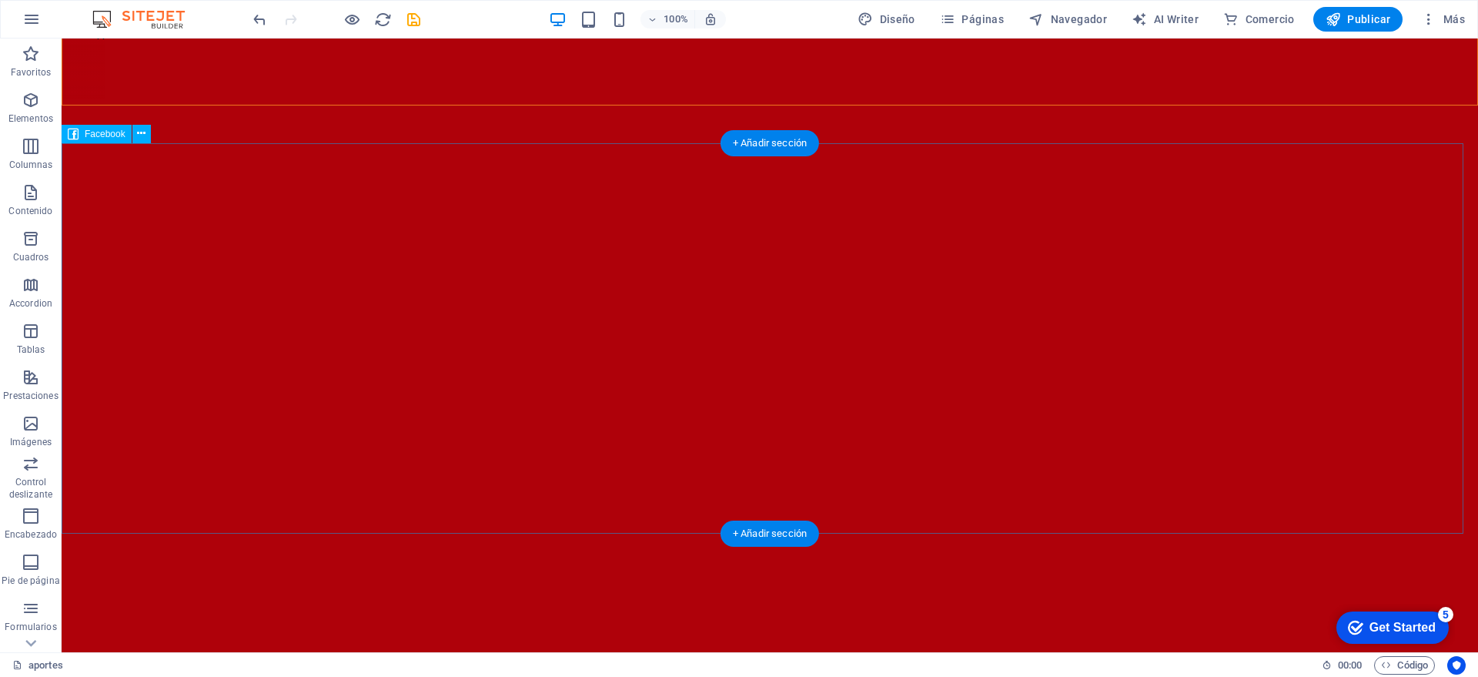
scroll to position [0, 0]
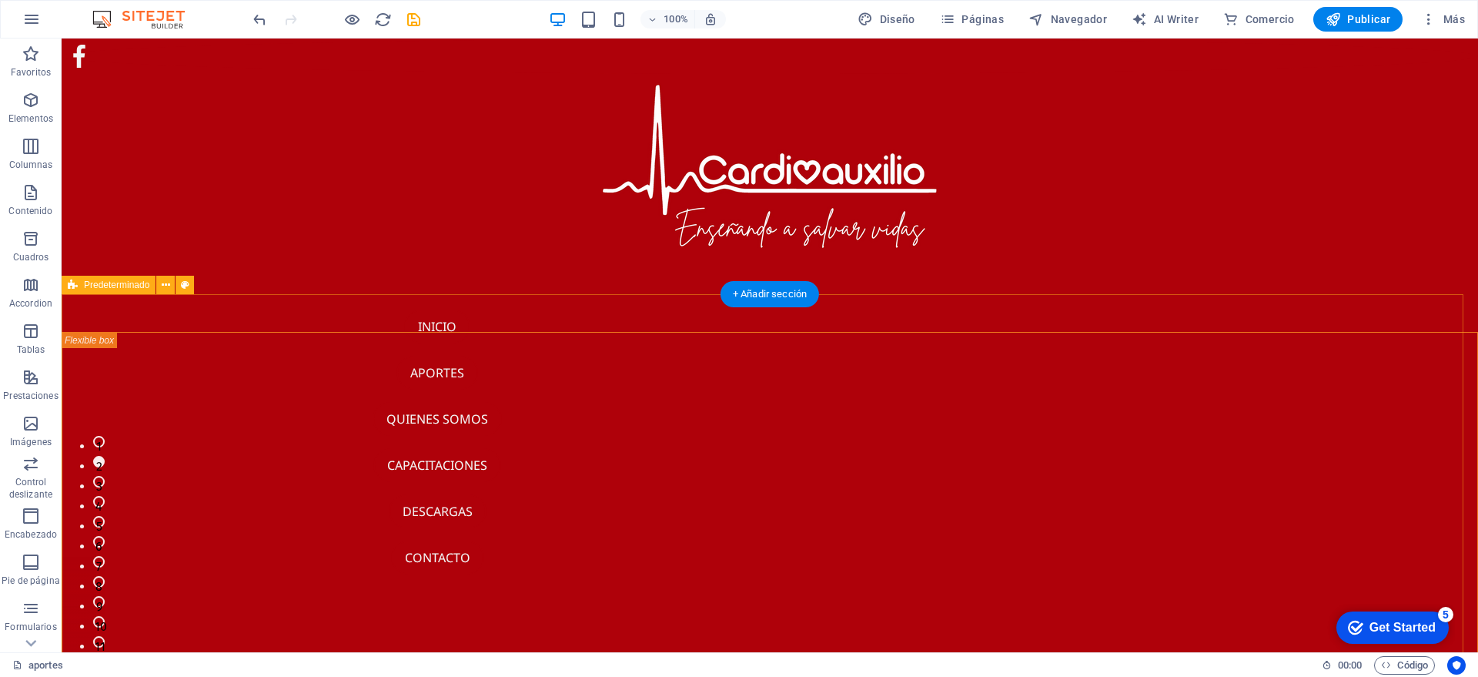
click at [1078, 303] on div "1 2 3 4 5 6 7 8 9 10 11 Suelta el contenido aquí o Añadir elementos Pegar porta…" at bounding box center [770, 524] width 1416 height 460
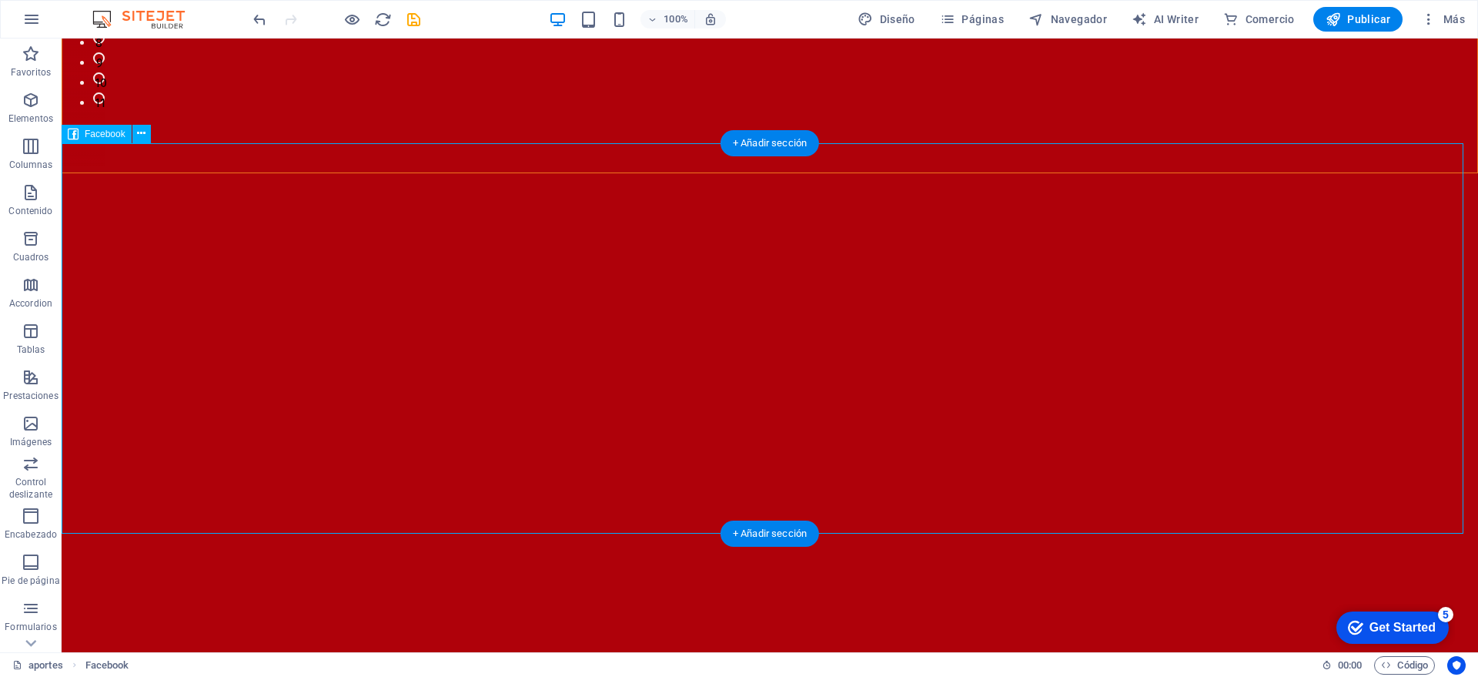
scroll to position [611, 0]
drag, startPoint x: 833, startPoint y: 186, endPoint x: 1131, endPoint y: 54, distance: 325.7
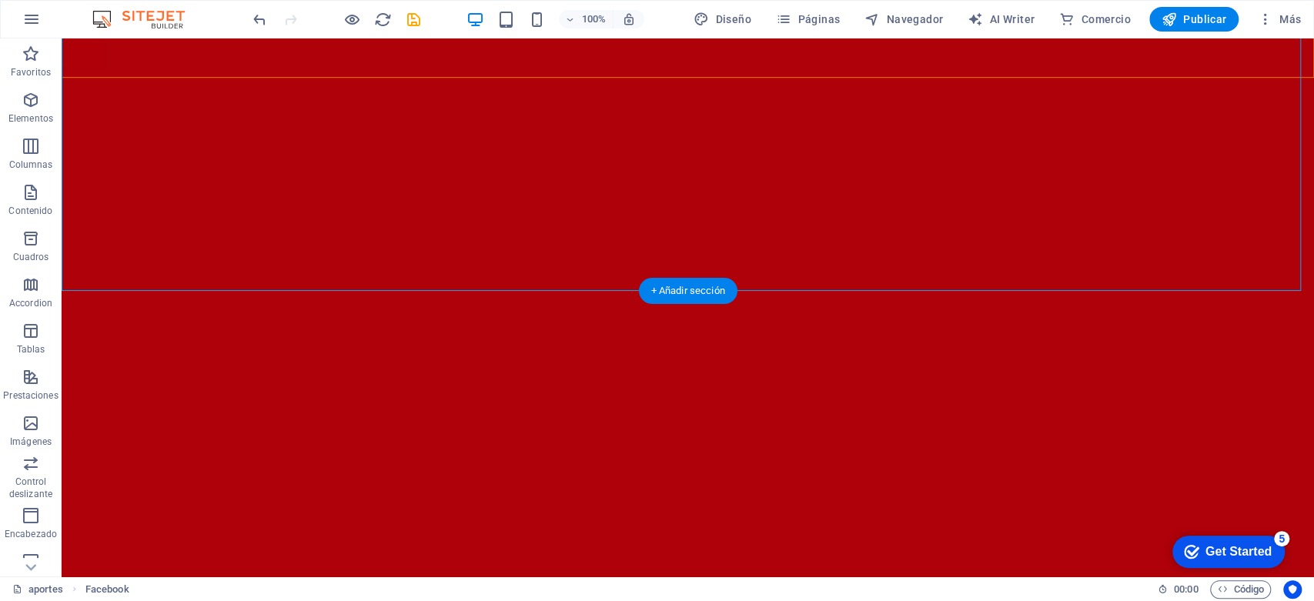
scroll to position [1071, 0]
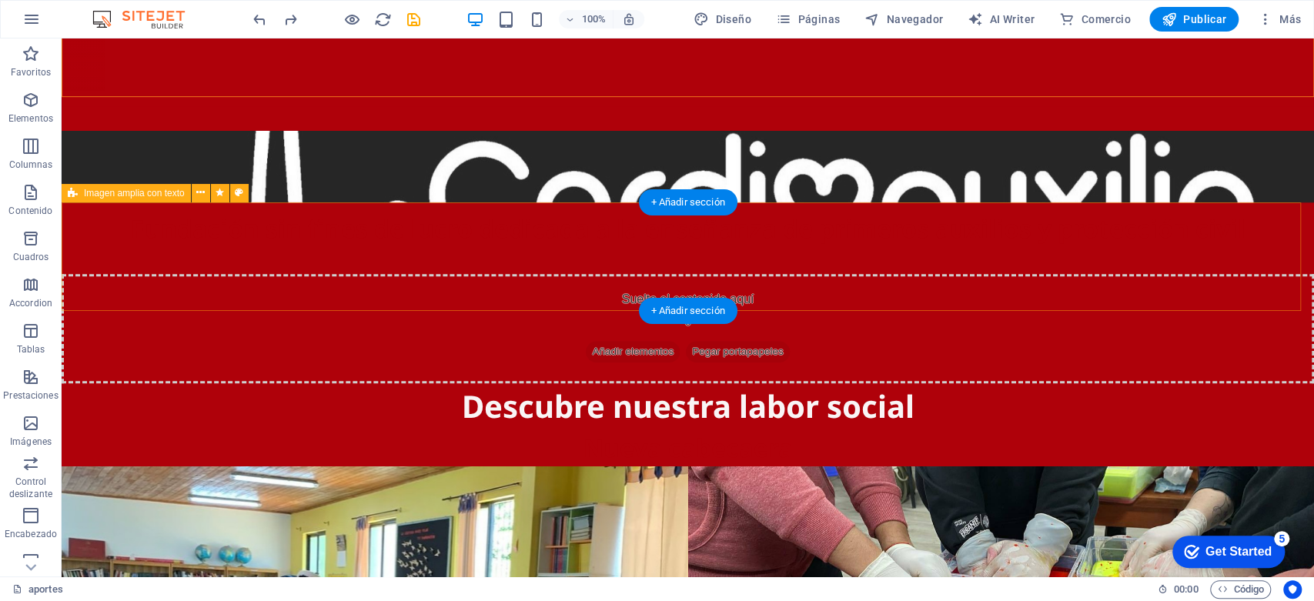
scroll to position [132, 0]
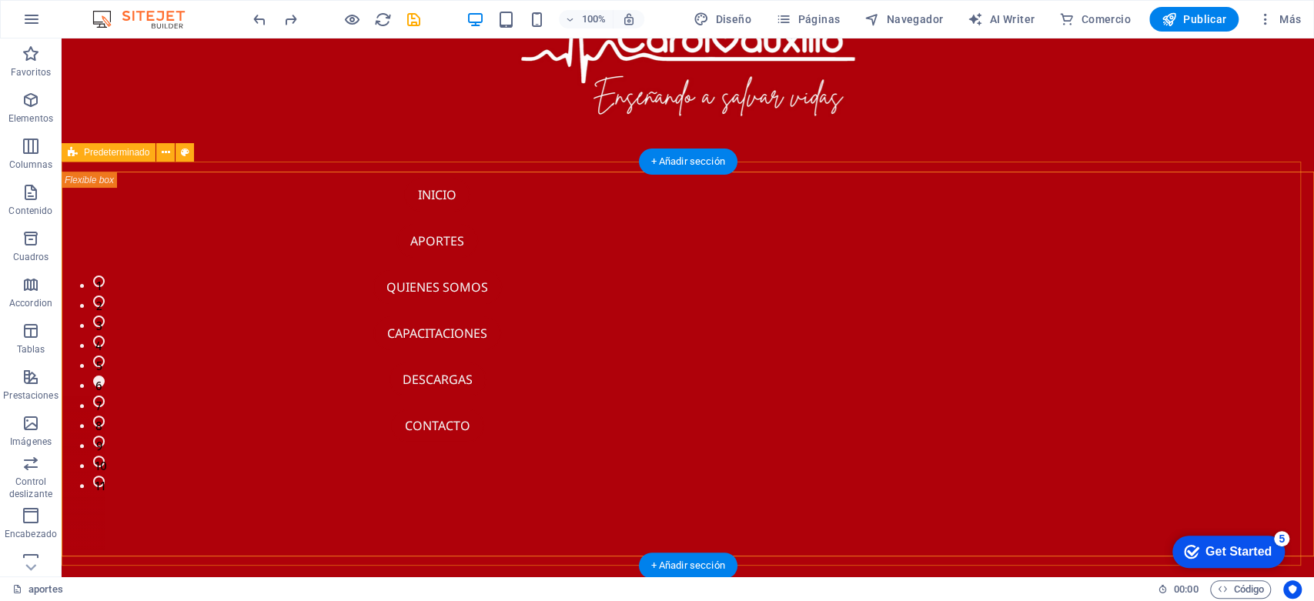
click at [1011, 183] on div "1 2 3 4 5 6 7 8 9 10 11 Suelta el contenido aquí o Añadir elementos Pegar porta…" at bounding box center [688, 363] width 1252 height 403
click at [688, 150] on div "+ Añadir sección" at bounding box center [687, 162] width 99 height 26
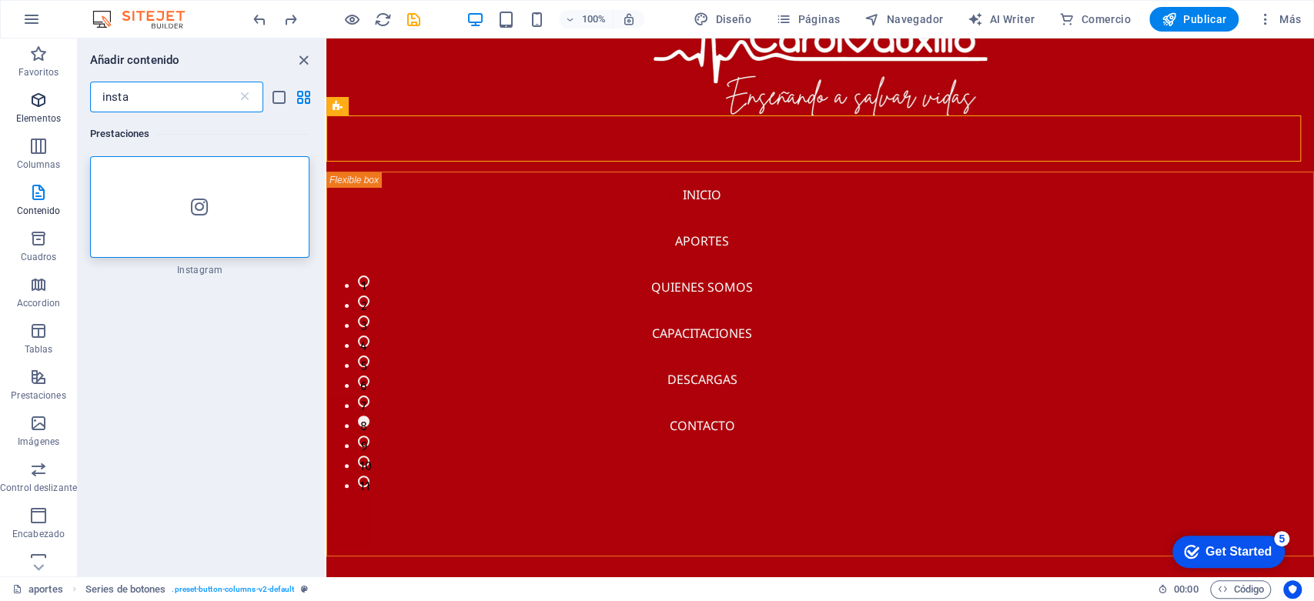
drag, startPoint x: 157, startPoint y: 109, endPoint x: 0, endPoint y: 112, distance: 157.0
click at [0, 112] on div "Favoritos Elementos Columnas Contenido Cuadros Accordion Tablas Prestaciones Im…" at bounding box center [163, 307] width 326 height 538
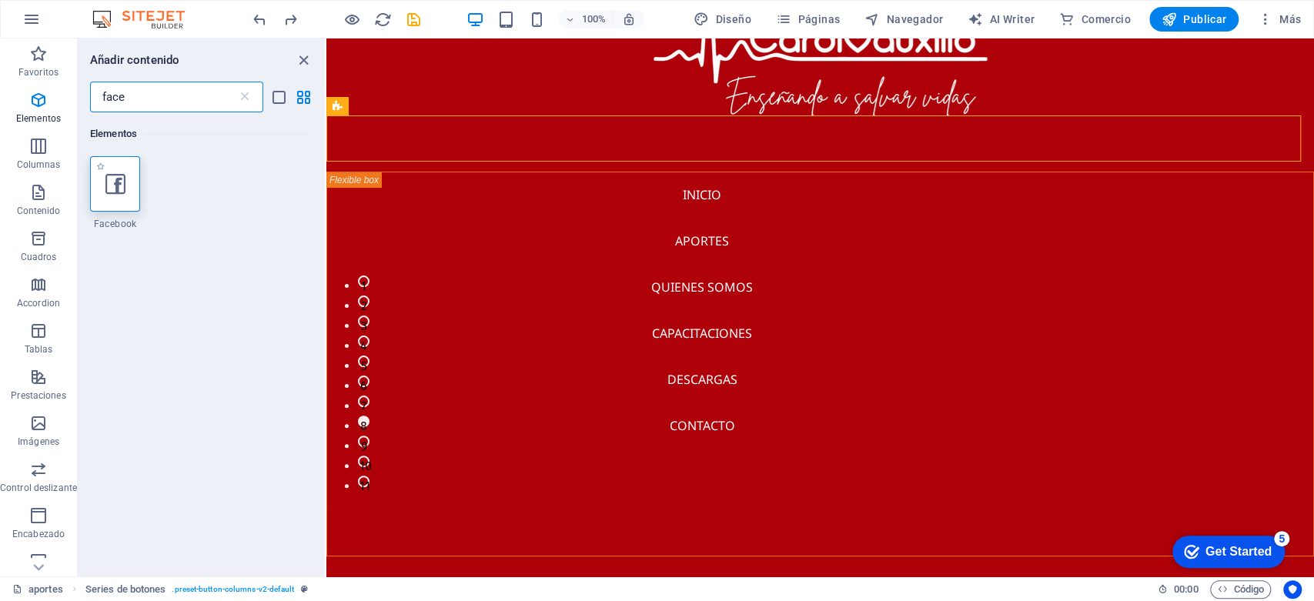
type input "face"
click at [135, 176] on div at bounding box center [115, 183] width 50 height 55
select select "%"
select select "px"
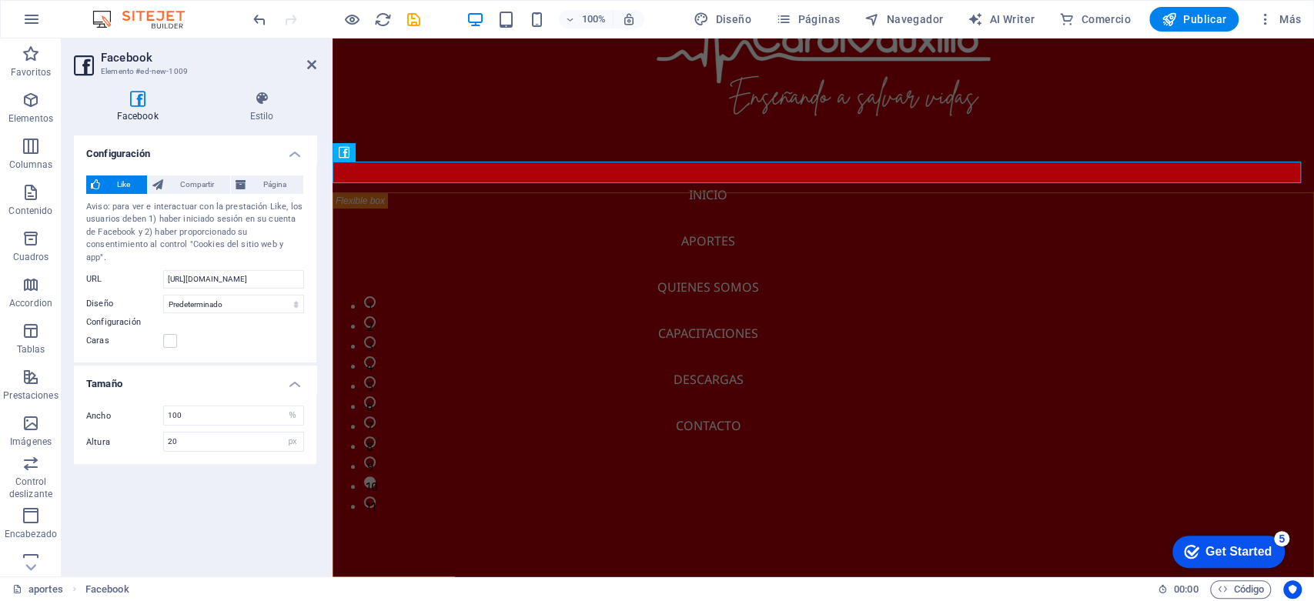
click at [304, 62] on h2 "Facebook" at bounding box center [209, 58] width 216 height 14
click at [313, 65] on icon at bounding box center [311, 65] width 9 height 12
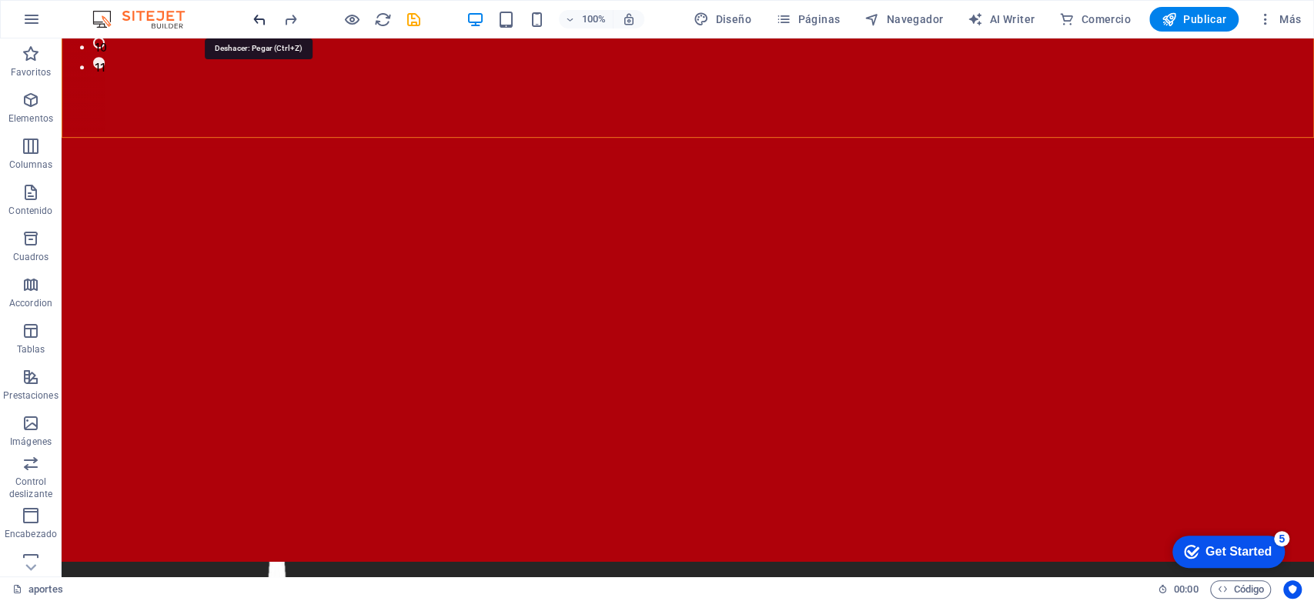
scroll to position [616, 0]
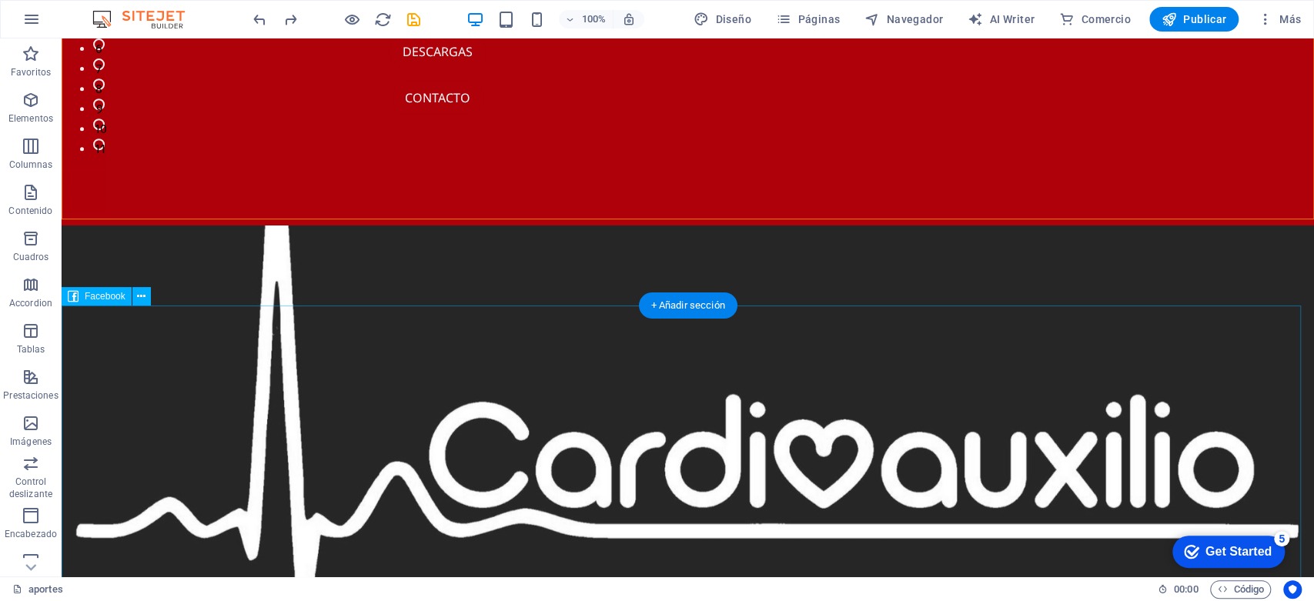
scroll to position [0, 0]
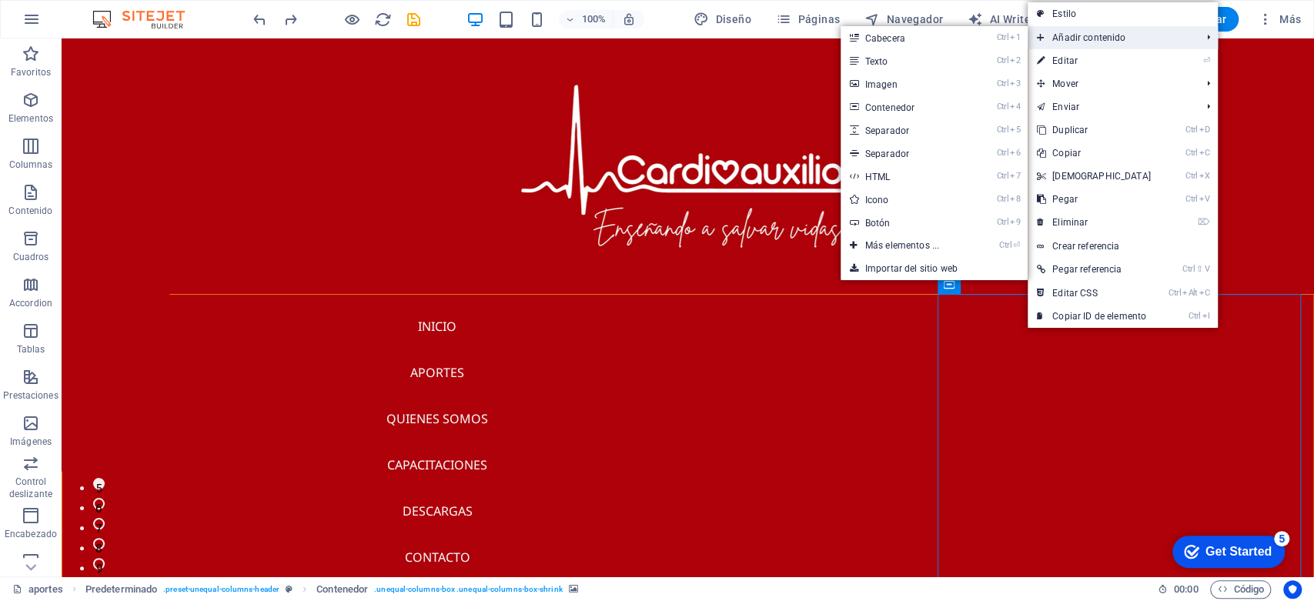
click at [1076, 34] on span "Añadir contenido" at bounding box center [1111, 37] width 167 height 23
click at [941, 263] on link "Importar del sitio web" at bounding box center [934, 268] width 187 height 23
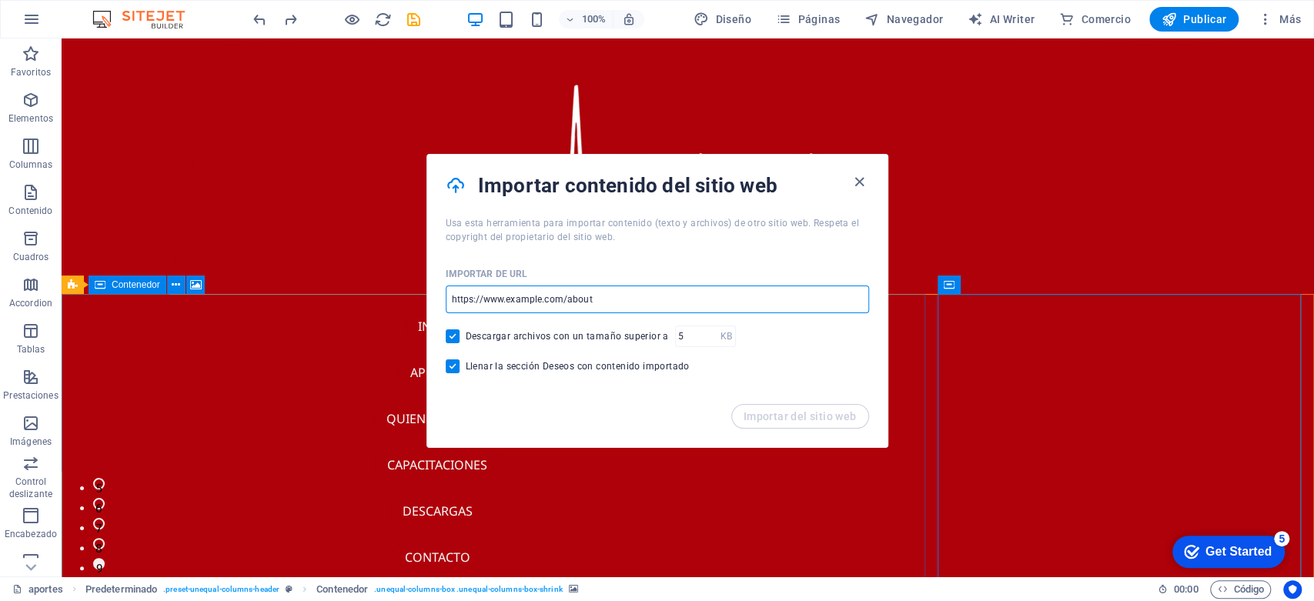
drag, startPoint x: 705, startPoint y: 337, endPoint x: 391, endPoint y: 303, distance: 316.0
click at [659, 294] on input "url" at bounding box center [657, 300] width 423 height 28
drag, startPoint x: 708, startPoint y: 342, endPoint x: 423, endPoint y: 303, distance: 288.3
click at [635, 296] on input "url" at bounding box center [657, 300] width 423 height 28
click at [644, 293] on input "url" at bounding box center [657, 300] width 423 height 28
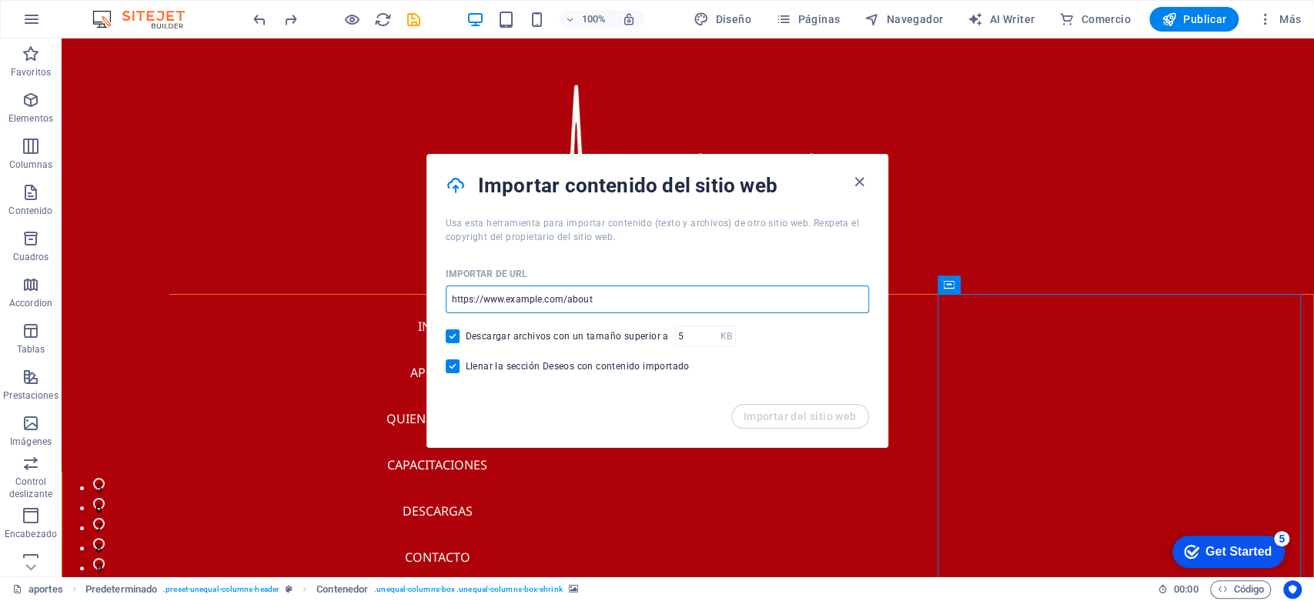
click at [644, 288] on input "url" at bounding box center [657, 300] width 423 height 28
click at [649, 286] on input "url" at bounding box center [657, 300] width 423 height 28
click at [640, 294] on input "url" at bounding box center [657, 300] width 423 height 28
click at [665, 252] on div "Importar de URL ​ Descargar archivos con un tamaño superior a KB ​ Llenar la se…" at bounding box center [657, 324] width 460 height 160
click at [635, 290] on input "url" at bounding box center [657, 300] width 423 height 28
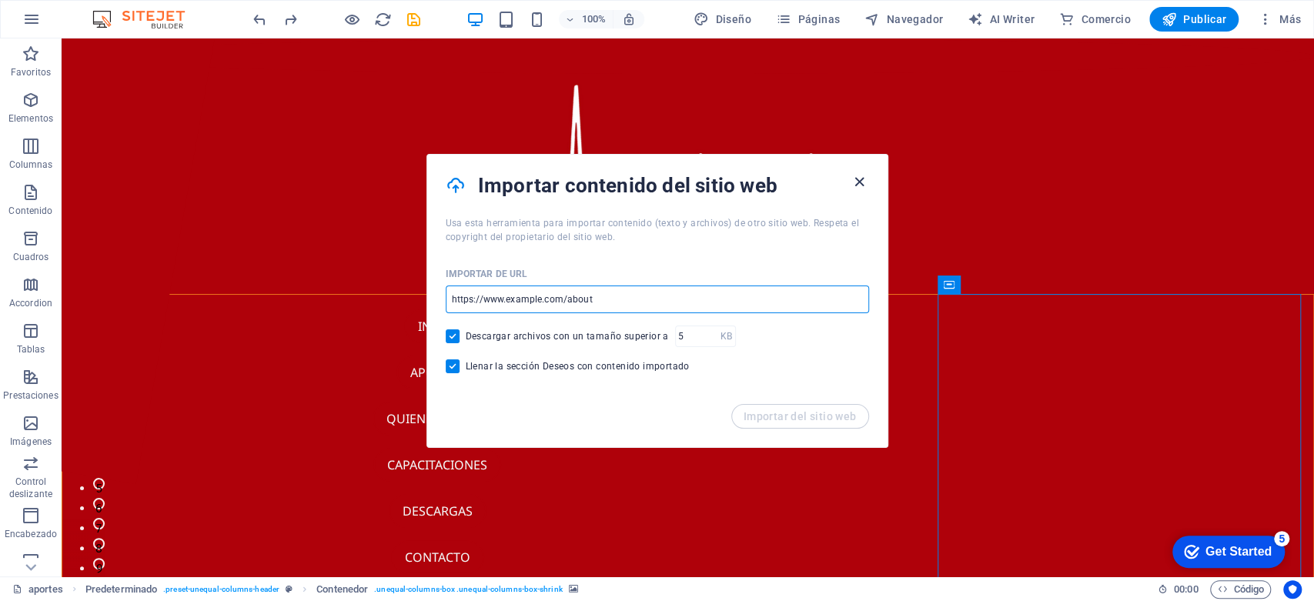
click at [853, 182] on icon "button" at bounding box center [860, 182] width 18 height 18
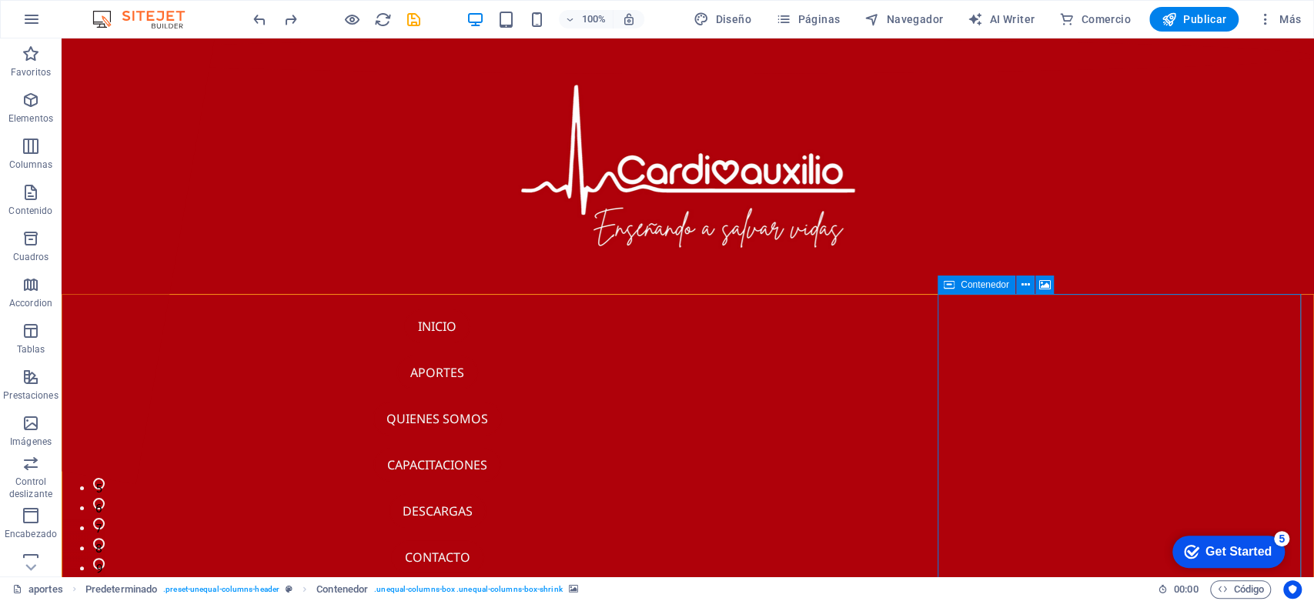
click at [949, 286] on icon at bounding box center [949, 285] width 11 height 18
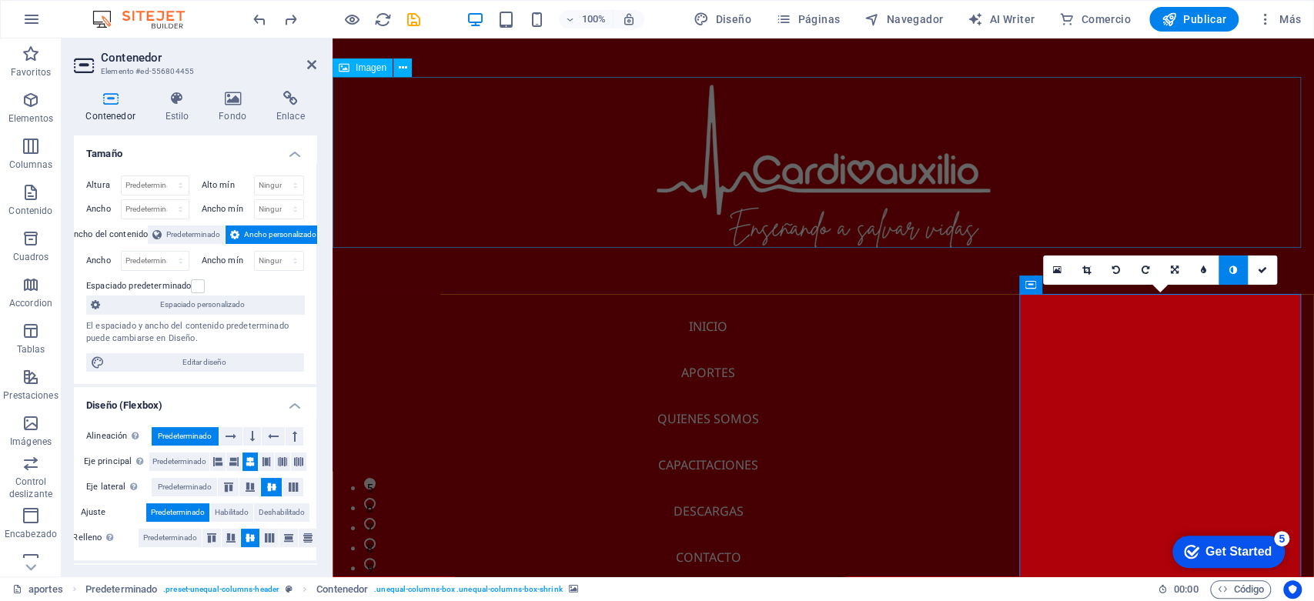
click at [1251, 216] on figure at bounding box center [823, 162] width 981 height 171
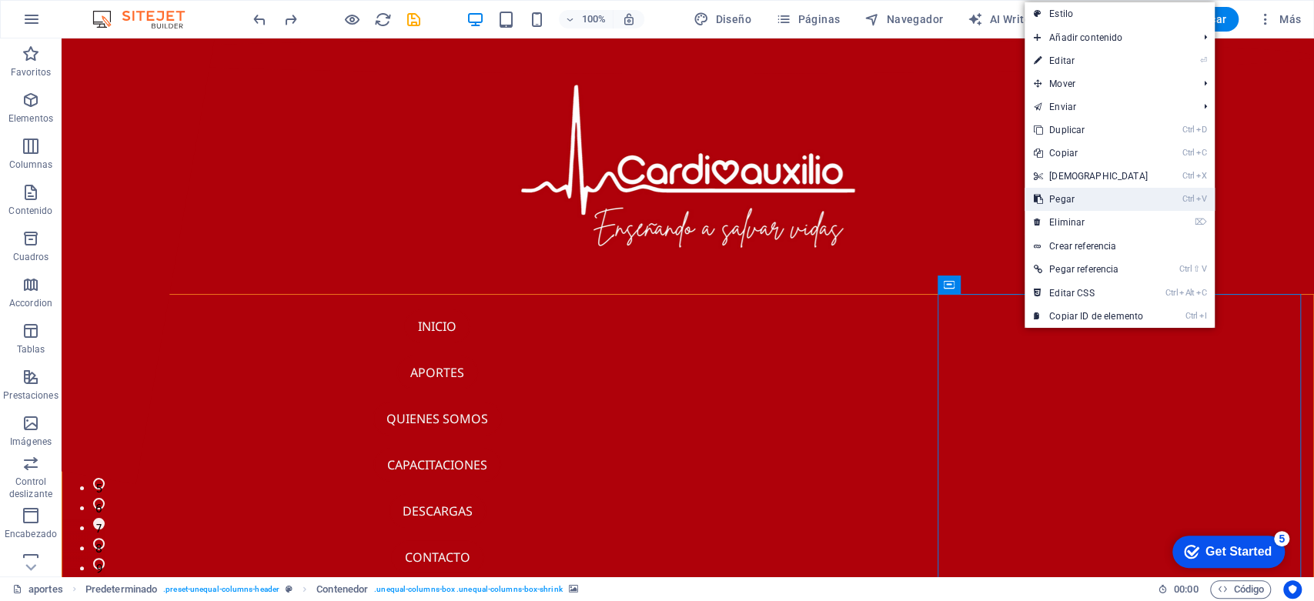
click at [1092, 202] on link "Ctrl V Pegar" at bounding box center [1091, 199] width 132 height 23
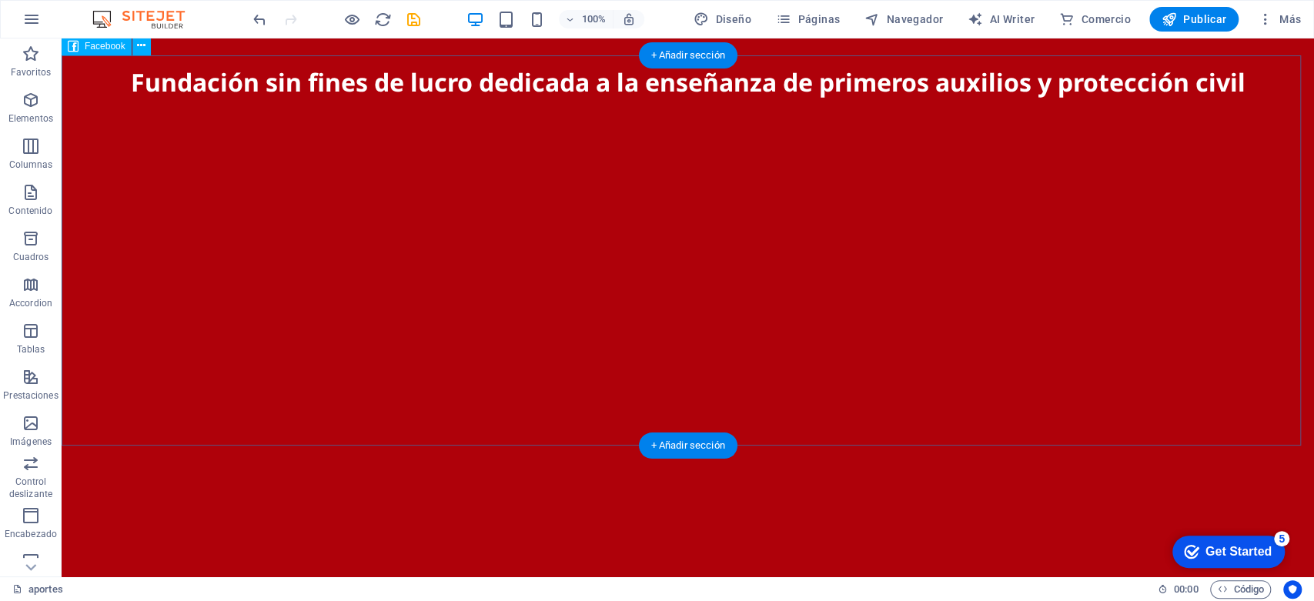
scroll to position [579, 0]
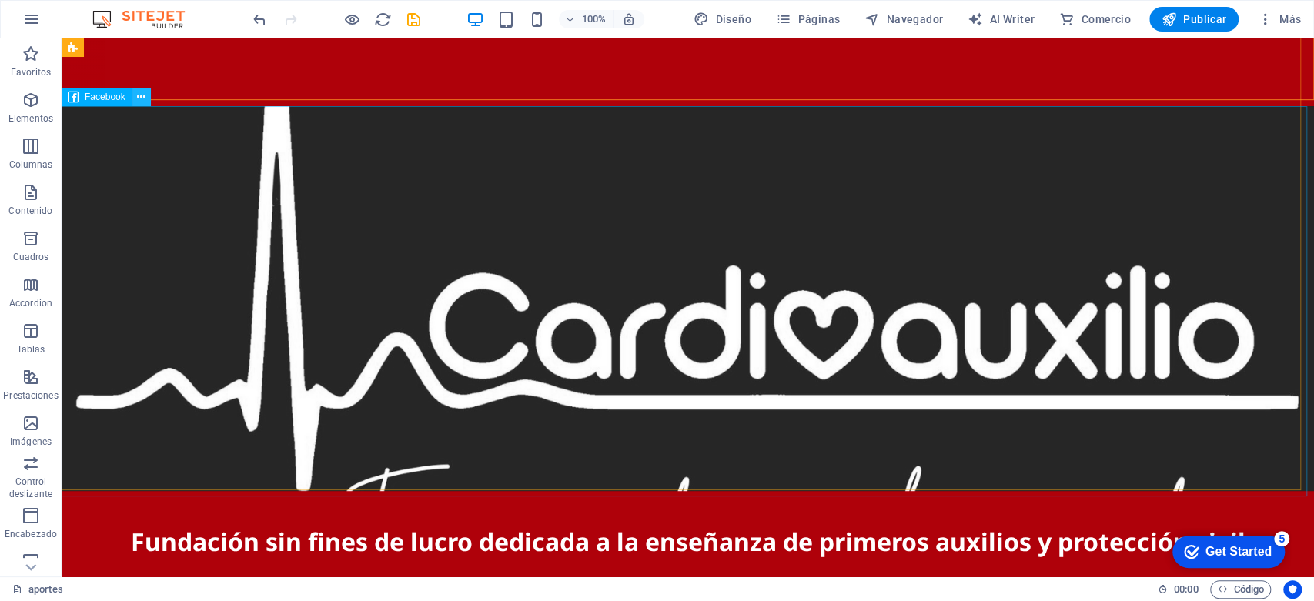
click at [145, 99] on button at bounding box center [141, 97] width 18 height 18
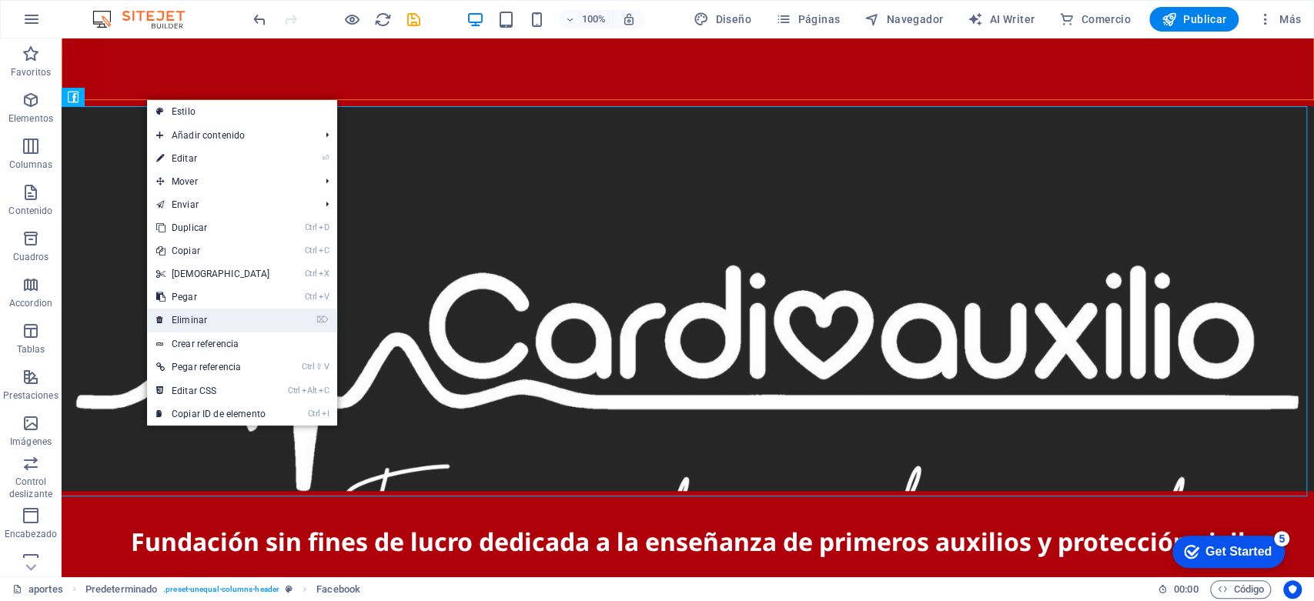
click at [209, 321] on link "⌦ Eliminar" at bounding box center [213, 320] width 132 height 23
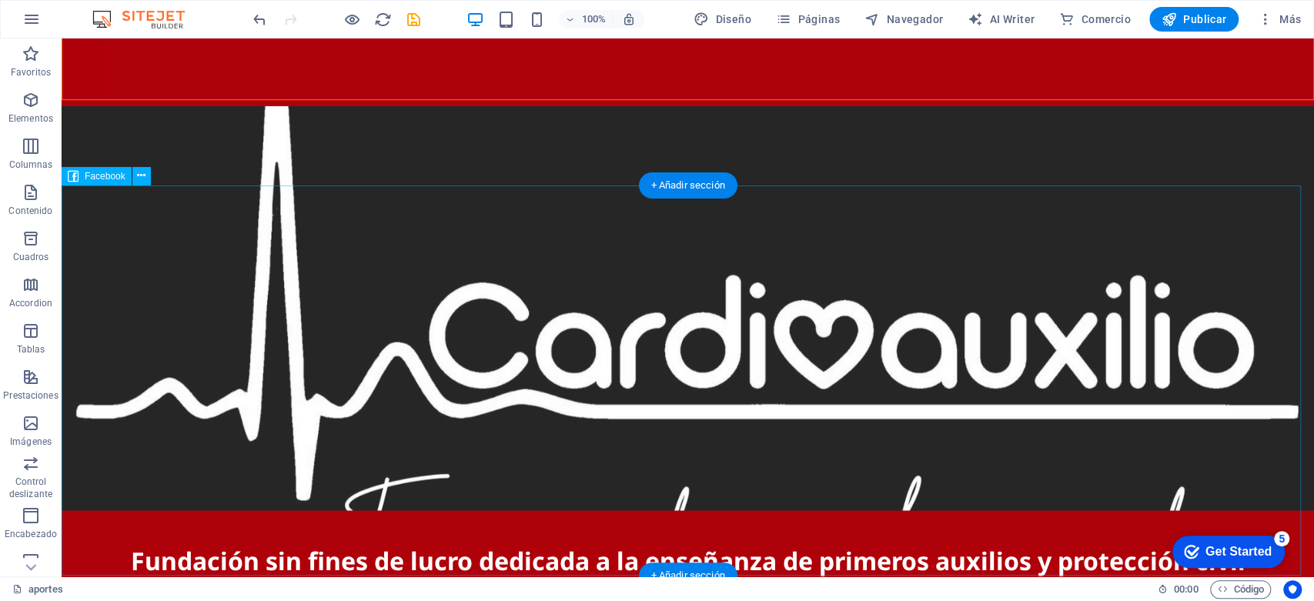
scroll to position [119, 0]
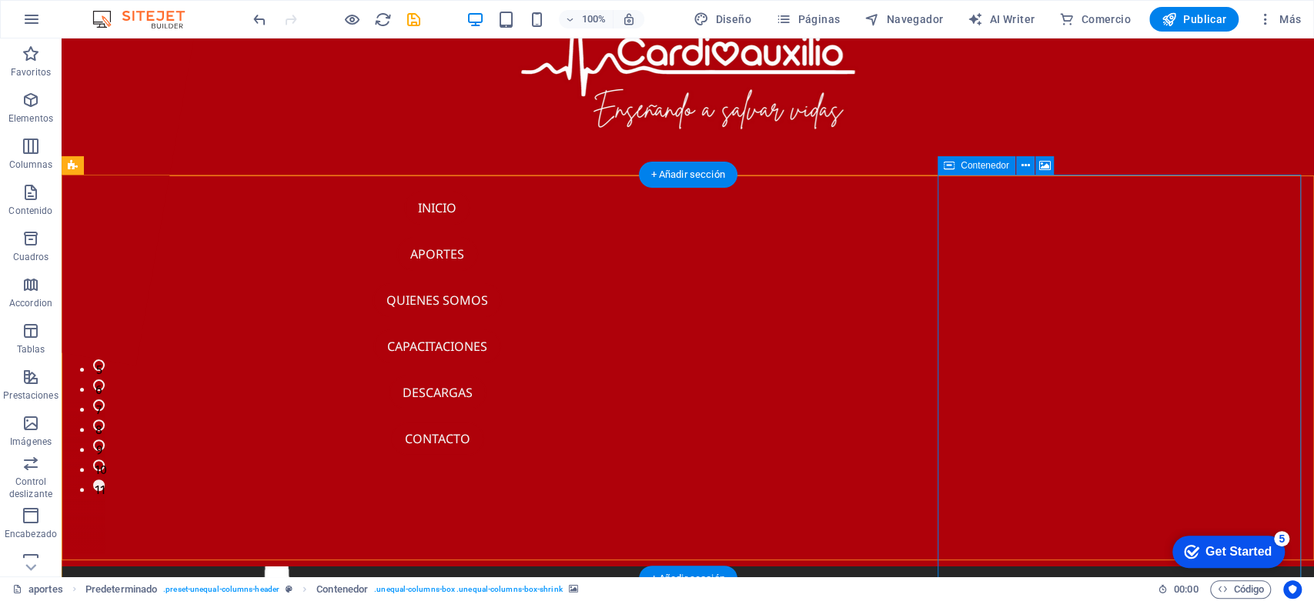
drag, startPoint x: 938, startPoint y: 232, endPoint x: 914, endPoint y: 229, distance: 23.4
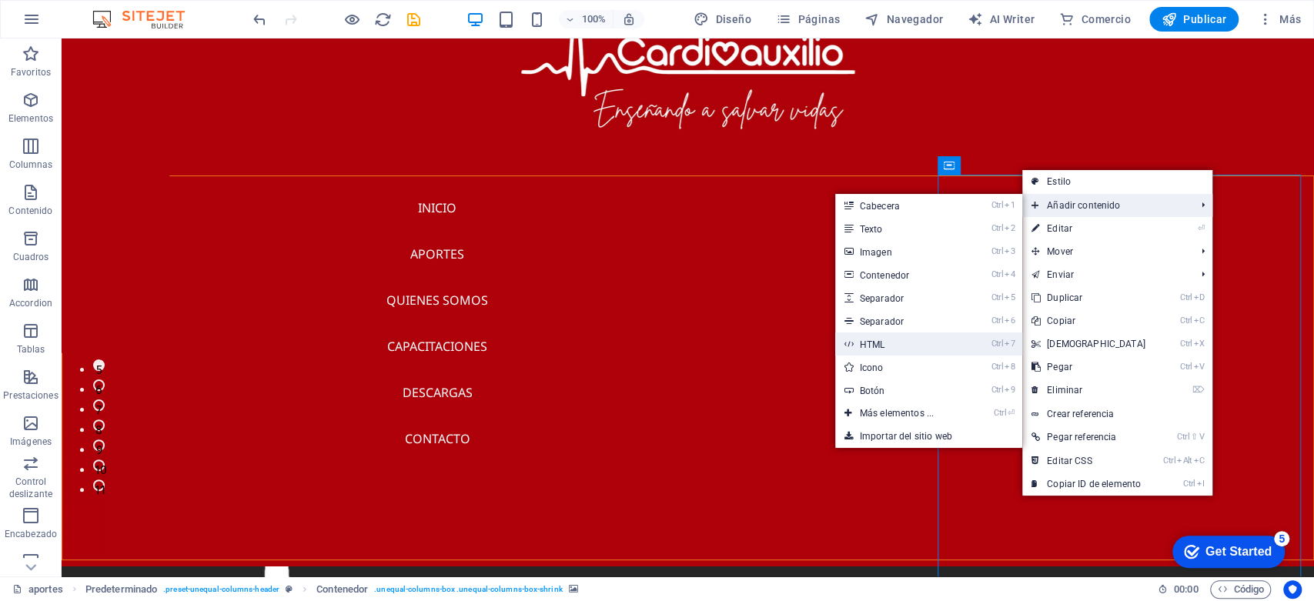
click at [948, 340] on link "Ctrl 7 HTML" at bounding box center [899, 344] width 129 height 23
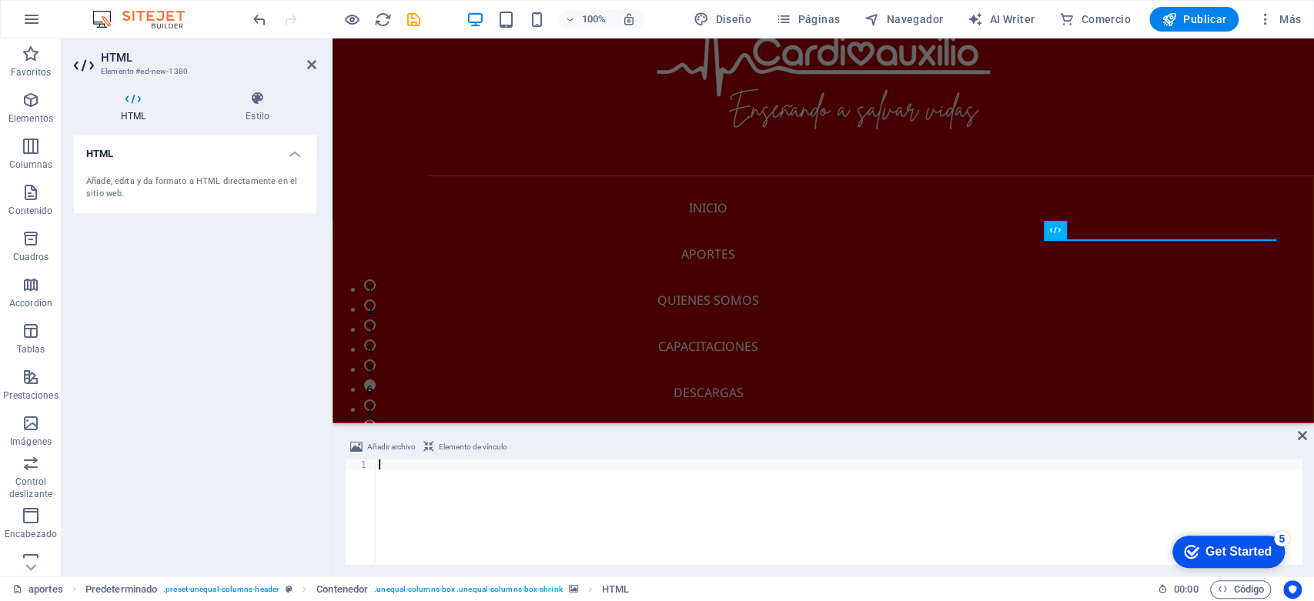
click at [401, 463] on div at bounding box center [839, 522] width 926 height 125
type textarea "[URL][DOMAIN_NAME]"
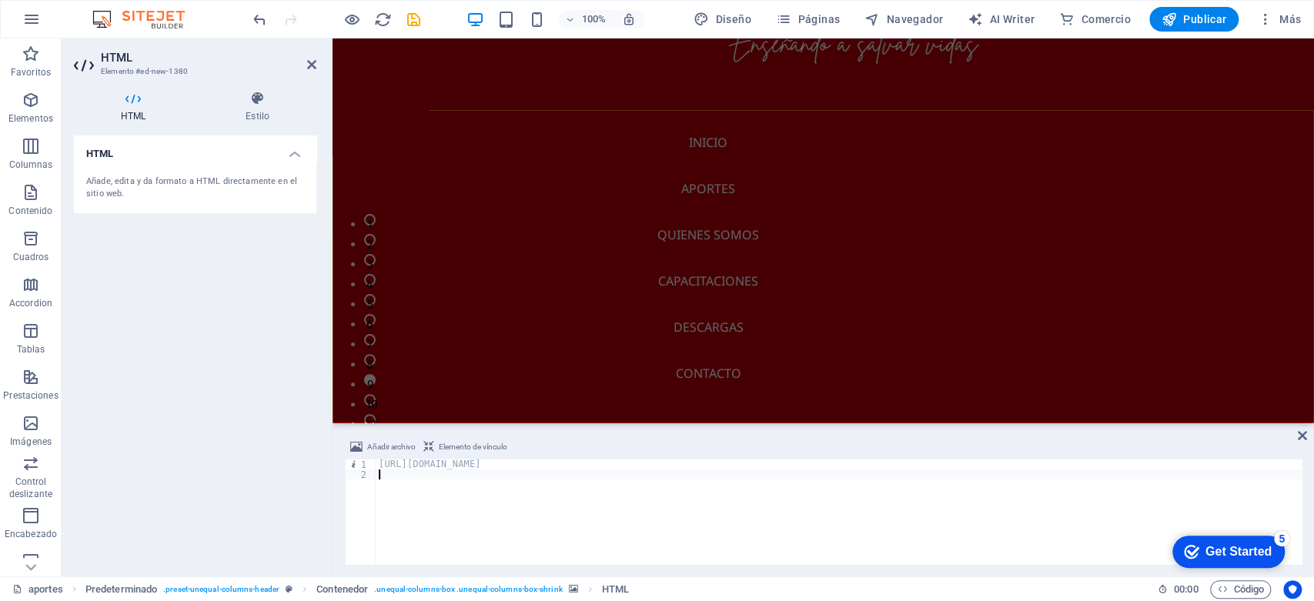
click at [1308, 440] on div "Añadir archivo Elemento de vínculo 1 2 [URL][DOMAIN_NAME] ההההההההההההההההההההה…" at bounding box center [823, 501] width 981 height 151
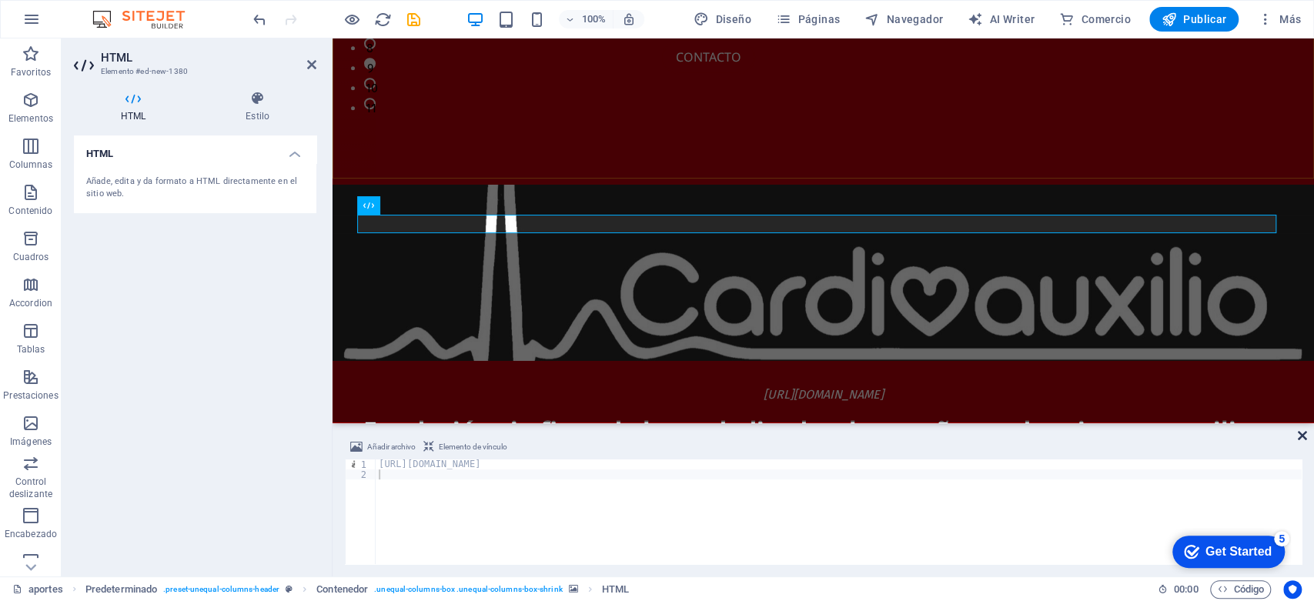
click at [1299, 430] on icon at bounding box center [1302, 436] width 9 height 12
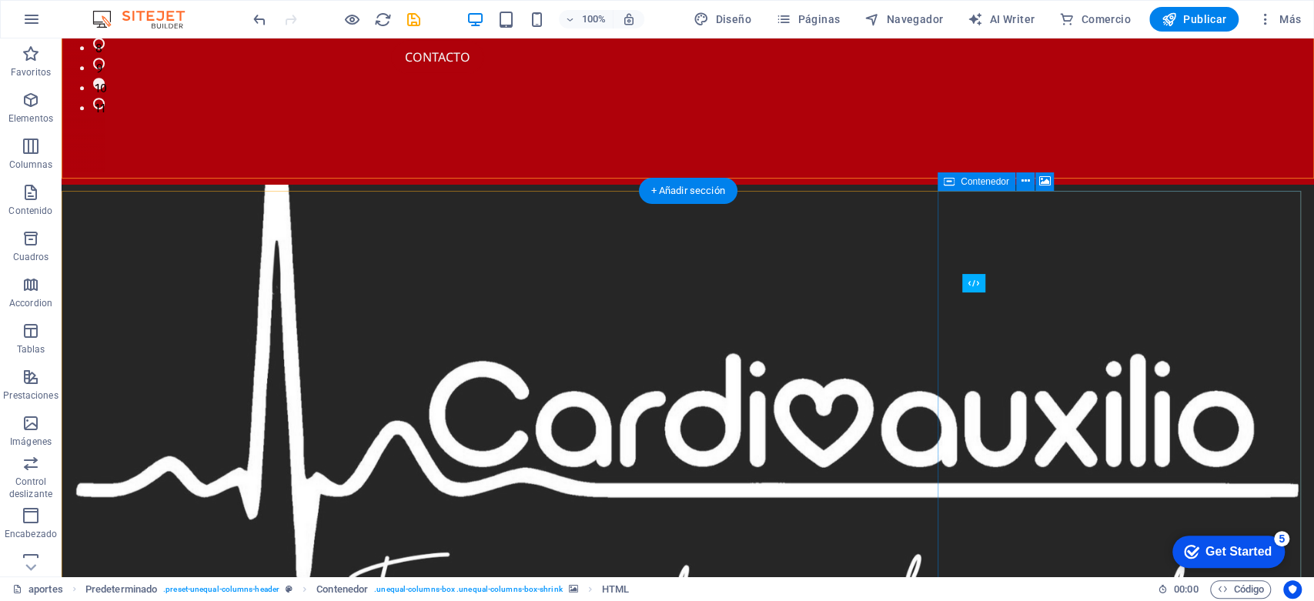
scroll to position [103, 0]
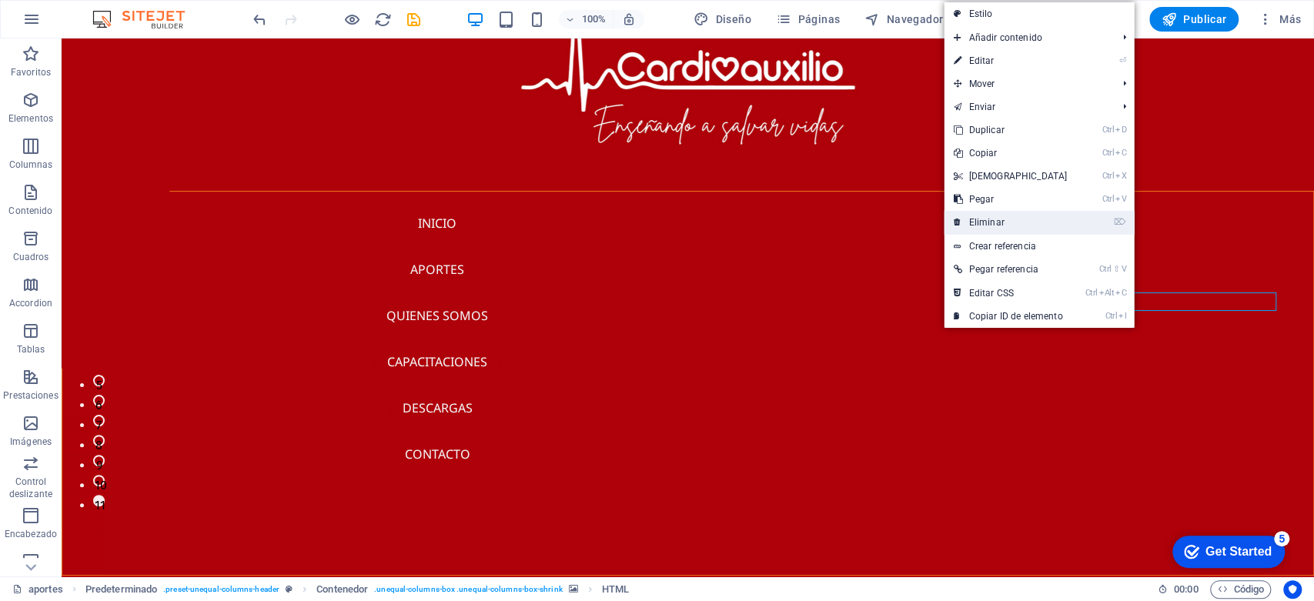
click at [1035, 219] on link "⌦ Eliminar" at bounding box center [1010, 222] width 132 height 23
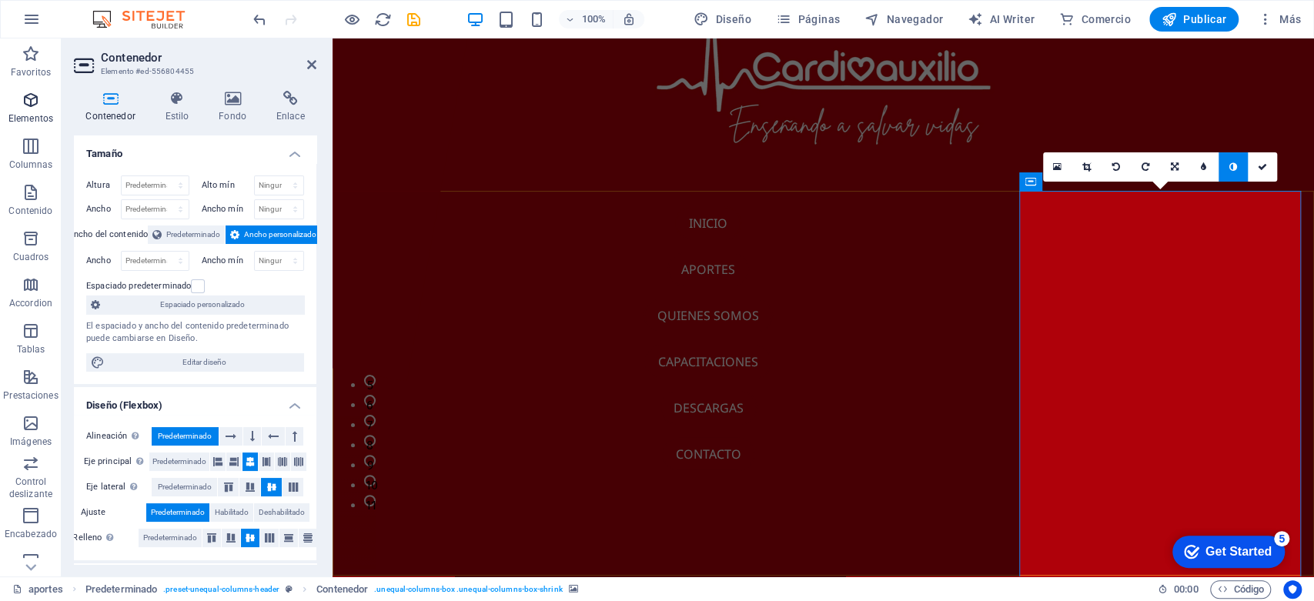
click at [40, 99] on span "Elementos" at bounding box center [31, 109] width 62 height 37
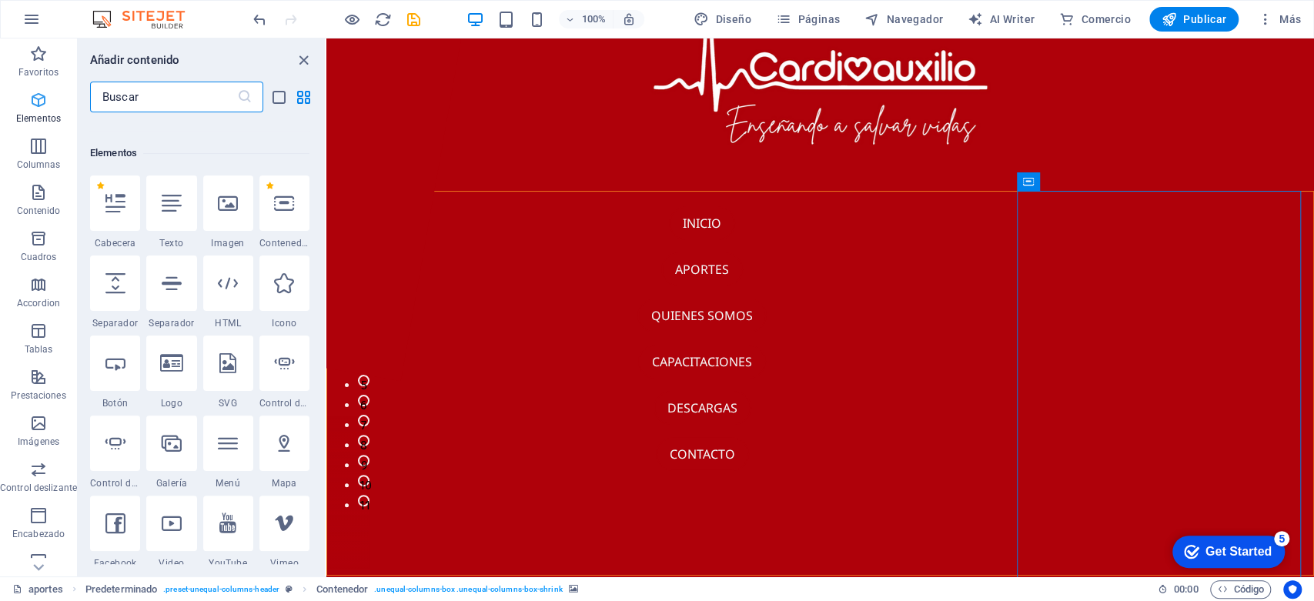
scroll to position [289, 0]
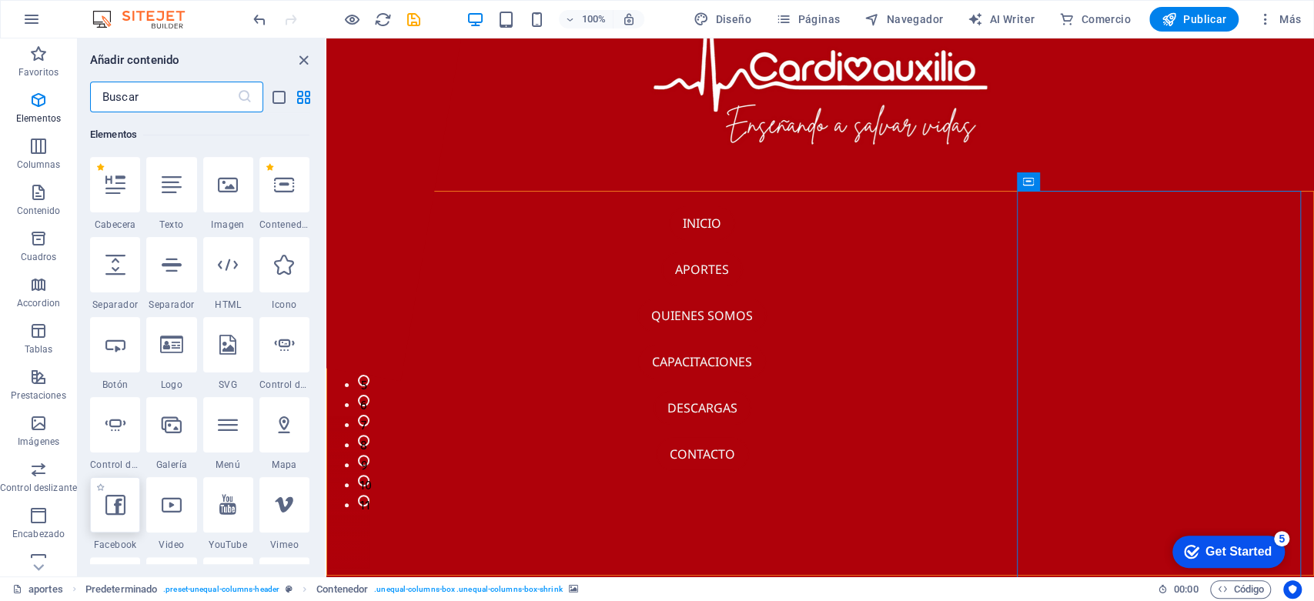
click at [114, 499] on icon at bounding box center [115, 505] width 20 height 20
select select "%"
select select "px"
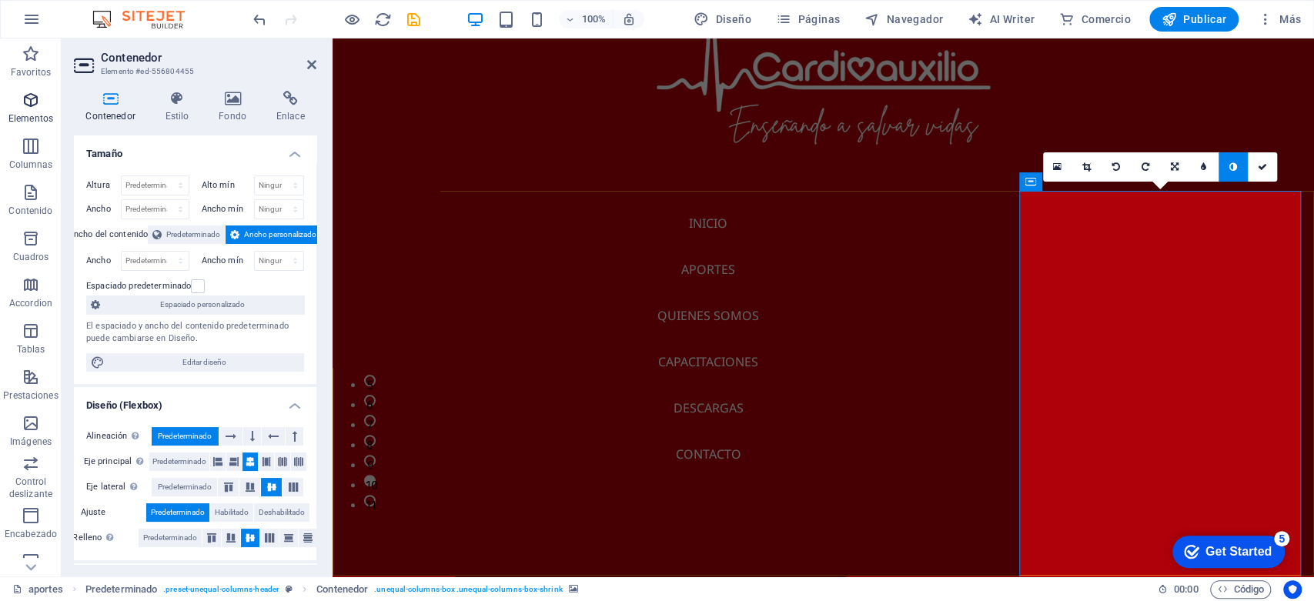
click at [38, 102] on icon "button" at bounding box center [31, 100] width 18 height 18
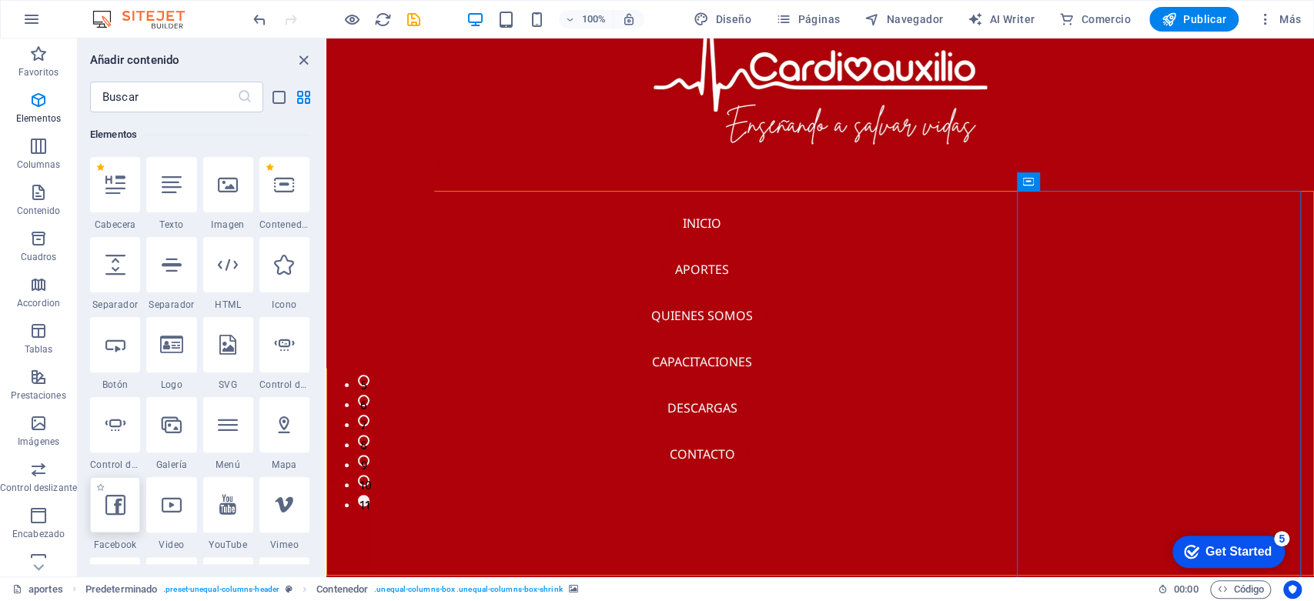
click at [119, 501] on icon at bounding box center [115, 505] width 20 height 20
select select "%"
select select "px"
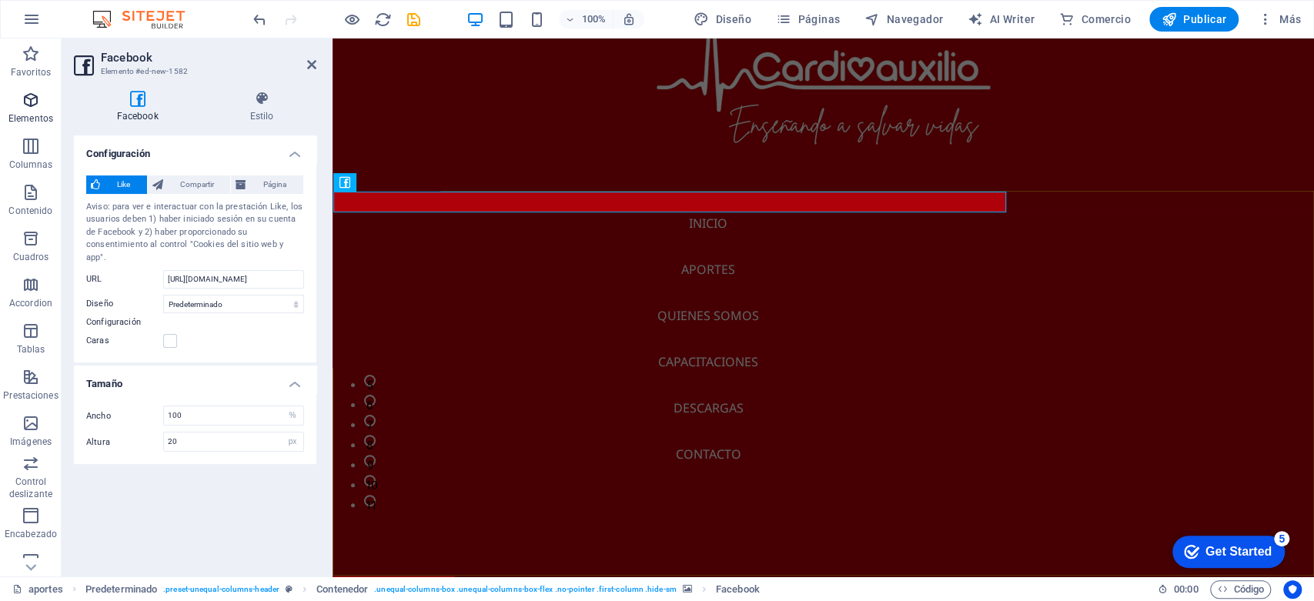
click at [34, 111] on span "Elementos" at bounding box center [31, 109] width 62 height 37
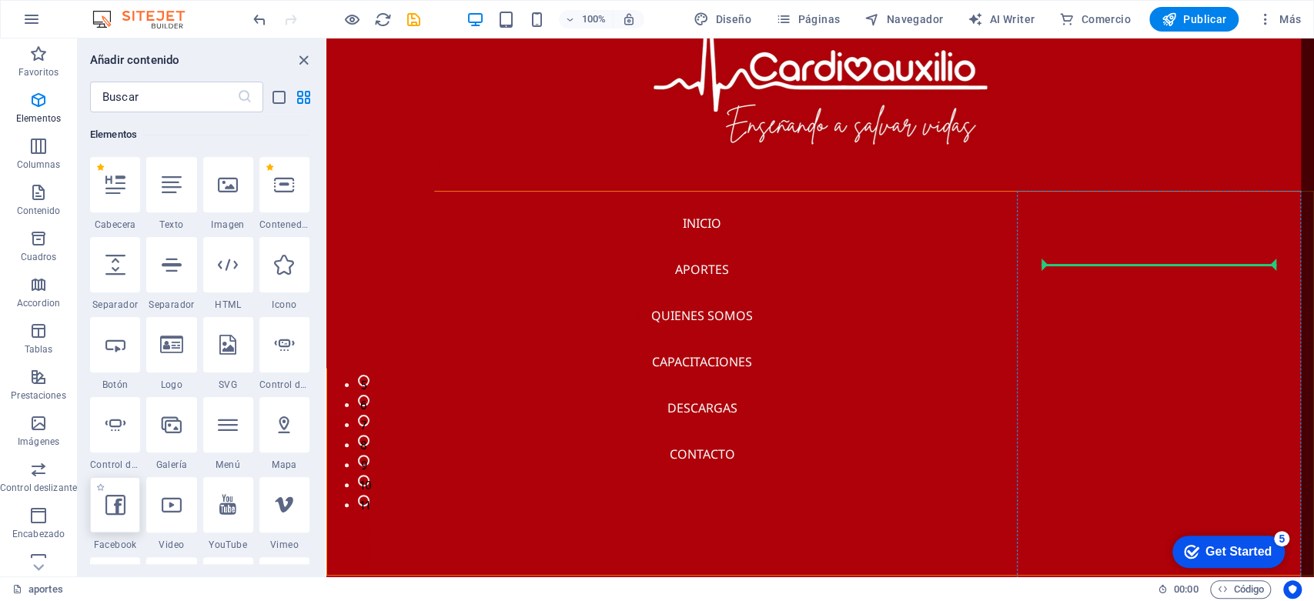
select select "%"
select select "px"
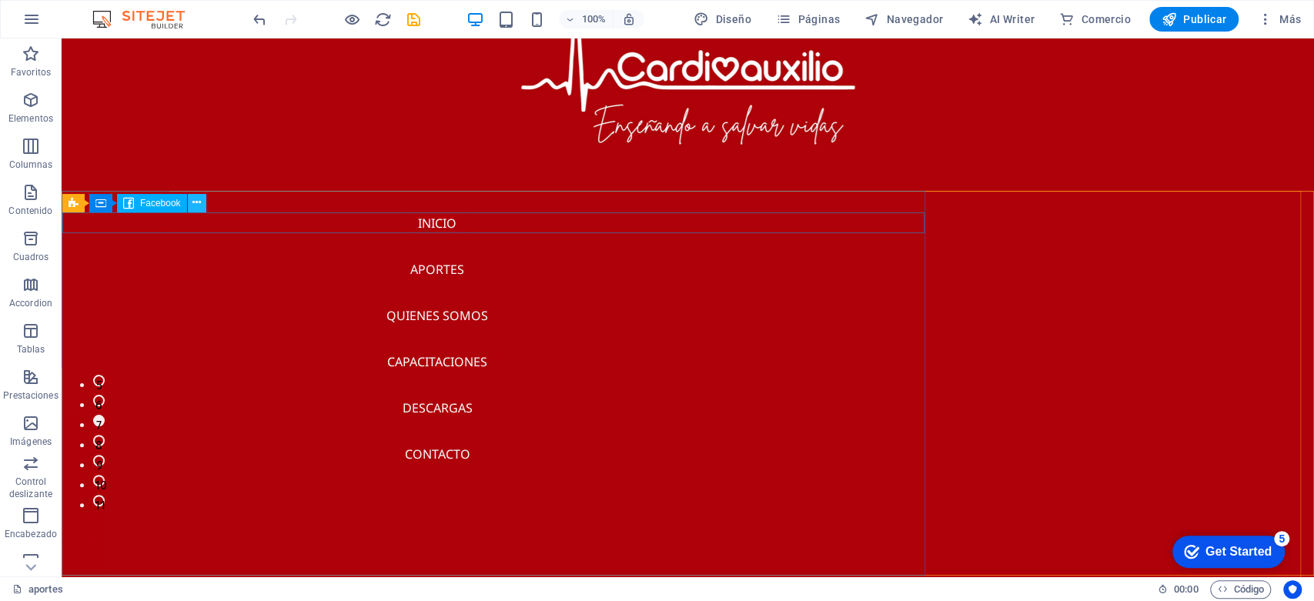
click at [197, 202] on icon at bounding box center [196, 203] width 8 height 16
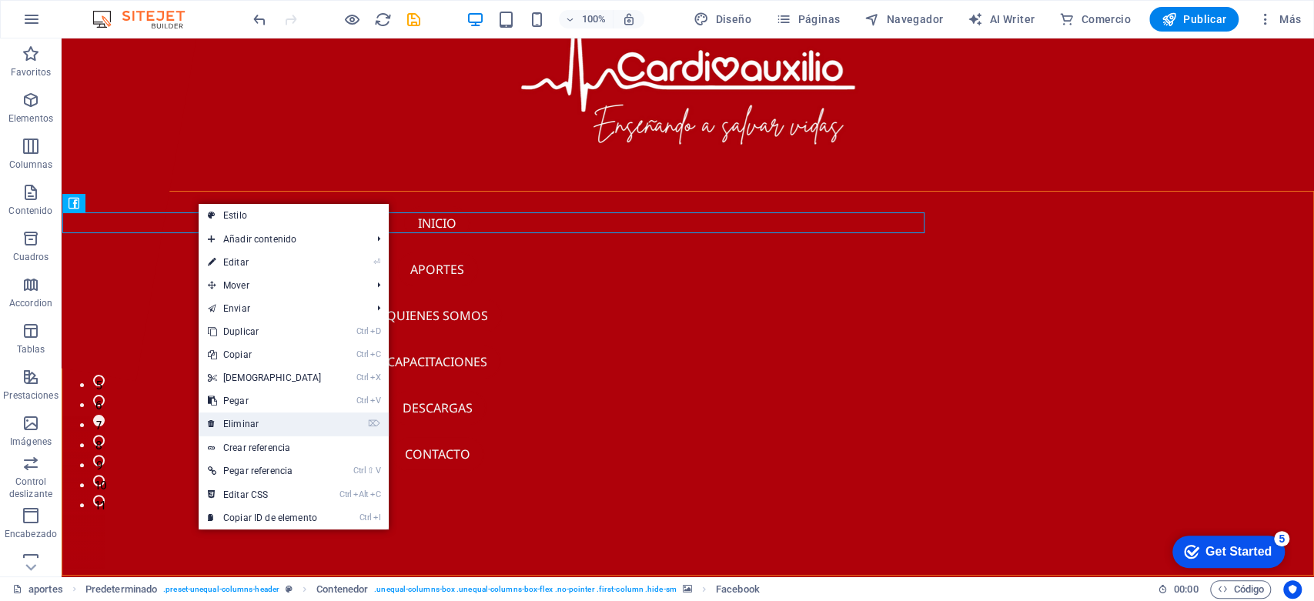
click at [246, 421] on link "⌦ Eliminar" at bounding box center [265, 424] width 132 height 23
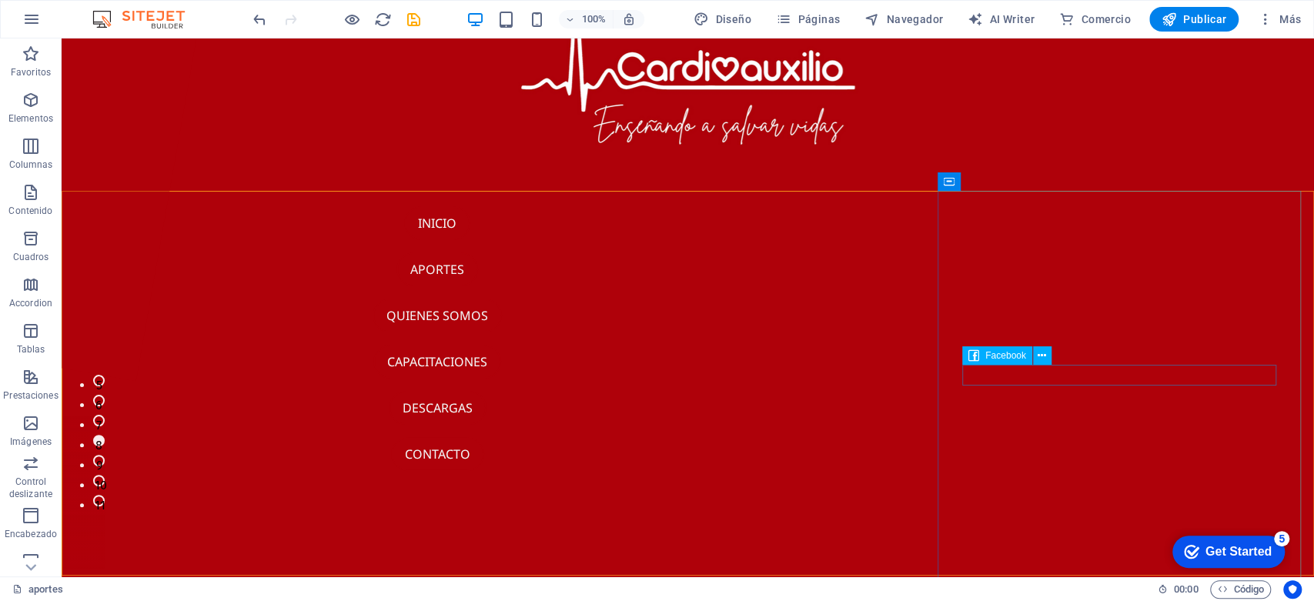
click at [1008, 356] on span "Facebook" at bounding box center [1005, 355] width 41 height 9
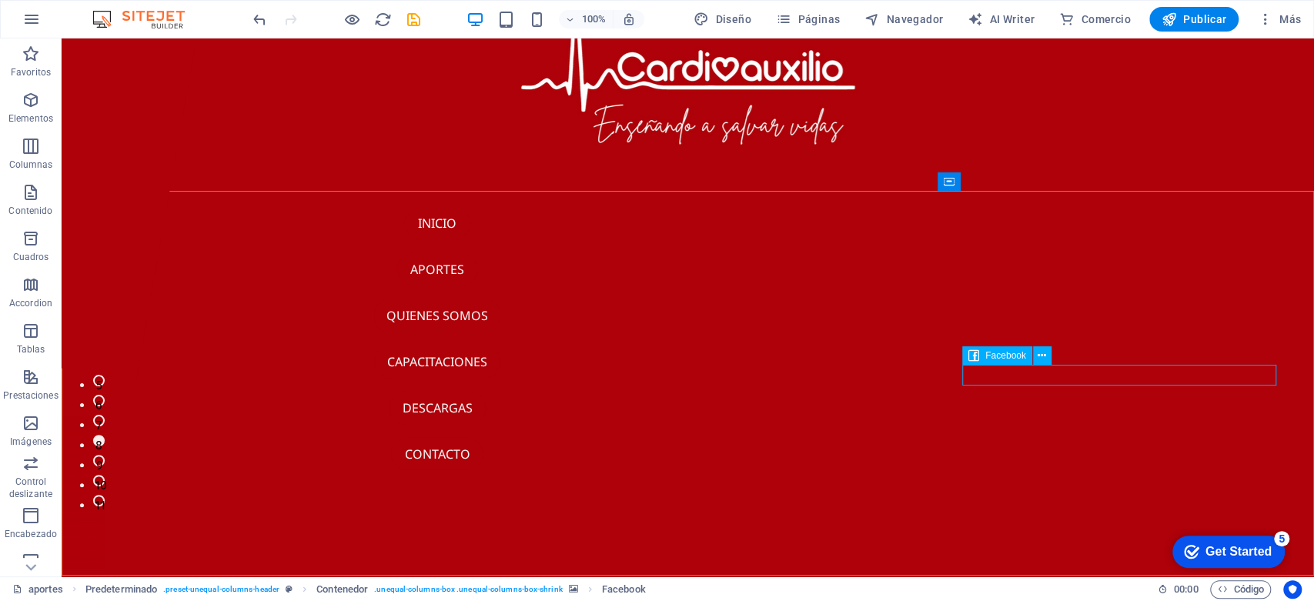
click at [1008, 356] on span "Facebook" at bounding box center [1005, 355] width 41 height 9
select select "%"
select select "px"
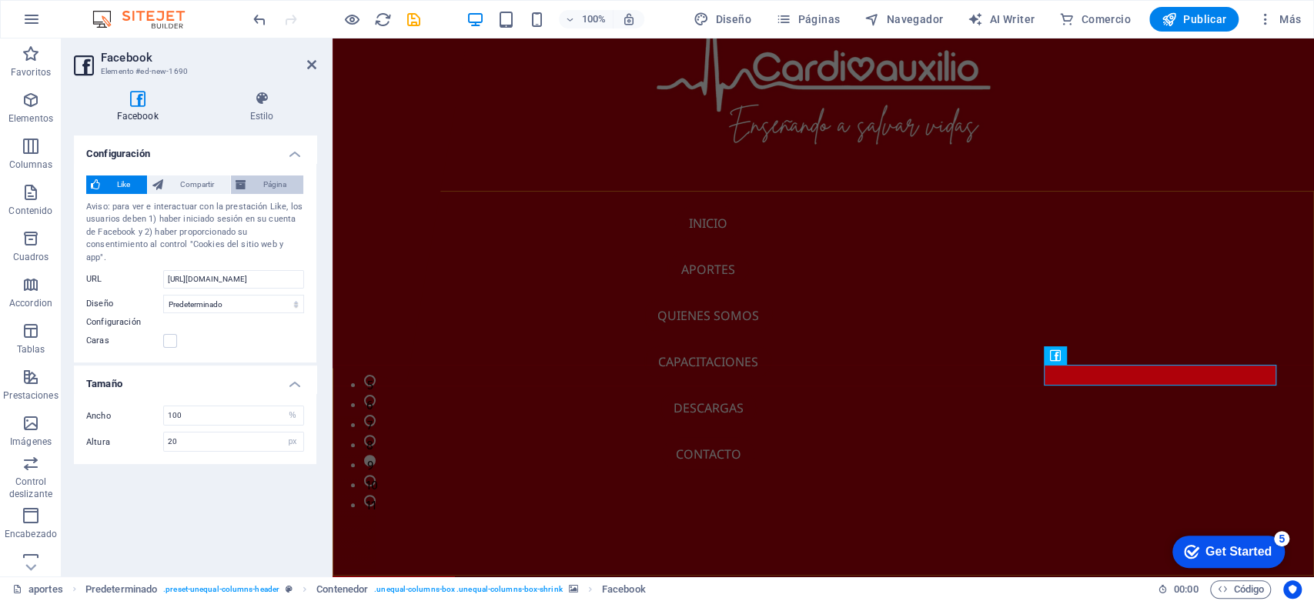
click at [259, 181] on span "Página" at bounding box center [275, 185] width 48 height 18
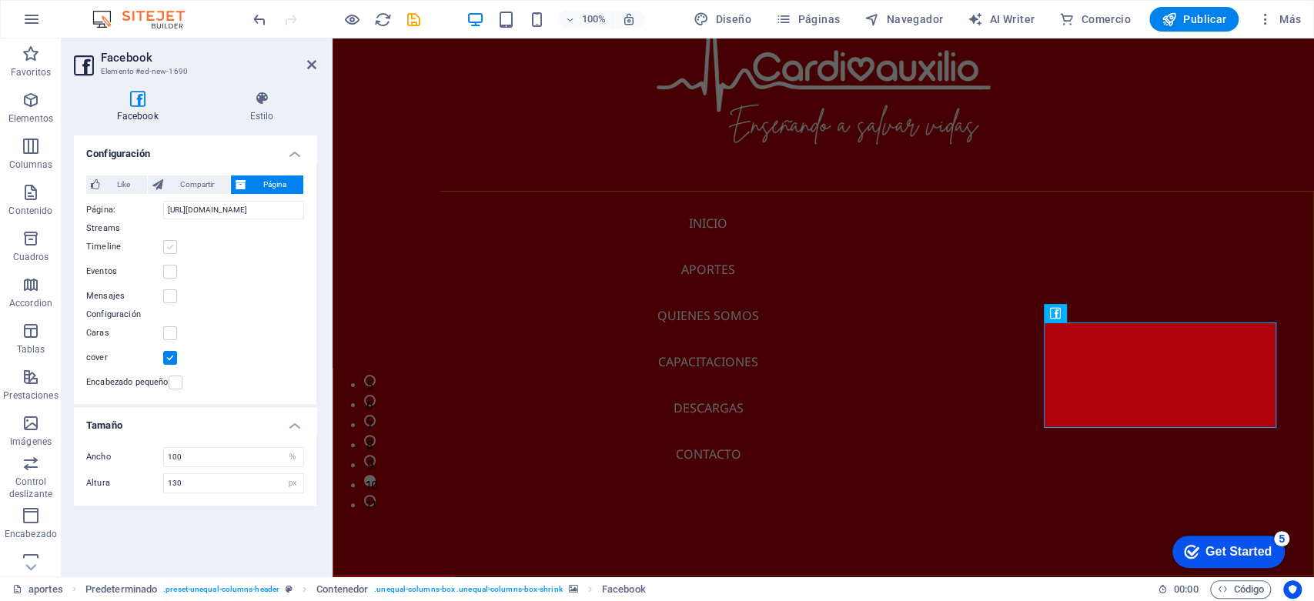
click at [170, 245] on label at bounding box center [170, 247] width 14 height 14
click at [0, 0] on input "Timeline" at bounding box center [0, 0] width 0 height 0
type input "500"
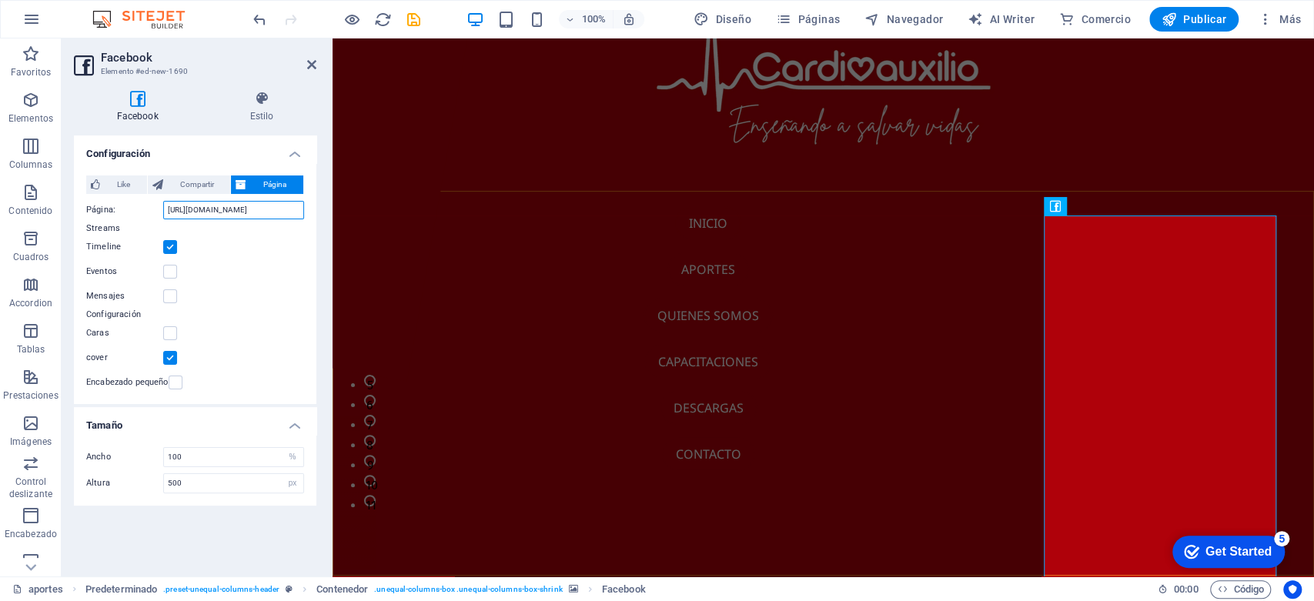
drag, startPoint x: 299, startPoint y: 212, endPoint x: 159, endPoint y: 206, distance: 140.2
click at [159, 206] on div "Página: [URL][DOMAIN_NAME]" at bounding box center [195, 210] width 218 height 18
paste input "[DOMAIN_NAME][URL]"
type input "[URL][DOMAIN_NAME]"
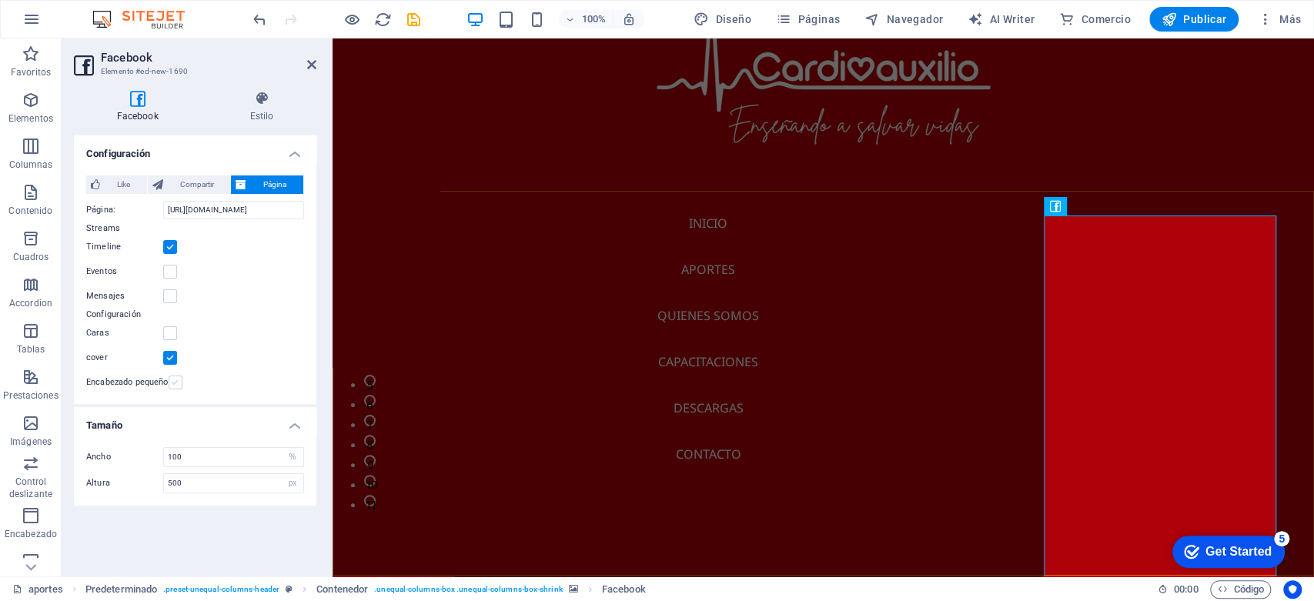
scroll to position [0, 0]
click at [176, 378] on label at bounding box center [176, 383] width 14 height 14
click at [0, 0] on input "Encabezado pequeño" at bounding box center [0, 0] width 0 height 0
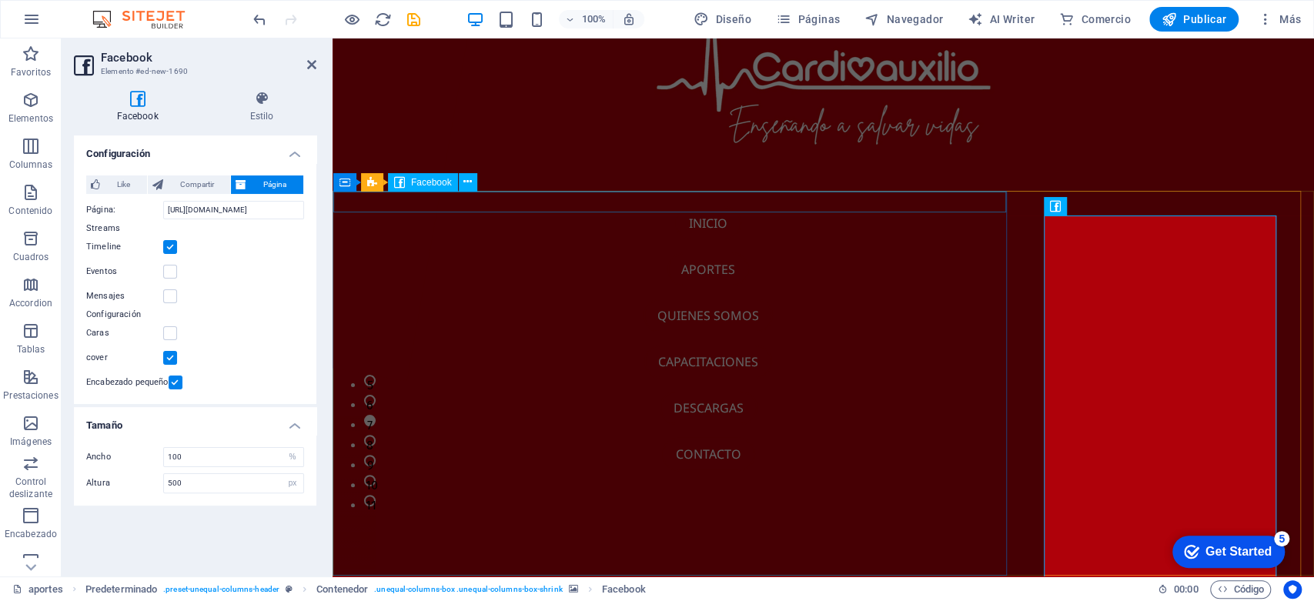
click at [489, 577] on div at bounding box center [823, 587] width 980 height 21
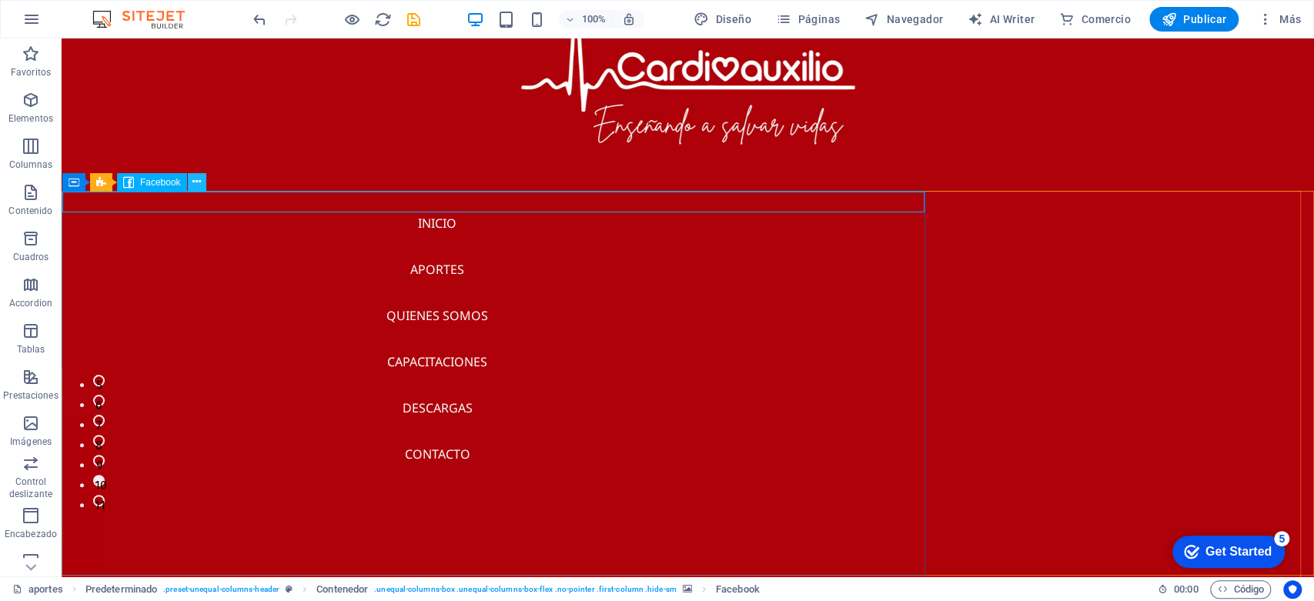
click at [203, 185] on button at bounding box center [197, 182] width 18 height 18
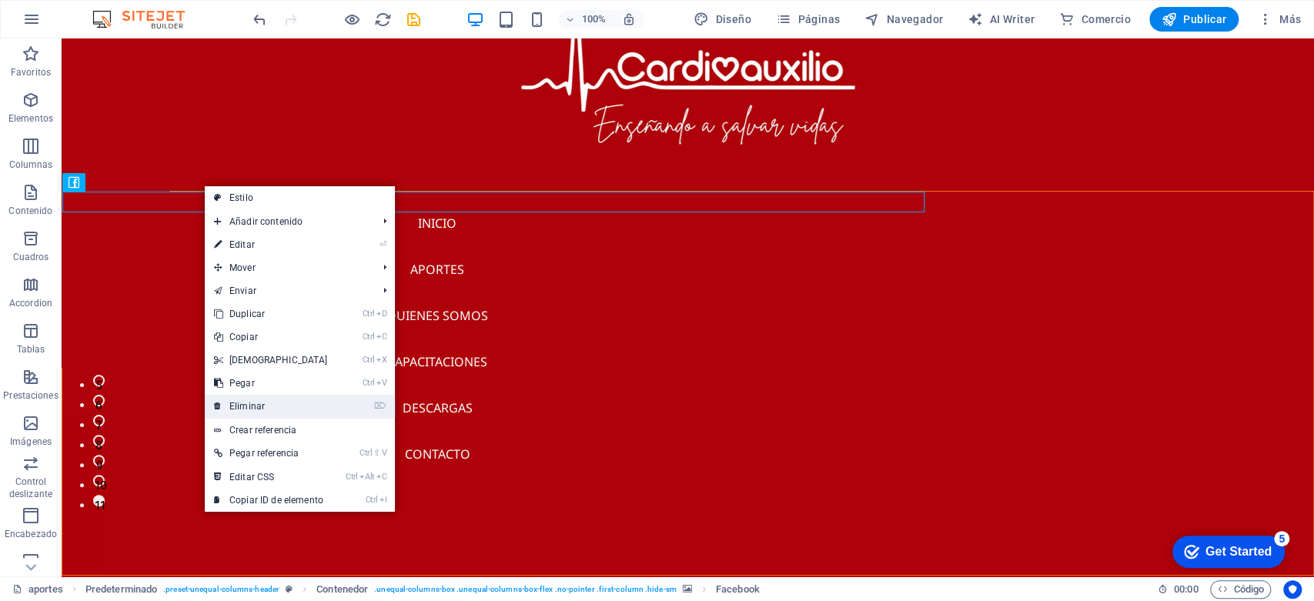
click at [262, 405] on link "⌦ Eliminar" at bounding box center [271, 406] width 132 height 23
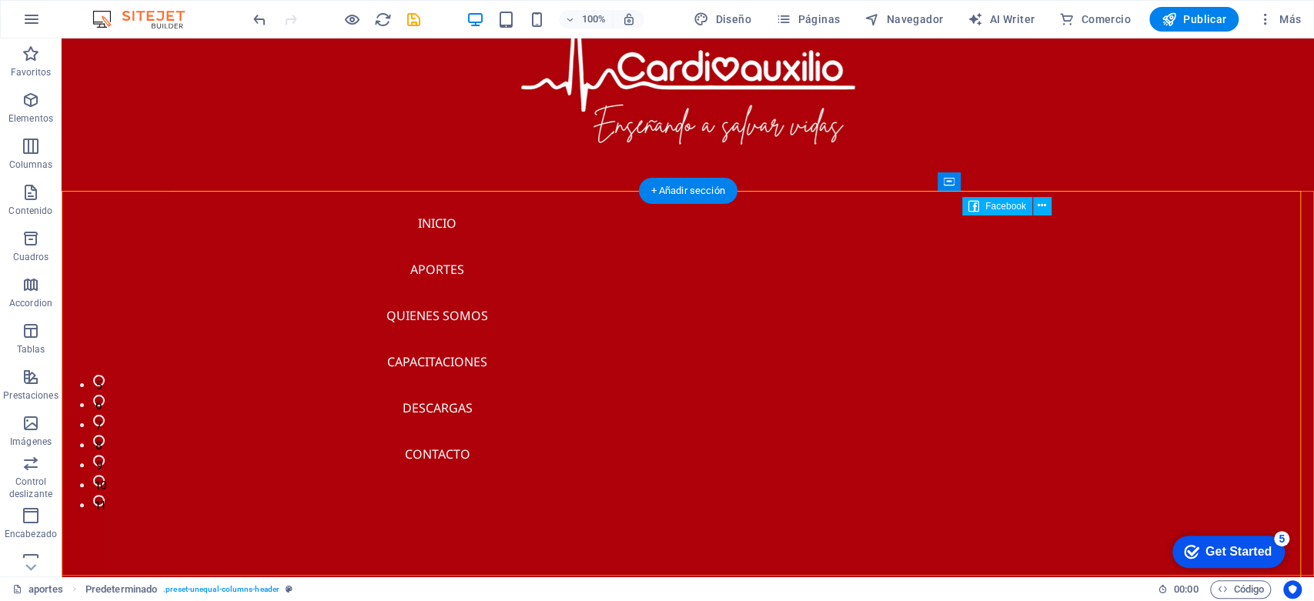
drag, startPoint x: 1222, startPoint y: 312, endPoint x: 1220, endPoint y: 325, distance: 13.3
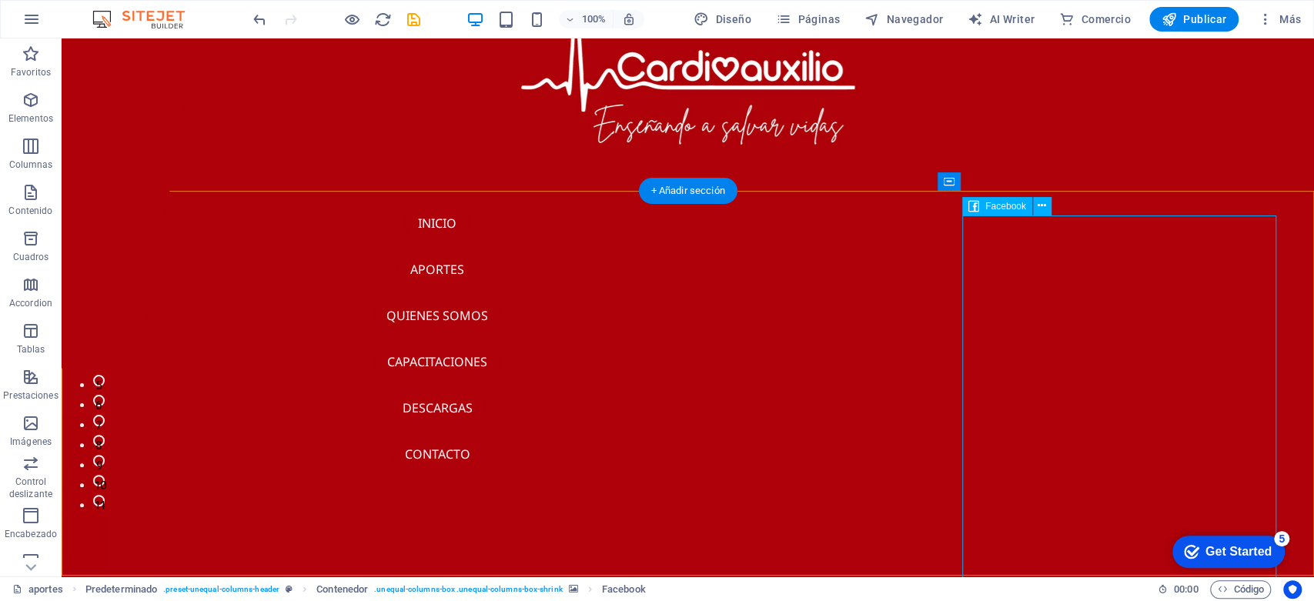
drag, startPoint x: 1218, startPoint y: 320, endPoint x: 1218, endPoint y: 351, distance: 30.8
drag, startPoint x: 1217, startPoint y: 321, endPoint x: 1219, endPoint y: 359, distance: 38.5
drag, startPoint x: 1215, startPoint y: 326, endPoint x: 1215, endPoint y: 344, distance: 17.7
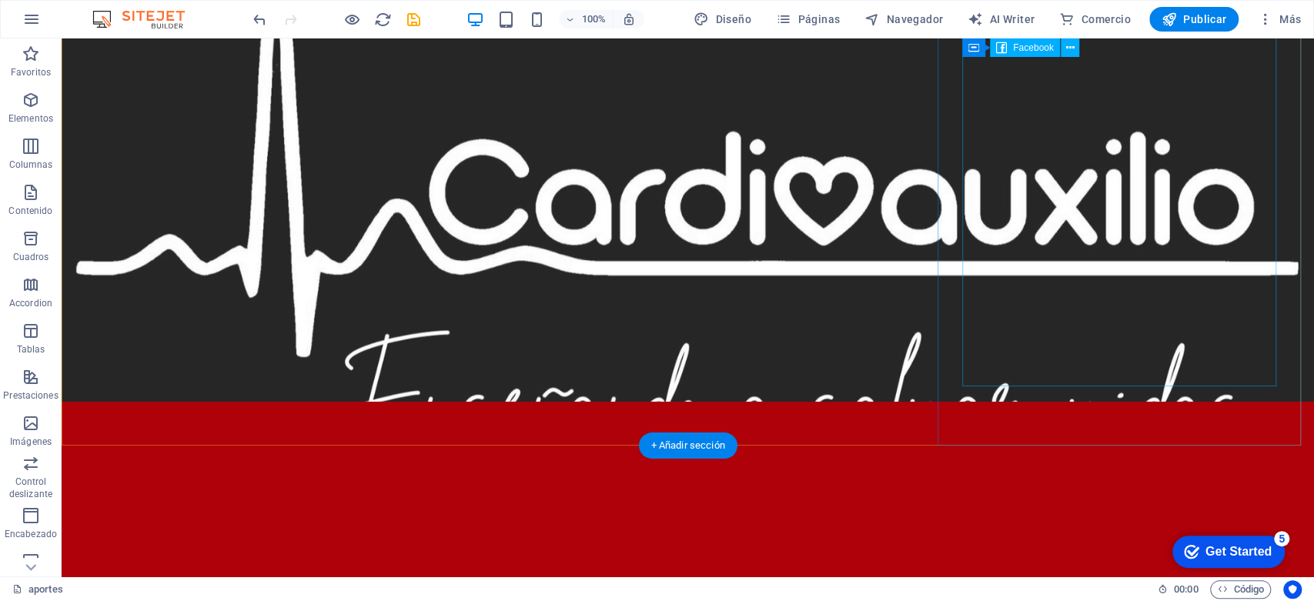
scroll to position [297, 0]
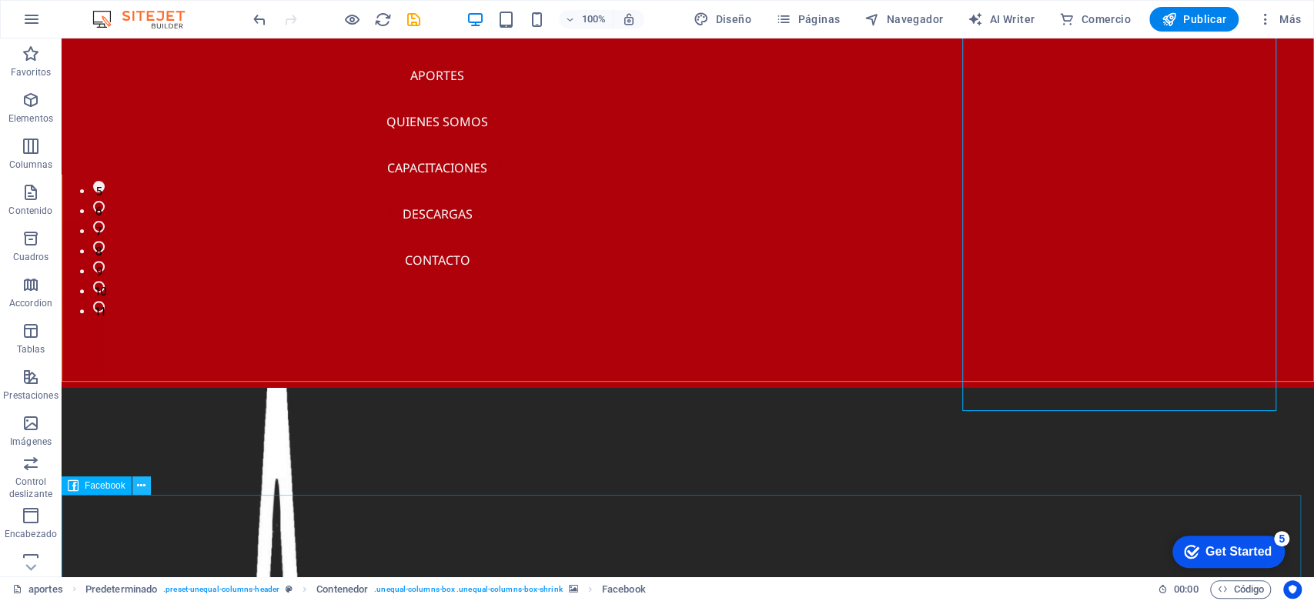
click at [148, 486] on button at bounding box center [141, 485] width 18 height 18
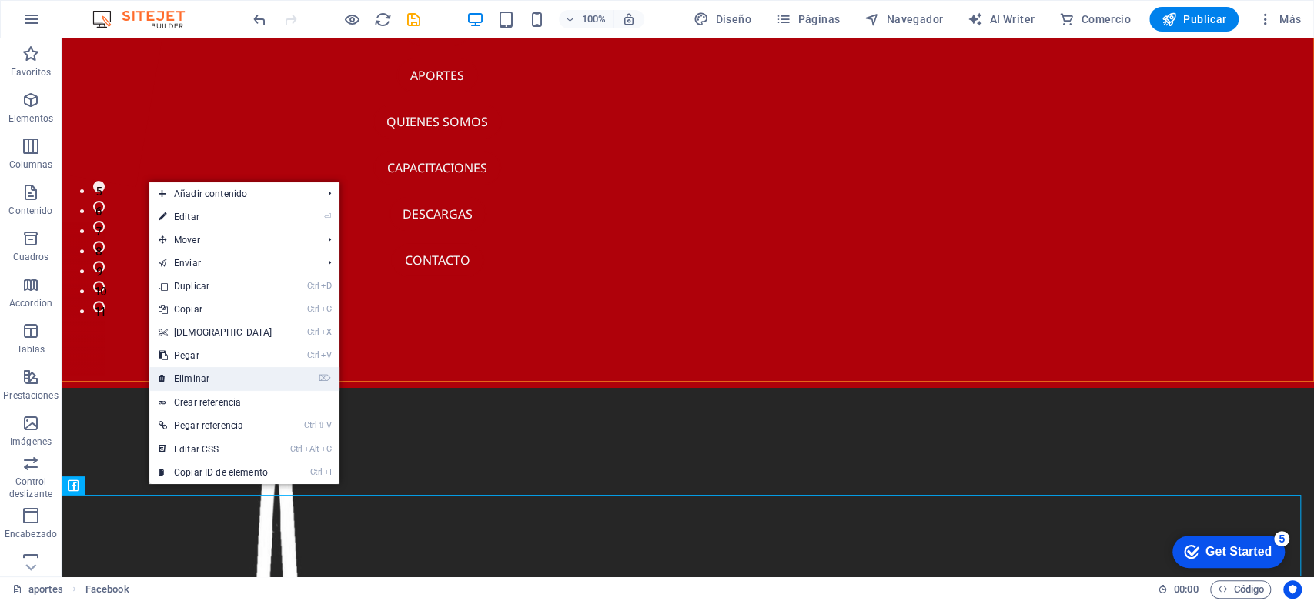
click at [210, 375] on link "⌦ Eliminar" at bounding box center [215, 378] width 132 height 23
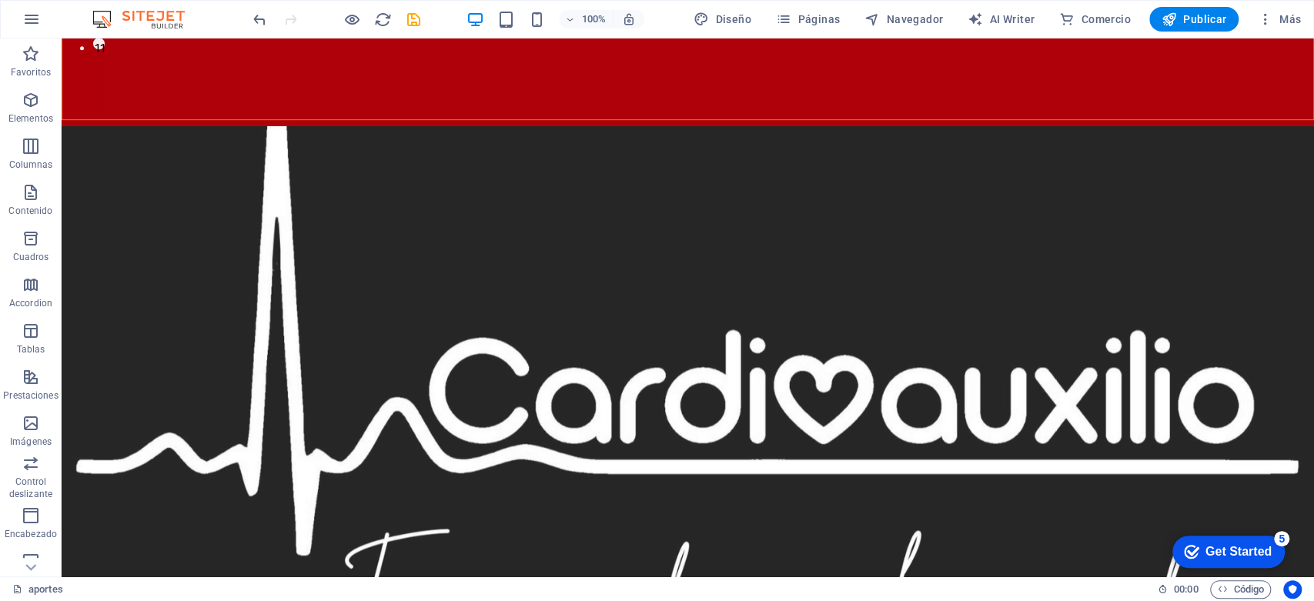
scroll to position [392, 0]
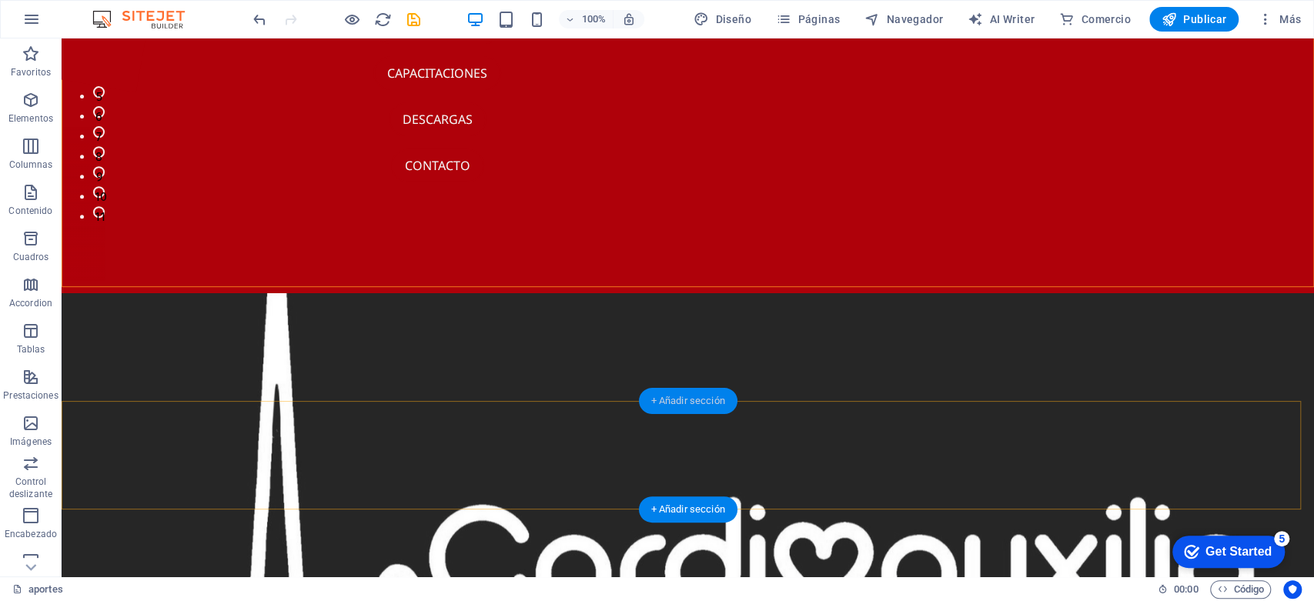
click at [674, 397] on div "+ Añadir sección" at bounding box center [687, 401] width 99 height 26
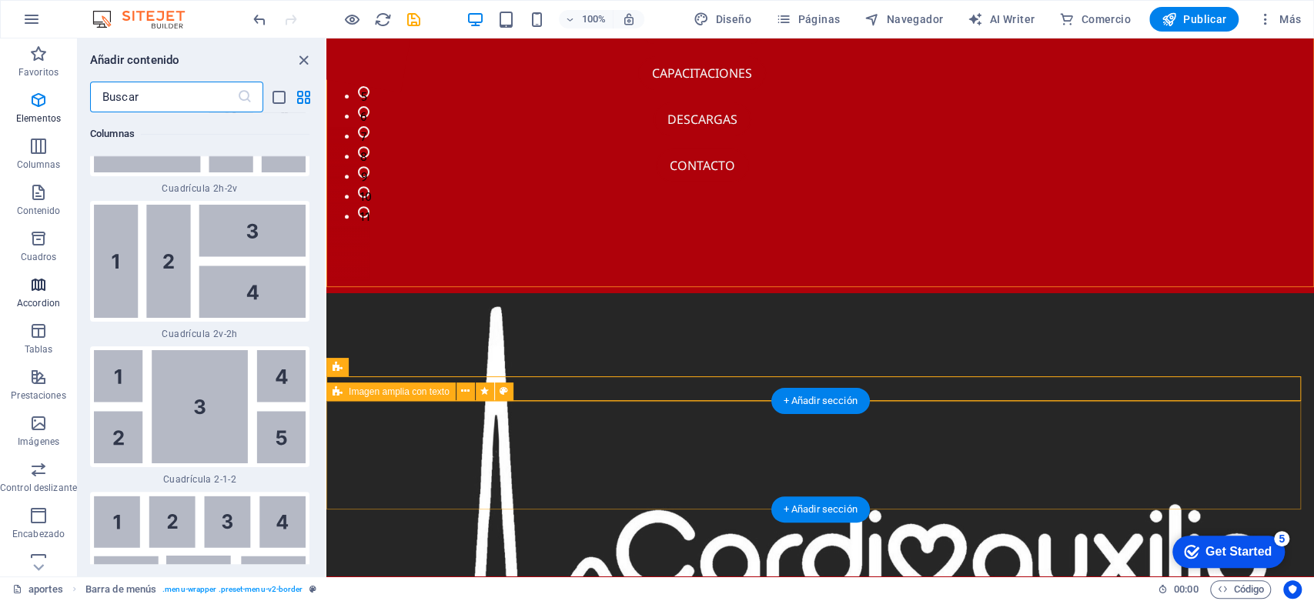
scroll to position [5223, 0]
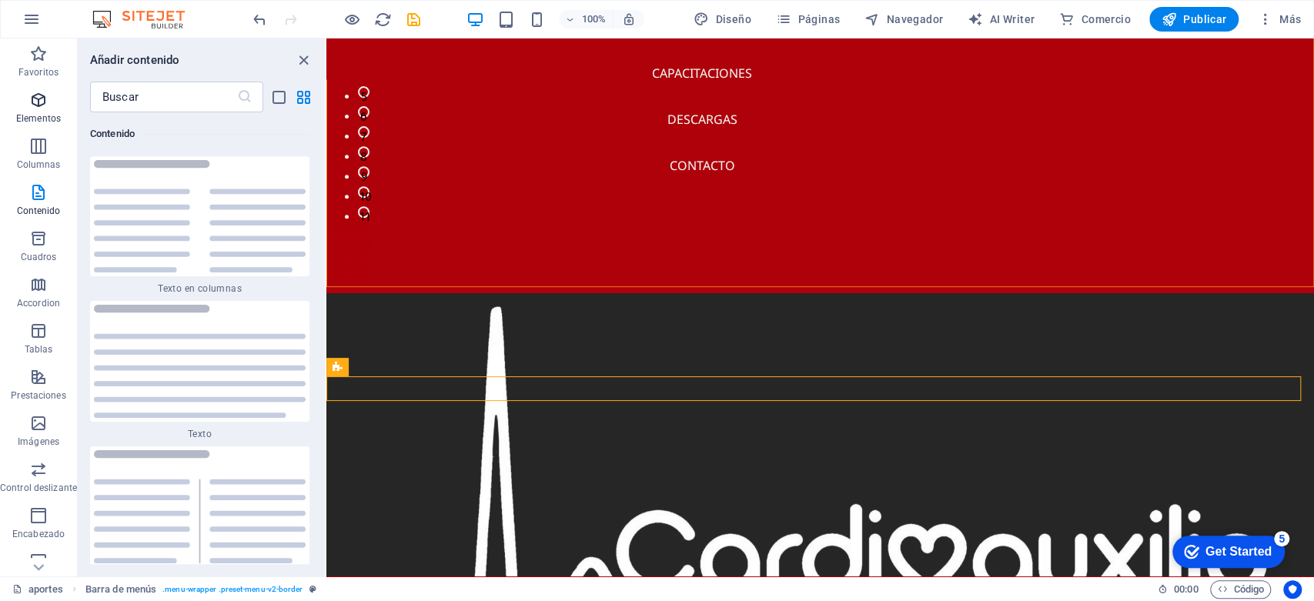
click at [48, 95] on span "Elementos" at bounding box center [38, 109] width 77 height 37
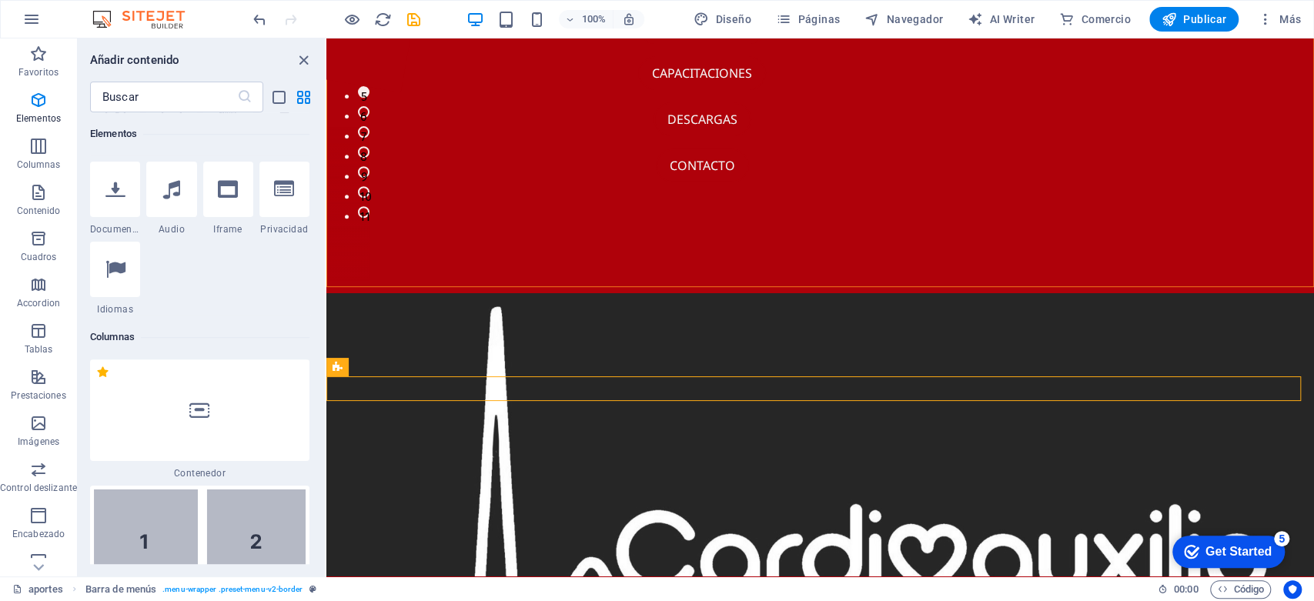
scroll to position [289, 0]
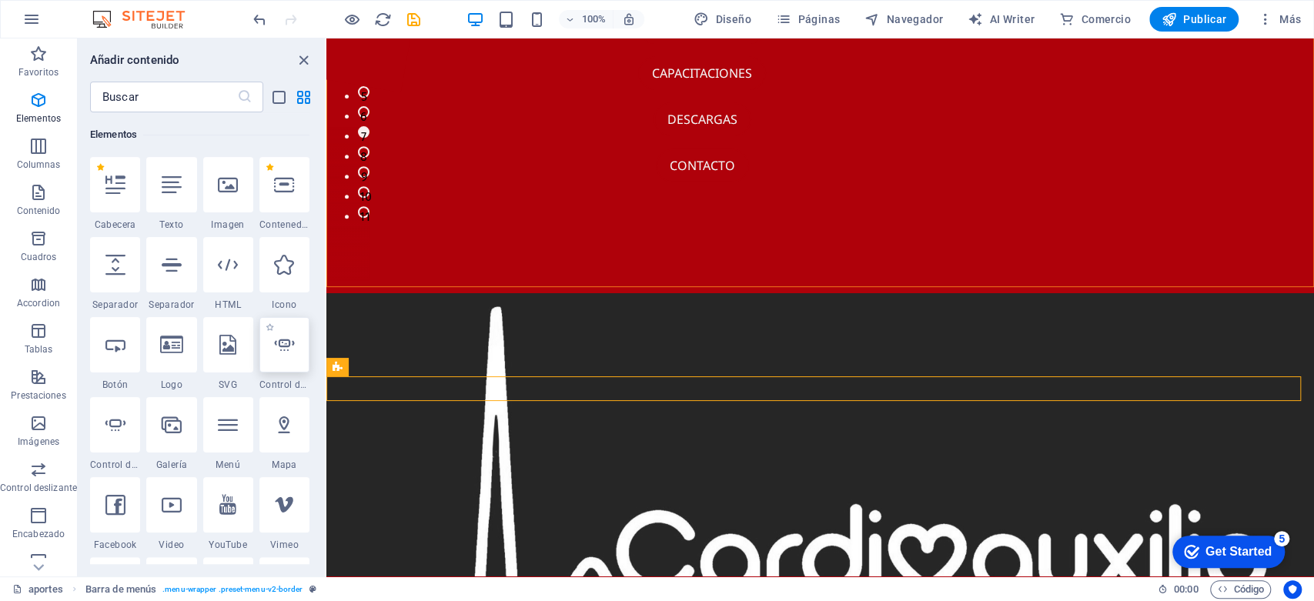
click at [294, 352] on icon at bounding box center [284, 345] width 20 height 20
select select "ms"
select select "s"
select select "progressive"
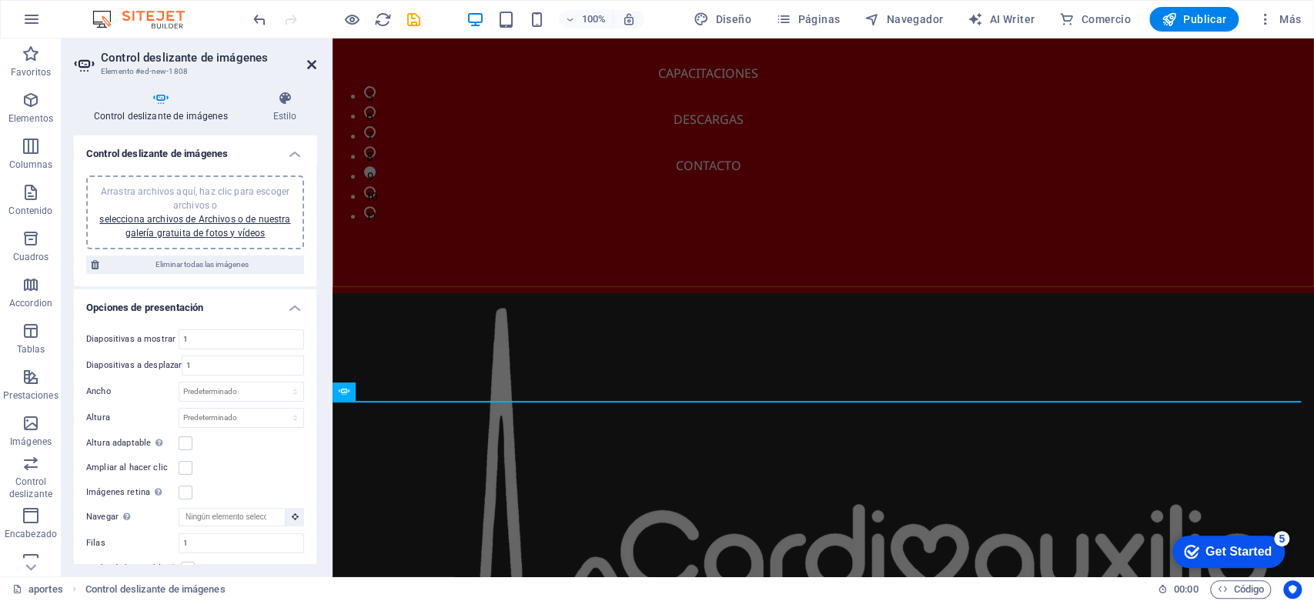
click at [308, 66] on icon at bounding box center [311, 65] width 9 height 12
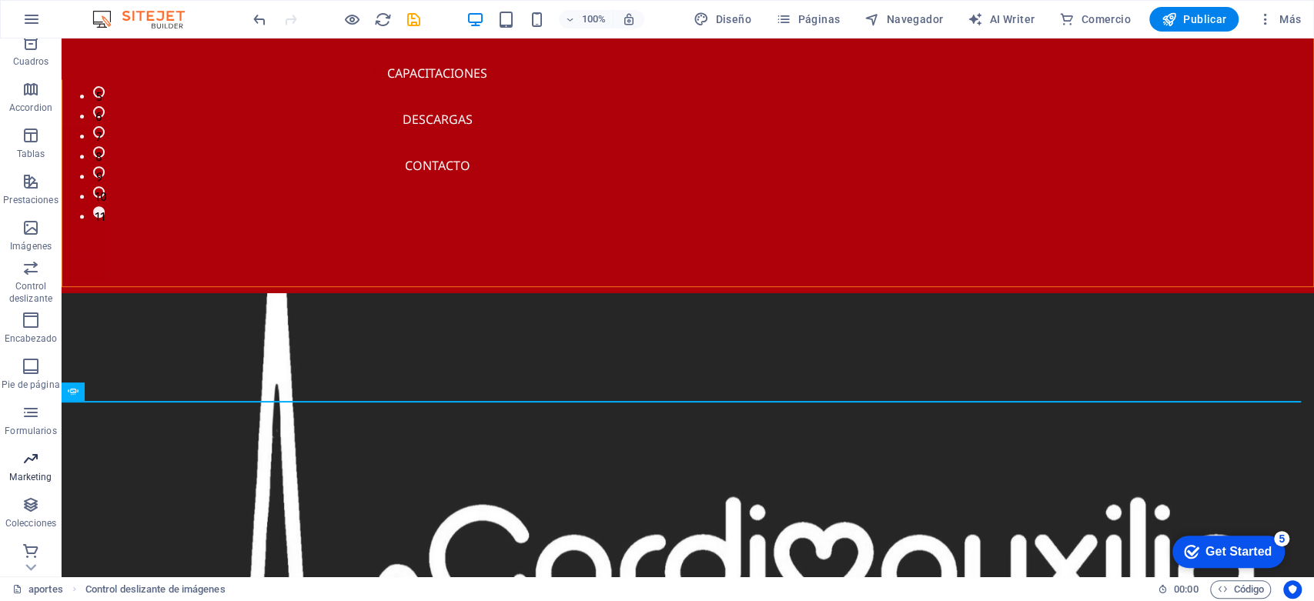
scroll to position [200, 0]
click at [28, 459] on icon "button" at bounding box center [31, 454] width 18 height 18
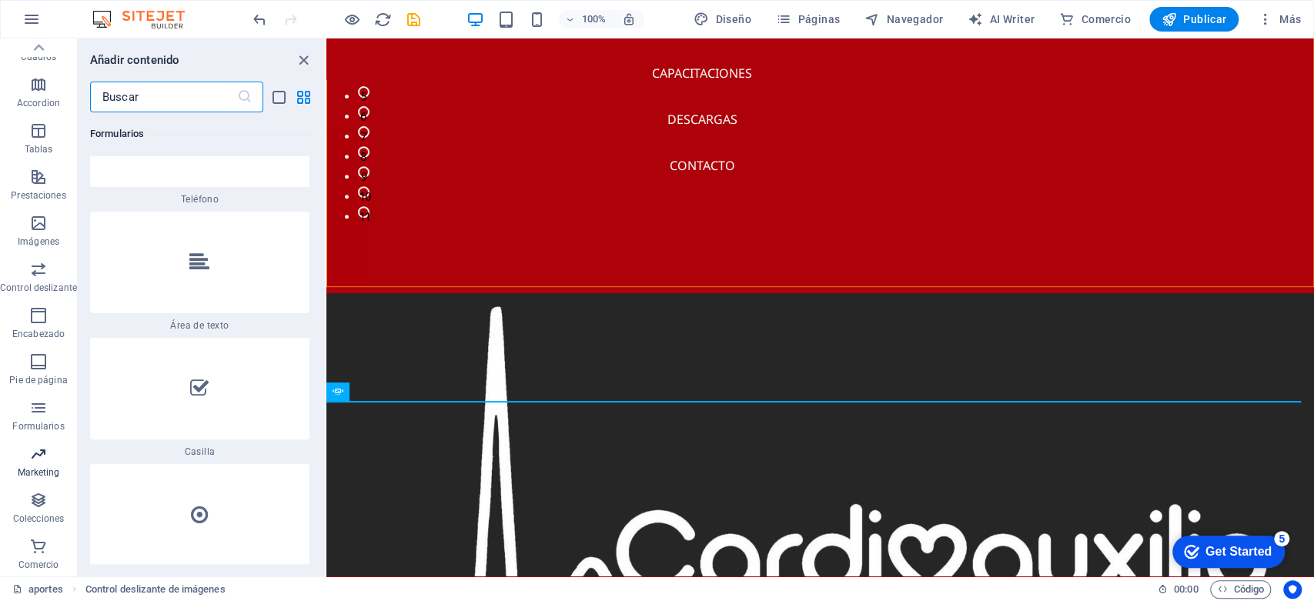
scroll to position [25045, 0]
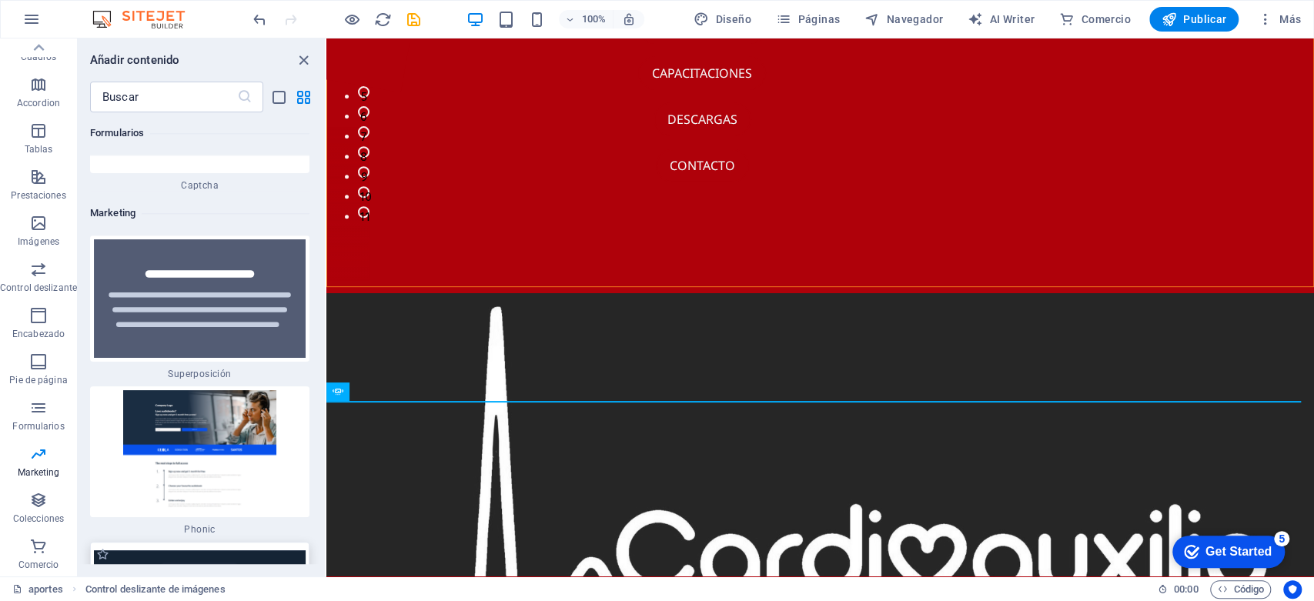
click at [188, 550] on img at bounding box center [200, 592] width 212 height 85
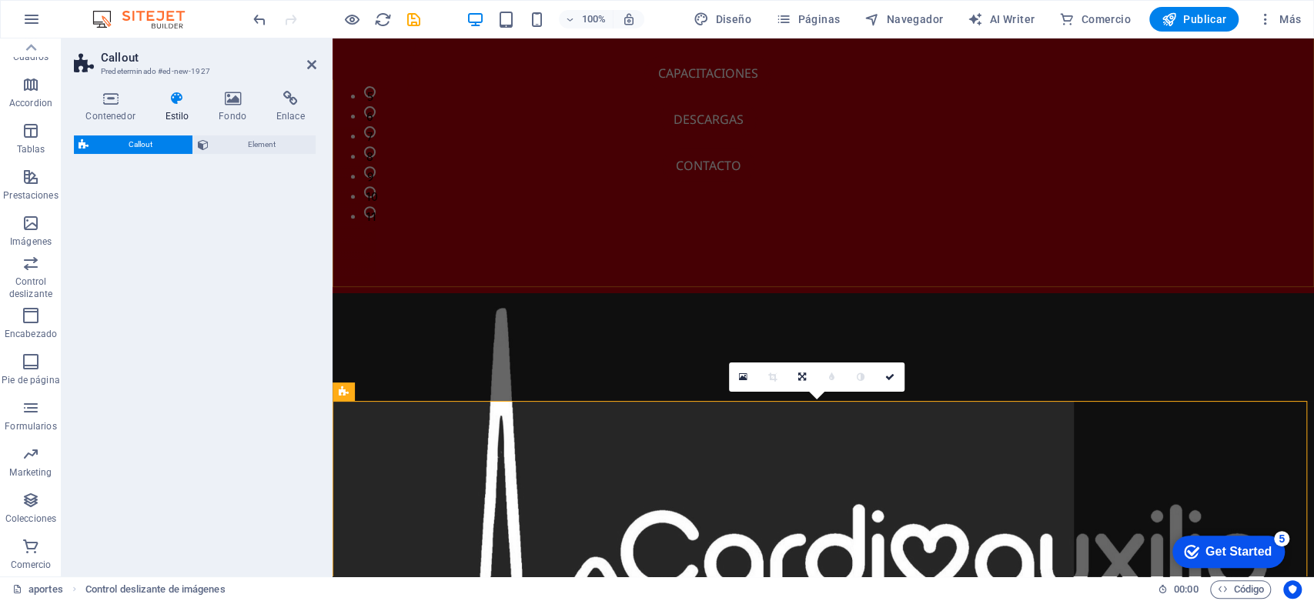
select select "rem"
select select "px"
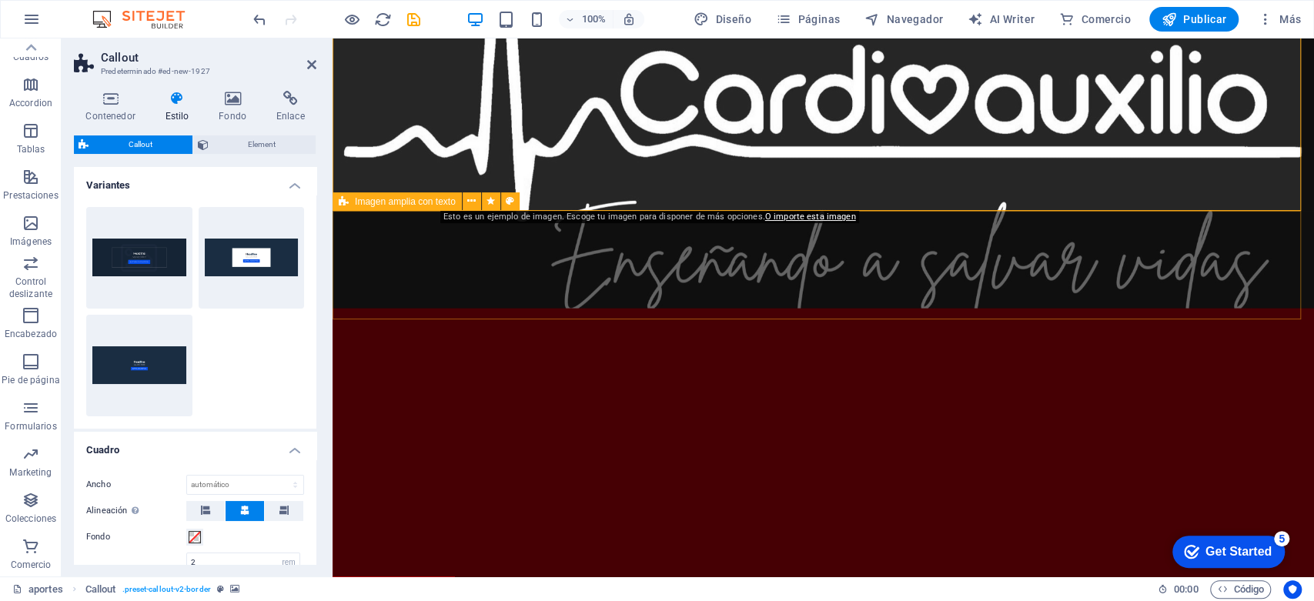
scroll to position [392, 0]
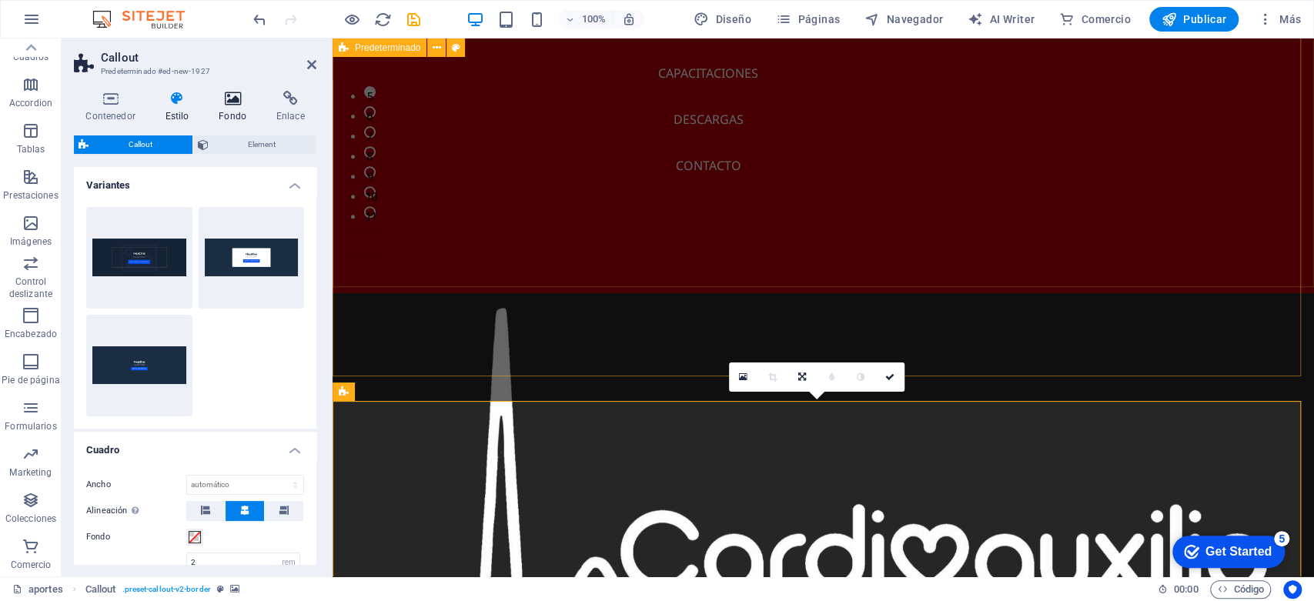
click at [236, 108] on h4 "Fondo" at bounding box center [236, 107] width 58 height 32
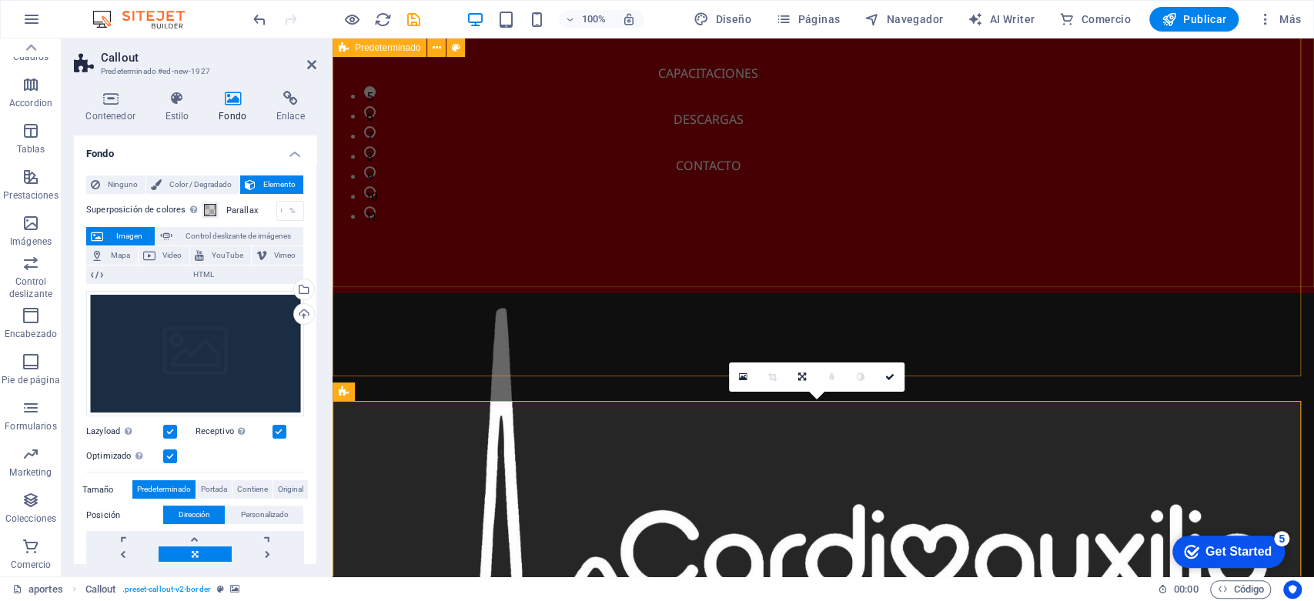
click at [236, 108] on h4 "Fondo" at bounding box center [236, 107] width 58 height 32
click at [297, 313] on div "Cargar" at bounding box center [302, 315] width 23 height 23
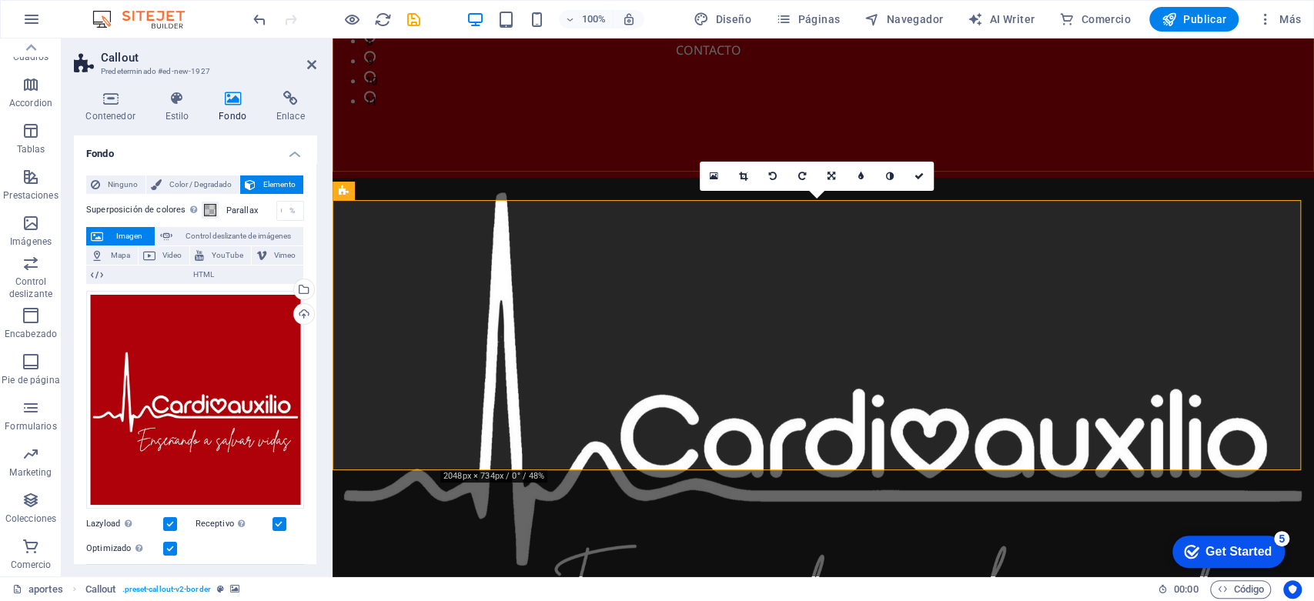
scroll to position [592, 0]
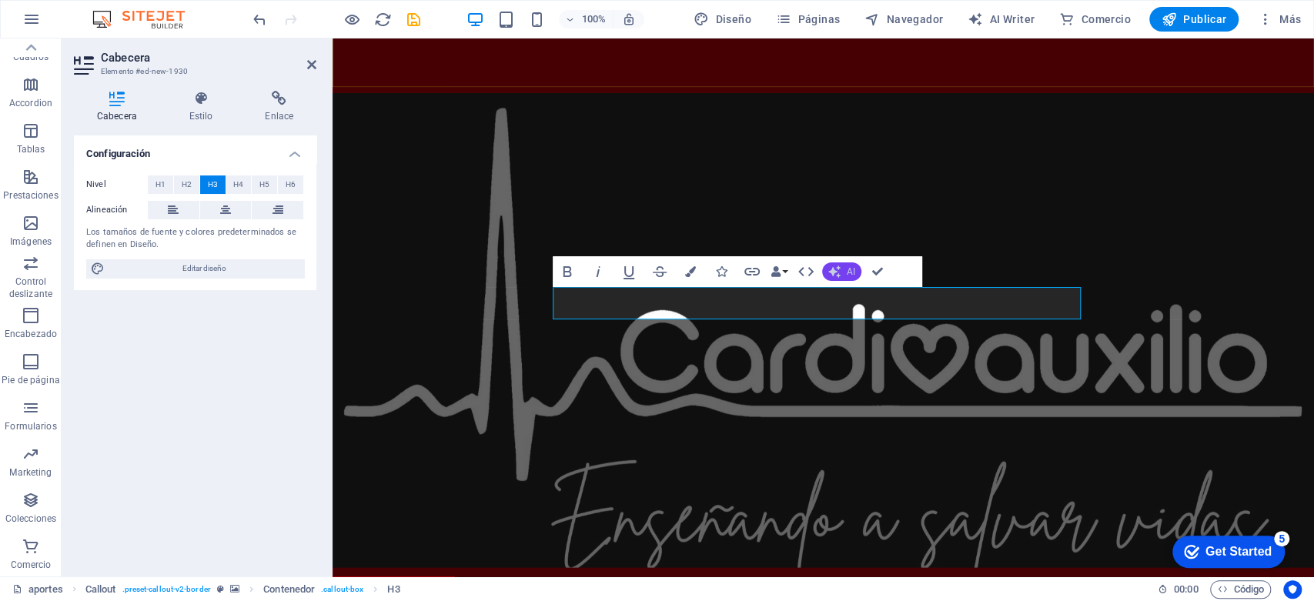
click at [839, 269] on icon "button" at bounding box center [834, 272] width 12 height 12
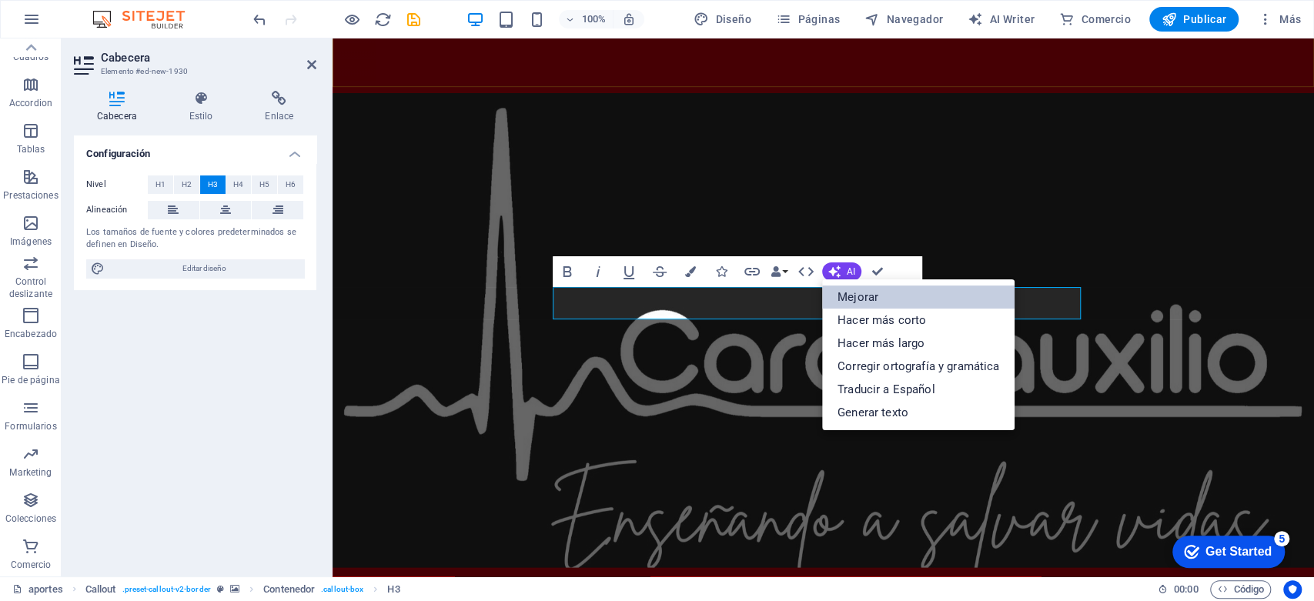
click at [851, 289] on link "Mejorar" at bounding box center [918, 297] width 192 height 23
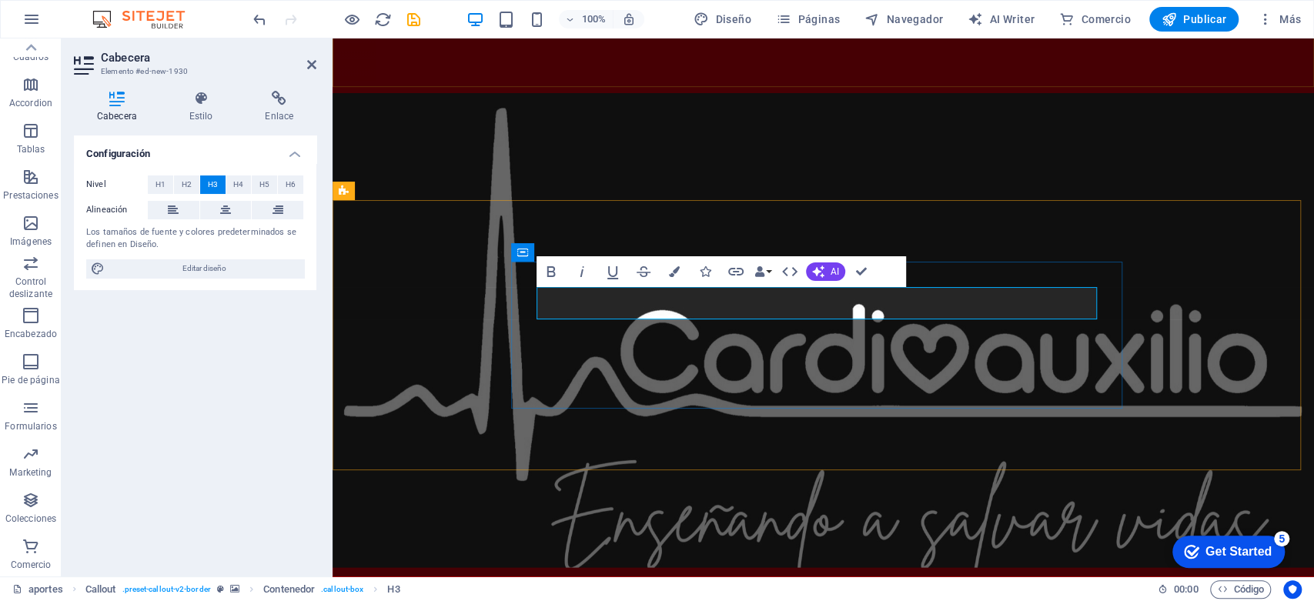
drag, startPoint x: 1016, startPoint y: 307, endPoint x: 617, endPoint y: 301, distance: 398.8
click at [674, 272] on icon "button" at bounding box center [674, 271] width 11 height 11
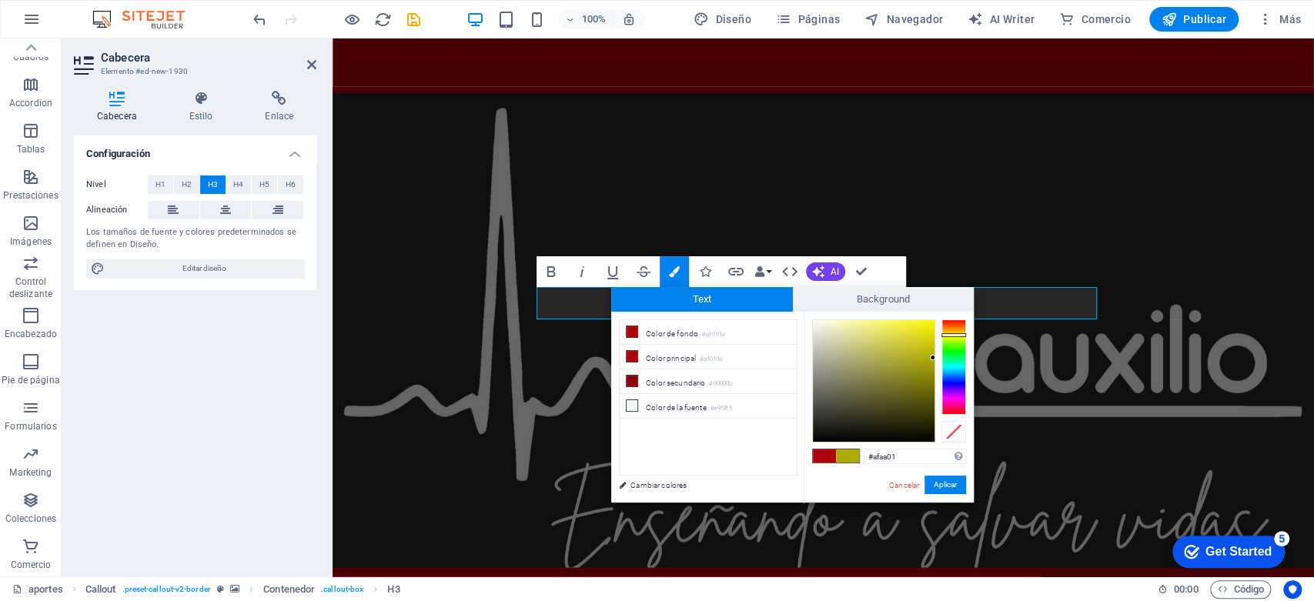
click at [957, 335] on div at bounding box center [953, 366] width 25 height 95
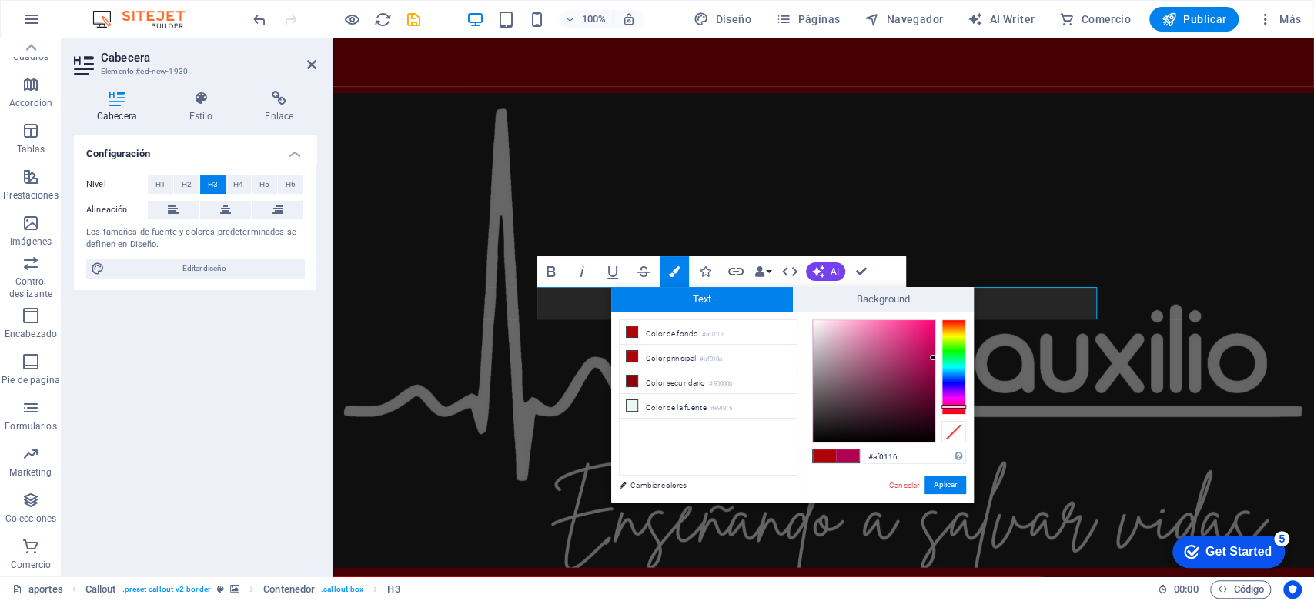
type input "#af0101"
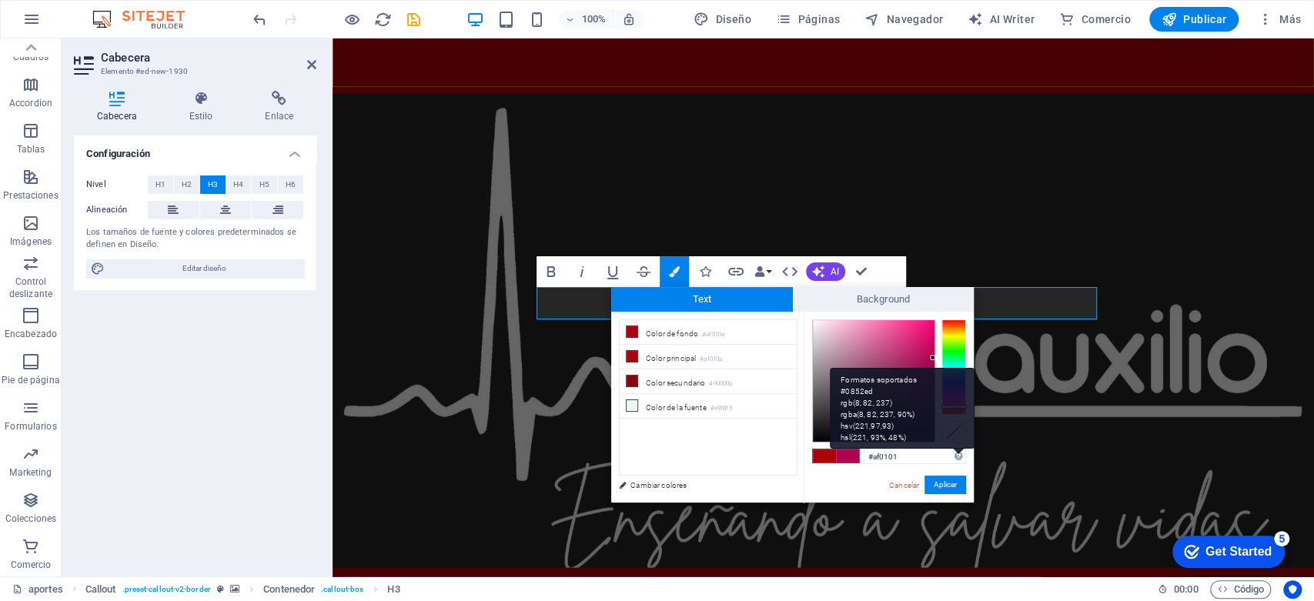
drag, startPoint x: 951, startPoint y: 339, endPoint x: 954, endPoint y: 449, distance: 109.3
click at [955, 446] on div "#af0101 Formatos soportados #0852ed rgb(8, 82, 237) rgba(8, 82, 237, 90%) hsv(2…" at bounding box center [889, 519] width 170 height 414
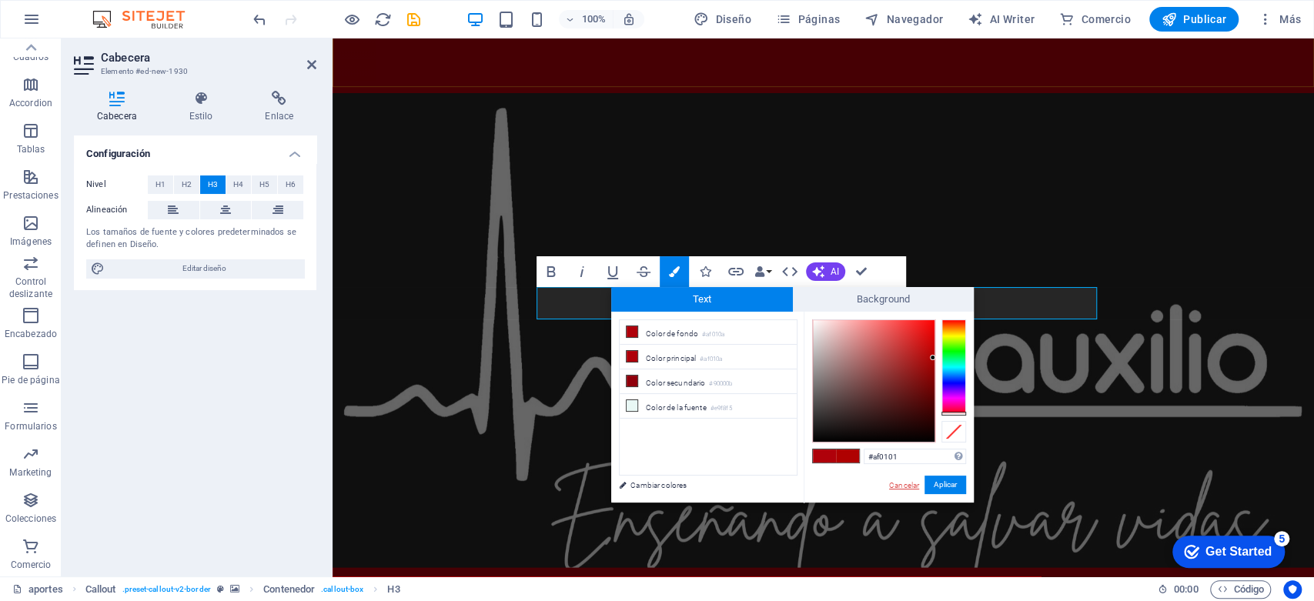
click at [898, 487] on link "Cancelar" at bounding box center [904, 486] width 33 height 12
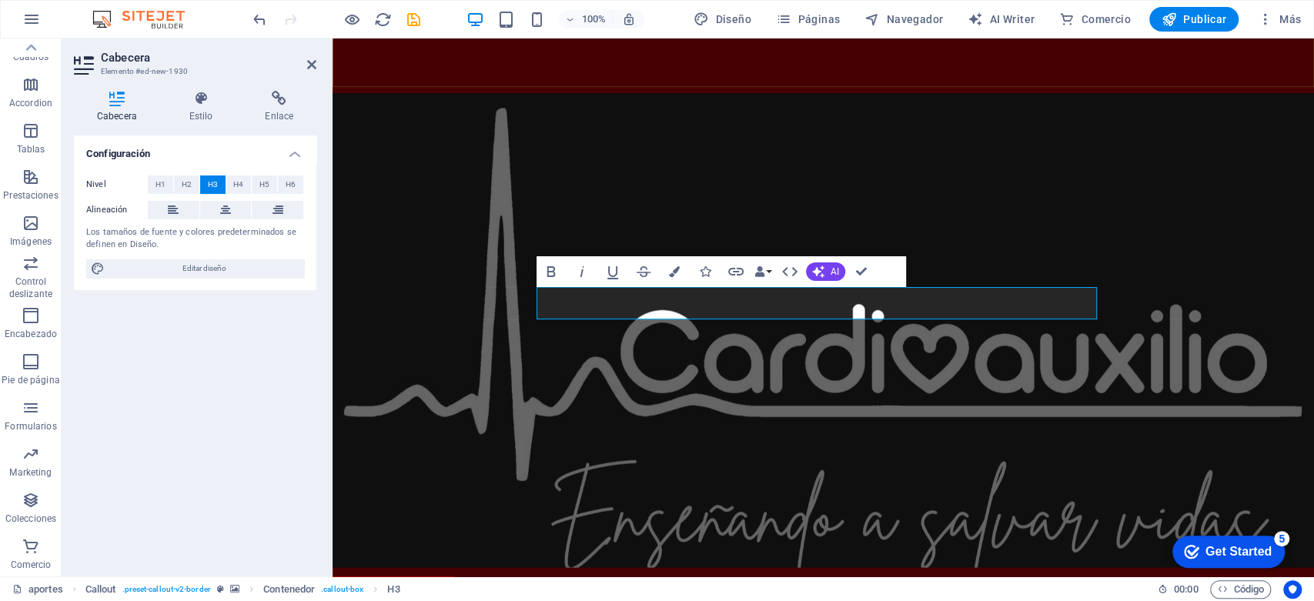
click at [955, 266] on div "H1 Predeterminado Contenedor Separador Texto Barra de menús Imagen amplia con t…" at bounding box center [823, 307] width 981 height 538
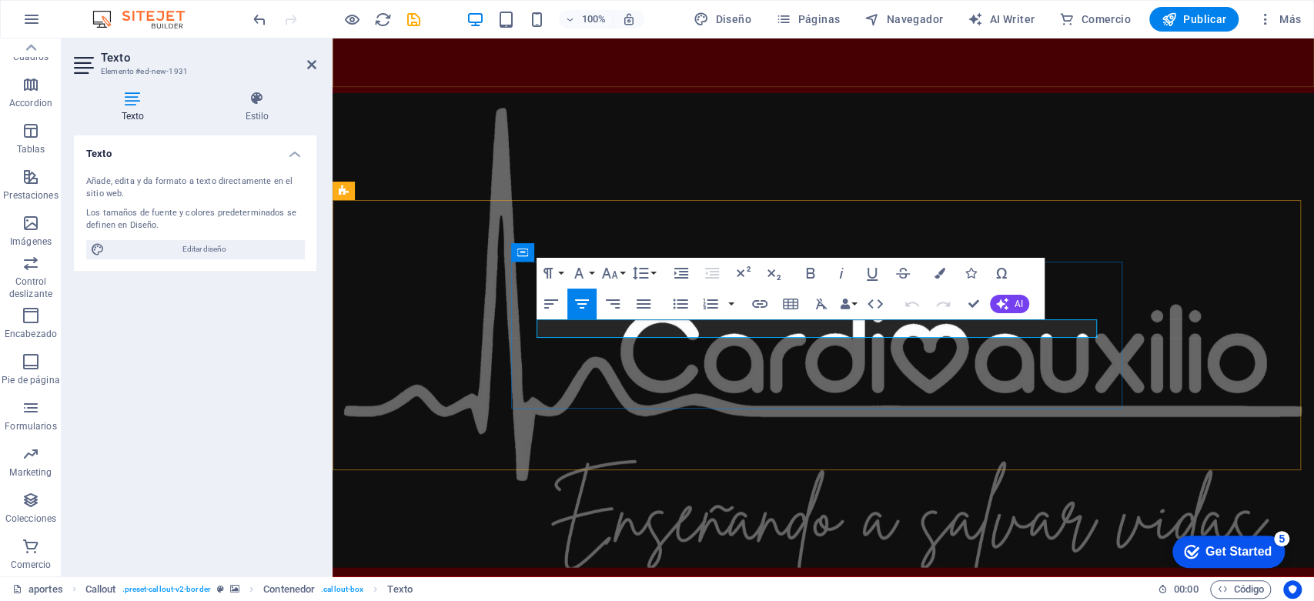
drag, startPoint x: 885, startPoint y: 327, endPoint x: 714, endPoint y: 327, distance: 170.9
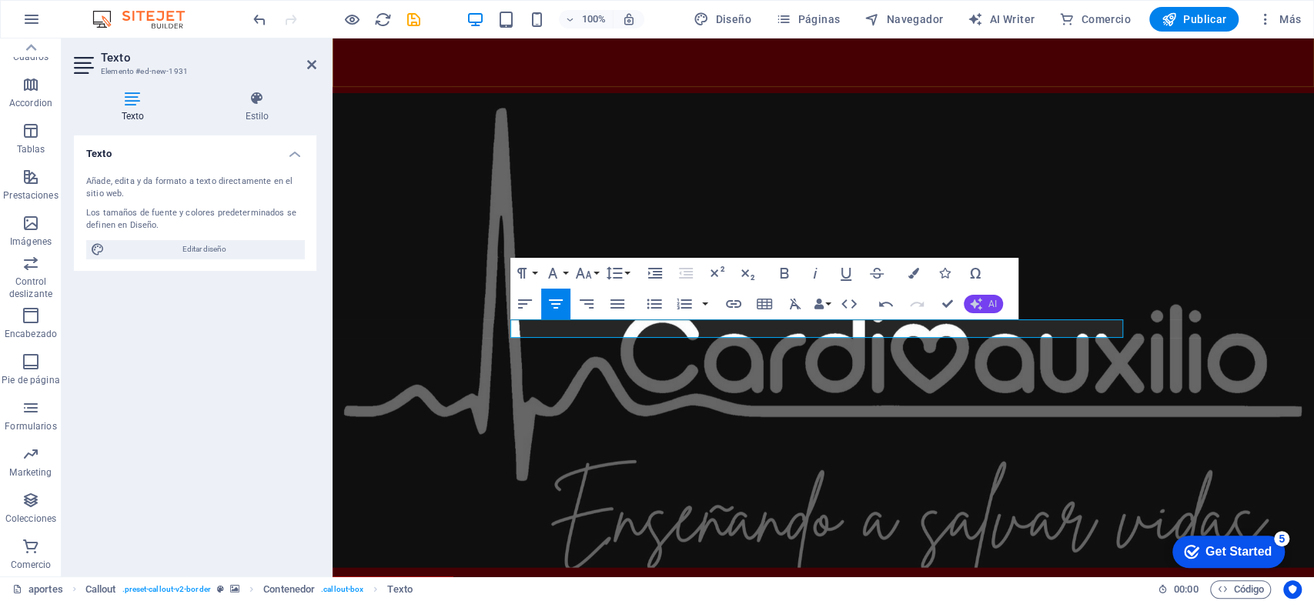
click at [981, 304] on icon "button" at bounding box center [976, 304] width 12 height 12
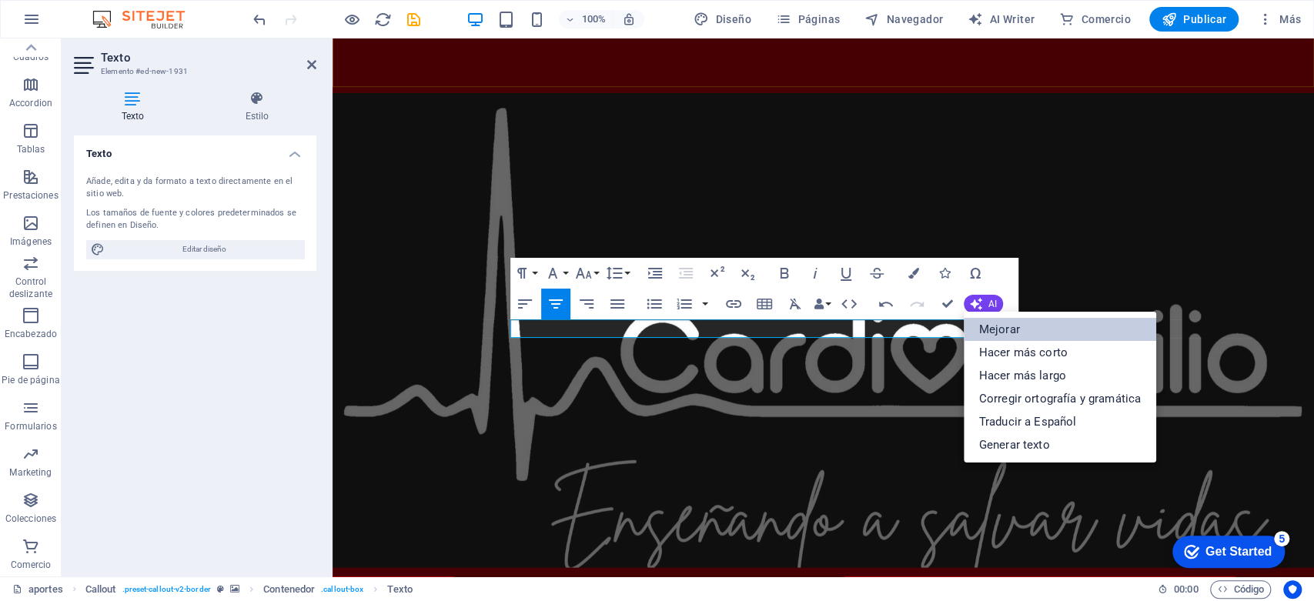
click at [998, 328] on link "Mejorar" at bounding box center [1060, 329] width 192 height 23
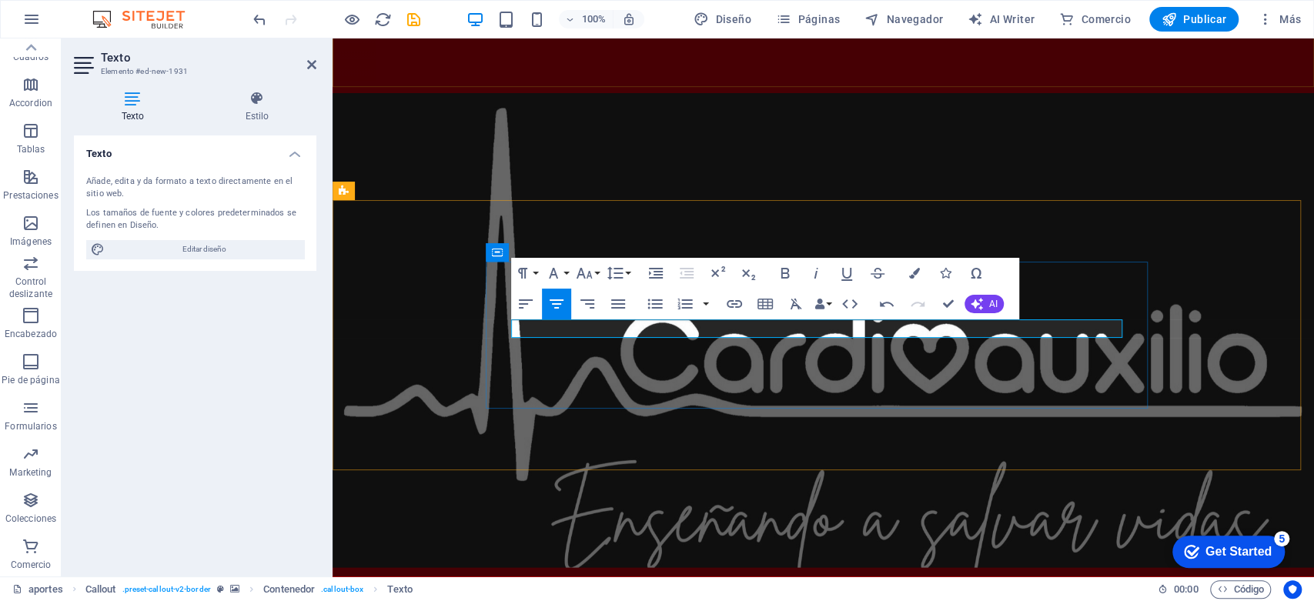
drag, startPoint x: 903, startPoint y: 321, endPoint x: 716, endPoint y: 321, distance: 187.1
click at [914, 276] on icon "button" at bounding box center [914, 273] width 11 height 11
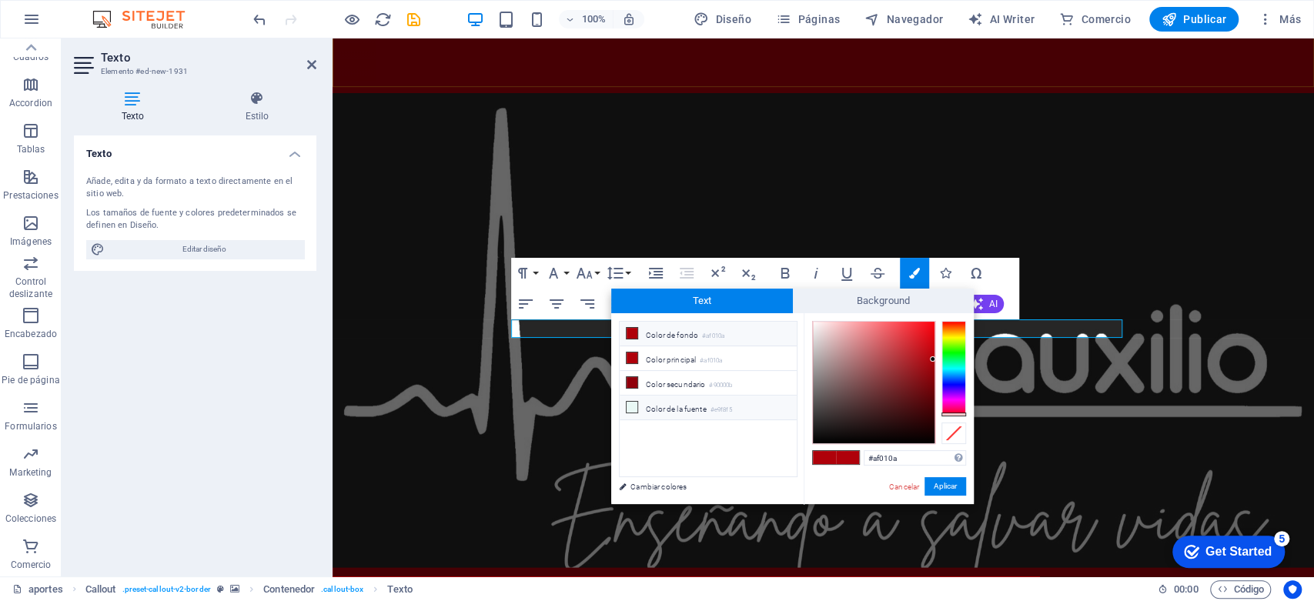
click at [633, 402] on icon at bounding box center [632, 407] width 11 height 11
type input "#e9f8f5"
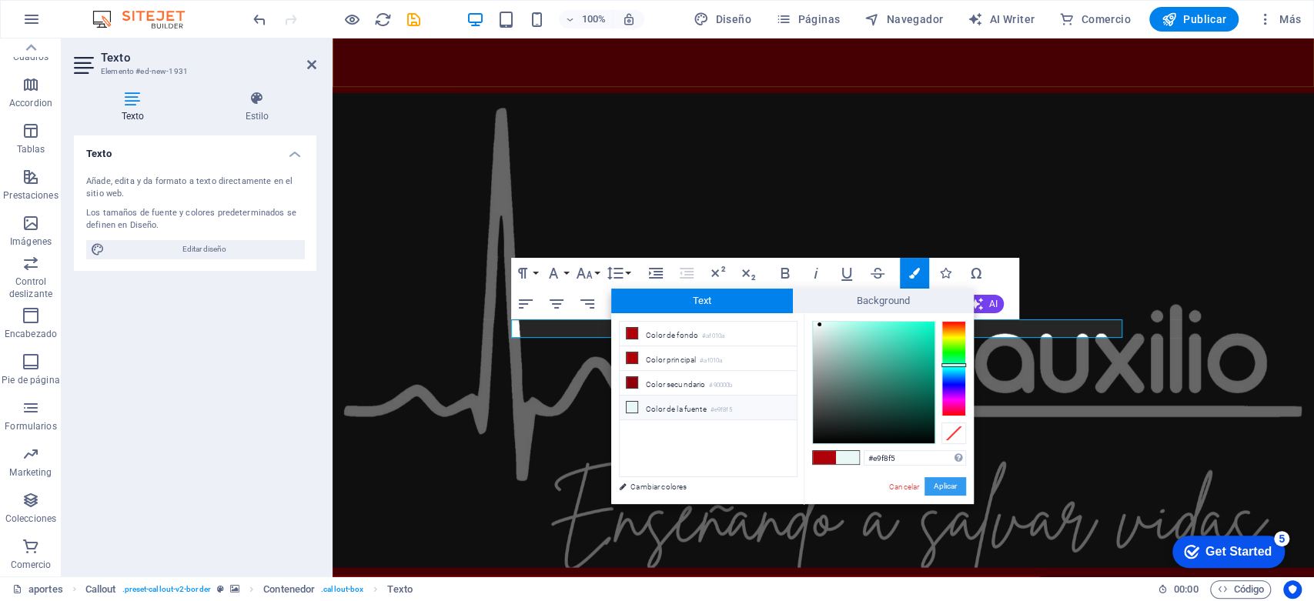
click at [944, 486] on button "Aplicar" at bounding box center [945, 486] width 42 height 18
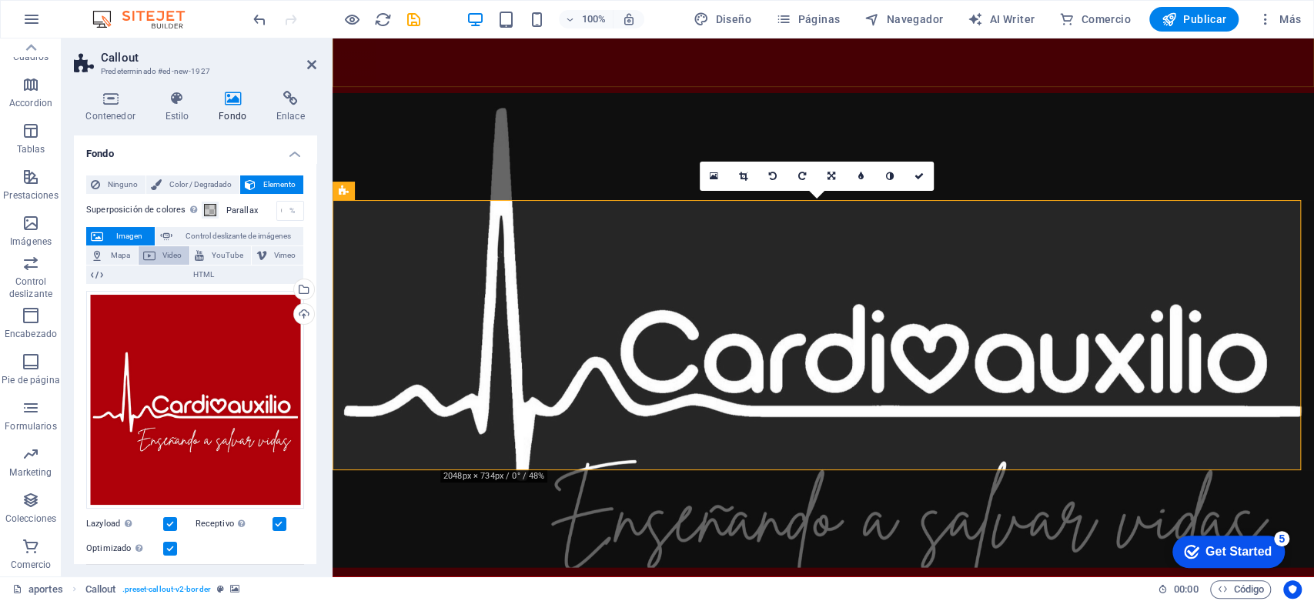
click at [173, 256] on span "Video" at bounding box center [172, 255] width 25 height 18
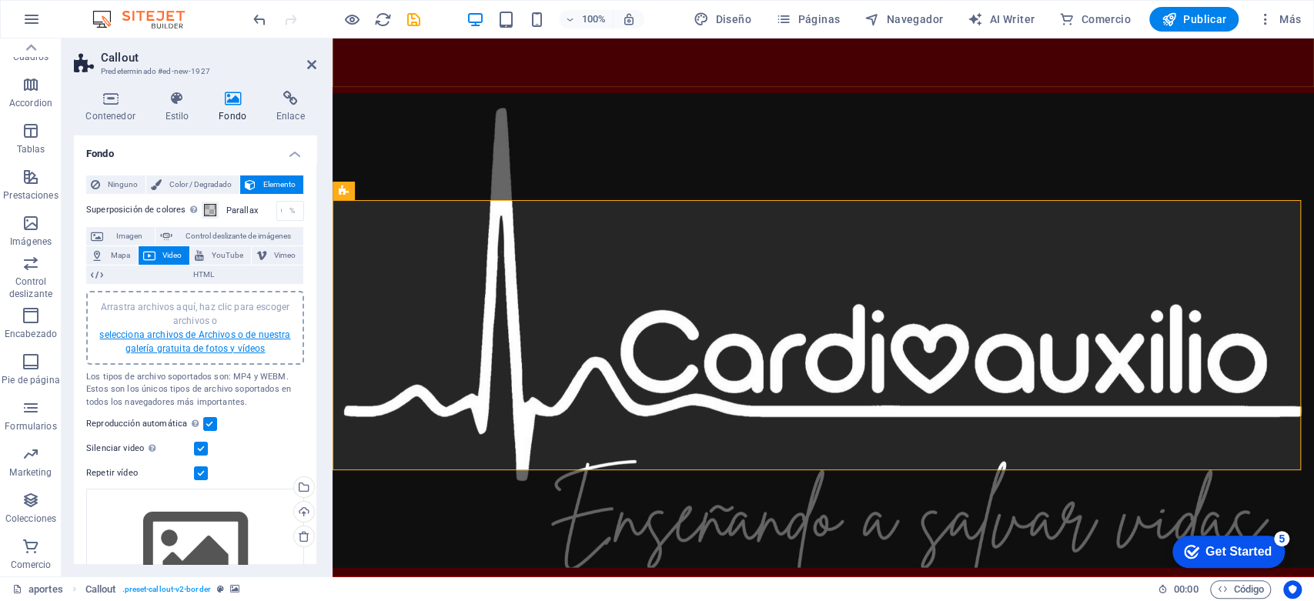
click at [177, 336] on link "selecciona archivos de Archivos o de nuestra galería gratuita de fotos y vídeos" at bounding box center [194, 341] width 191 height 25
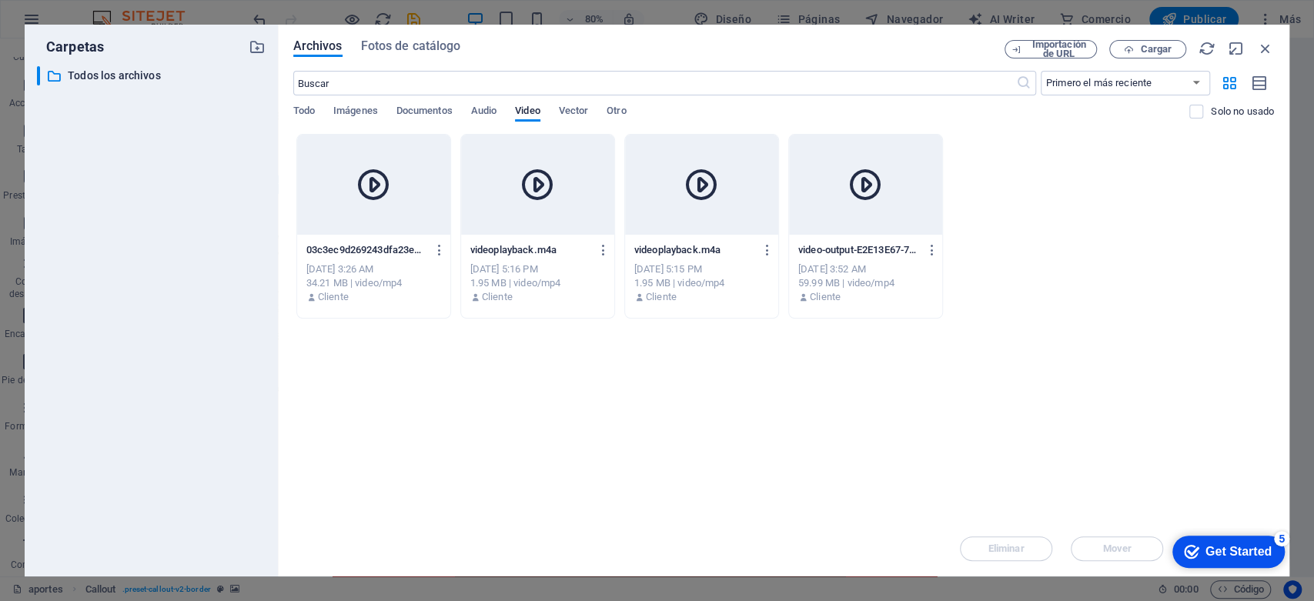
click at [403, 189] on div at bounding box center [373, 185] width 153 height 100
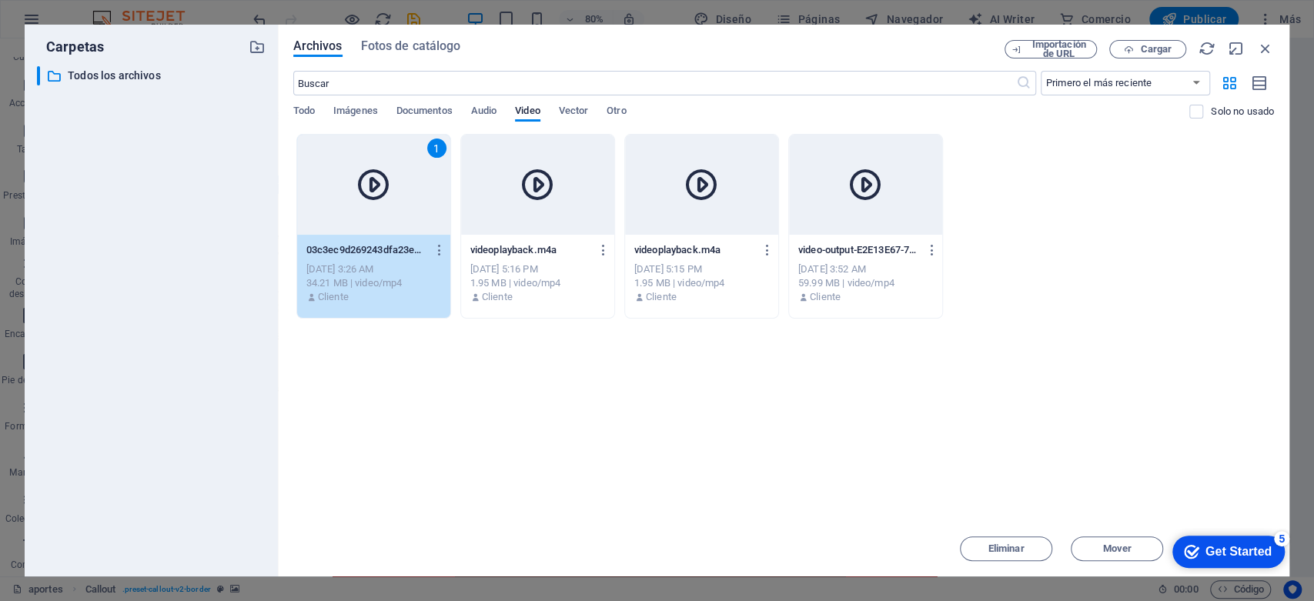
click at [373, 179] on icon at bounding box center [373, 184] width 37 height 37
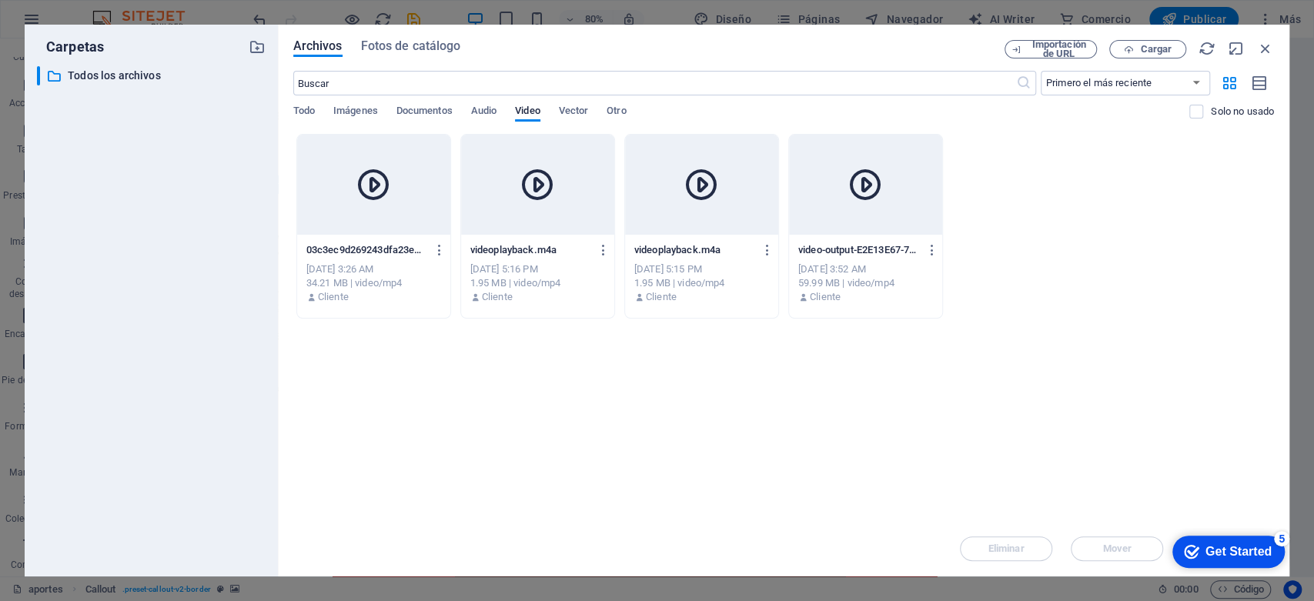
click at [373, 179] on icon at bounding box center [373, 184] width 37 height 37
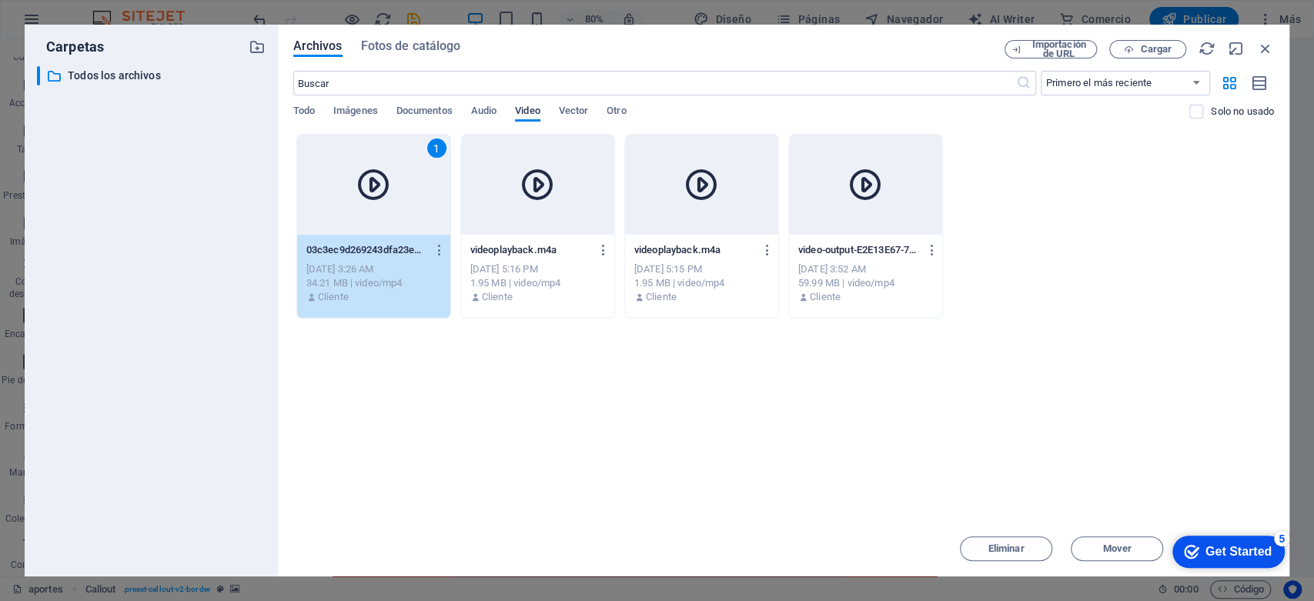
click at [518, 108] on span "Video" at bounding box center [527, 113] width 25 height 22
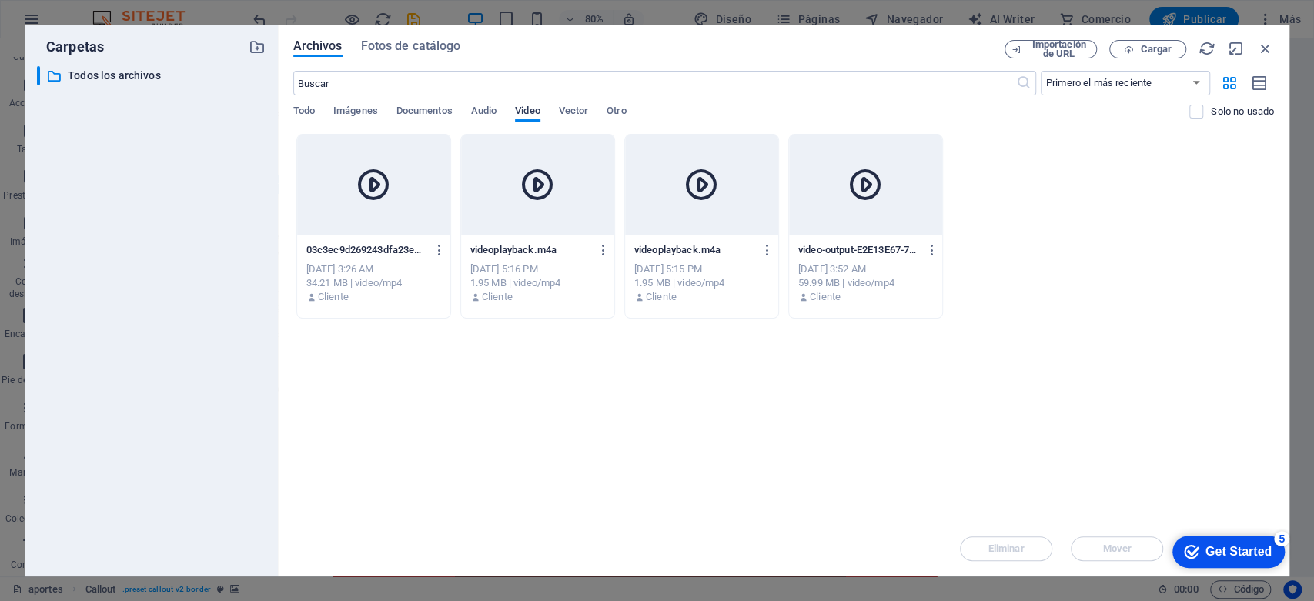
click at [518, 108] on span "Video" at bounding box center [527, 113] width 25 height 22
click at [1051, 45] on span "Importación de URL" at bounding box center [1059, 49] width 62 height 18
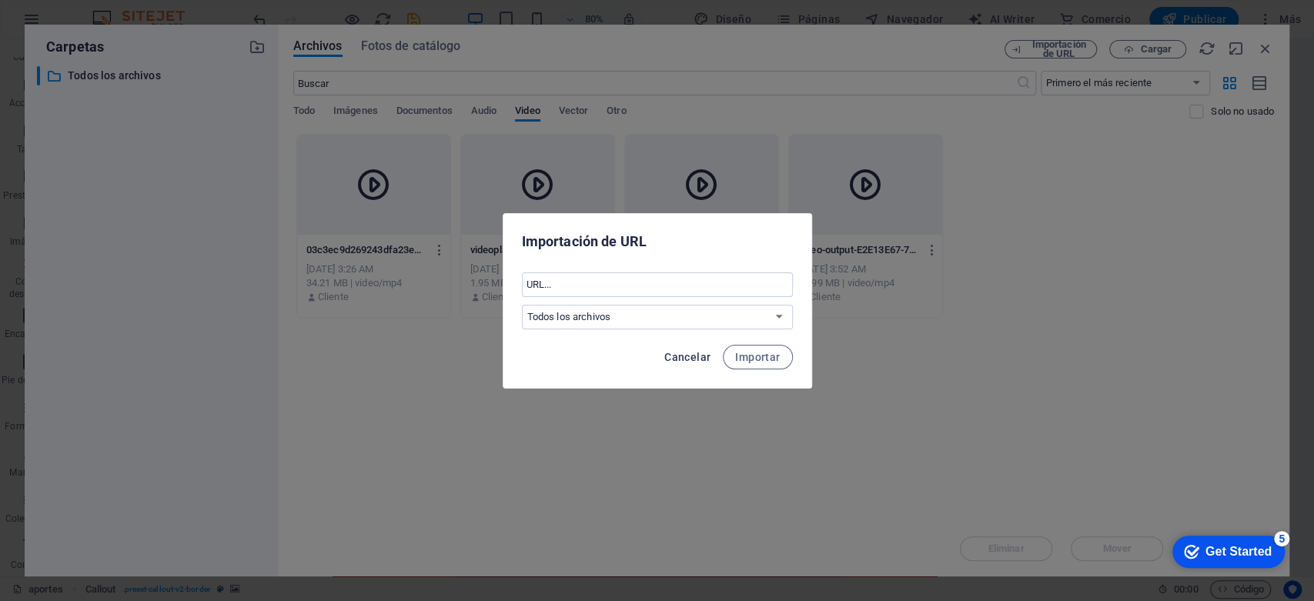
click at [690, 349] on button "Cancelar" at bounding box center [687, 357] width 59 height 25
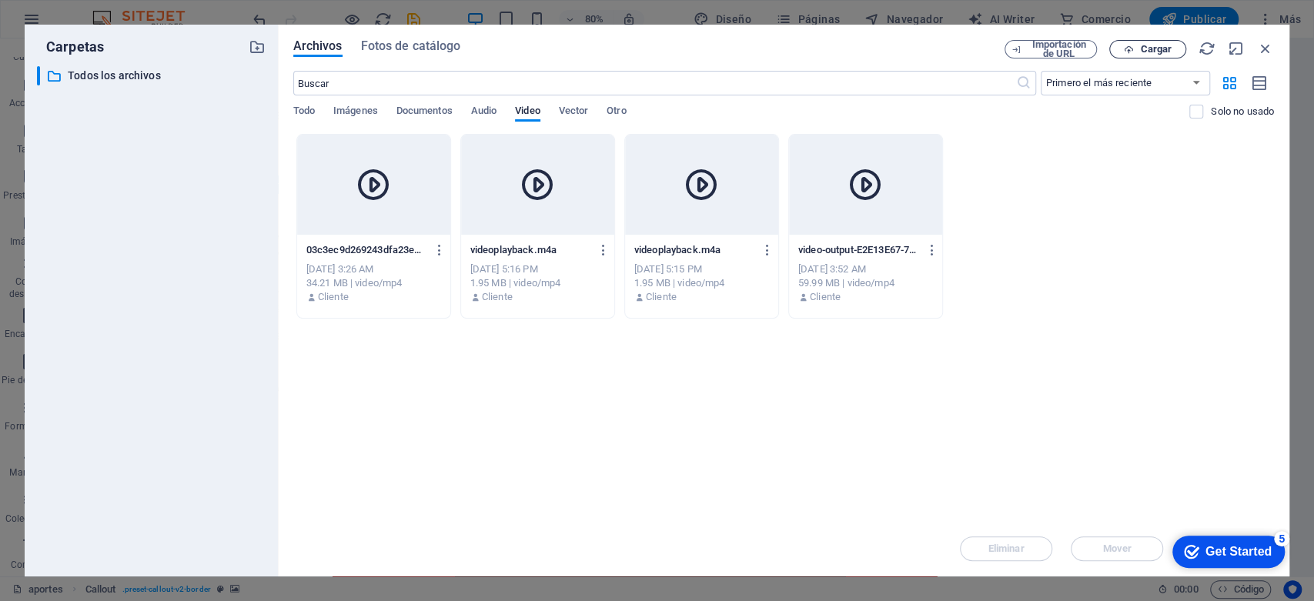
click at [1172, 42] on button "Cargar" at bounding box center [1147, 49] width 77 height 18
click at [1281, 539] on div "5" at bounding box center [1281, 538] width 15 height 15
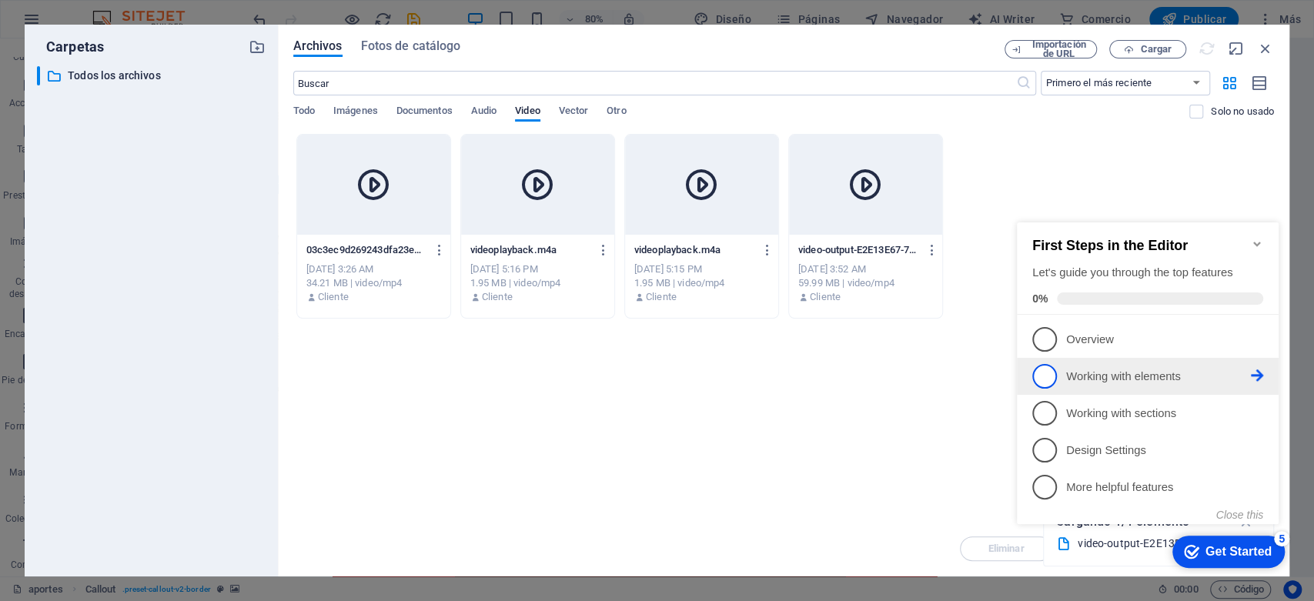
click at [1256, 369] on icon at bounding box center [1257, 375] width 12 height 12
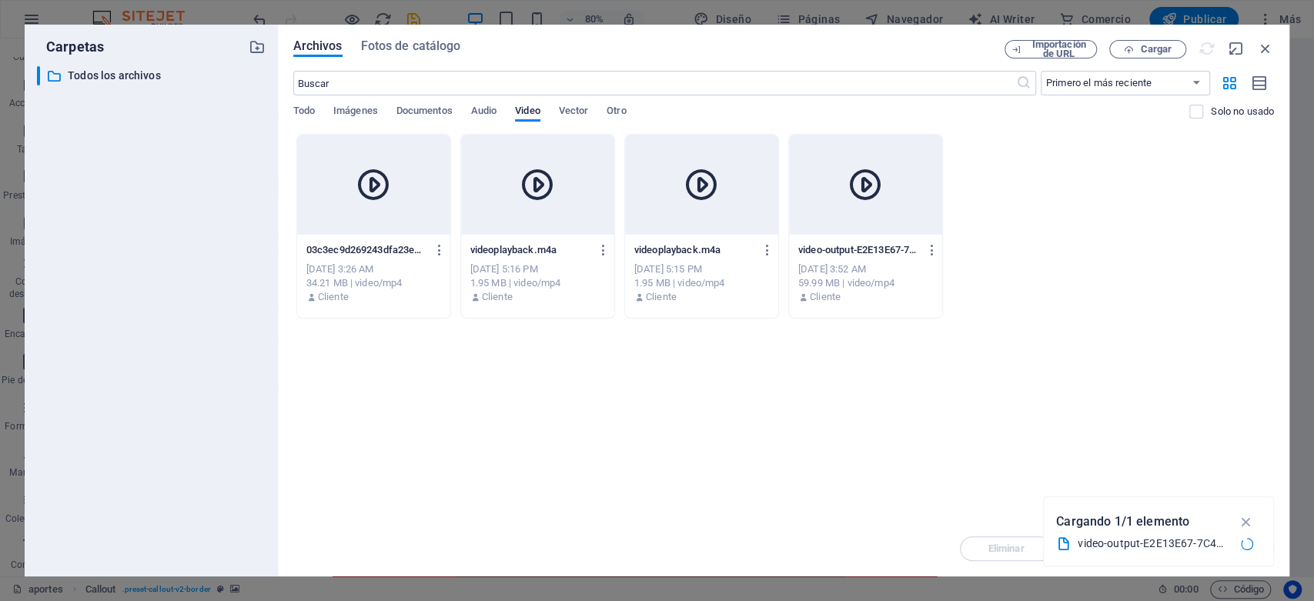
scroll to position [0, 0]
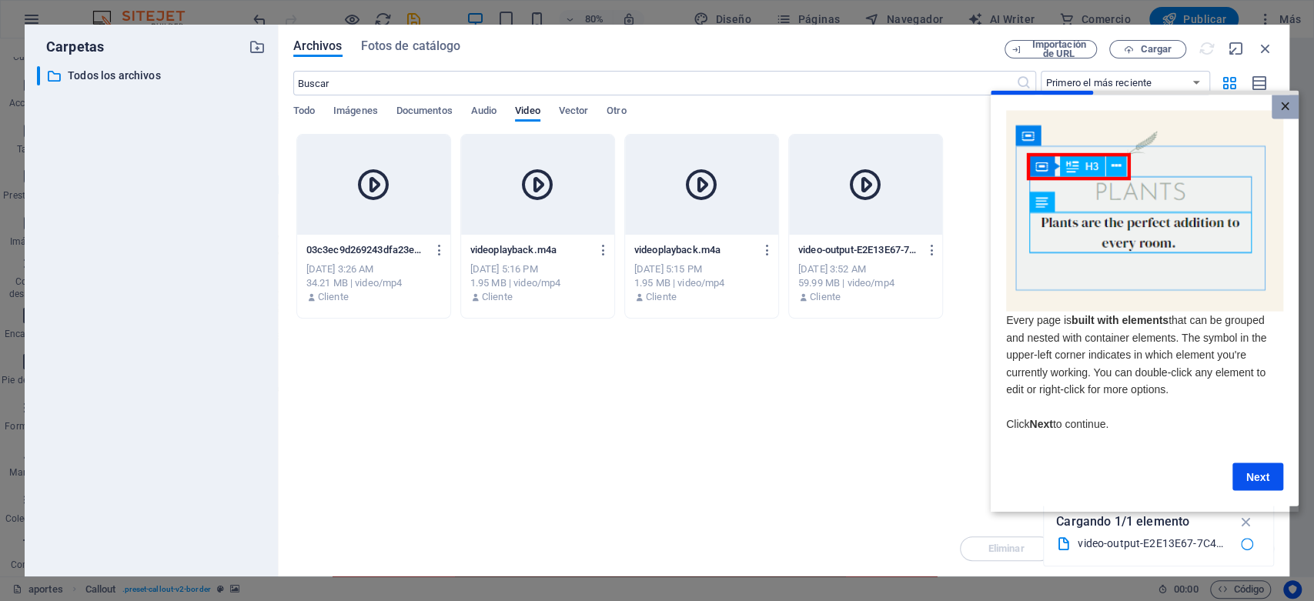
click at [1289, 108] on link "×" at bounding box center [1285, 107] width 27 height 24
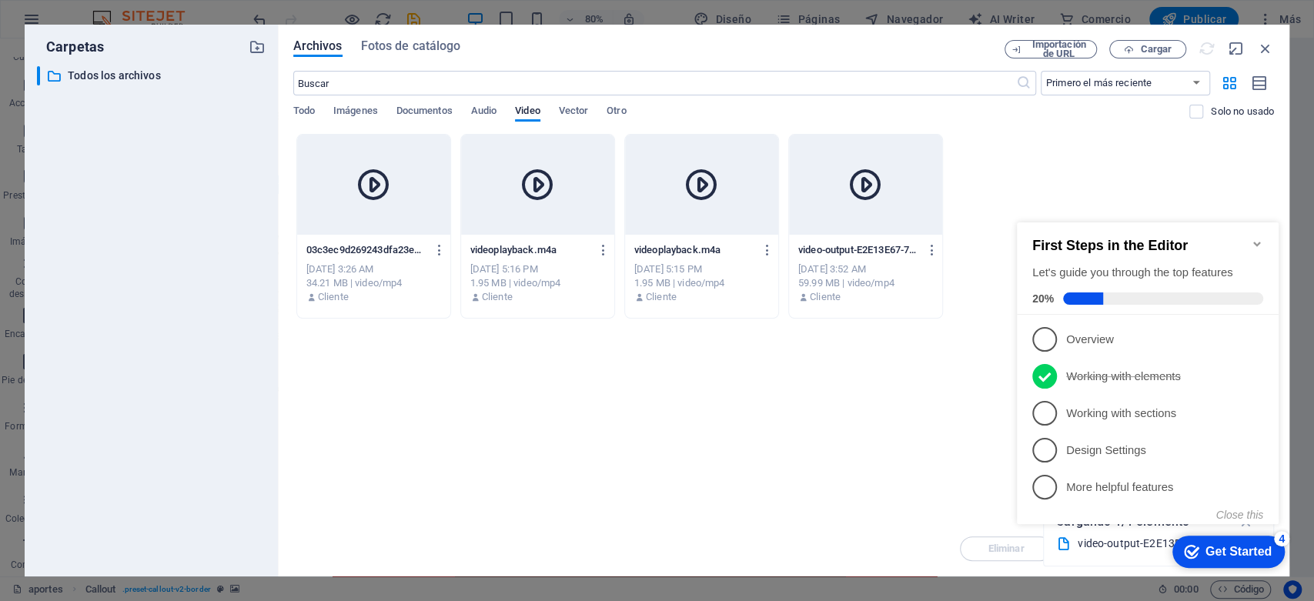
click at [1209, 547] on div "Get Started" at bounding box center [1238, 552] width 66 height 14
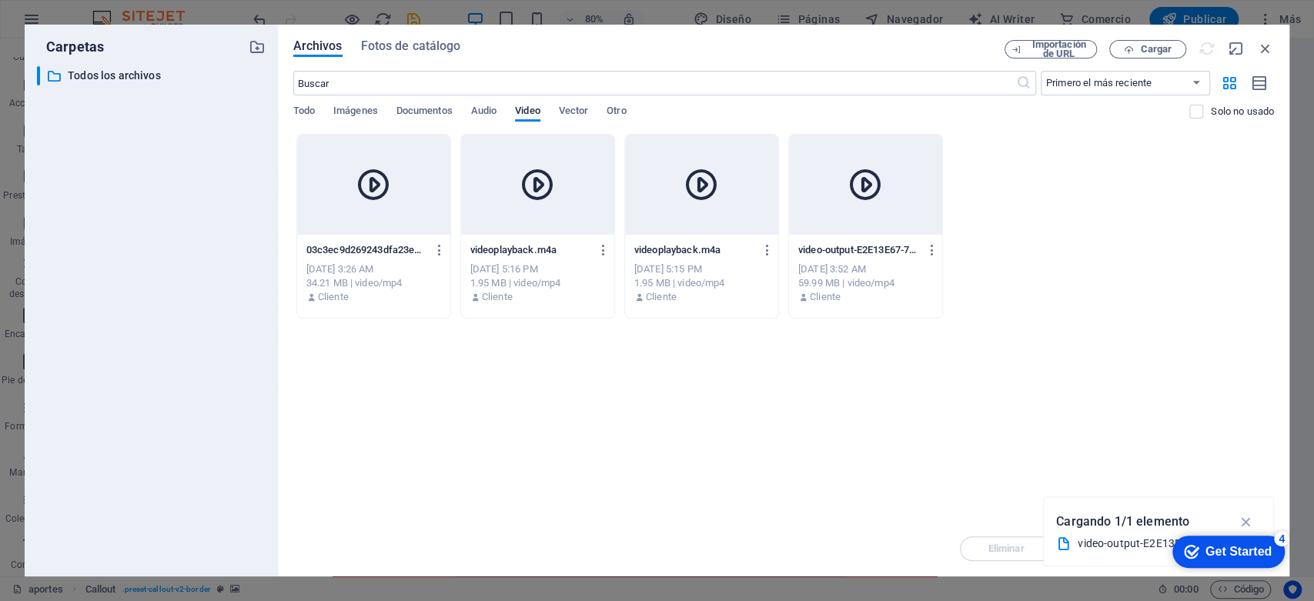
click at [1272, 559] on div "Get Started" at bounding box center [1238, 552] width 66 height 14
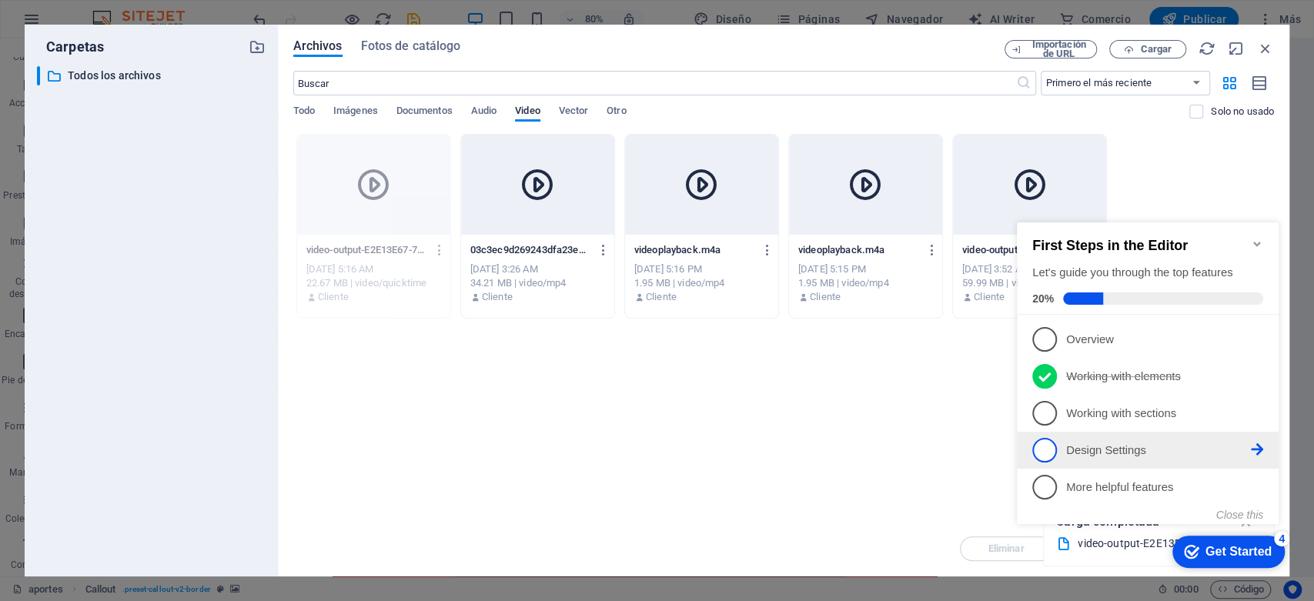
click at [1254, 443] on icon at bounding box center [1257, 449] width 12 height 12
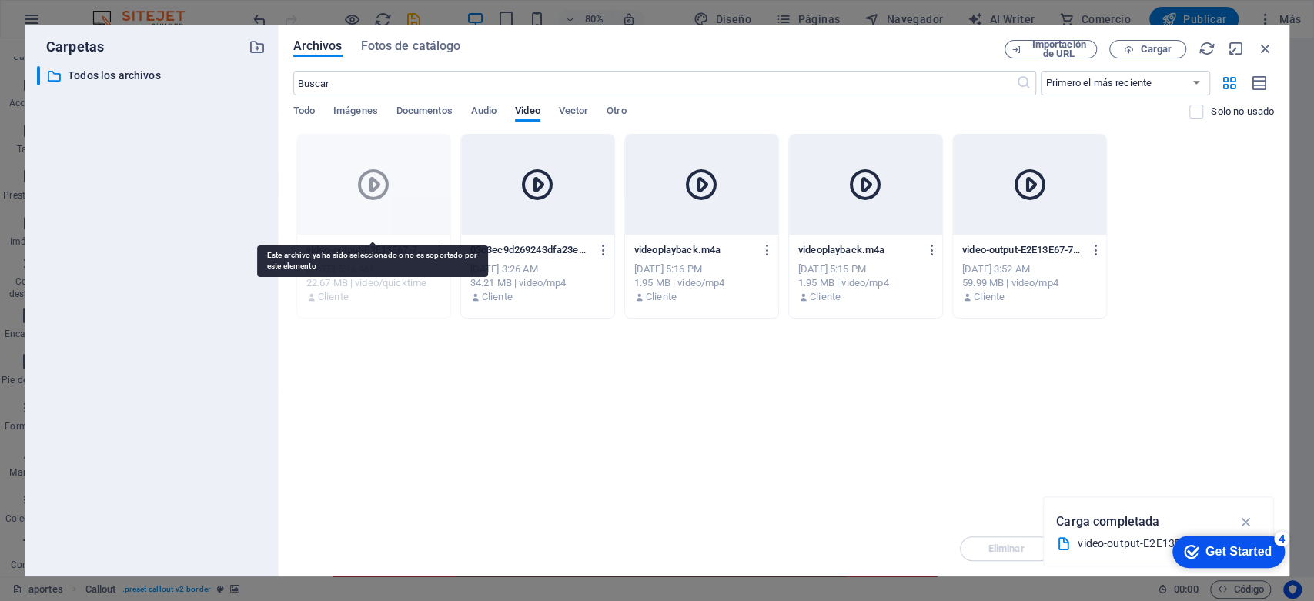
click at [415, 212] on div at bounding box center [373, 185] width 153 height 100
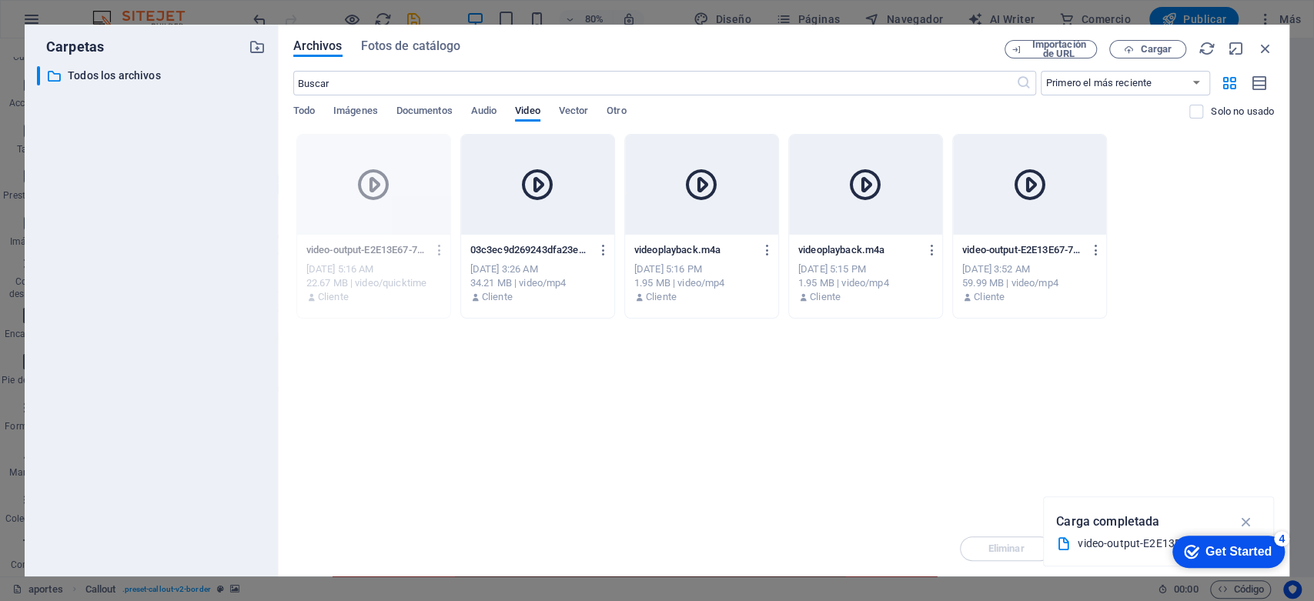
click at [1051, 462] on div "Arrastra archivos aquí para cargarlos de inmediato video-output-E2E13E67-7C49-4…" at bounding box center [783, 327] width 981 height 387
click at [1025, 256] on p "video-output-E2E13E67-7C49-44B3-9A5E-B3CE7FCD66C8.mp4" at bounding box center [1022, 250] width 121 height 14
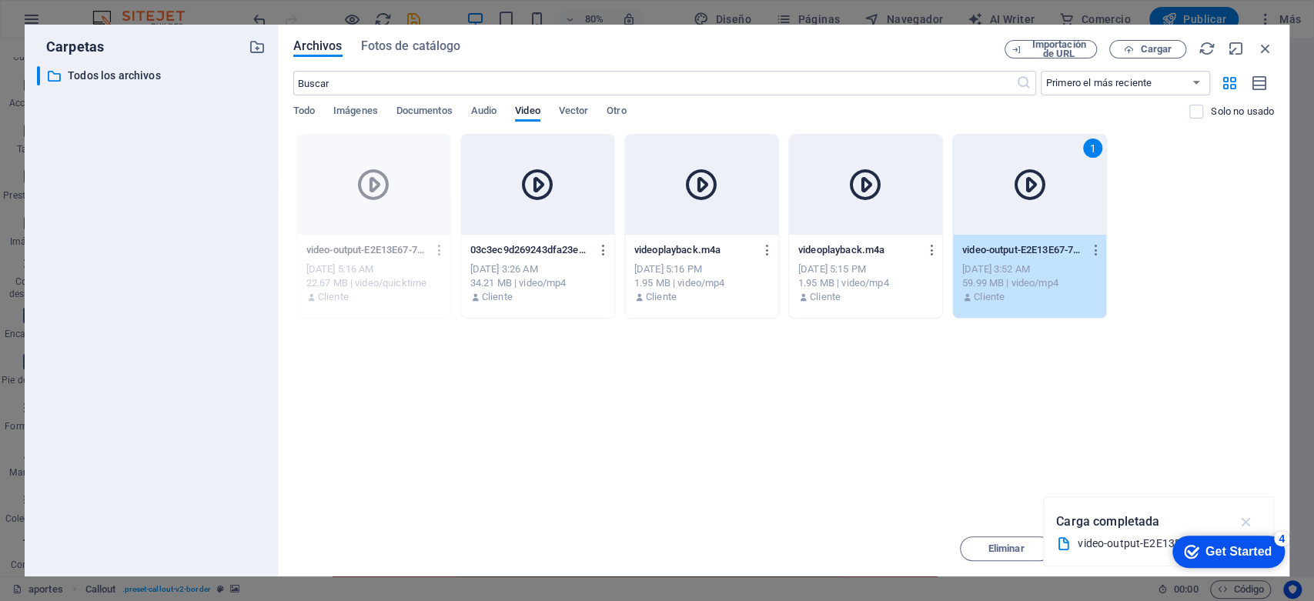
click at [1244, 522] on icon "button" at bounding box center [1246, 521] width 18 height 17
click at [1263, 552] on div "Get Started" at bounding box center [1238, 552] width 66 height 14
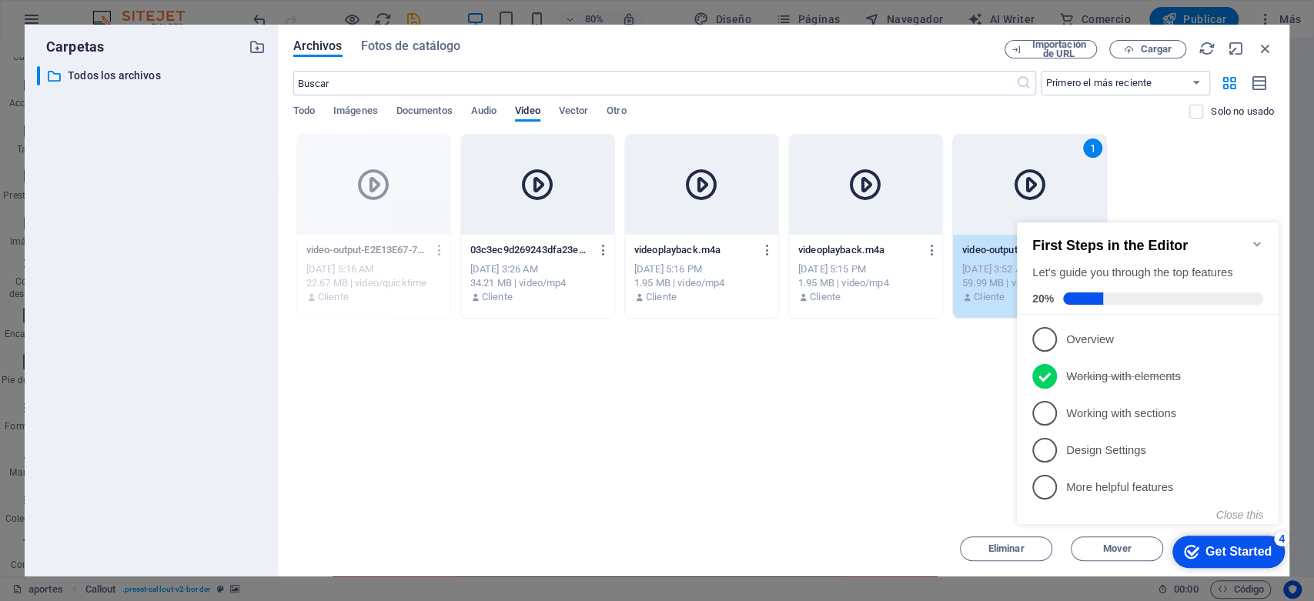
click at [1254, 242] on icon "Minimize checklist" at bounding box center [1256, 244] width 7 height 5
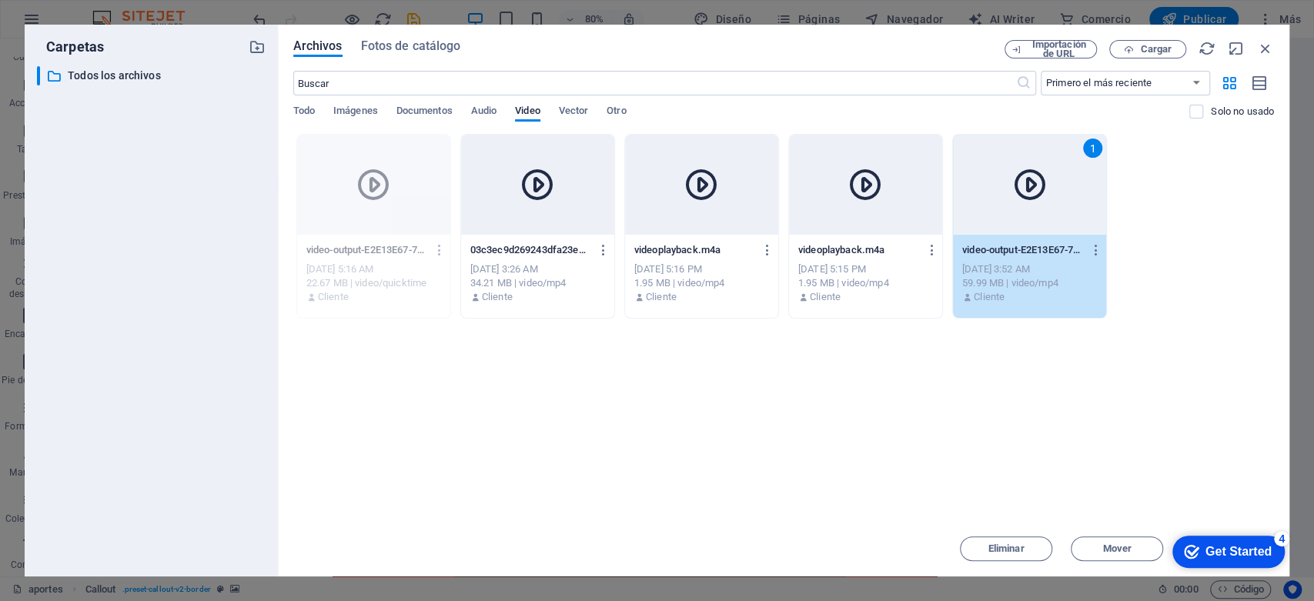
click at [1065, 234] on div "1" at bounding box center [1029, 185] width 153 height 100
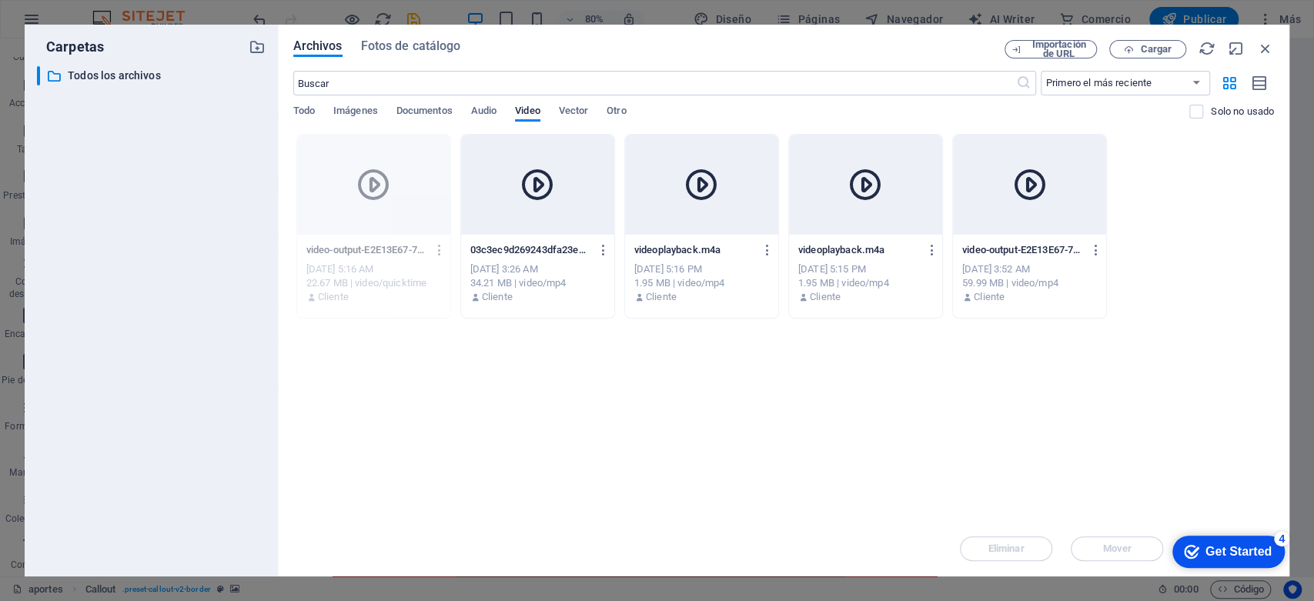
click at [1065, 234] on div at bounding box center [1029, 185] width 153 height 100
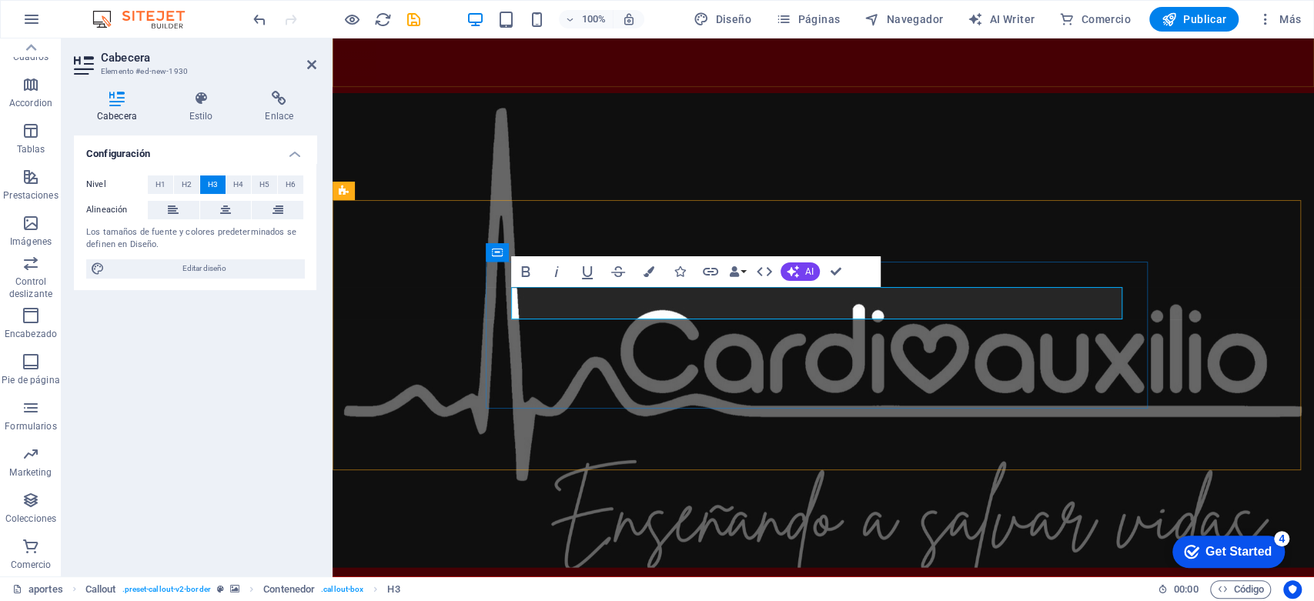
drag, startPoint x: 1018, startPoint y: 306, endPoint x: 596, endPoint y: 306, distance: 421.8
click at [653, 269] on icon "button" at bounding box center [649, 271] width 11 height 11
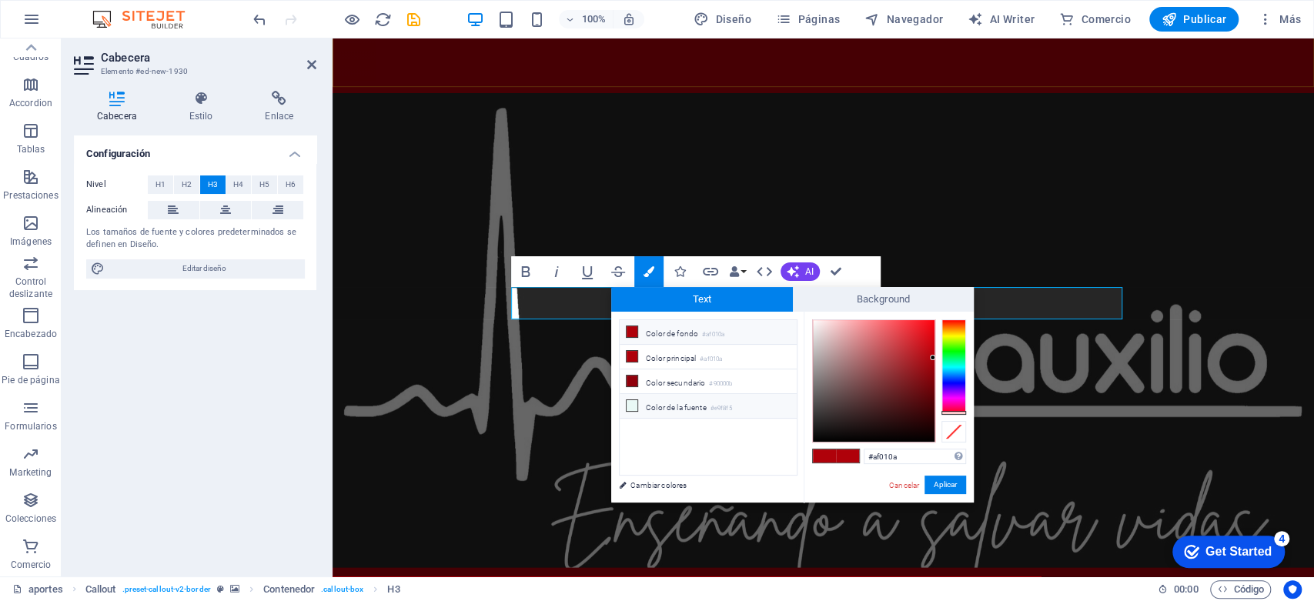
click at [634, 400] on icon at bounding box center [632, 405] width 11 height 11
type input "#e9f8f5"
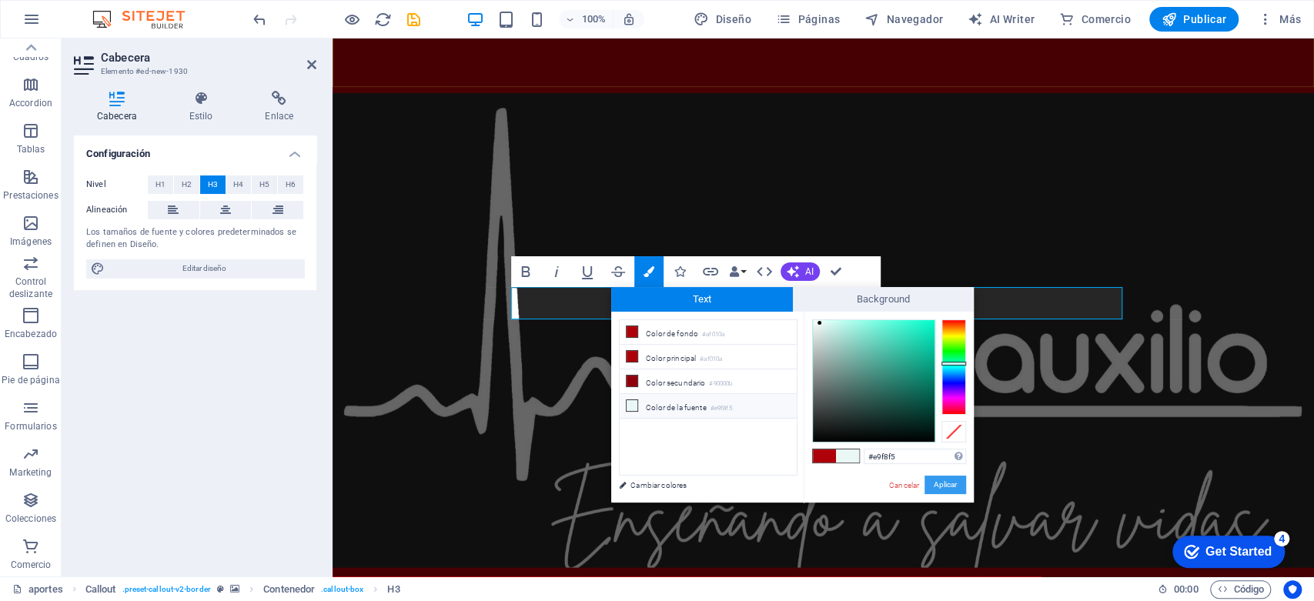
click at [941, 485] on button "Aplicar" at bounding box center [945, 485] width 42 height 18
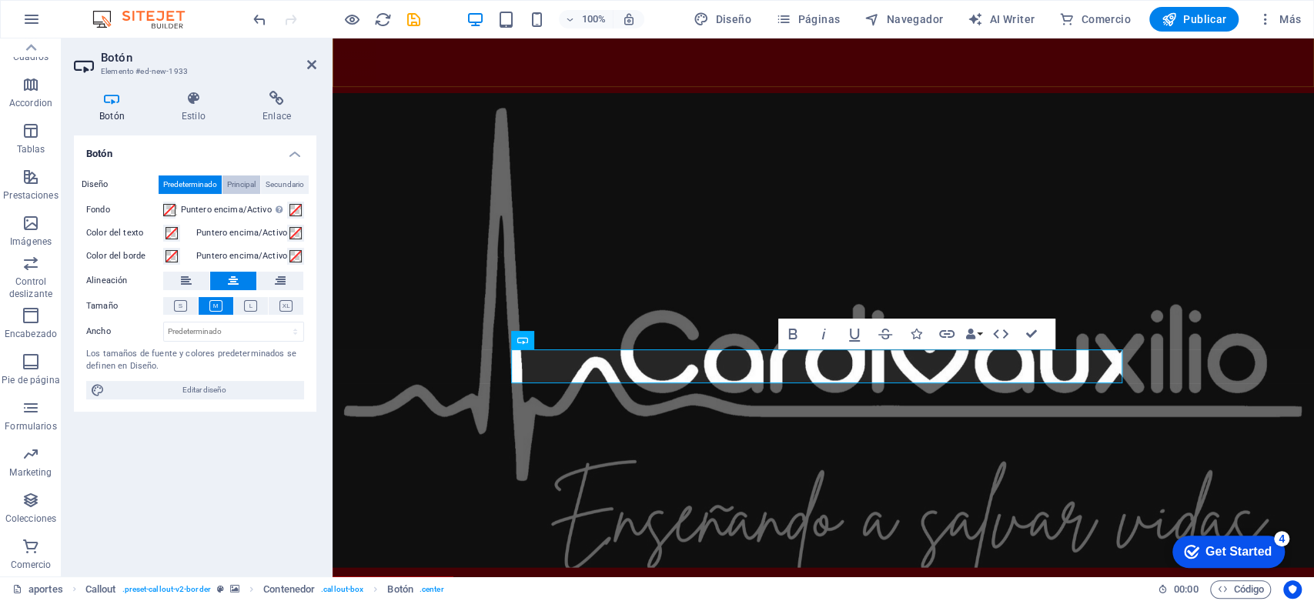
click at [248, 188] on span "Principal" at bounding box center [241, 185] width 28 height 18
click at [282, 178] on span "Secundario" at bounding box center [285, 185] width 38 height 18
click at [227, 179] on span "Principal" at bounding box center [241, 185] width 28 height 18
click at [277, 109] on h4 "Enlace" at bounding box center [276, 107] width 79 height 32
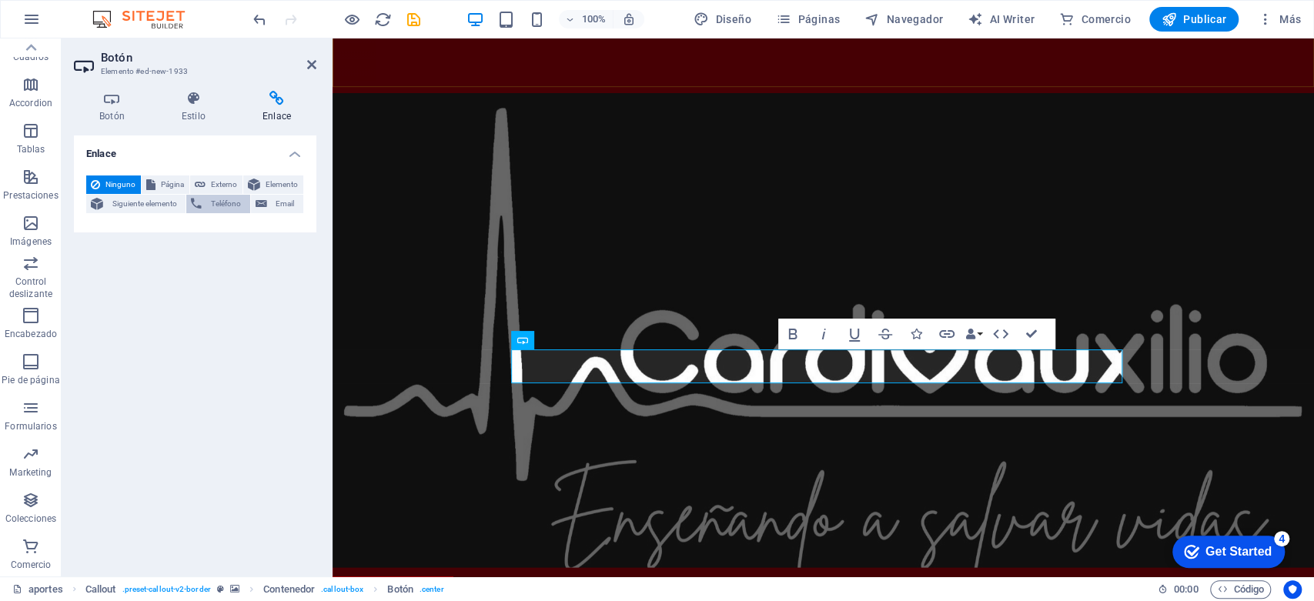
click at [234, 204] on span "Teléfono" at bounding box center [225, 204] width 38 height 18
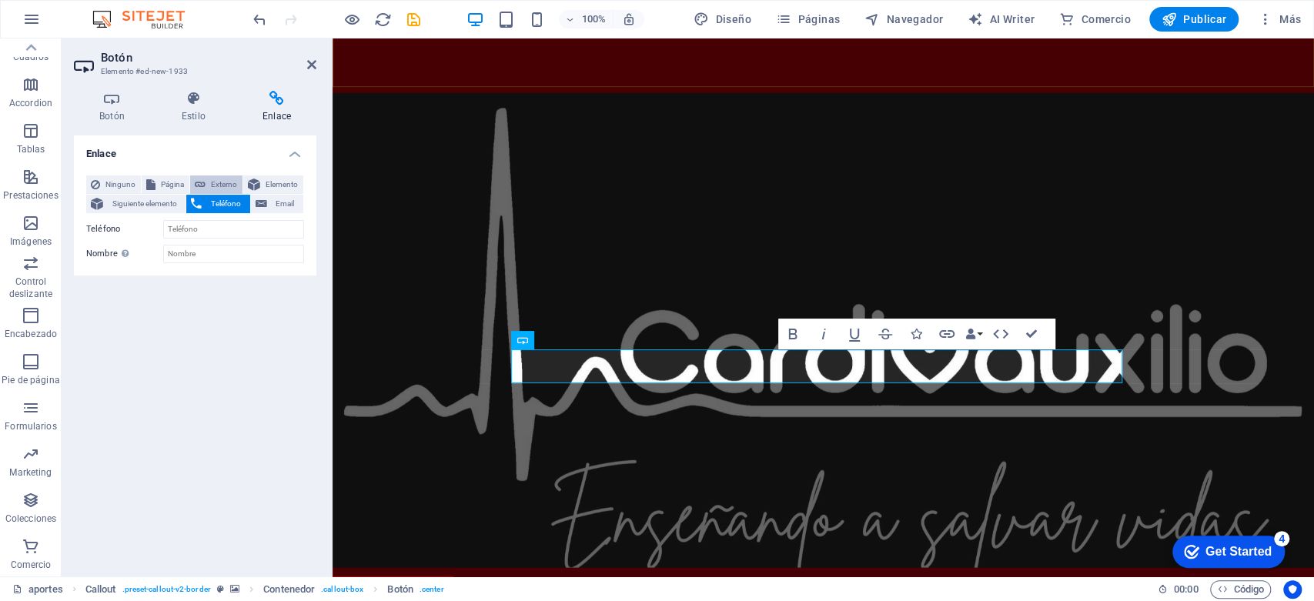
click at [222, 187] on span "Externo" at bounding box center [224, 185] width 28 height 18
select select "blank"
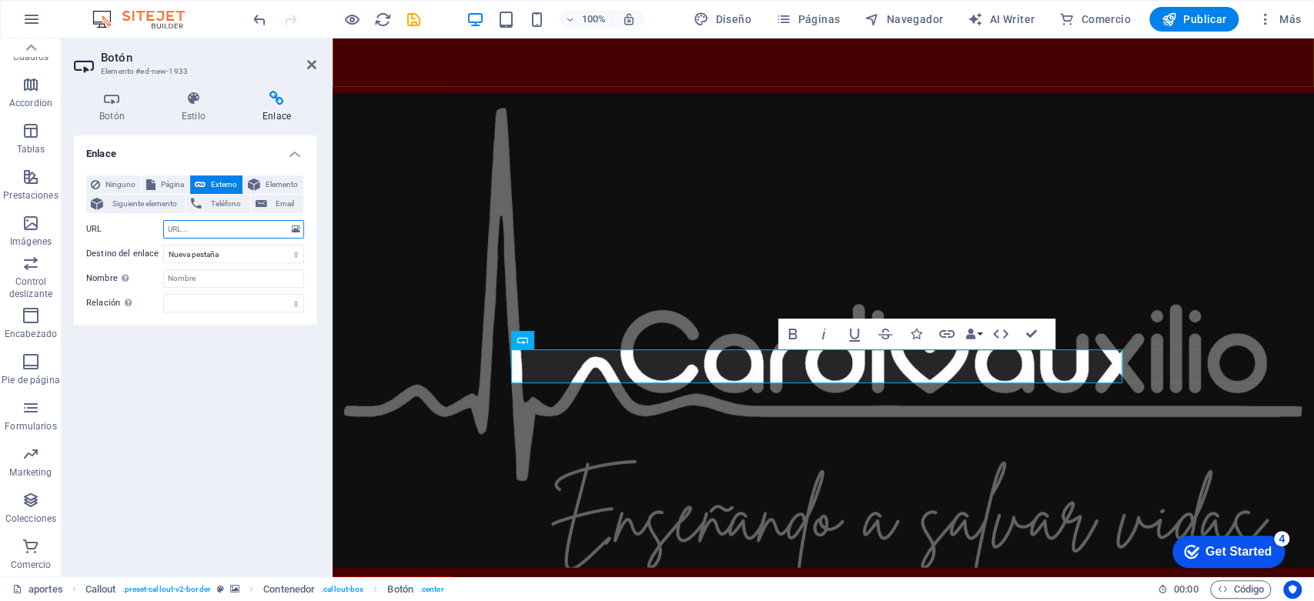
drag, startPoint x: 255, startPoint y: 229, endPoint x: 142, endPoint y: 229, distance: 113.2
click at [142, 229] on div "URL" at bounding box center [195, 229] width 218 height 18
paste input "[URL][DOMAIN_NAME]"
type input "[URL][DOMAIN_NAME]"
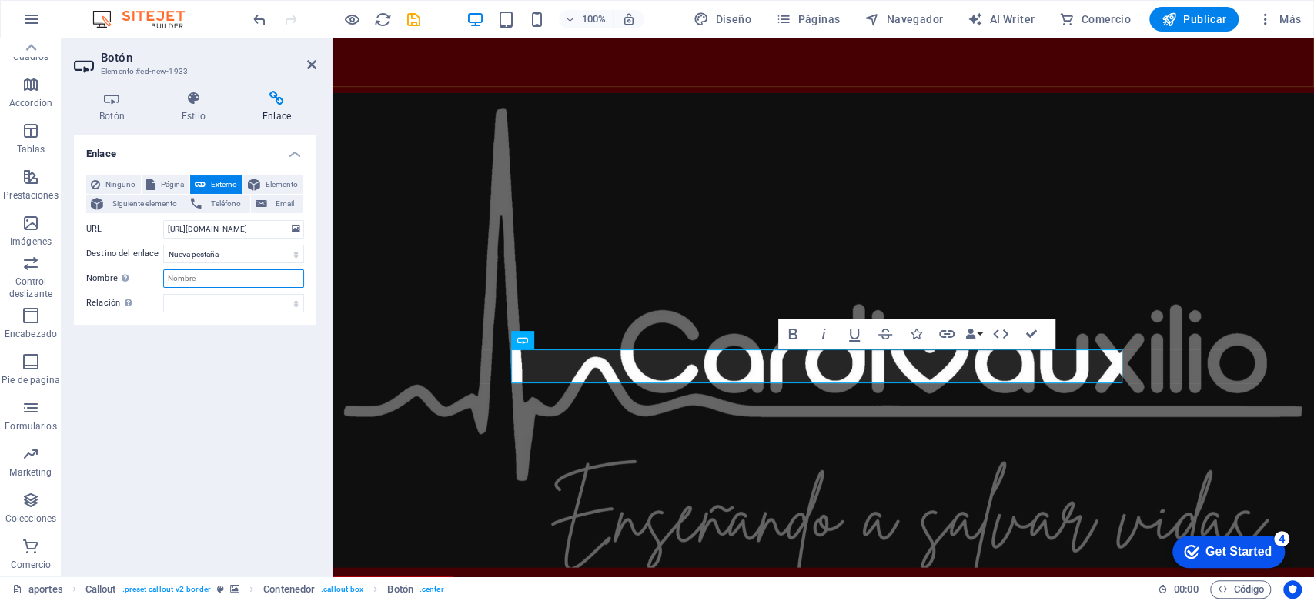
scroll to position [0, 0]
click at [259, 287] on input "Nombre Una descripción adicional del enlace no debería ser igual al texto del e…" at bounding box center [233, 278] width 141 height 18
type input "WhatsApp"
click at [212, 245] on select "Nueva pestaña Misma pestaña Superposición" at bounding box center [233, 254] width 141 height 18
click at [163, 245] on select "Nueva pestaña Misma pestaña Superposición" at bounding box center [233, 254] width 141 height 18
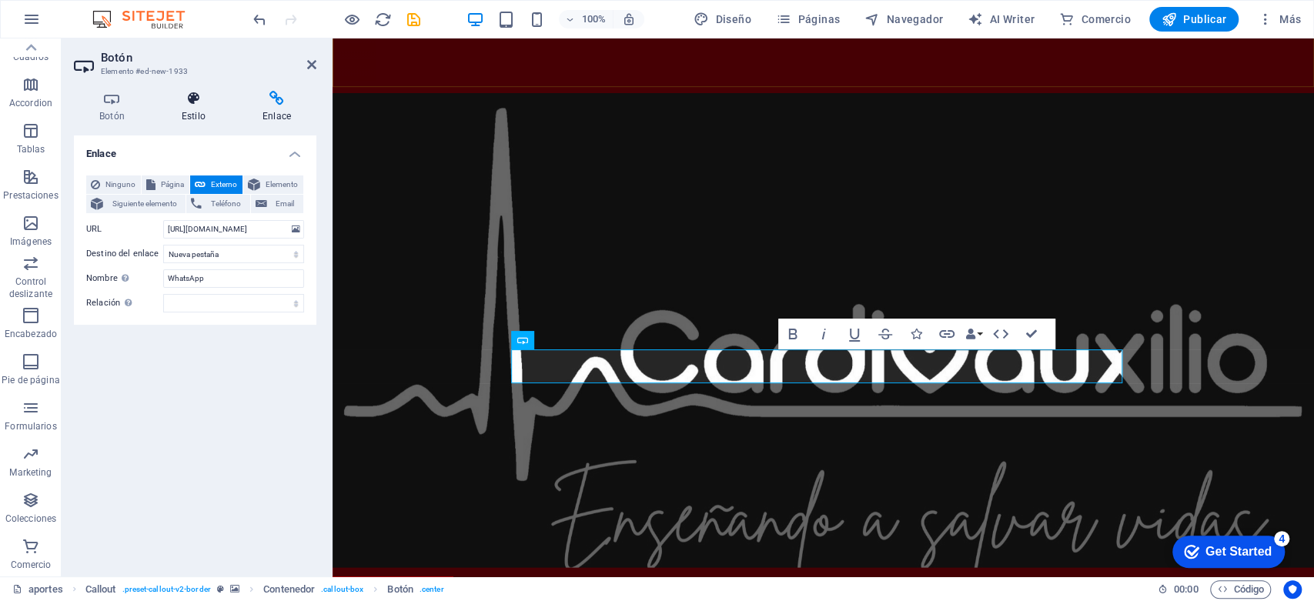
click at [192, 106] on h4 "Estilo" at bounding box center [196, 107] width 81 height 32
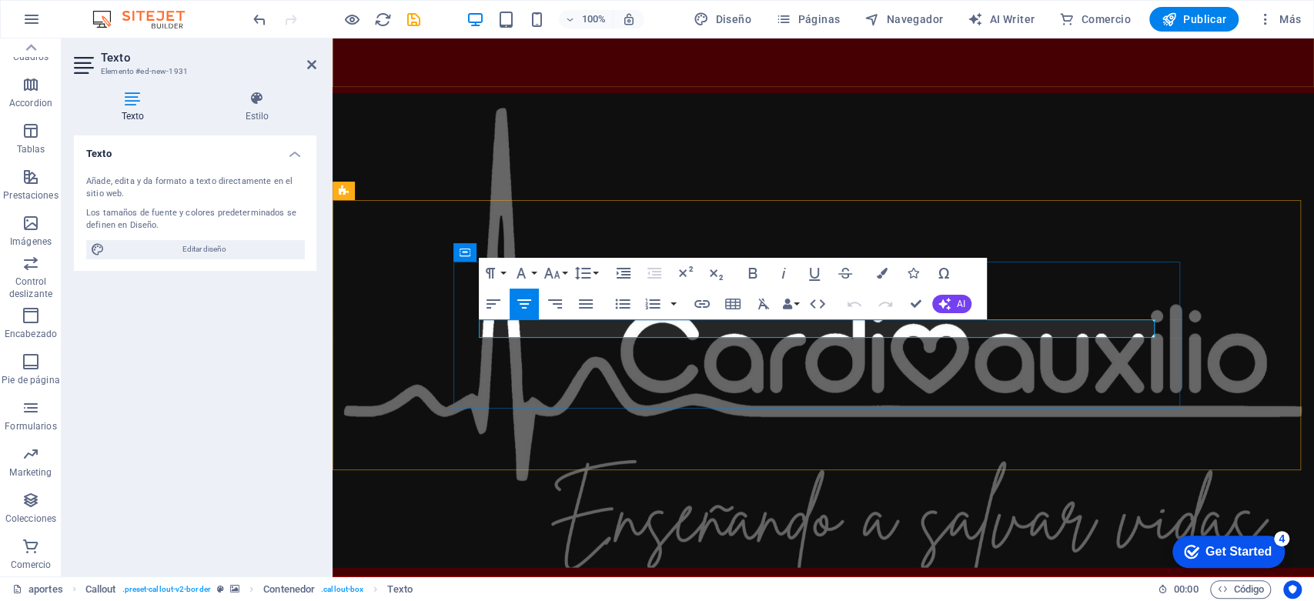
drag, startPoint x: 814, startPoint y: 326, endPoint x: 707, endPoint y: 323, distance: 106.3
drag, startPoint x: 926, startPoint y: 333, endPoint x: 741, endPoint y: 330, distance: 185.5
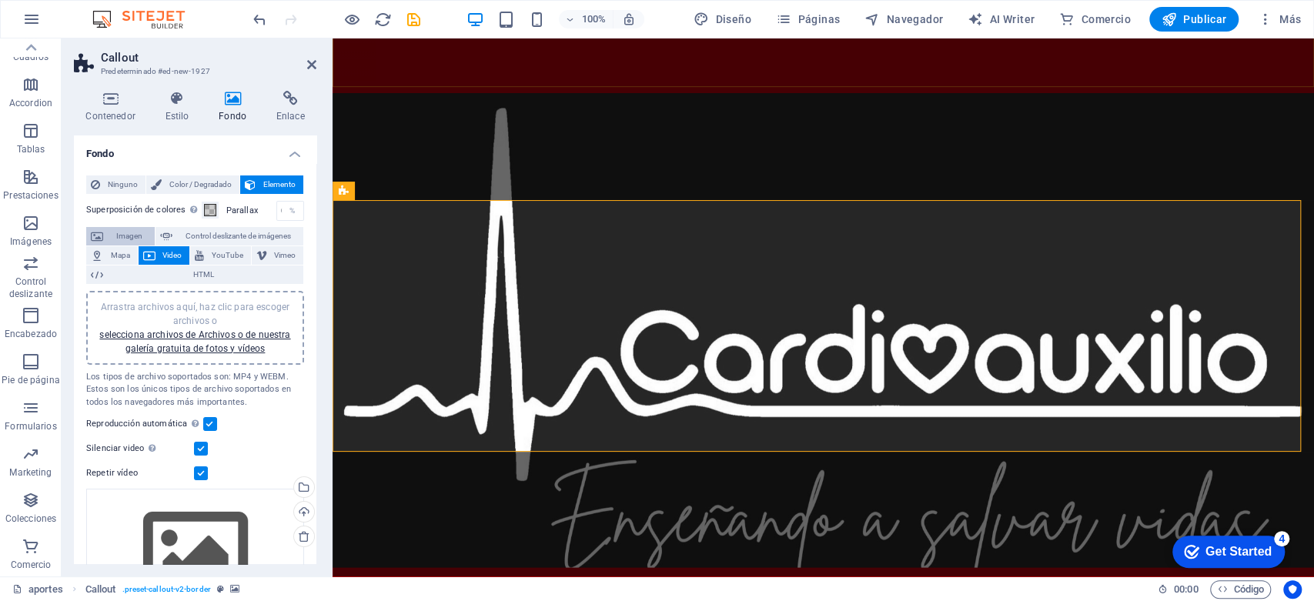
click at [128, 231] on span "Imagen" at bounding box center [129, 236] width 42 height 18
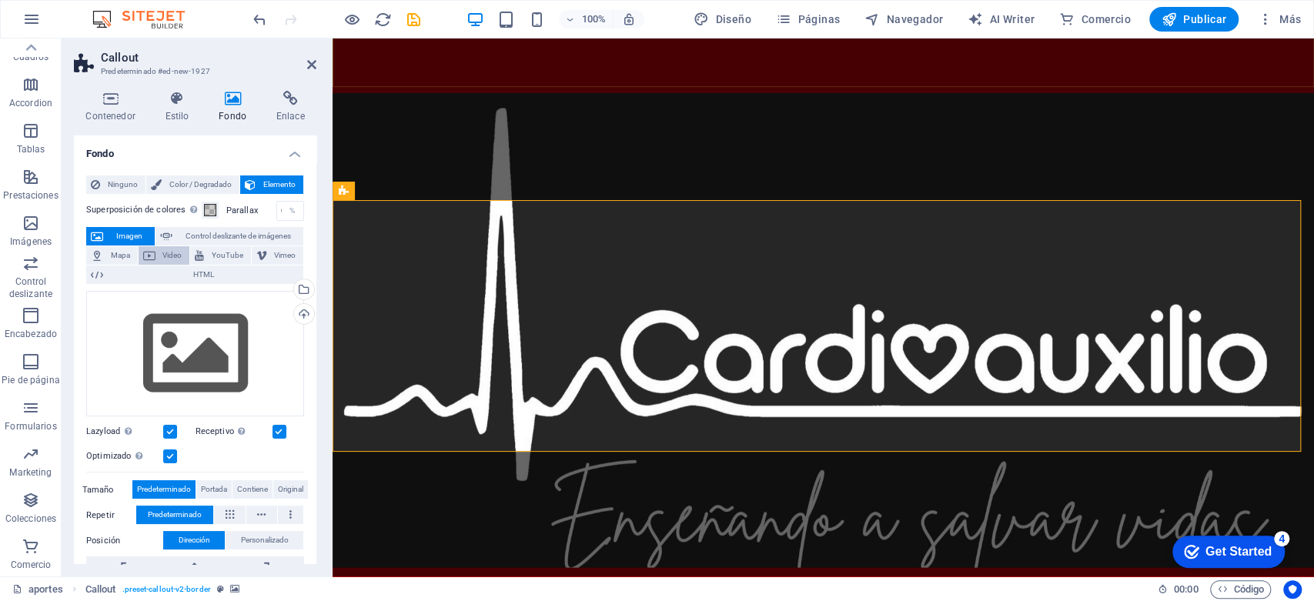
click at [177, 259] on span "Video" at bounding box center [172, 255] width 25 height 18
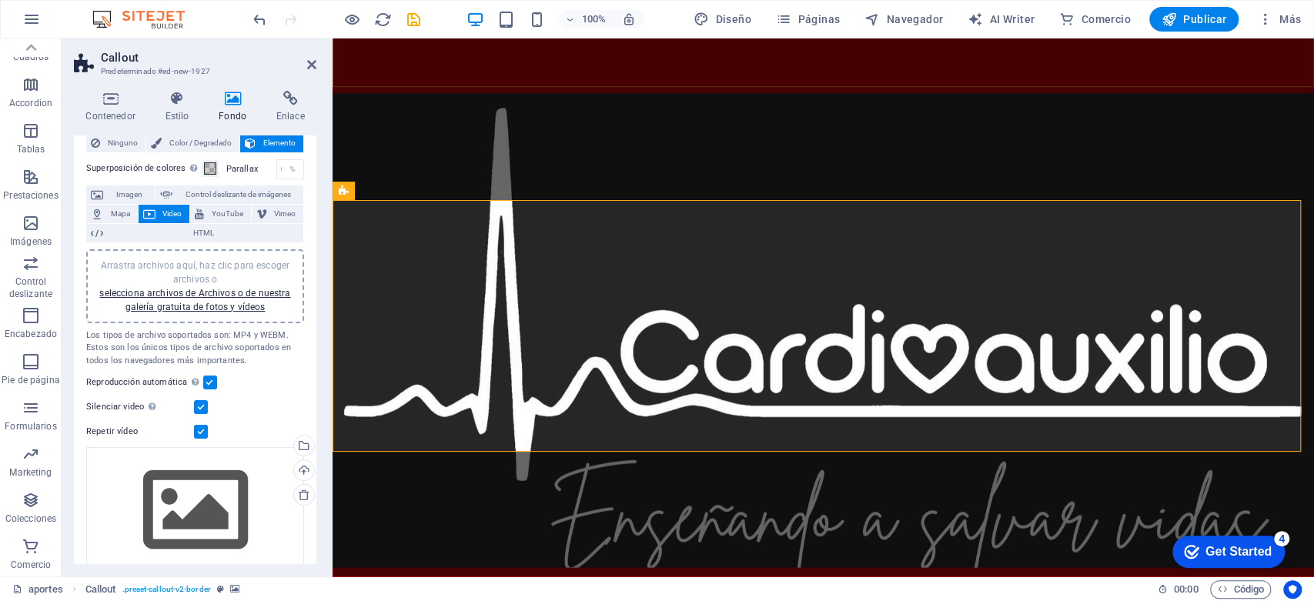
scroll to position [105, 0]
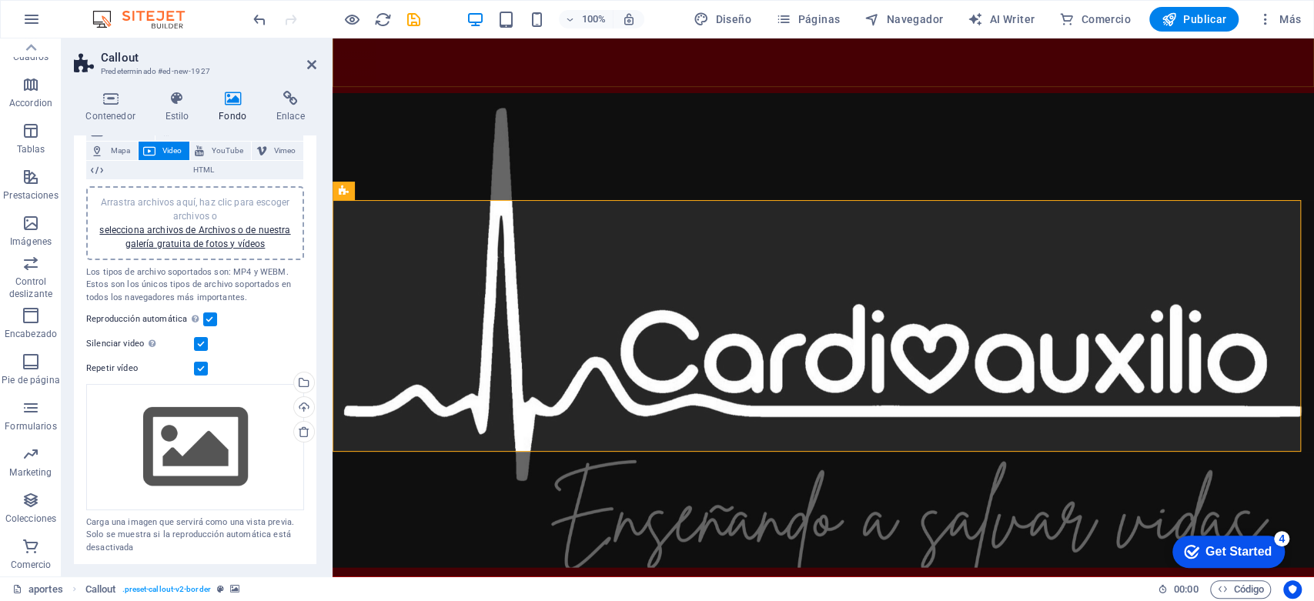
click at [198, 344] on label at bounding box center [201, 344] width 14 height 14
click at [0, 0] on input "Silenciar video La reproducción automática estará disponible si silenciado está…" at bounding box center [0, 0] width 0 height 0
click at [211, 316] on label at bounding box center [210, 320] width 14 height 14
click at [0, 0] on input "Reproducción automática La reproducción automática solo está disponible si sile…" at bounding box center [0, 0] width 0 height 0
click at [212, 320] on label at bounding box center [210, 320] width 14 height 14
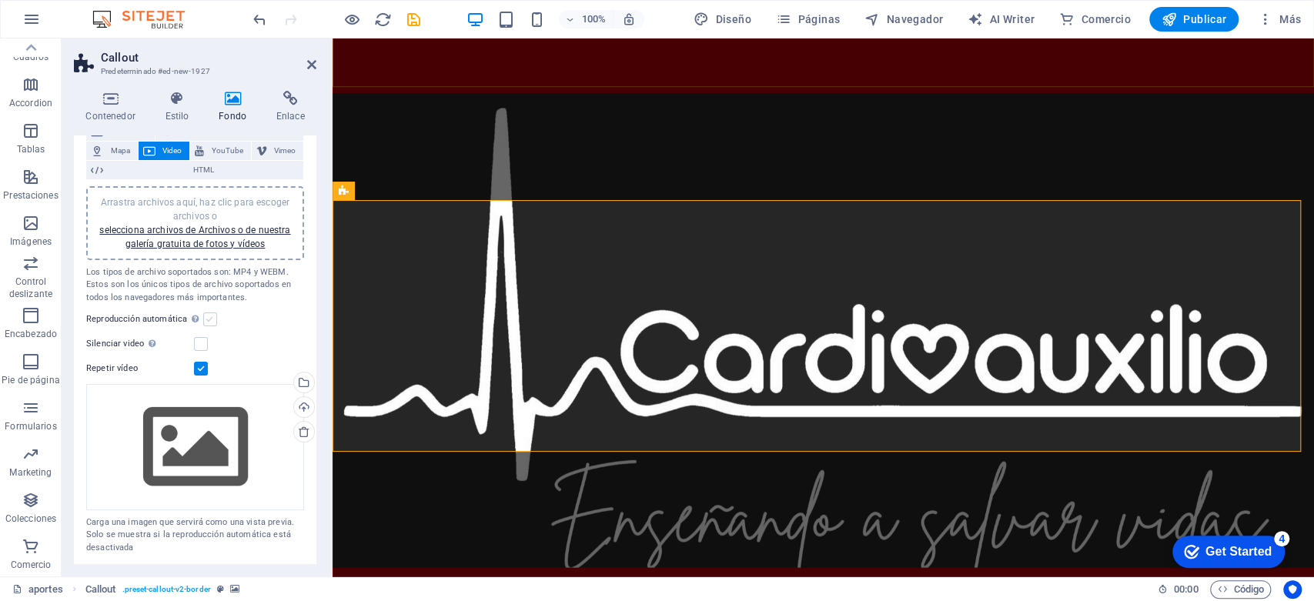
click at [0, 0] on input "Reproducción automática La reproducción automática solo está disponible si sile…" at bounding box center [0, 0] width 0 height 0
click at [212, 341] on div "Silenciar video La reproducción automática estará disponible si silenciado está…" at bounding box center [195, 344] width 218 height 18
click at [203, 343] on label at bounding box center [201, 344] width 14 height 14
click at [0, 0] on input "Silenciar video La reproducción automática estará disponible si silenciado está…" at bounding box center [0, 0] width 0 height 0
click at [211, 317] on label at bounding box center [210, 320] width 14 height 14
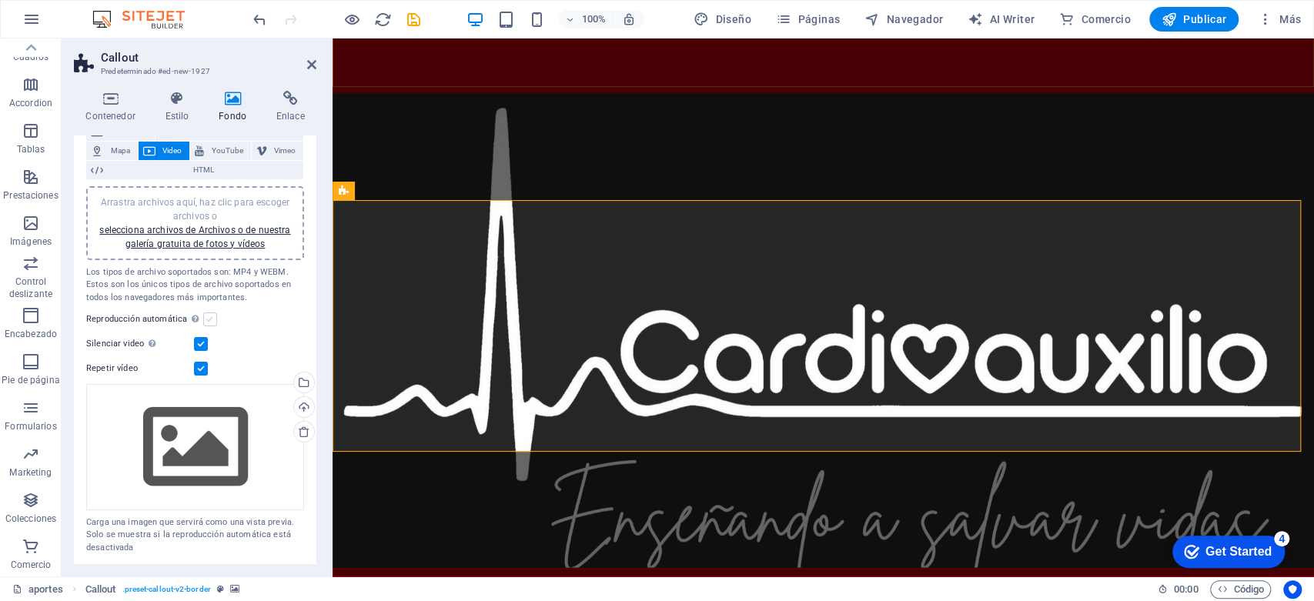
click at [0, 0] on input "Reproducción automática La reproducción automática solo está disponible si sile…" at bounding box center [0, 0] width 0 height 0
click at [201, 343] on label at bounding box center [201, 344] width 14 height 14
click at [0, 0] on input "Silenciar video La reproducción automática estará disponible si silenciado está…" at bounding box center [0, 0] width 0 height 0
click at [216, 317] on div "Reproducción automática La reproducción automática solo está disponible si sile…" at bounding box center [195, 319] width 218 height 18
click at [214, 317] on label at bounding box center [210, 320] width 14 height 14
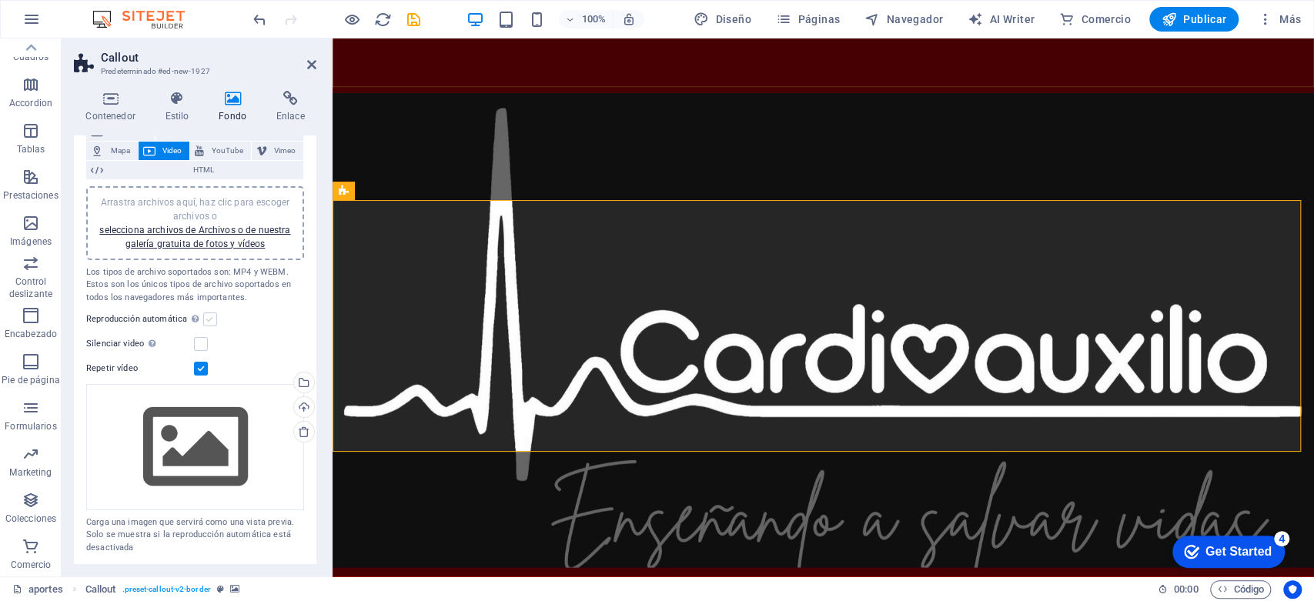
click at [0, 0] on input "Reproducción automática La reproducción automática solo está disponible si sile…" at bounding box center [0, 0] width 0 height 0
click at [199, 345] on label at bounding box center [201, 344] width 14 height 14
click at [0, 0] on input "Silenciar video La reproducción automática estará disponible si silenciado está…" at bounding box center [0, 0] width 0 height 0
click at [211, 316] on label at bounding box center [210, 320] width 14 height 14
click at [0, 0] on input "Reproducción automática La reproducción automática solo está disponible si sile…" at bounding box center [0, 0] width 0 height 0
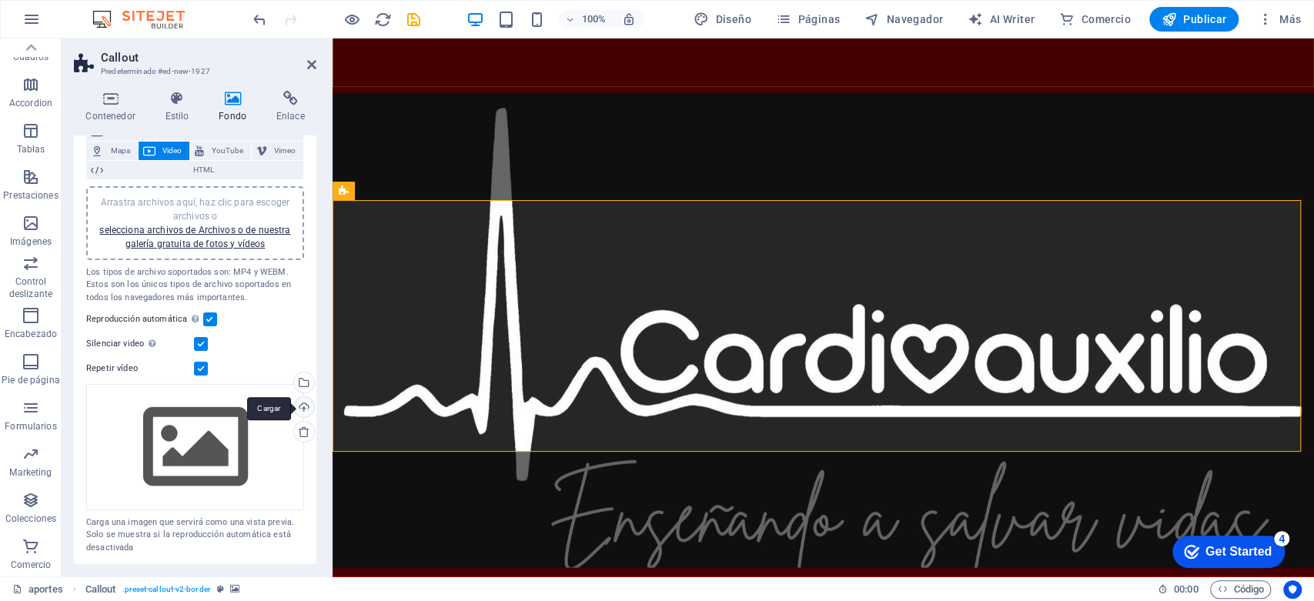
click at [302, 406] on div "Cargar" at bounding box center [302, 408] width 23 height 23
click at [303, 376] on div "Selecciona archivos del administrador de archivos, de la galería de fotos o car…" at bounding box center [302, 384] width 23 height 23
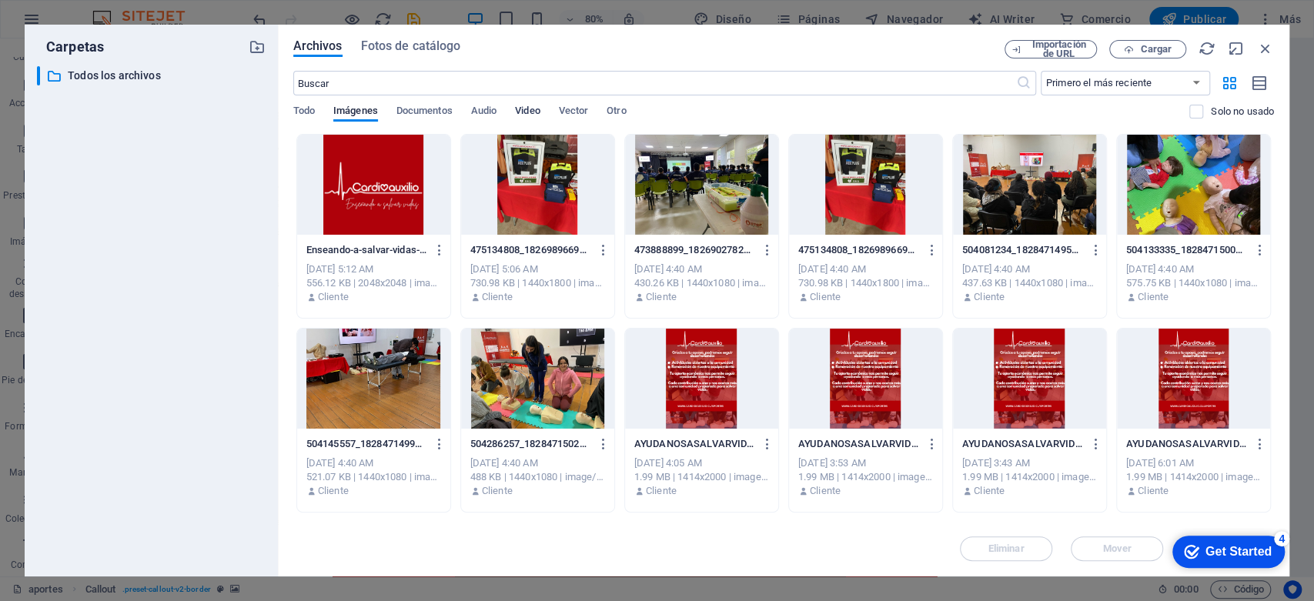
click at [521, 109] on span "Video" at bounding box center [527, 113] width 25 height 22
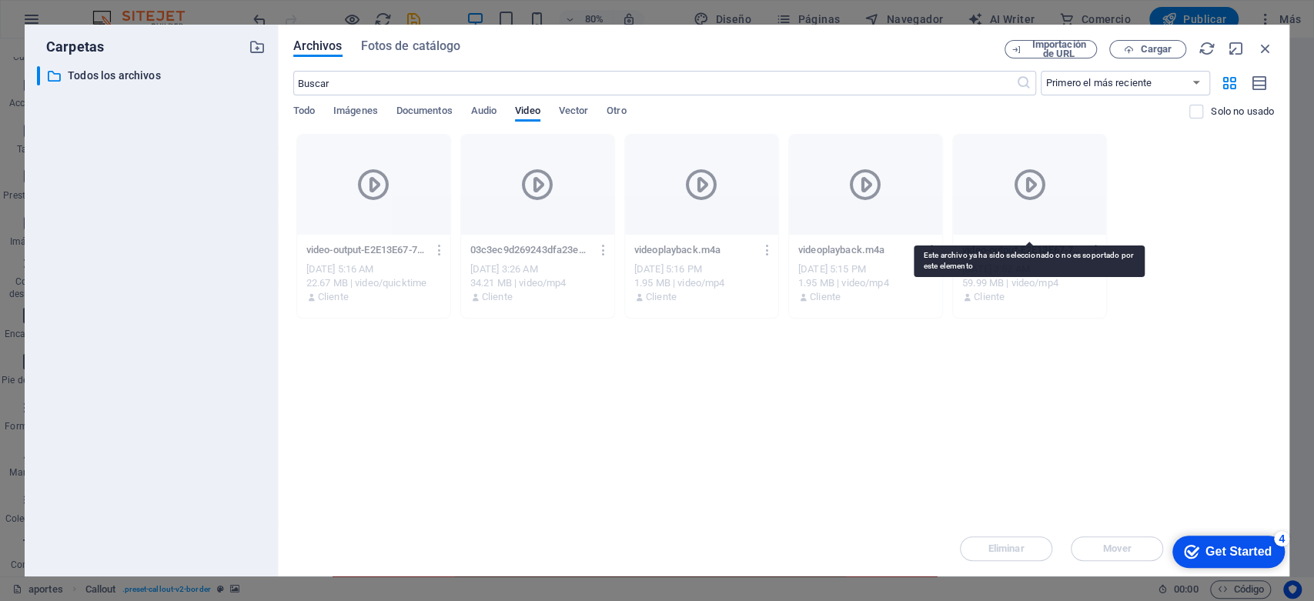
click at [1008, 214] on div at bounding box center [1029, 185] width 153 height 100
click at [998, 223] on div at bounding box center [1029, 185] width 153 height 100
click at [1023, 182] on icon at bounding box center [1029, 184] width 37 height 37
click at [1028, 232] on div at bounding box center [1029, 185] width 153 height 100
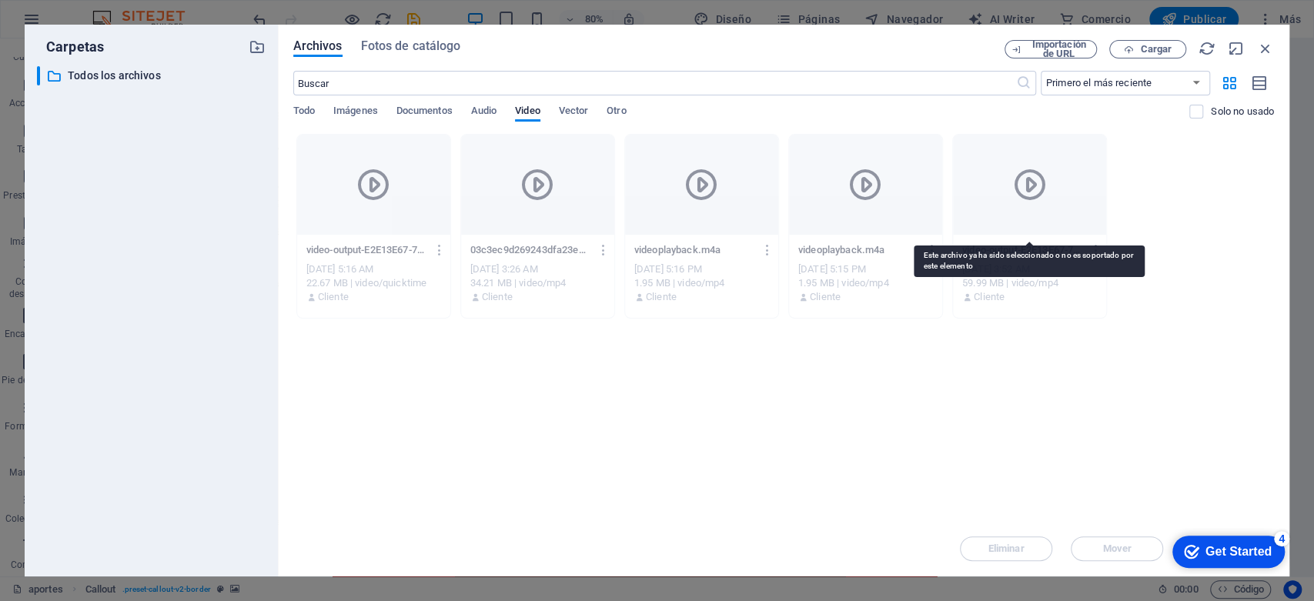
click at [1028, 232] on div at bounding box center [1029, 185] width 153 height 100
click at [1035, 196] on icon at bounding box center [1029, 184] width 37 height 37
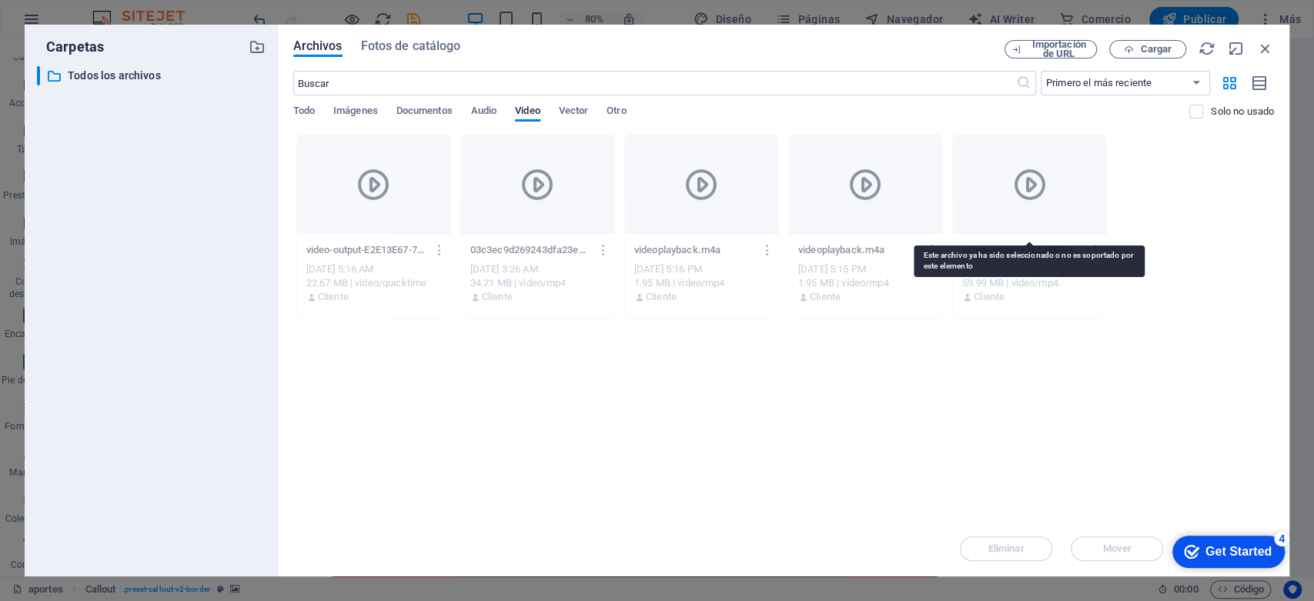
click at [1032, 178] on icon at bounding box center [1029, 184] width 37 height 37
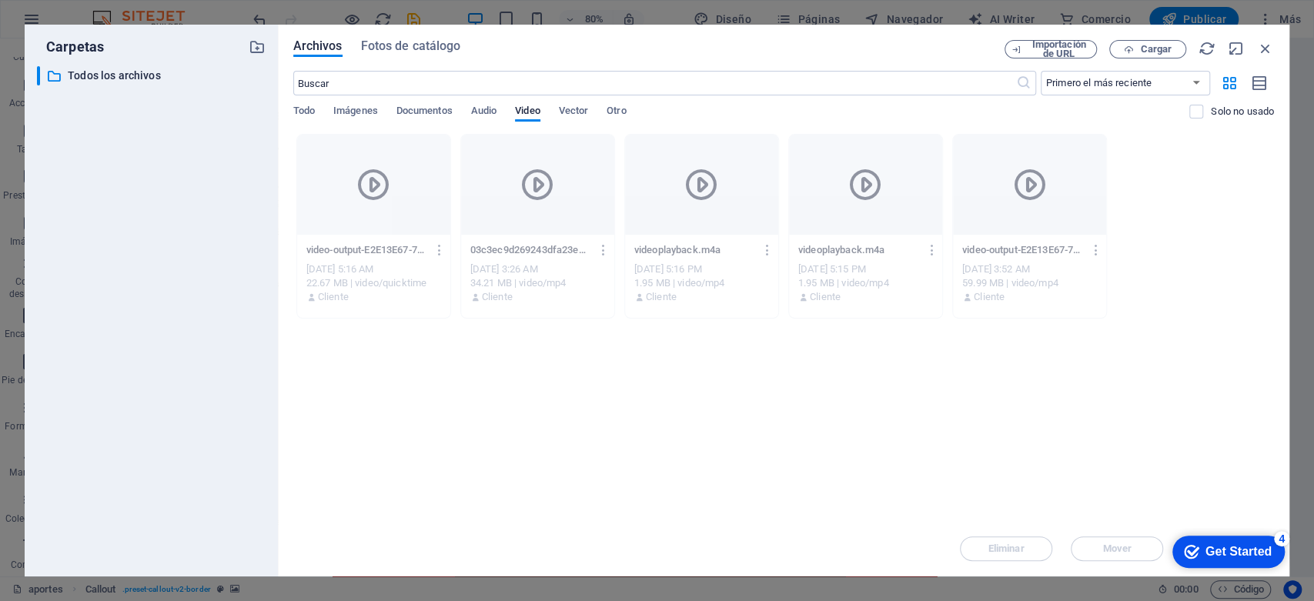
click at [1035, 183] on icon at bounding box center [1029, 184] width 37 height 37
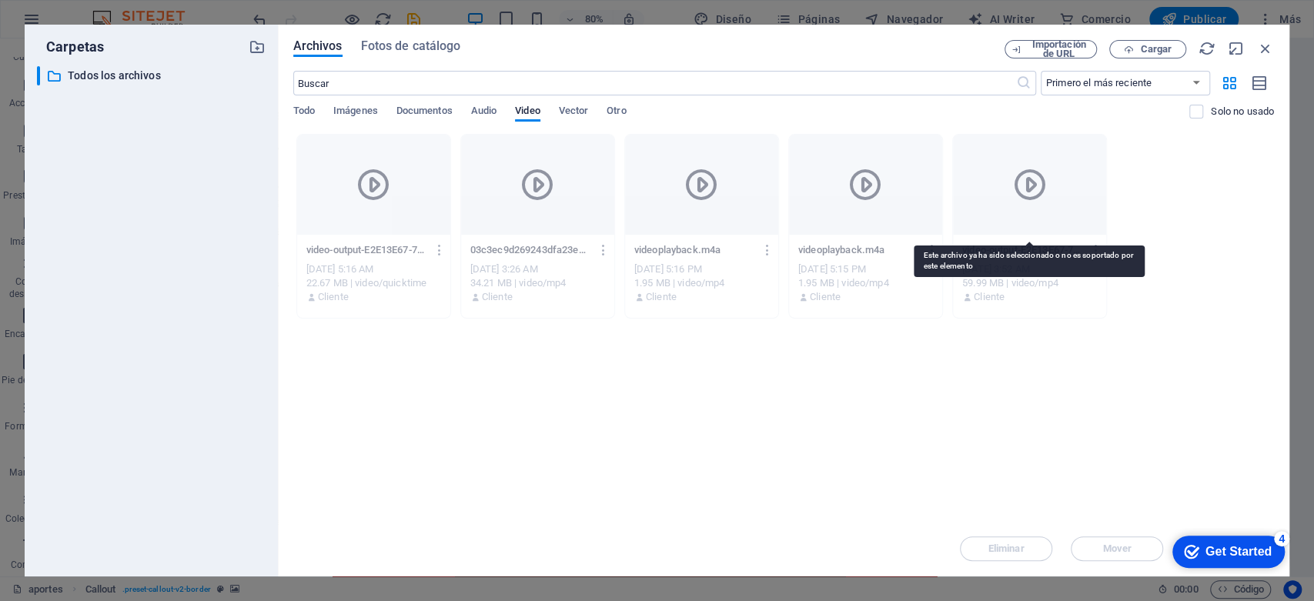
click at [1035, 183] on icon at bounding box center [1029, 184] width 37 height 37
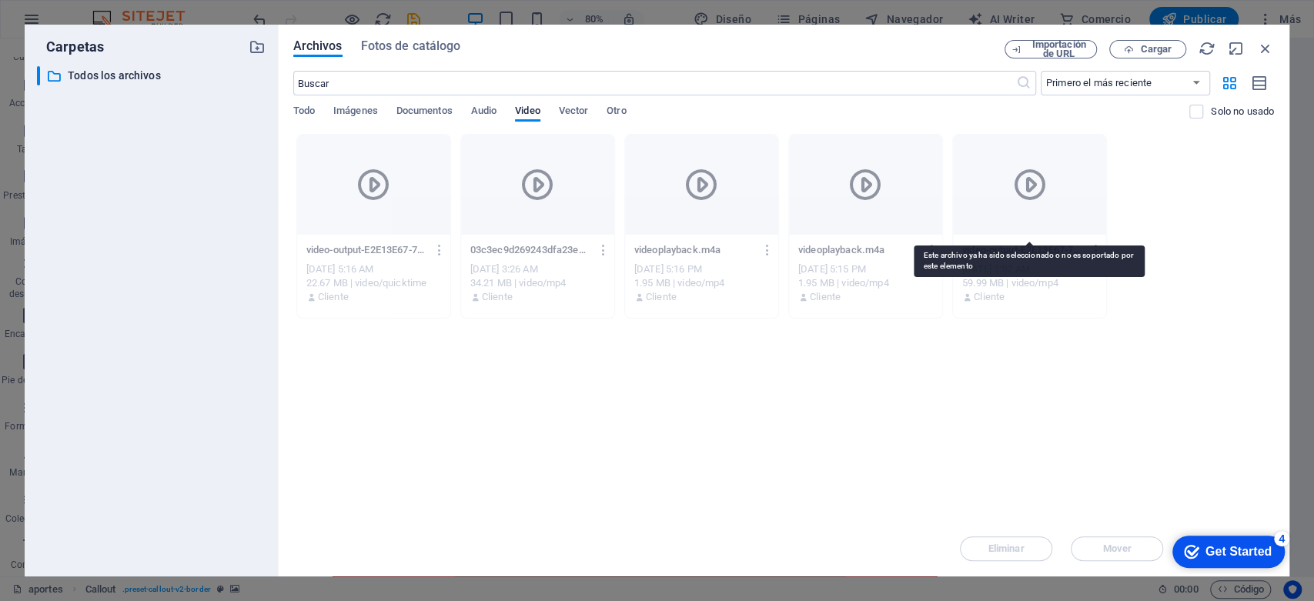
click at [1035, 183] on icon at bounding box center [1029, 184] width 37 height 37
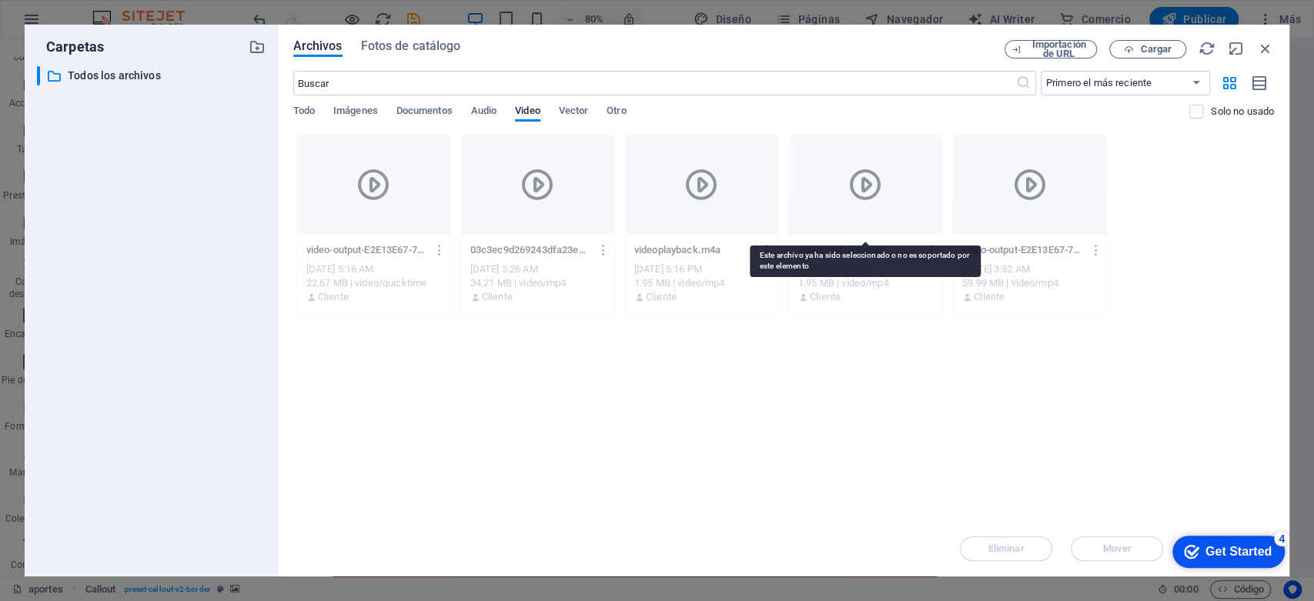
click at [883, 177] on icon at bounding box center [865, 184] width 37 height 37
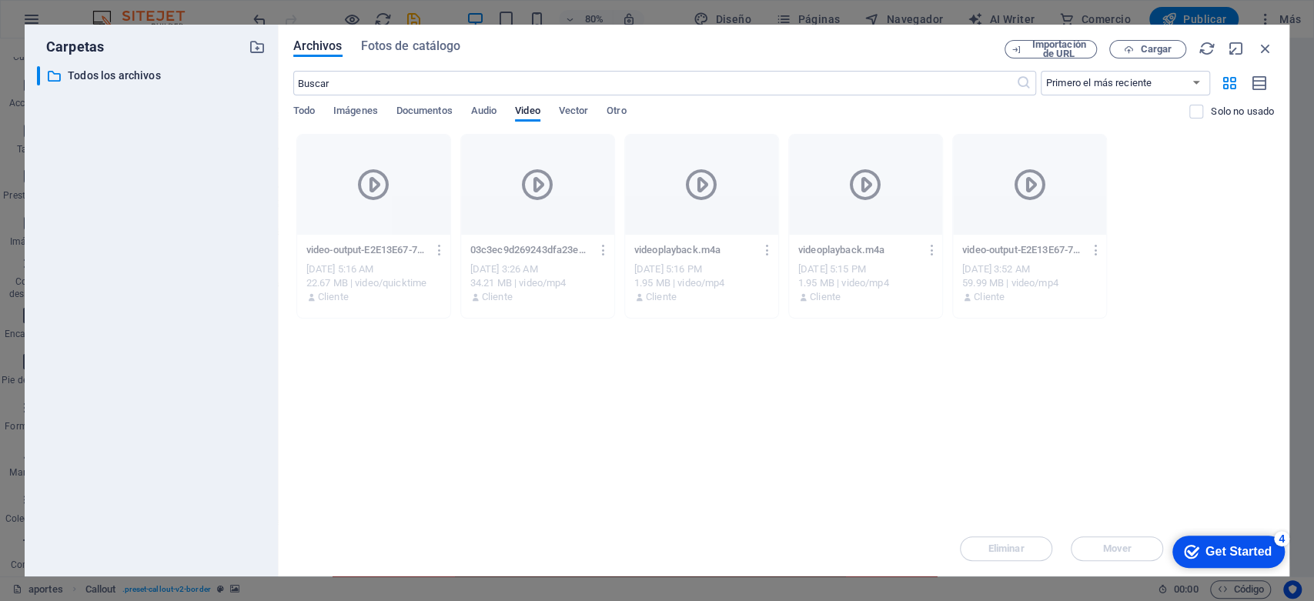
click at [439, 192] on div at bounding box center [373, 185] width 153 height 100
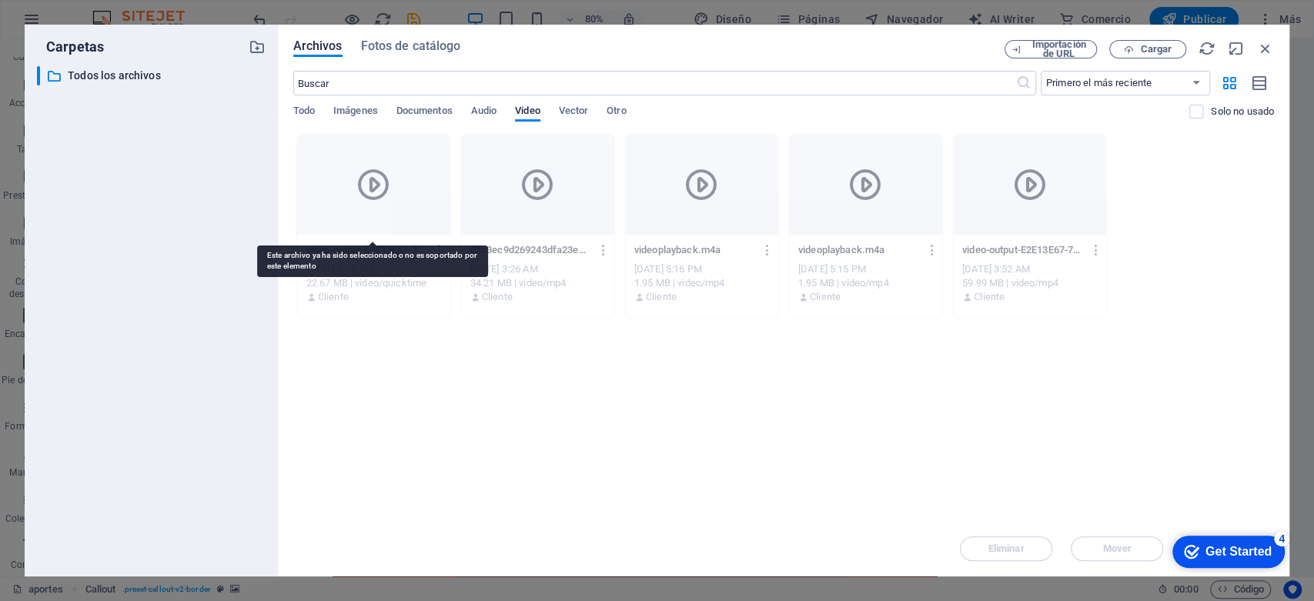
click at [439, 192] on div at bounding box center [373, 185] width 153 height 100
click at [409, 182] on div at bounding box center [373, 185] width 153 height 100
click at [409, 179] on div at bounding box center [373, 185] width 153 height 100
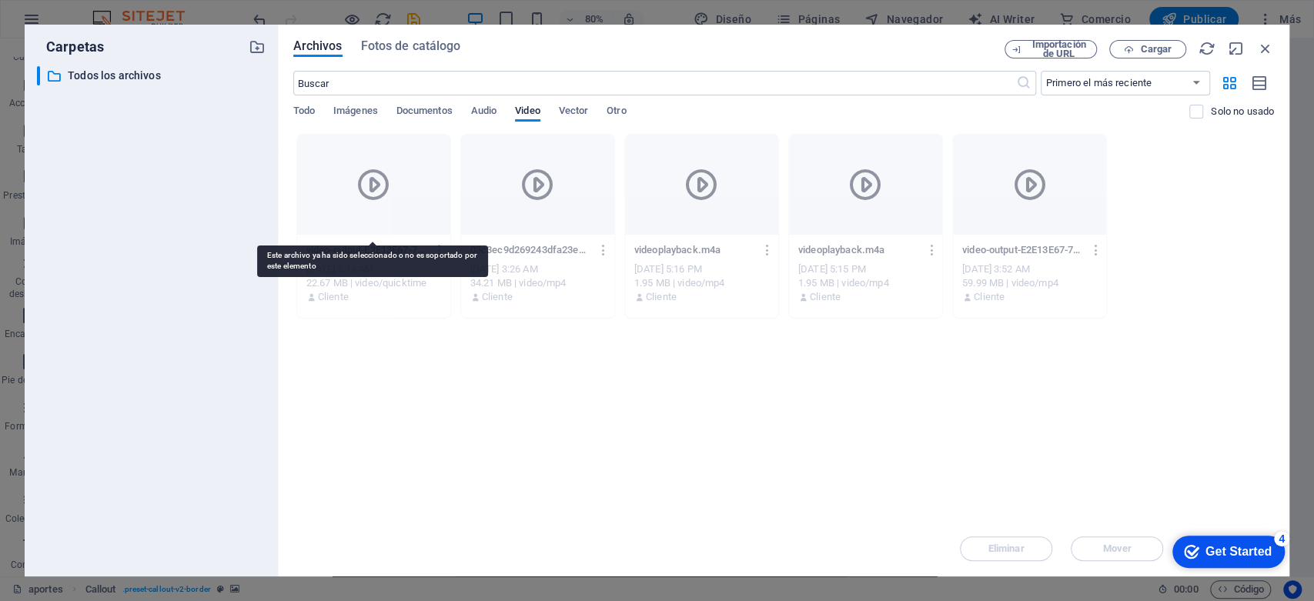
click at [409, 179] on div at bounding box center [373, 185] width 153 height 100
click at [410, 179] on div at bounding box center [373, 185] width 153 height 100
click at [410, 176] on div at bounding box center [373, 185] width 153 height 100
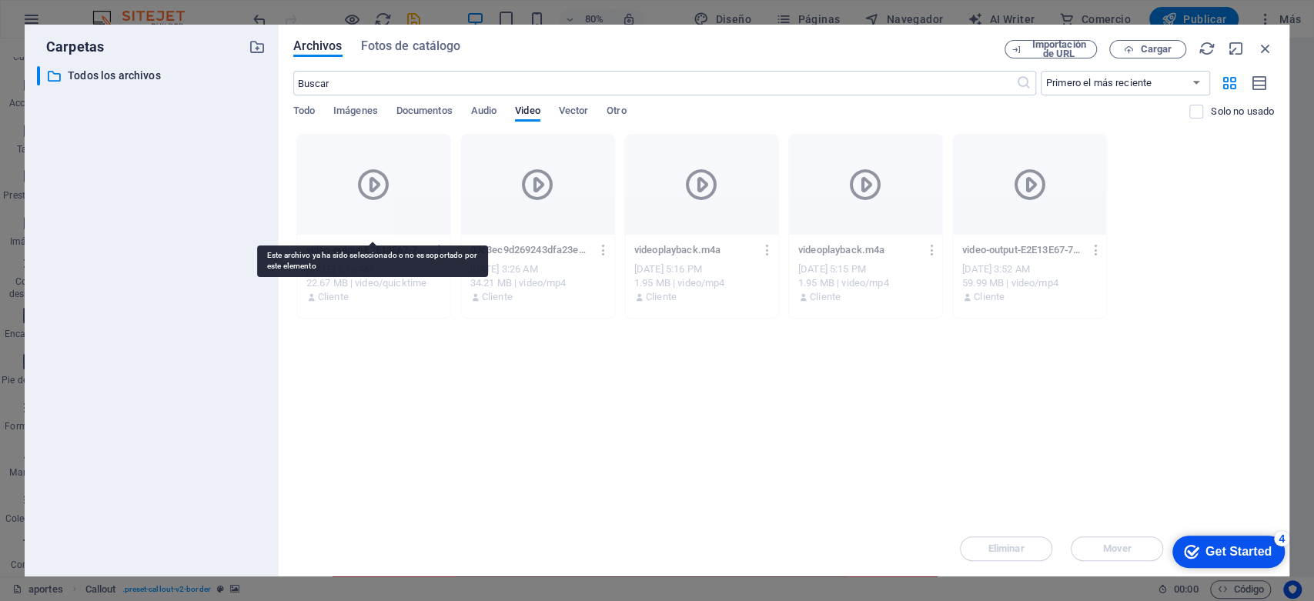
click at [410, 176] on div at bounding box center [373, 185] width 153 height 100
click at [359, 197] on icon at bounding box center [373, 184] width 37 height 37
click at [361, 194] on icon at bounding box center [373, 184] width 37 height 37
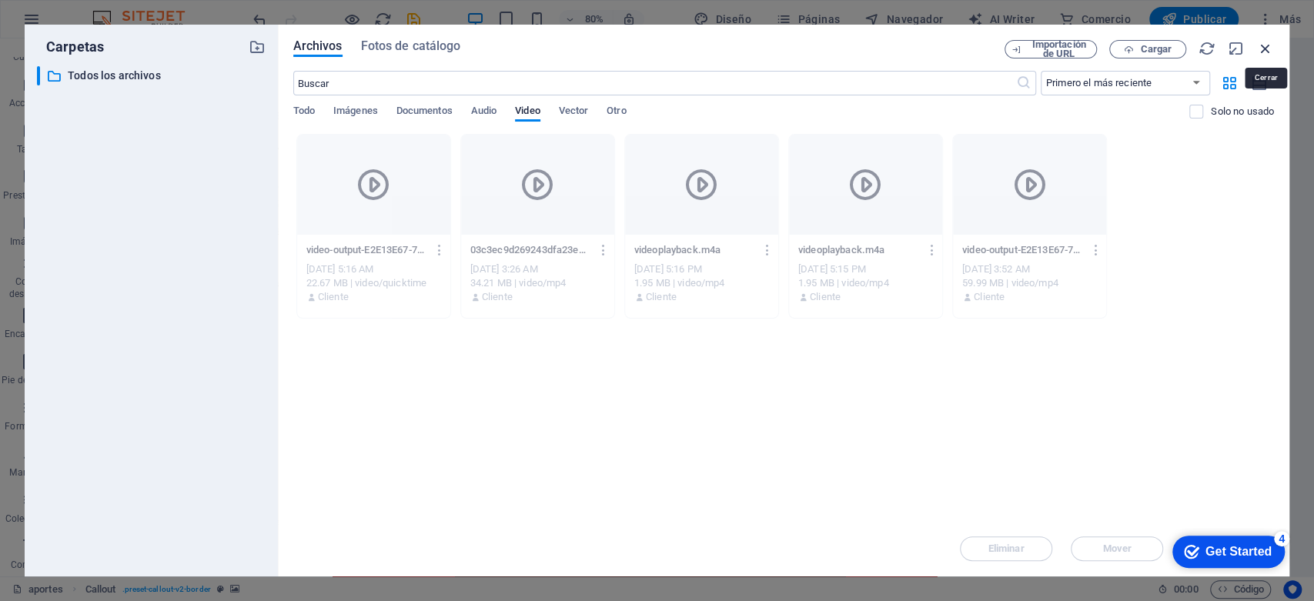
click at [1272, 54] on icon "button" at bounding box center [1265, 48] width 17 height 17
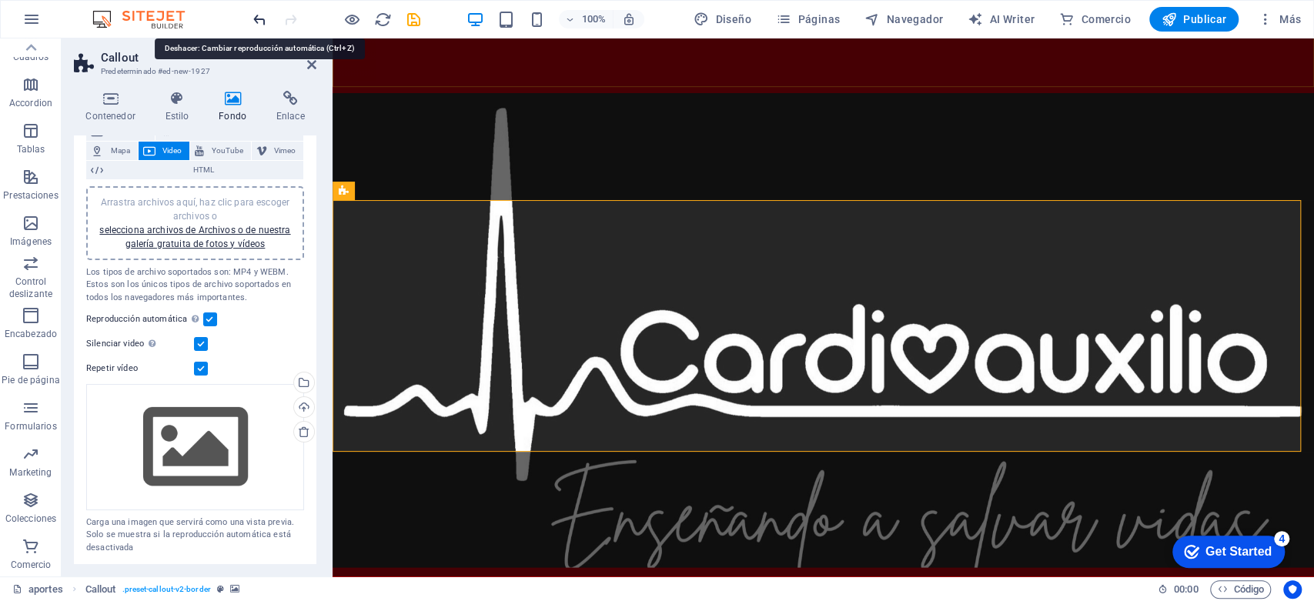
click at [307, 62] on icon at bounding box center [311, 65] width 9 height 12
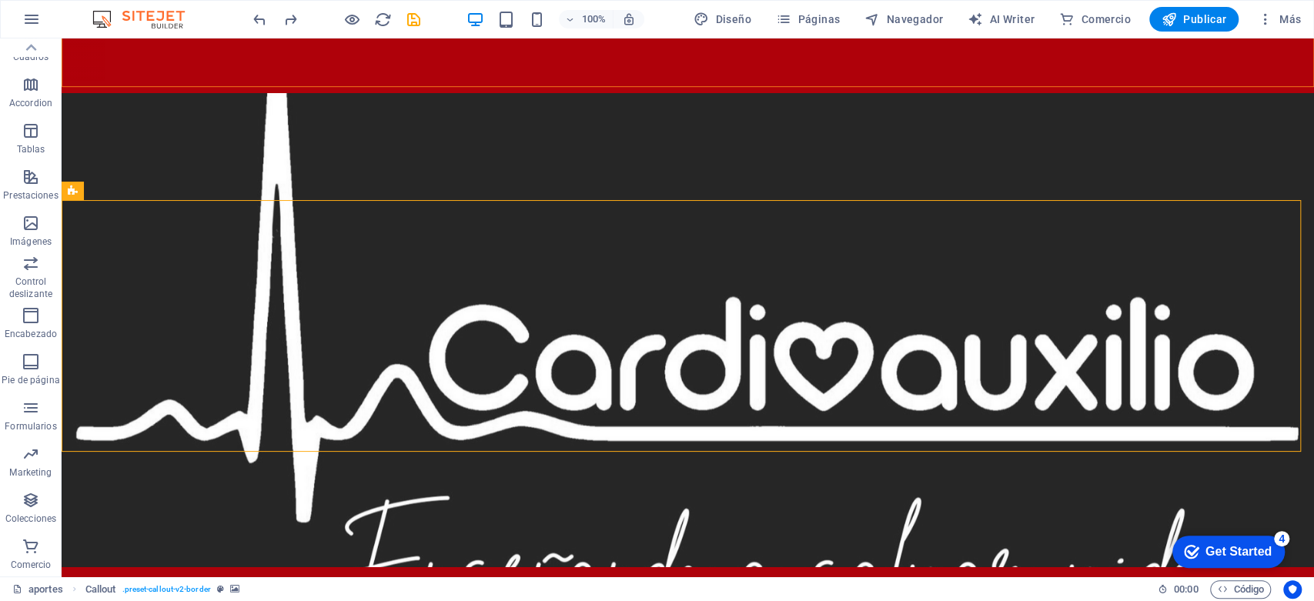
click at [126, 192] on icon at bounding box center [129, 191] width 8 height 16
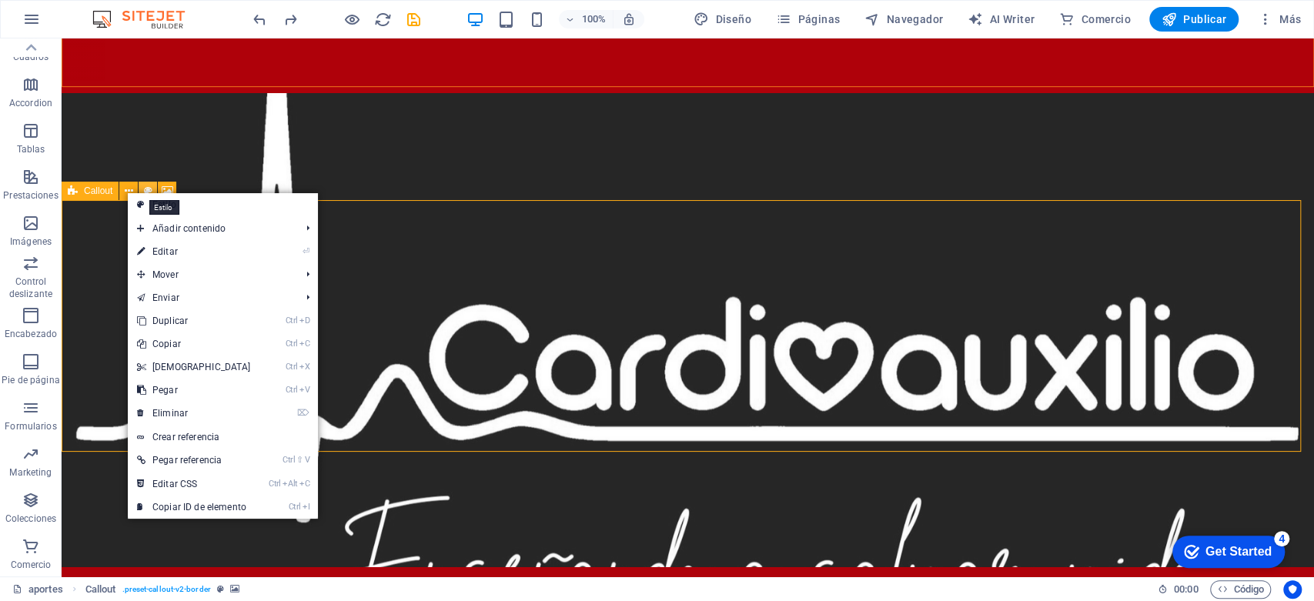
click at [149, 189] on icon at bounding box center [148, 191] width 8 height 16
select select "rem"
select select "px"
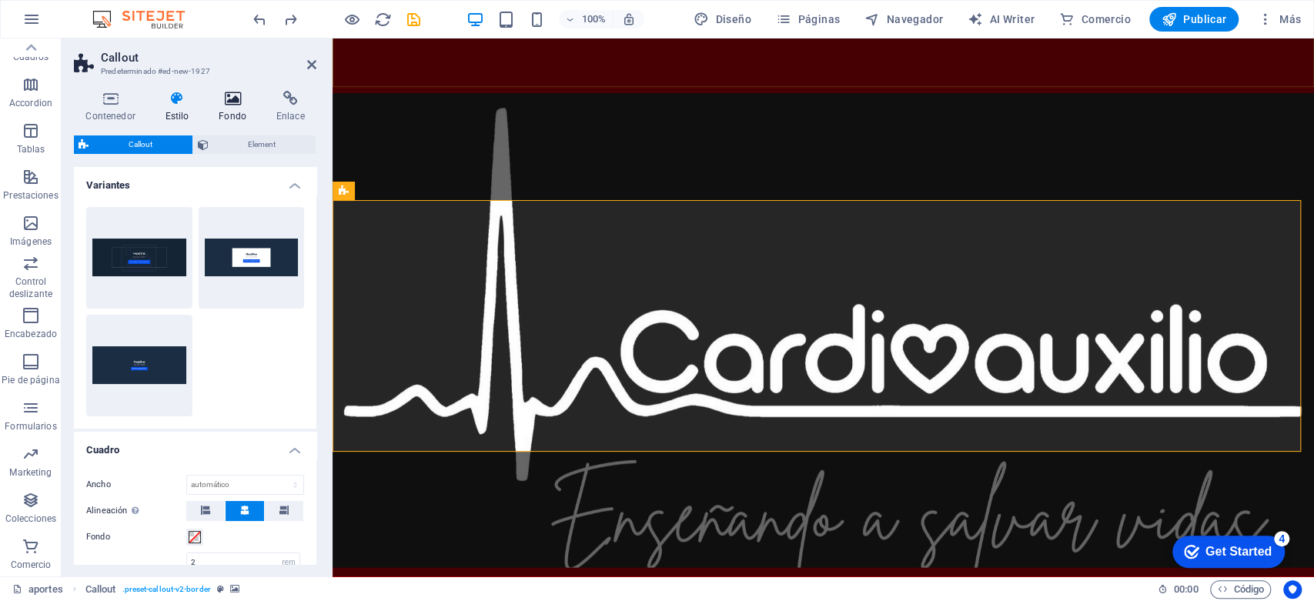
click at [232, 109] on h4 "Fondo" at bounding box center [236, 107] width 58 height 32
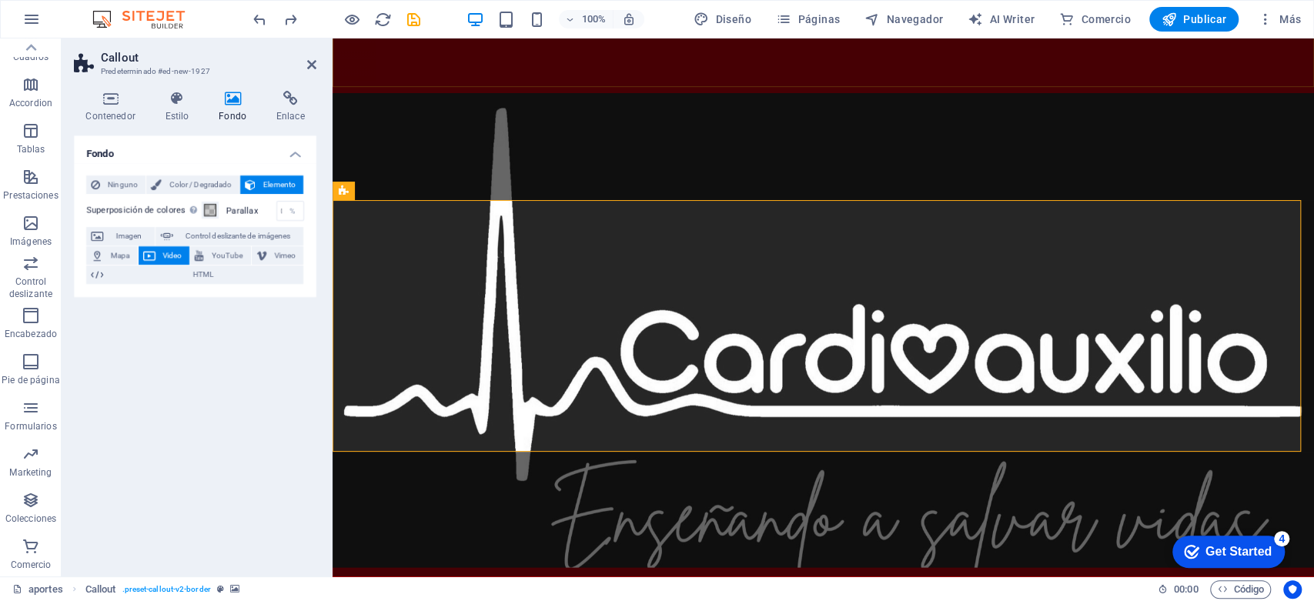
click at [182, 249] on span "Video" at bounding box center [172, 255] width 25 height 18
click at [176, 122] on h4 "Estilo" at bounding box center [180, 107] width 54 height 32
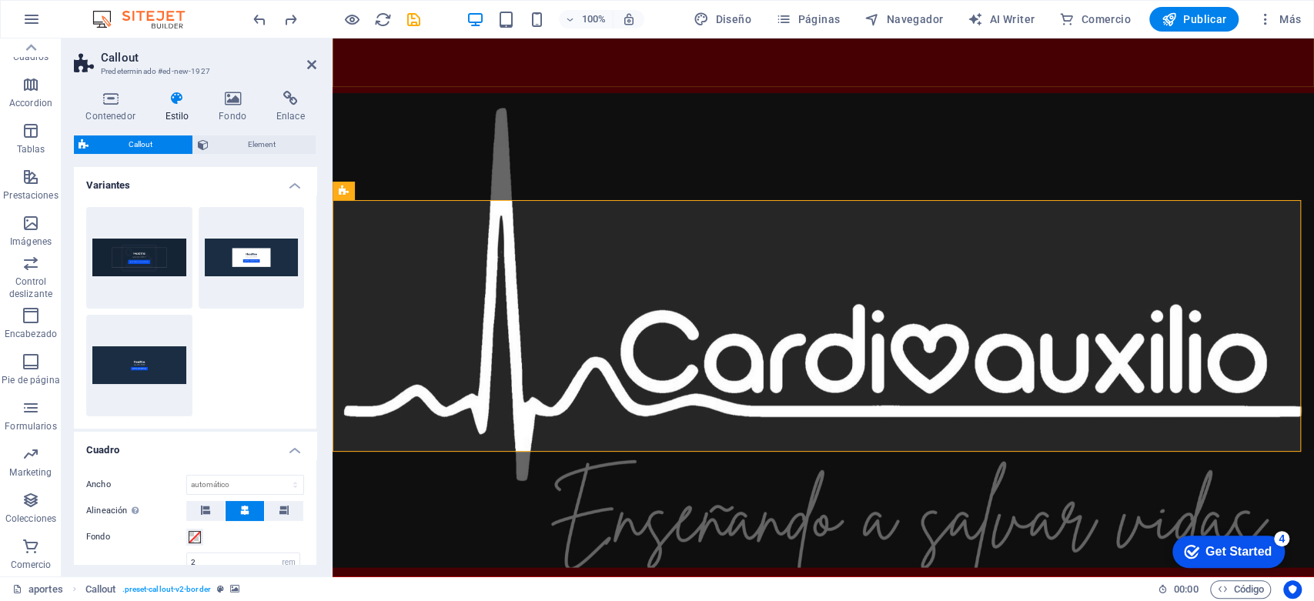
scroll to position [267, 0]
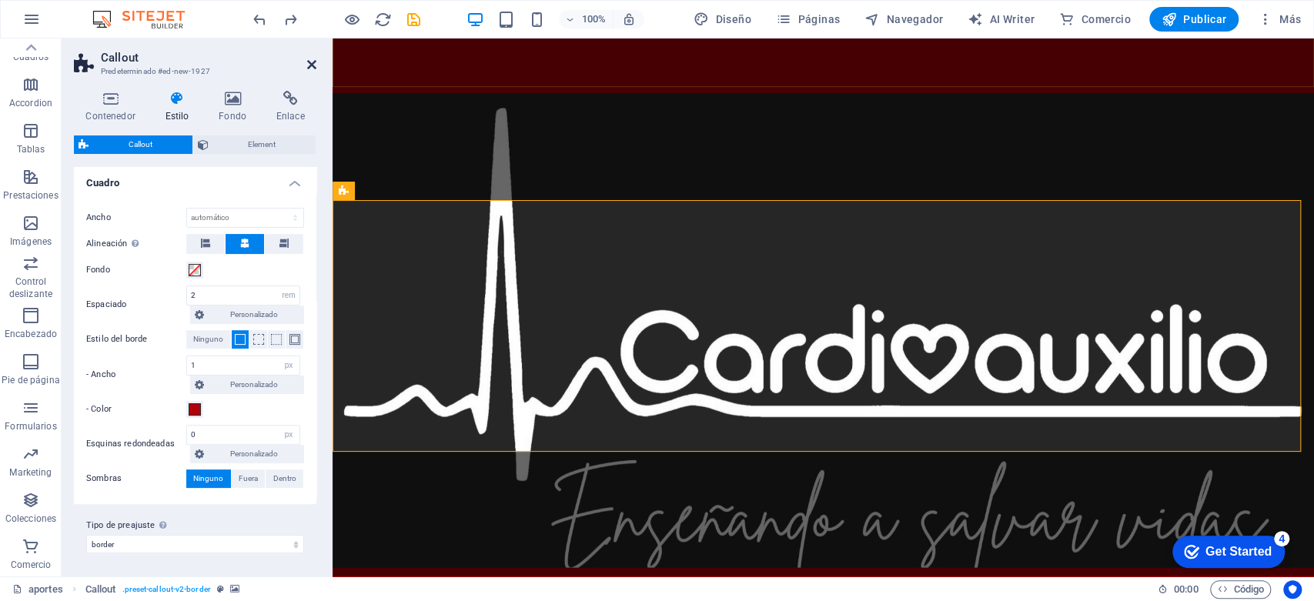
click at [308, 62] on icon at bounding box center [311, 65] width 9 height 12
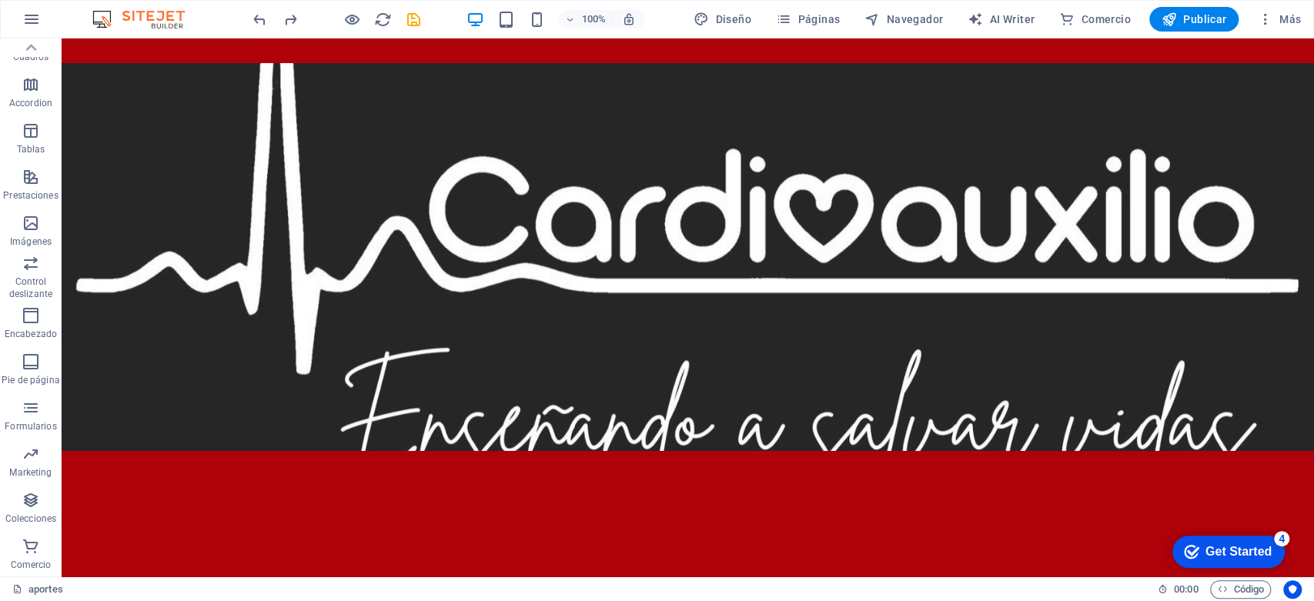
scroll to position [745, 0]
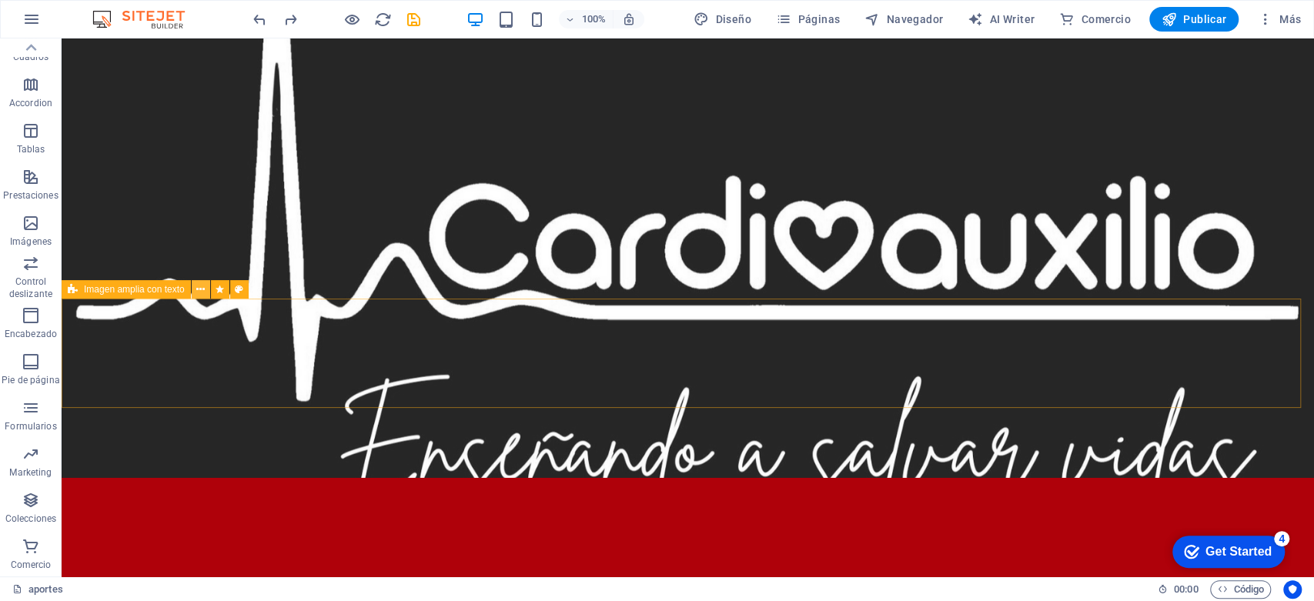
click at [0, 0] on icon at bounding box center [0, 0] width 0 height 0
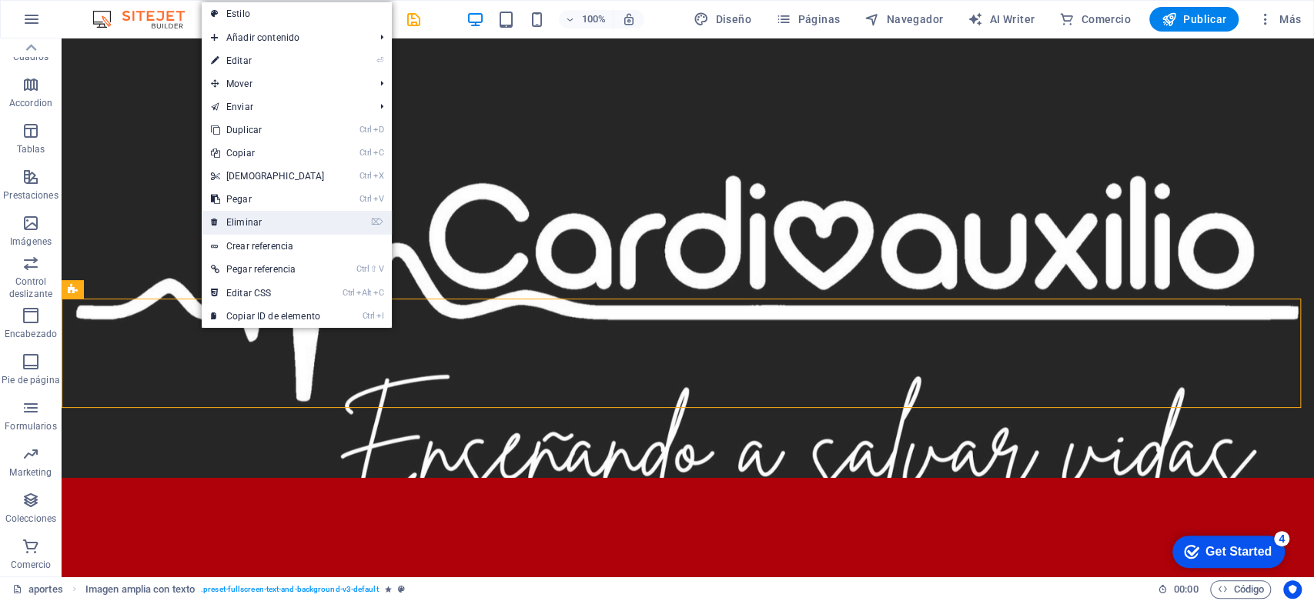
click at [266, 216] on link "⌦ Eliminar" at bounding box center [268, 222] width 132 height 23
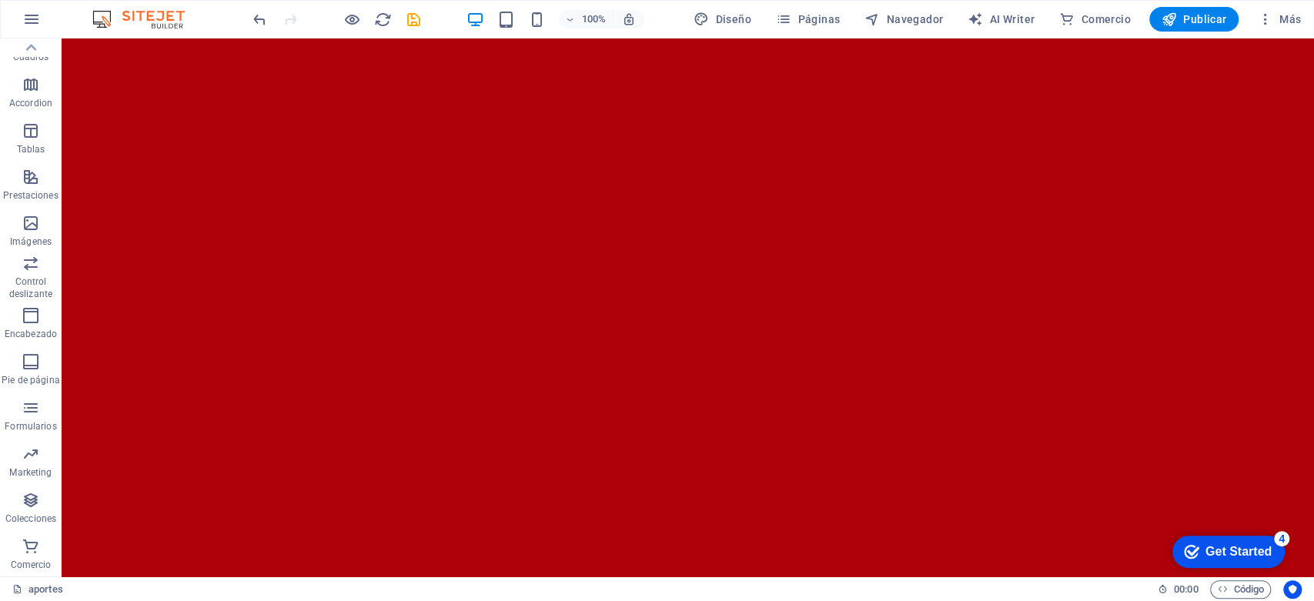
scroll to position [1065, 0]
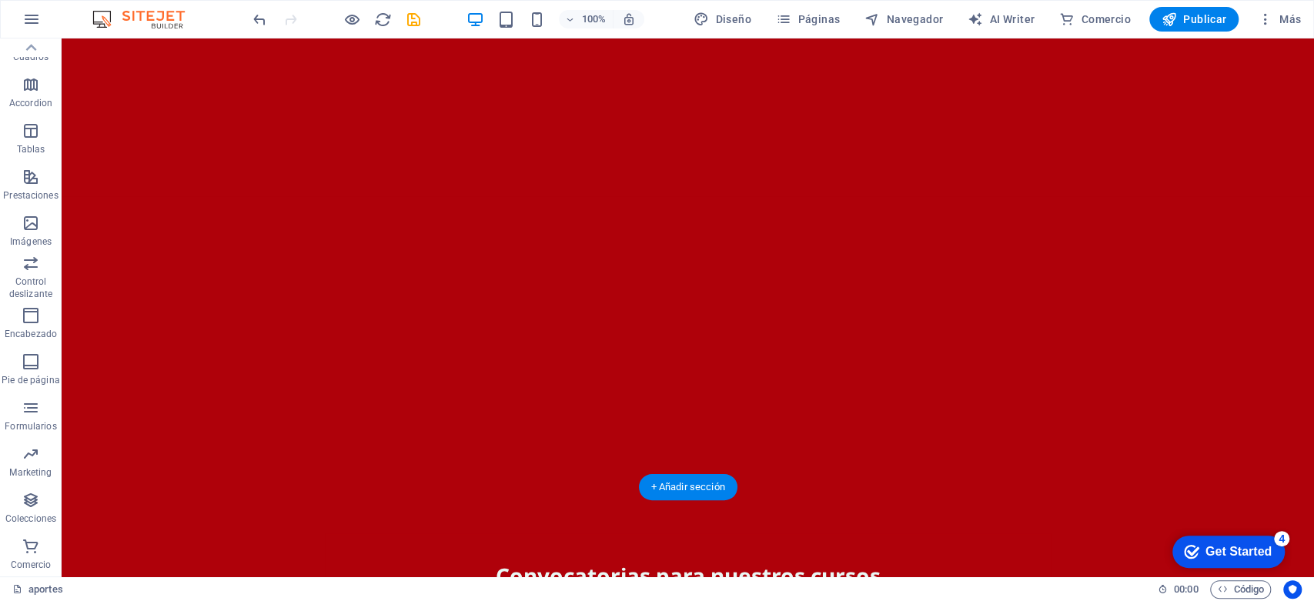
scroll to position [0, 0]
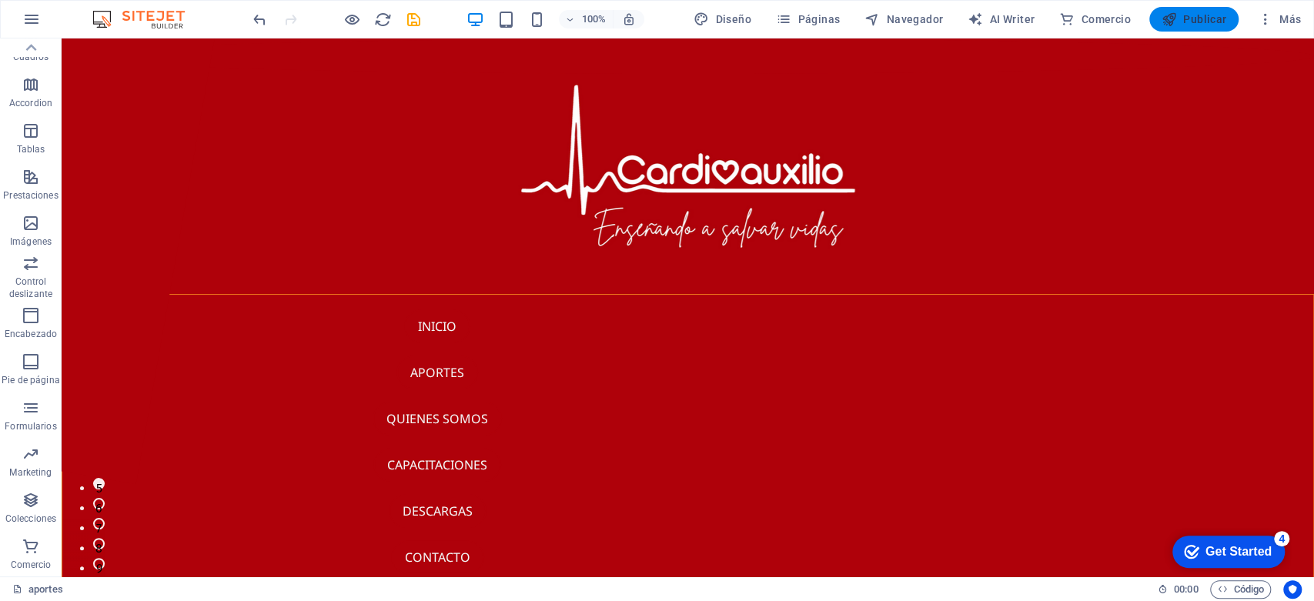
click at [1177, 25] on icon "button" at bounding box center [1169, 19] width 15 height 15
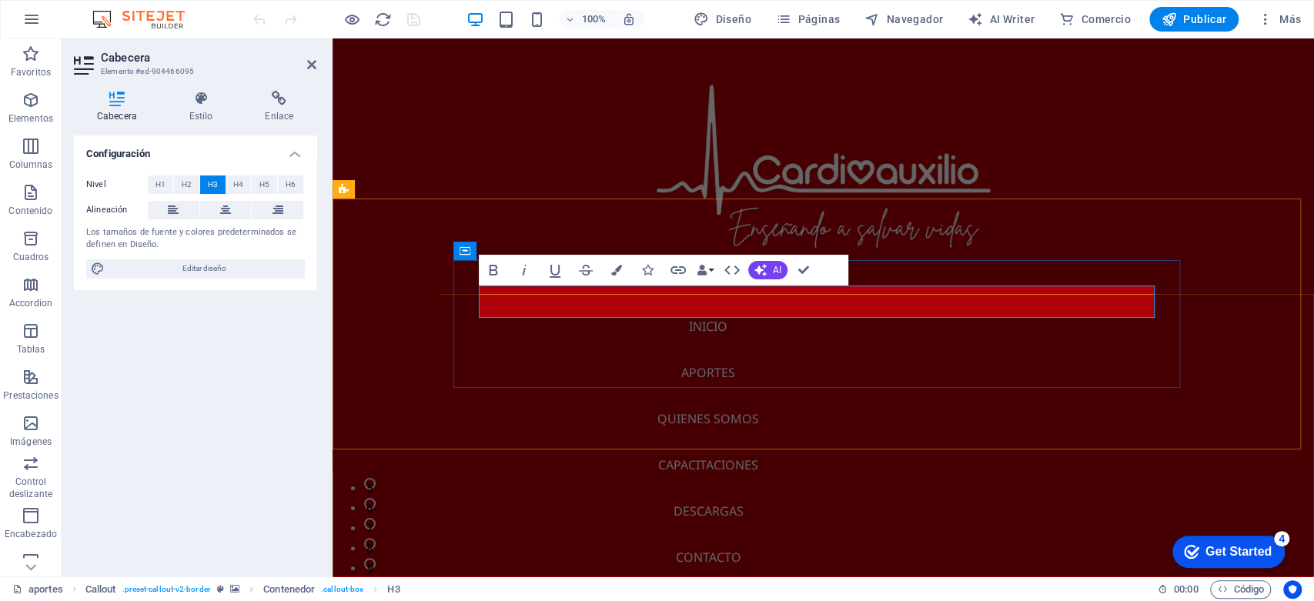
scroll to position [594, 0]
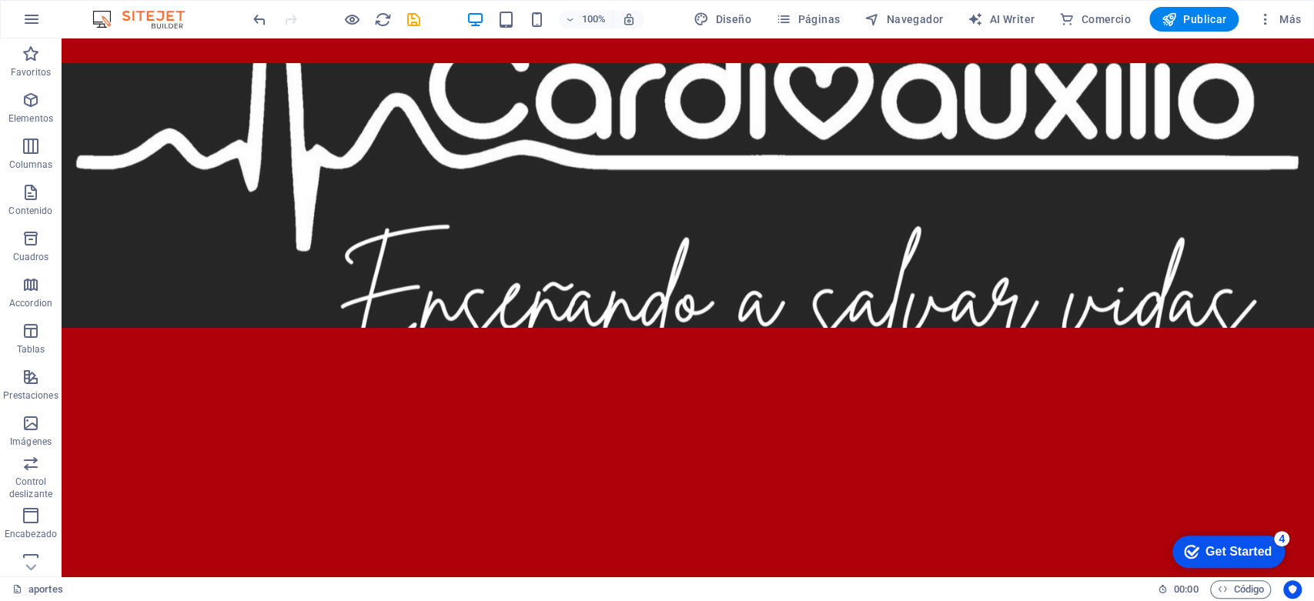
scroll to position [890, 0]
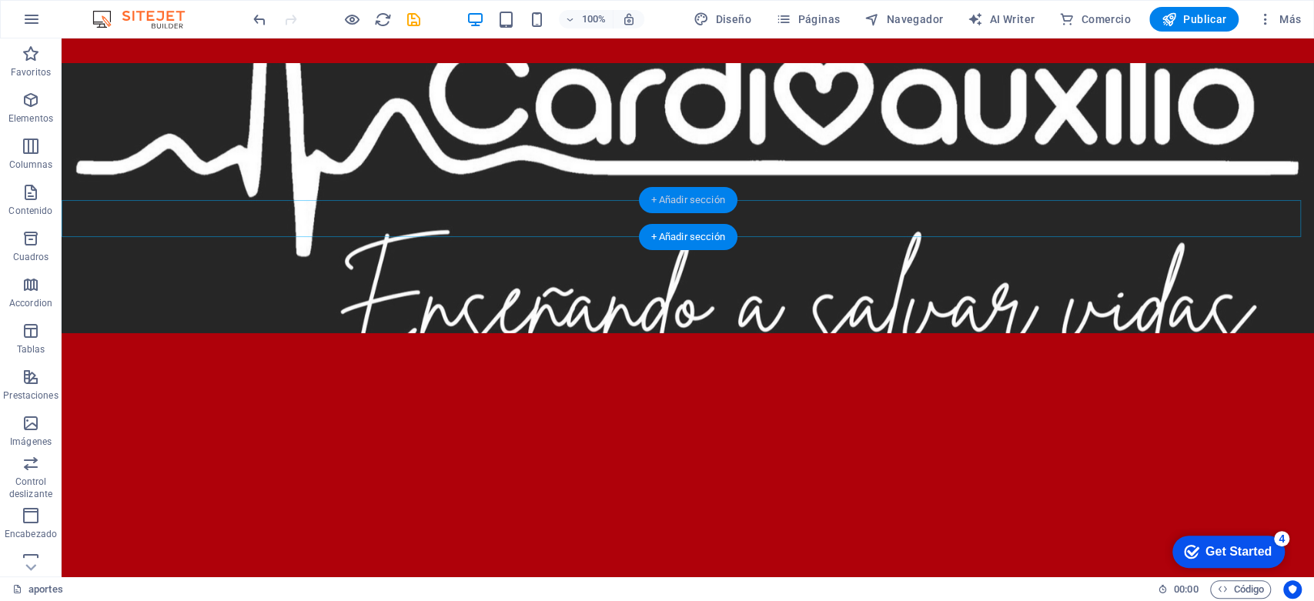
click at [712, 196] on div "+ Añadir sección" at bounding box center [687, 200] width 99 height 26
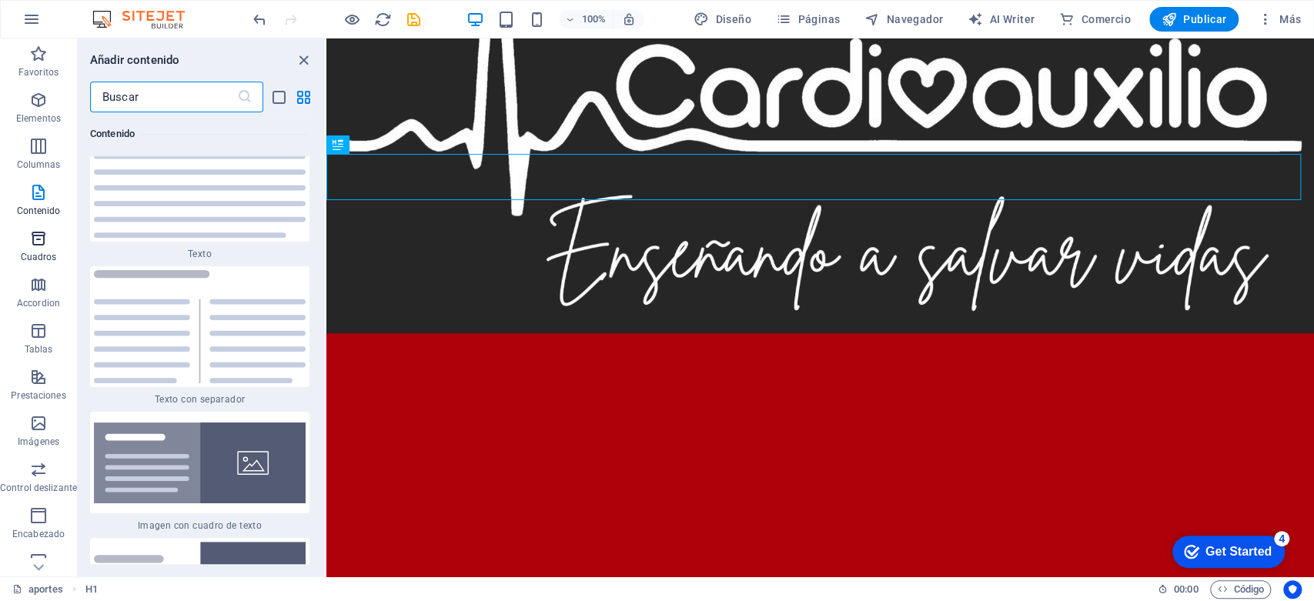
scroll to position [5224, 0]
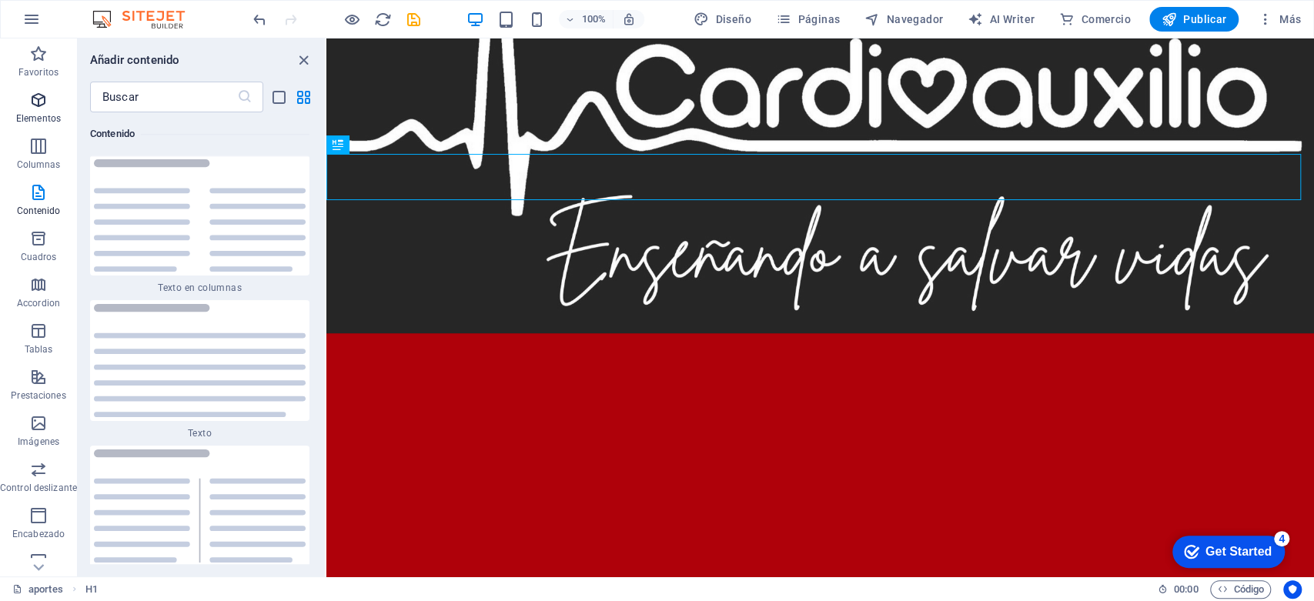
click at [43, 105] on icon "button" at bounding box center [38, 100] width 18 height 18
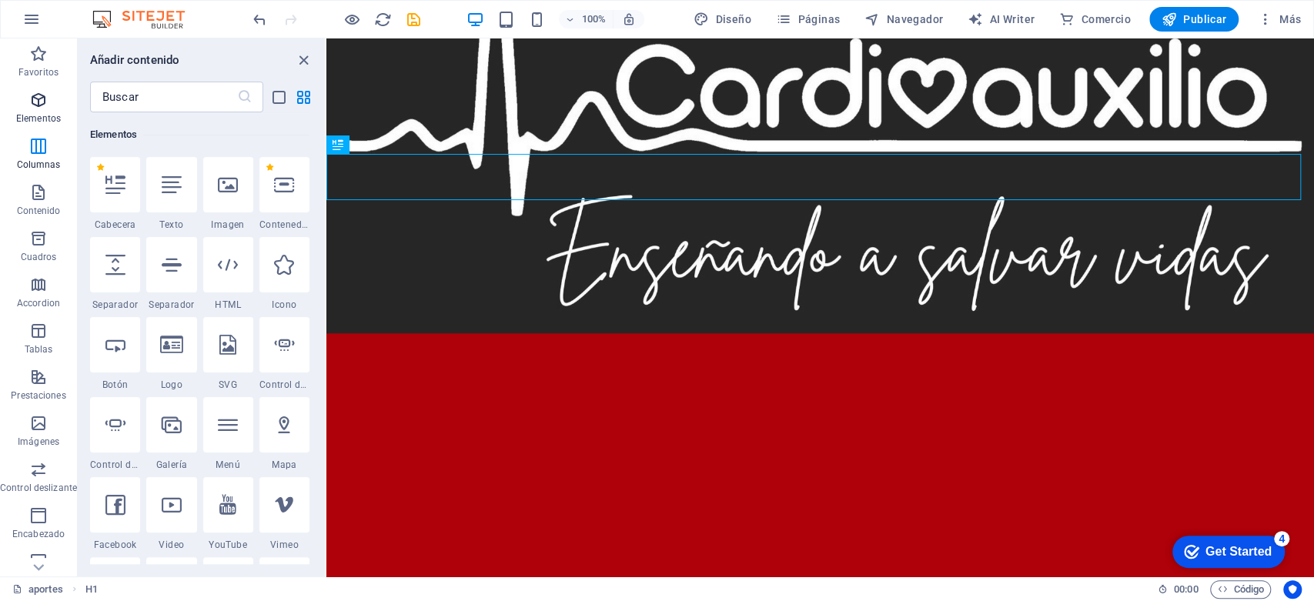
scroll to position [289, 0]
click at [37, 207] on p "Contenido" at bounding box center [39, 211] width 44 height 12
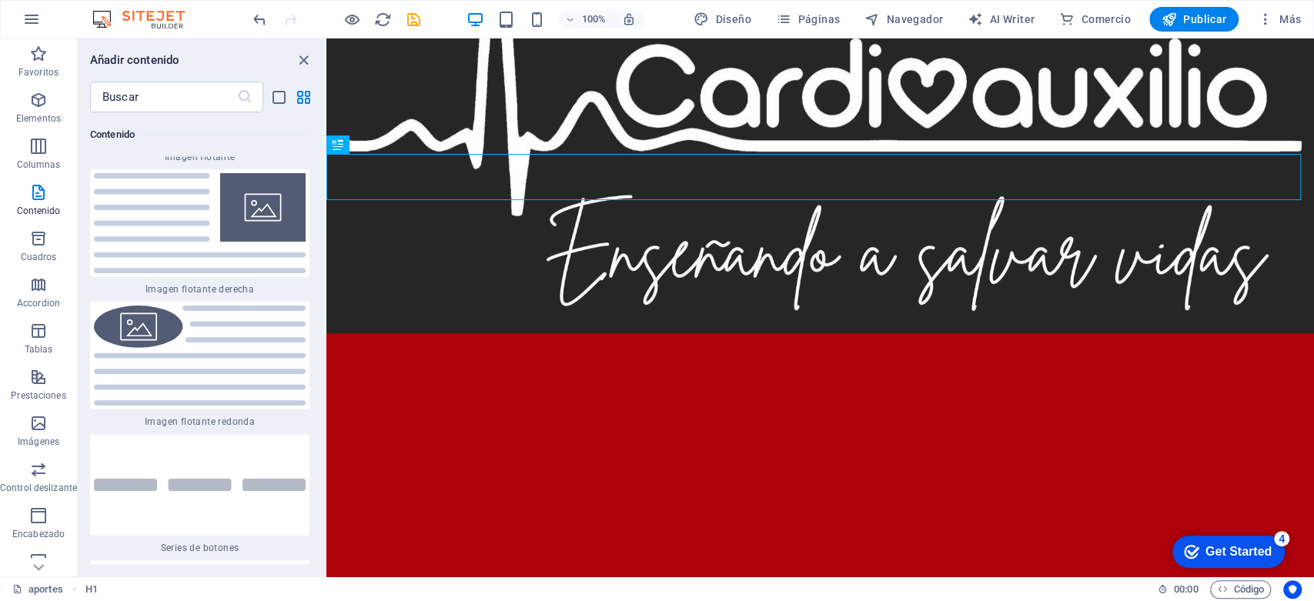
scroll to position [6865, 0]
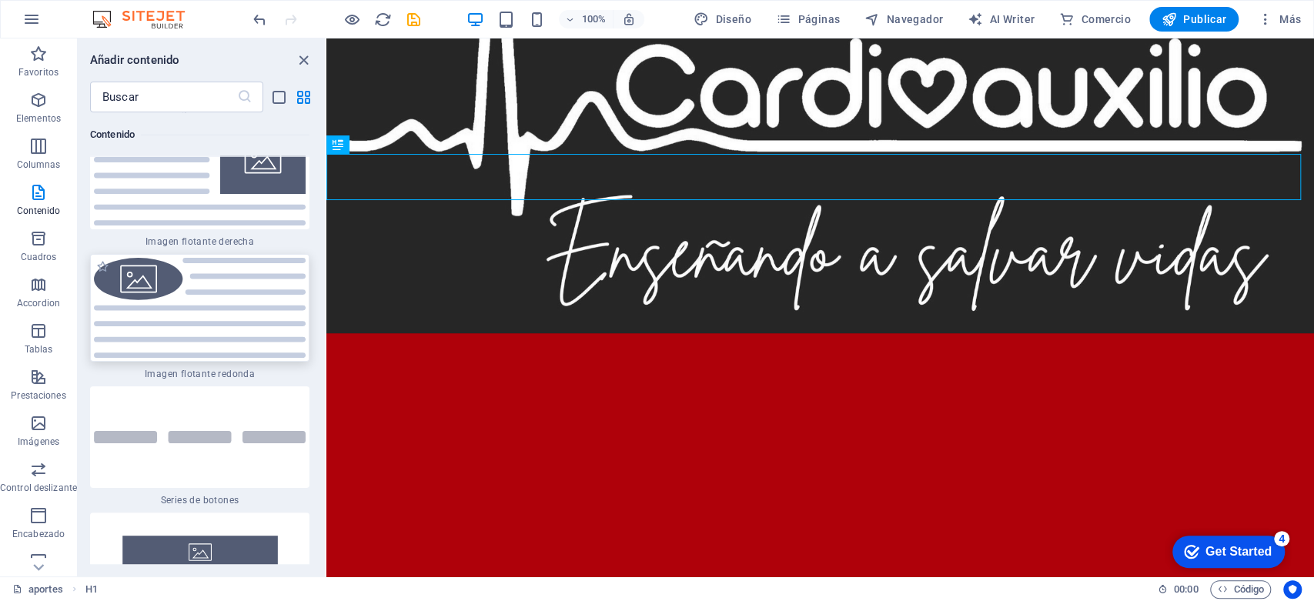
click at [222, 319] on img at bounding box center [200, 308] width 212 height 100
click at [326, 319] on div "H3 Callout Contenedor Imagen Separador Predeterminado Contenedor Barra de menús…" at bounding box center [820, 307] width 988 height 538
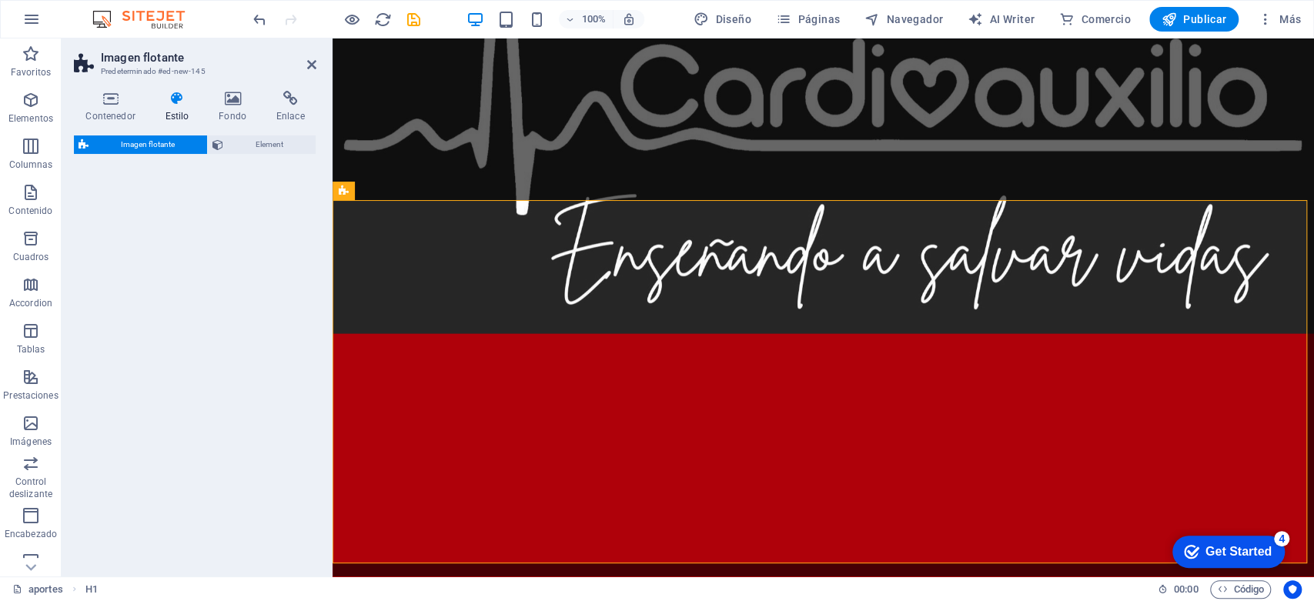
select select "%"
select select "rem"
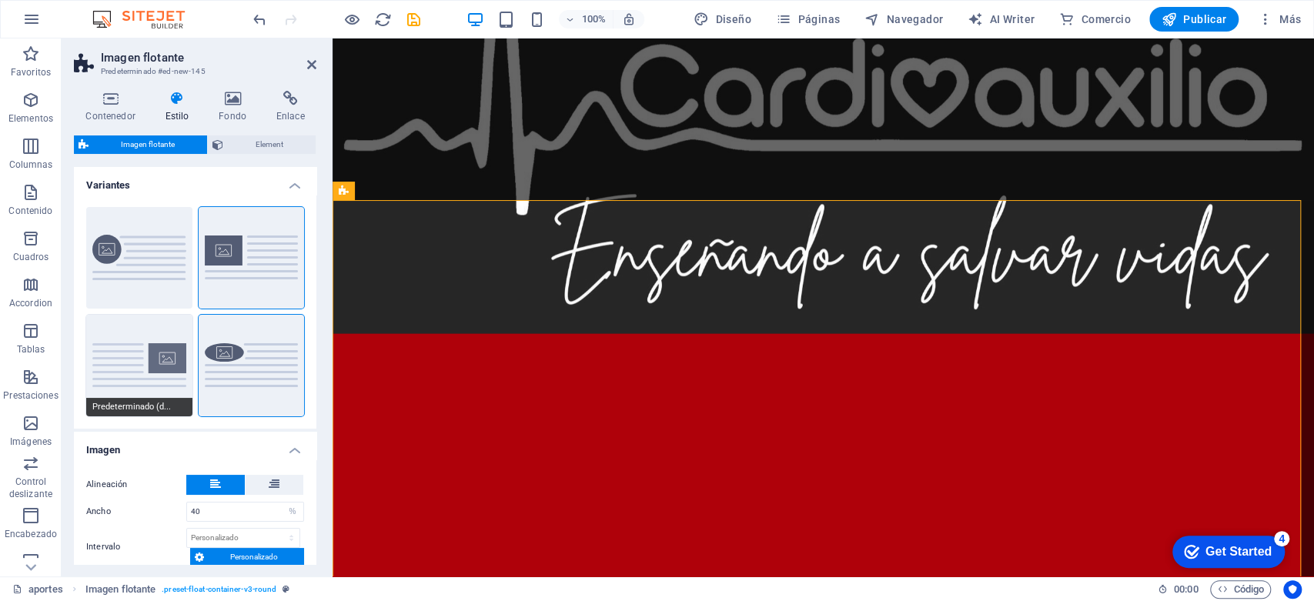
click at [158, 356] on button "Predeterminado (d..." at bounding box center [139, 366] width 106 height 102
type input "1.5"
type input "0"
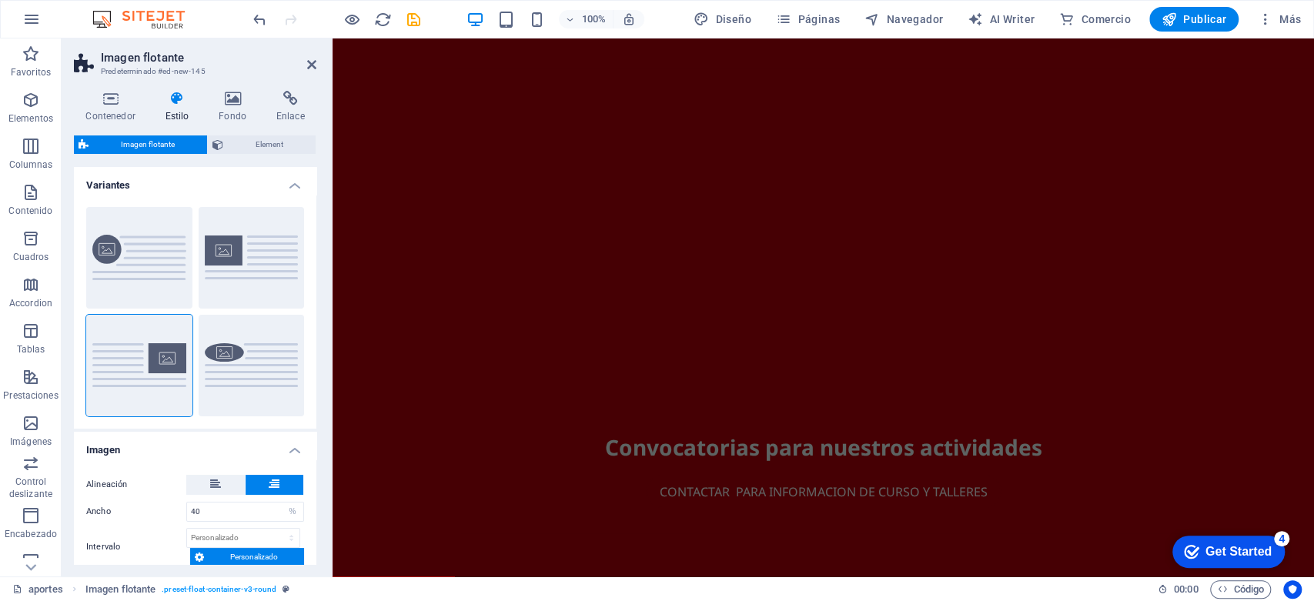
scroll to position [1555, 0]
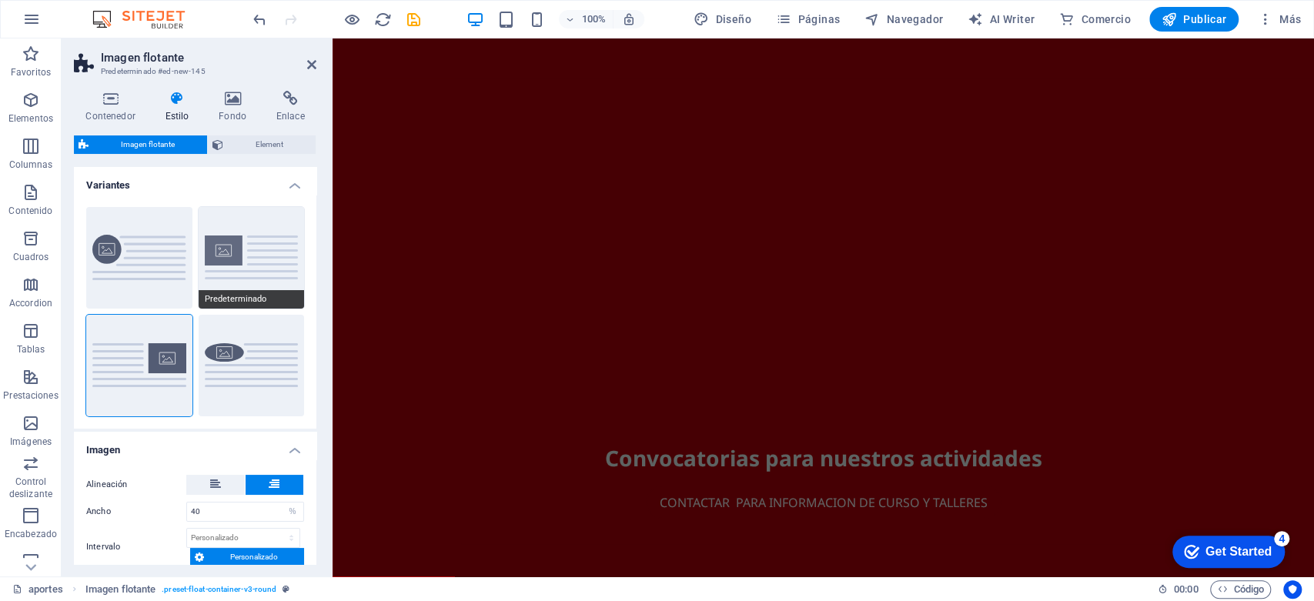
click at [199, 262] on button "Predeterminado" at bounding box center [252, 258] width 106 height 102
type input "0"
type input "1.5"
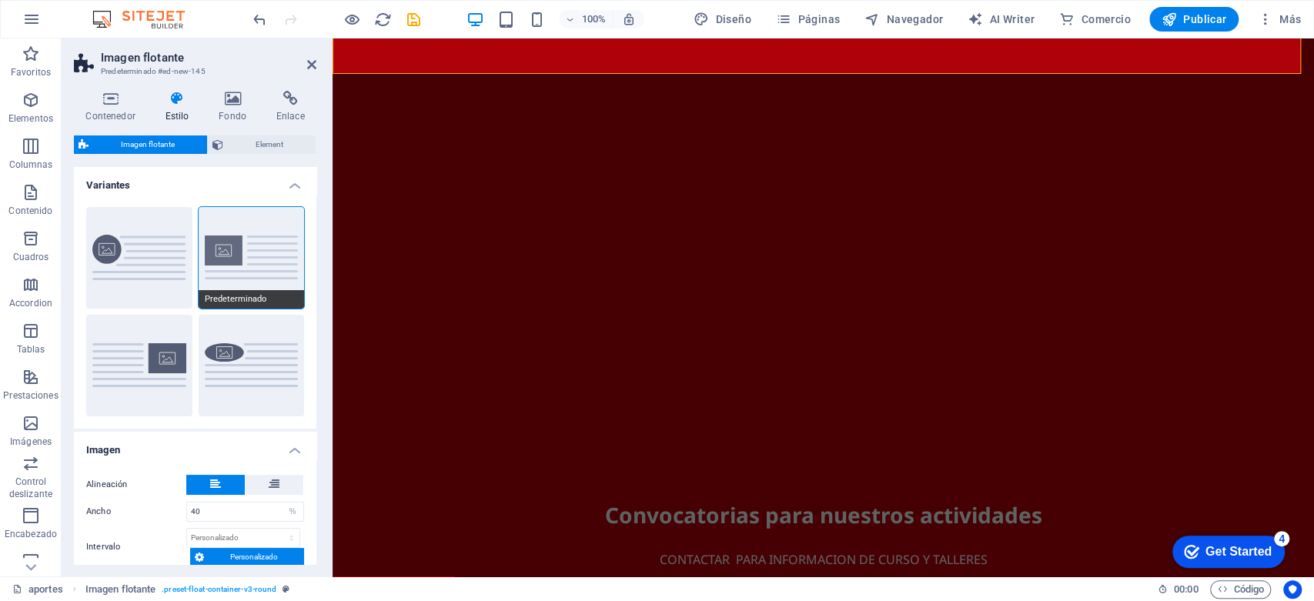
scroll to position [998, 0]
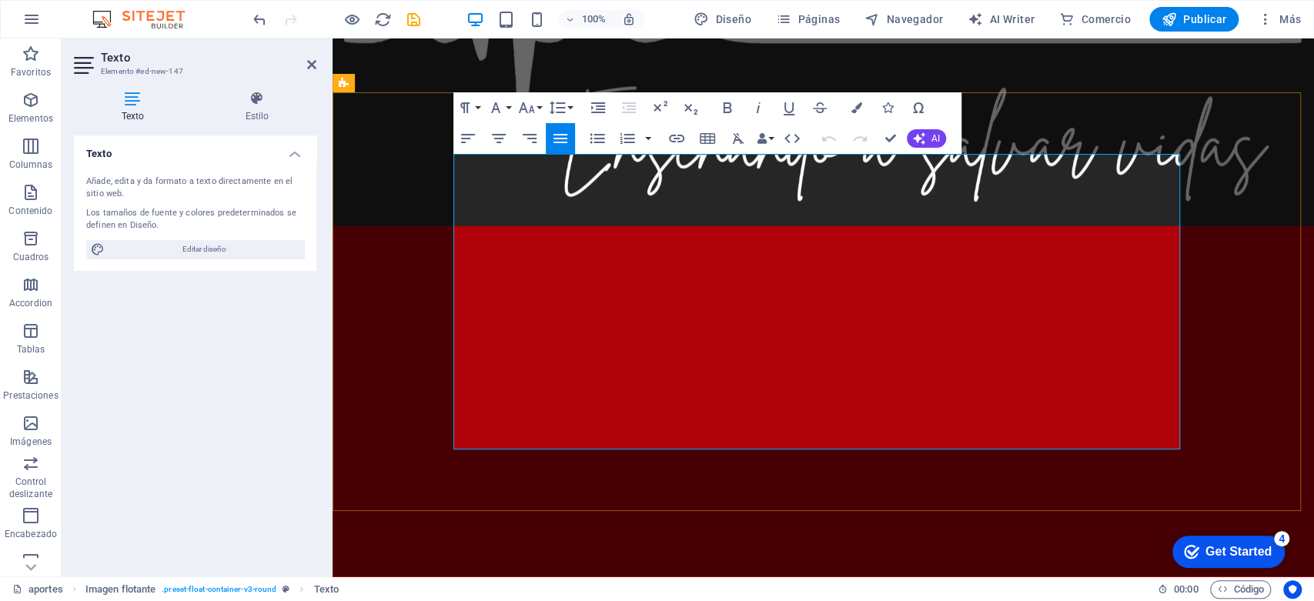
drag, startPoint x: 767, startPoint y: 164, endPoint x: 1132, endPoint y: 436, distance: 454.9
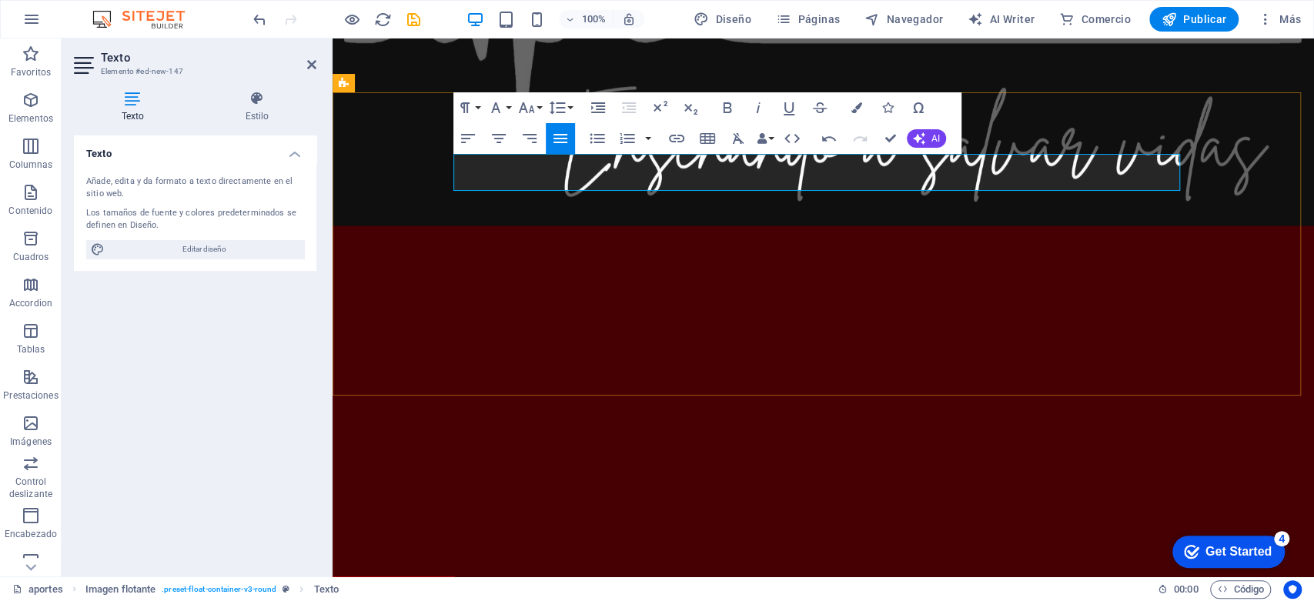
drag, startPoint x: 1105, startPoint y: 176, endPoint x: 746, endPoint y: 165, distance: 358.9
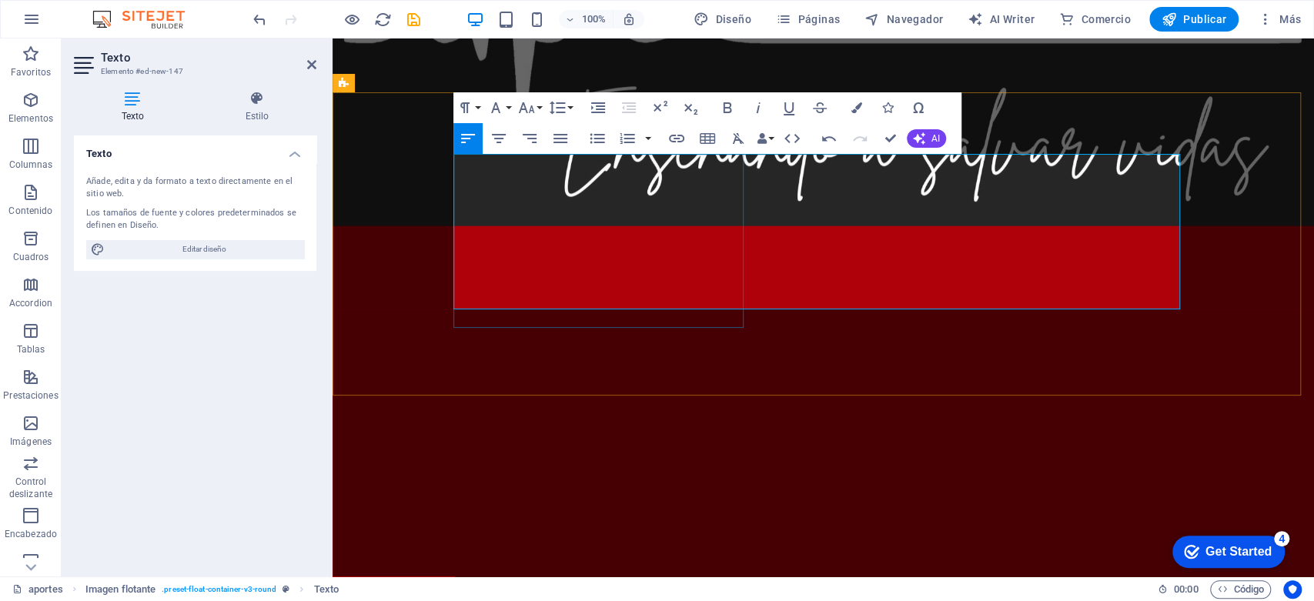
select select "%"
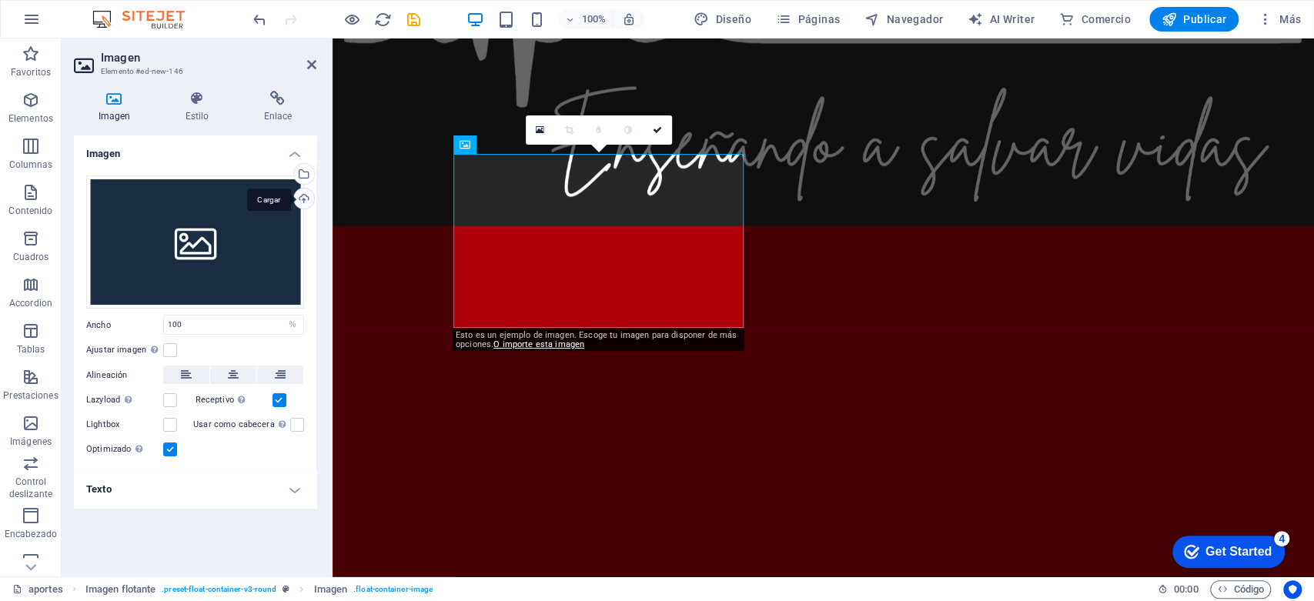
click at [302, 196] on div "Cargar" at bounding box center [302, 200] width 23 height 23
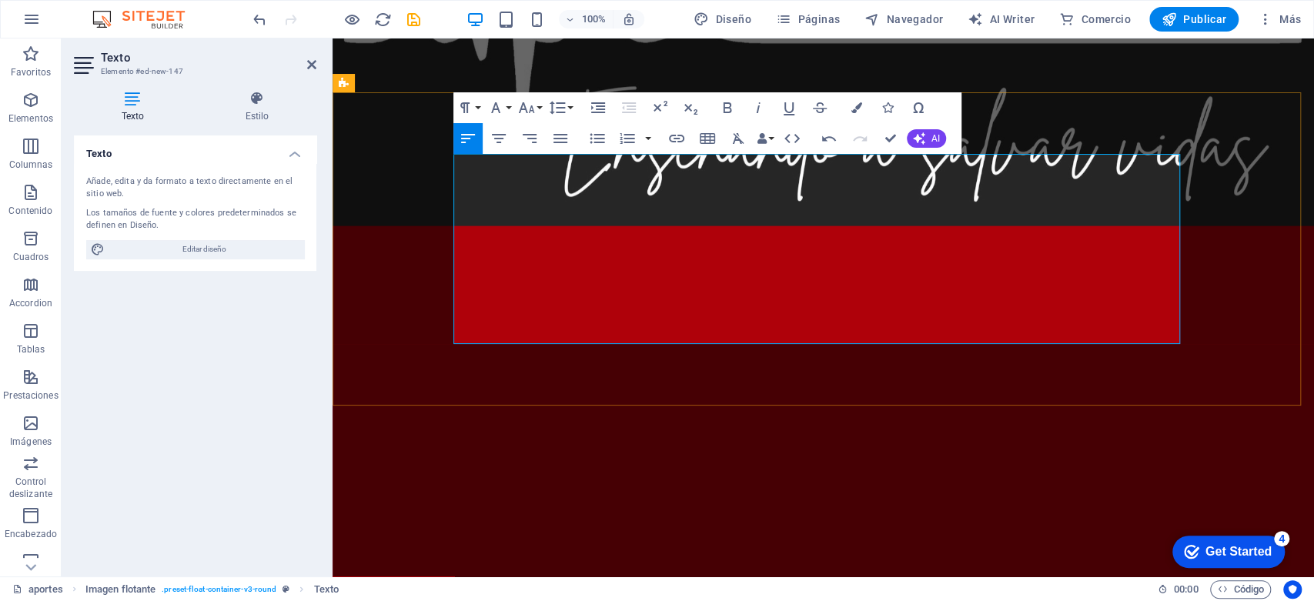
drag, startPoint x: 1146, startPoint y: 312, endPoint x: 759, endPoint y: 310, distance: 387.2
click at [918, 129] on button "AI" at bounding box center [926, 138] width 39 height 18
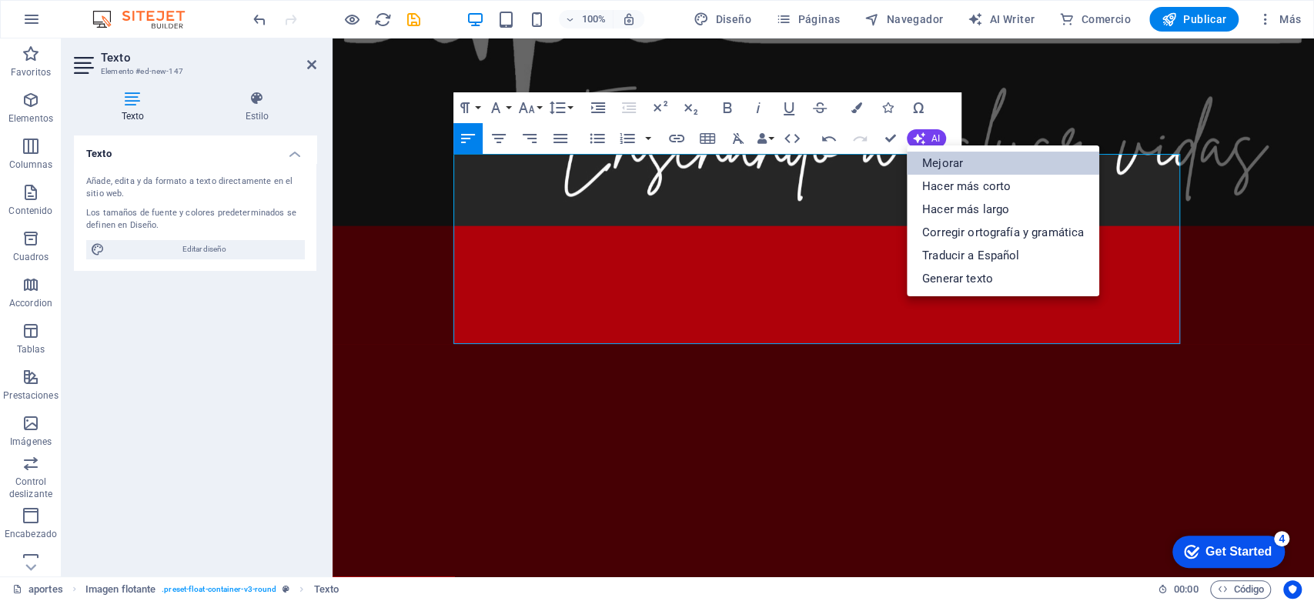
click at [934, 159] on link "Mejorar" at bounding box center [1003, 163] width 192 height 23
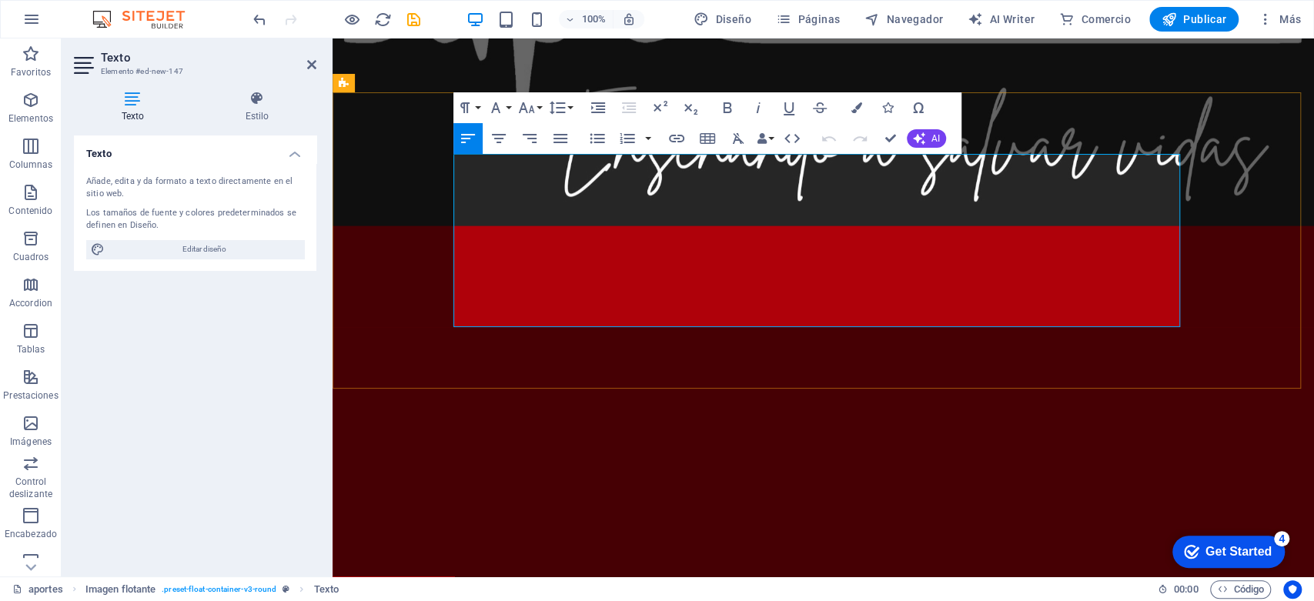
drag, startPoint x: 1121, startPoint y: 288, endPoint x: 764, endPoint y: 166, distance: 376.6
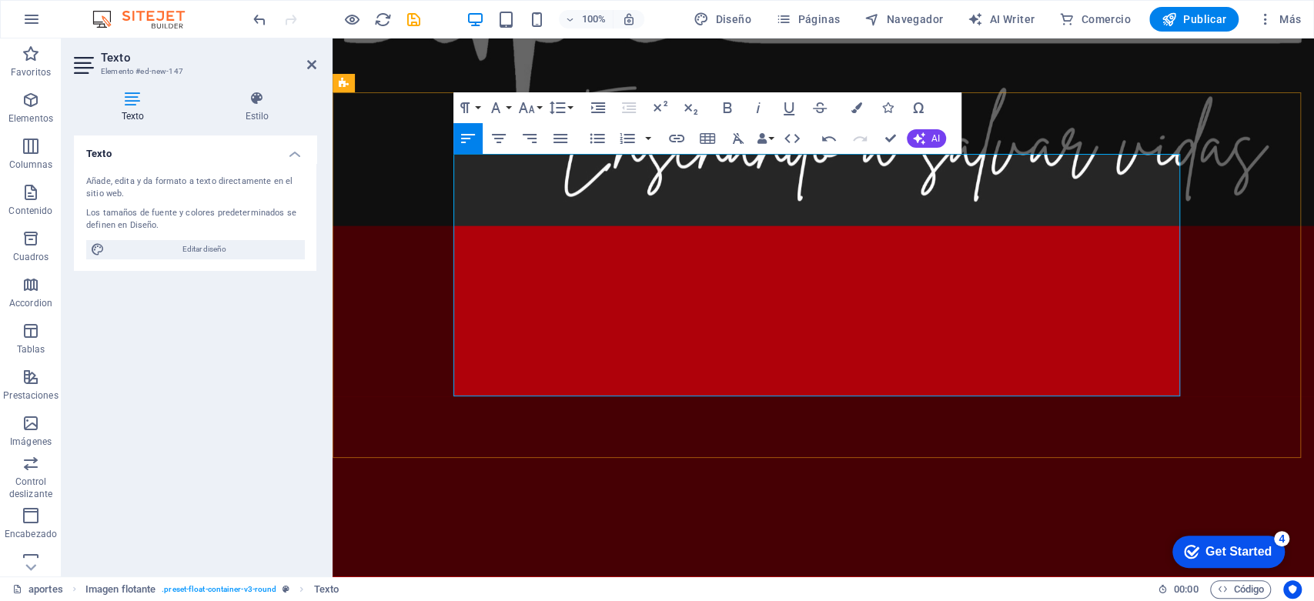
click at [503, 141] on icon "button" at bounding box center [499, 138] width 18 height 18
drag, startPoint x: 530, startPoint y: 339, endPoint x: 415, endPoint y: 329, distance: 115.1
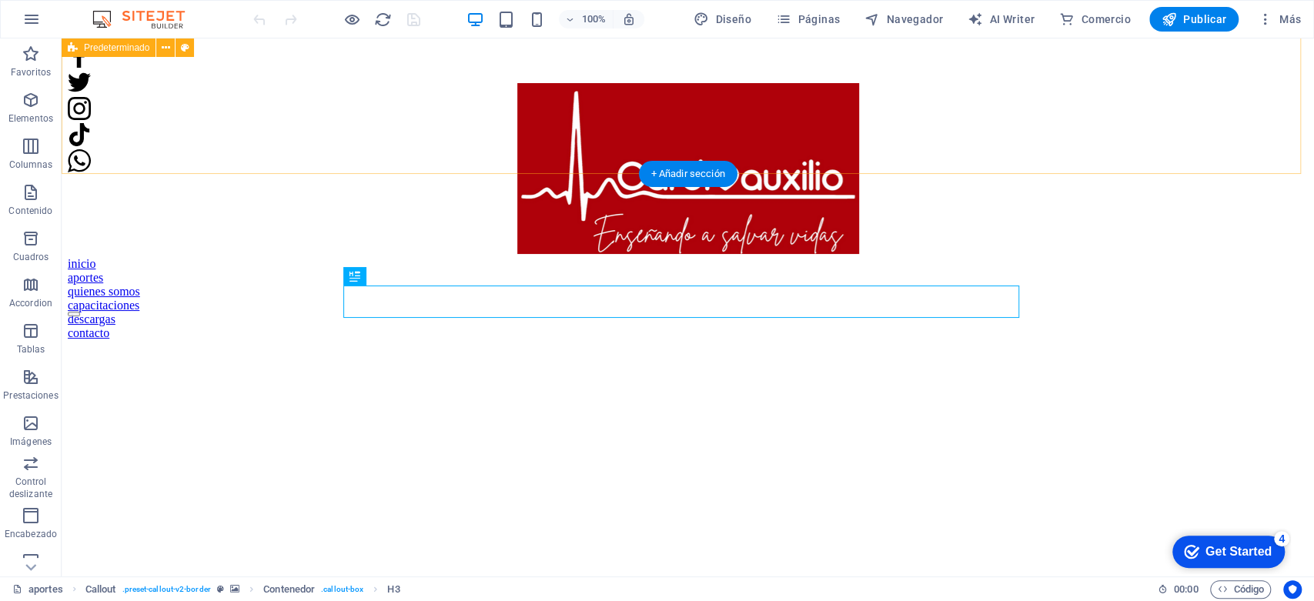
scroll to position [594, 0]
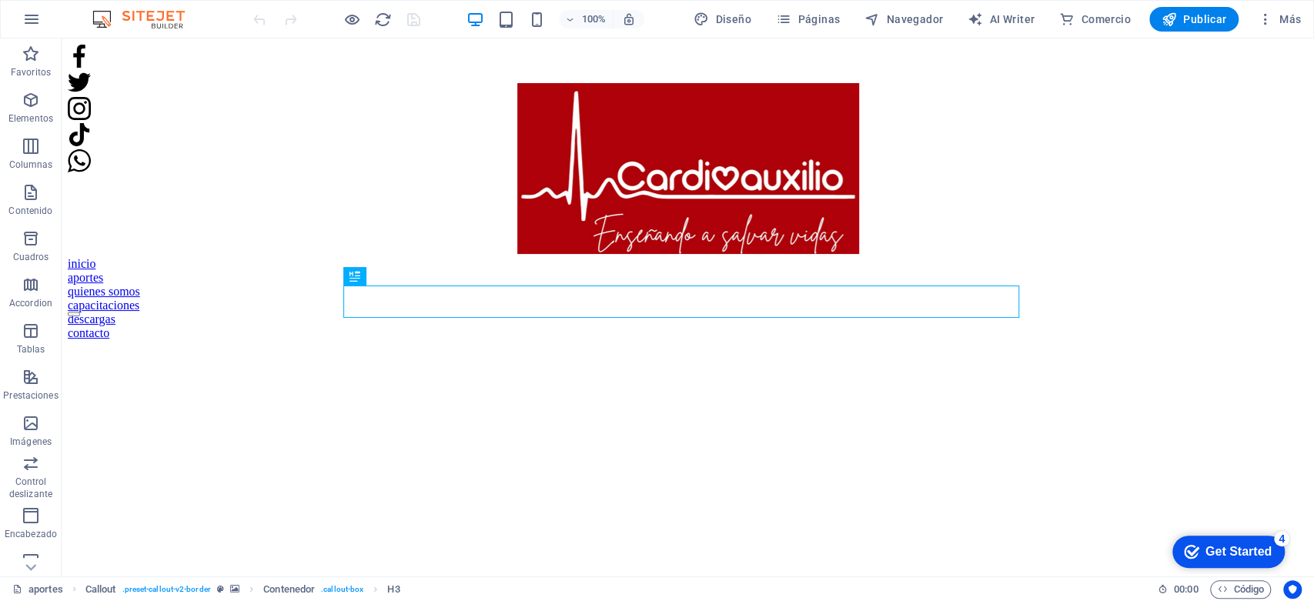
scroll to position [594, 0]
